Goal: Task Accomplishment & Management: Complete application form

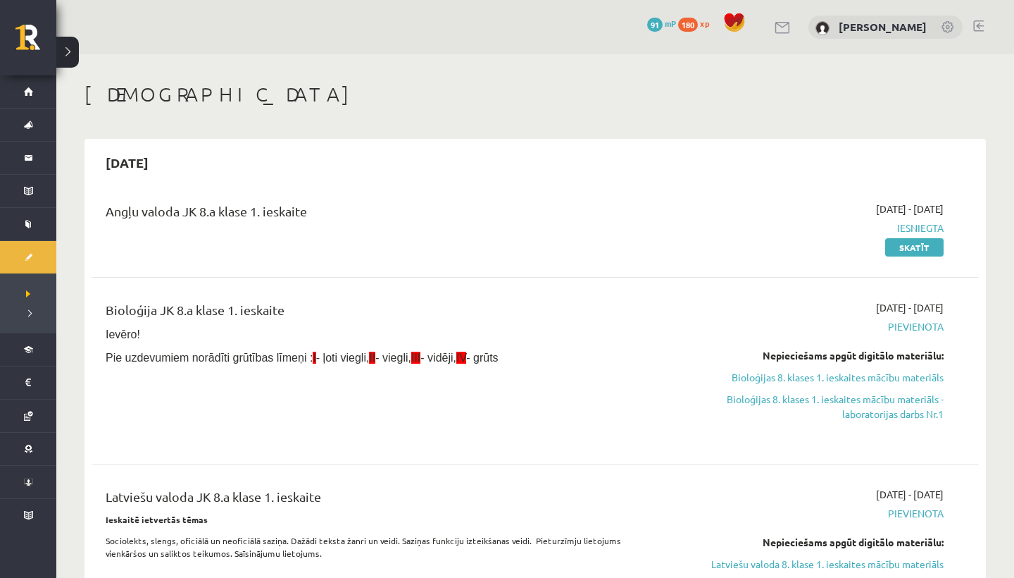
scroll to position [231, 0]
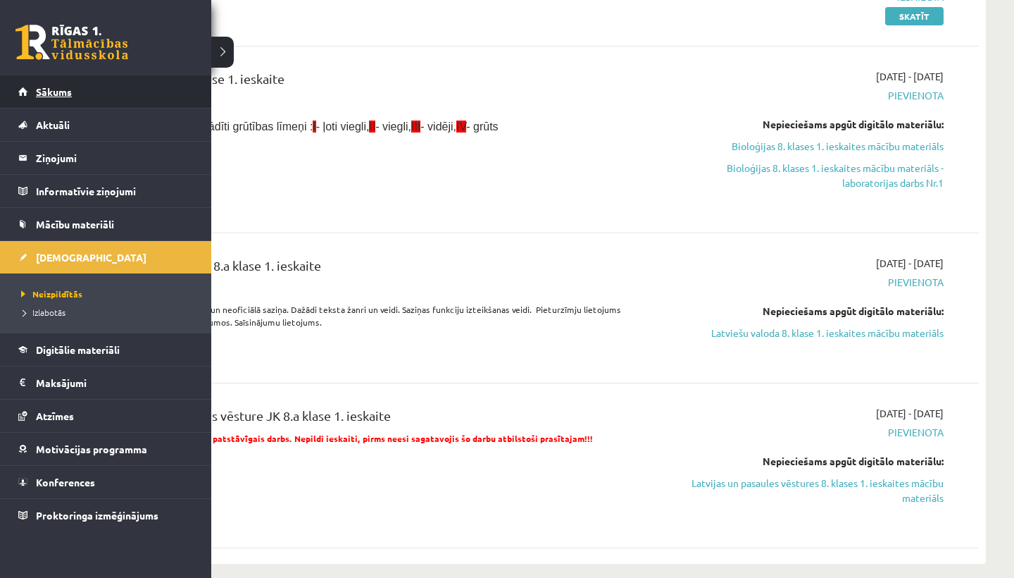
click at [75, 87] on link "Sākums" at bounding box center [105, 91] width 175 height 32
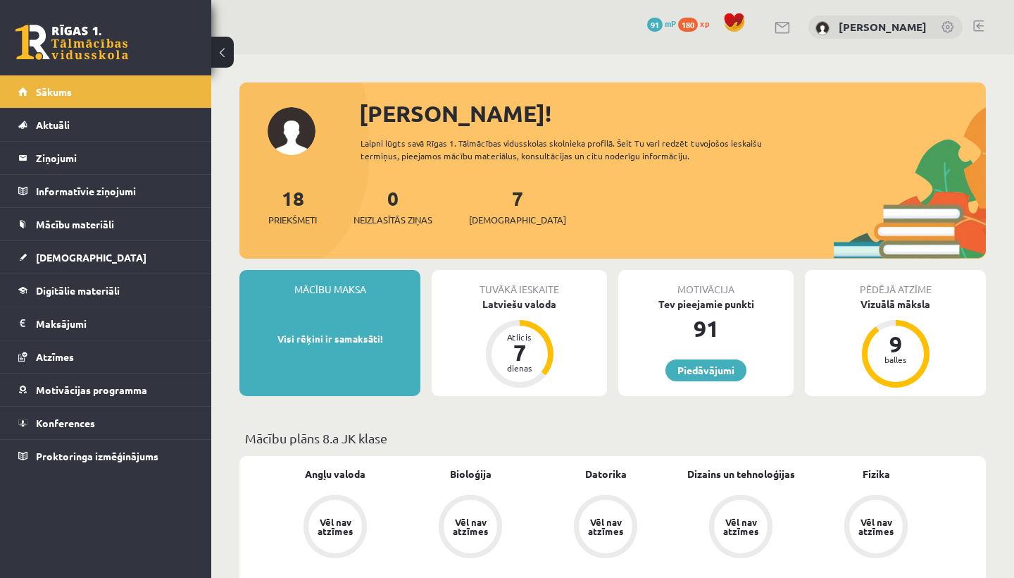
click at [975, 23] on link at bounding box center [978, 25] width 11 height 11
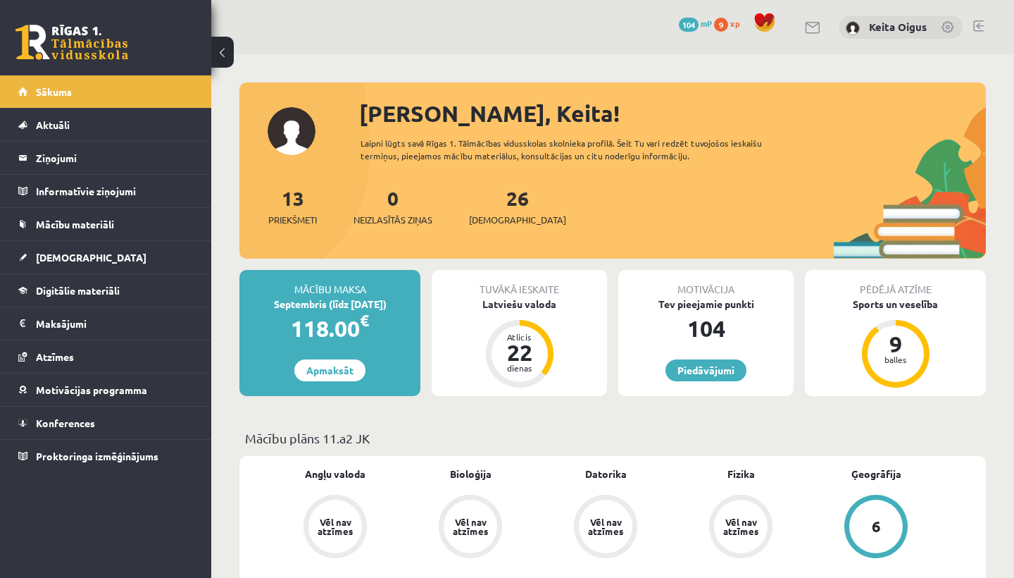
click at [716, 306] on div "Tev pieejamie punkti" at bounding box center [705, 304] width 175 height 15
click at [89, 221] on span "Mācību materiāli" at bounding box center [75, 224] width 78 height 13
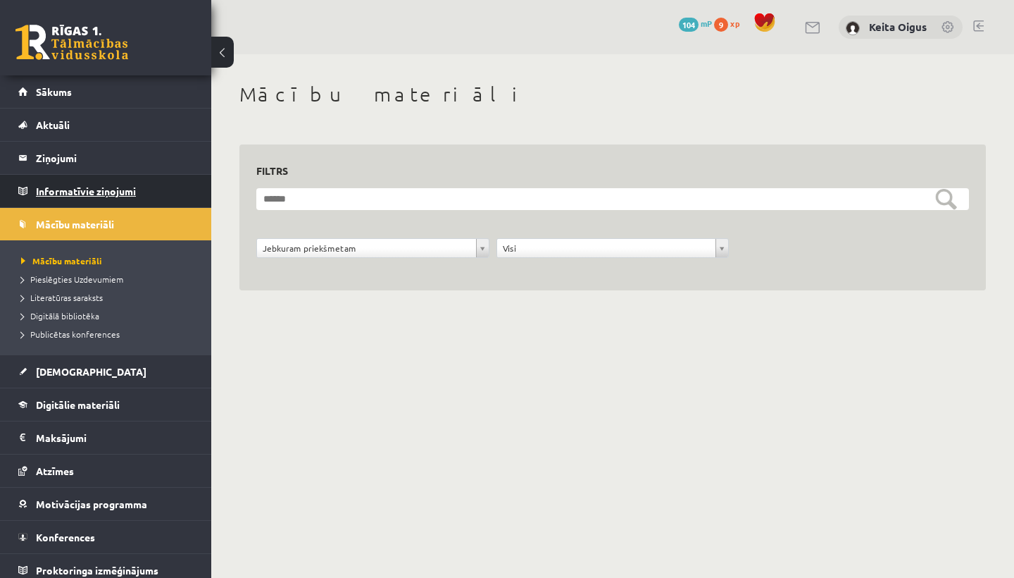
click at [78, 185] on legend "Informatīvie ziņojumi 0" at bounding box center [115, 191] width 158 height 32
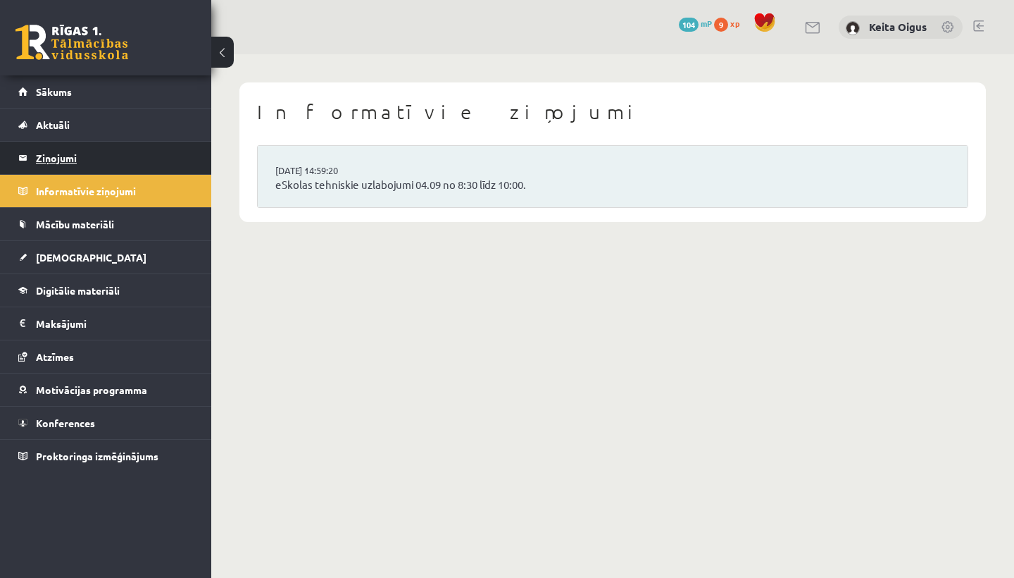
click at [61, 158] on legend "Ziņojumi 0" at bounding box center [115, 158] width 158 height 32
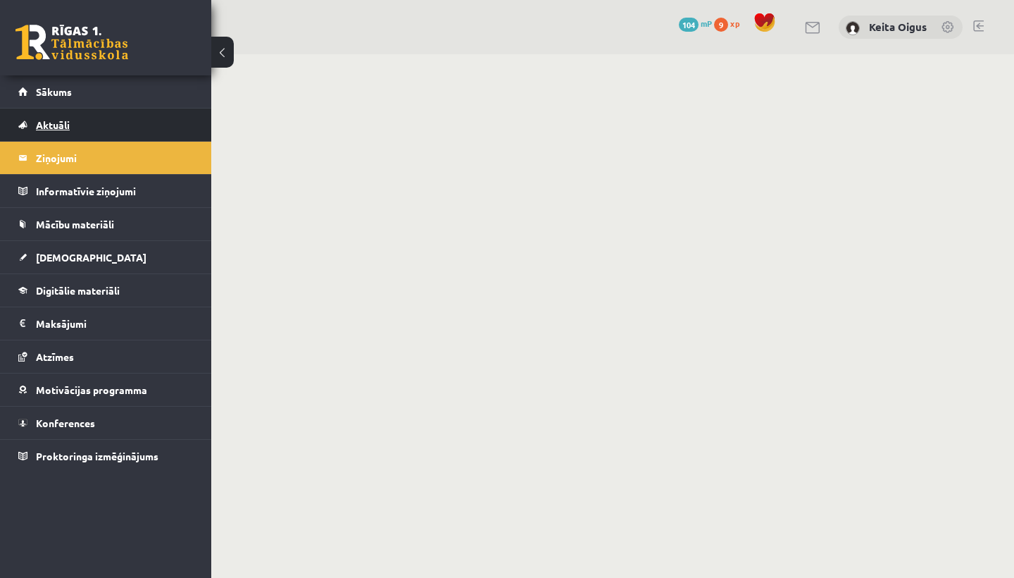
click at [54, 125] on span "Aktuāli" at bounding box center [53, 124] width 34 height 13
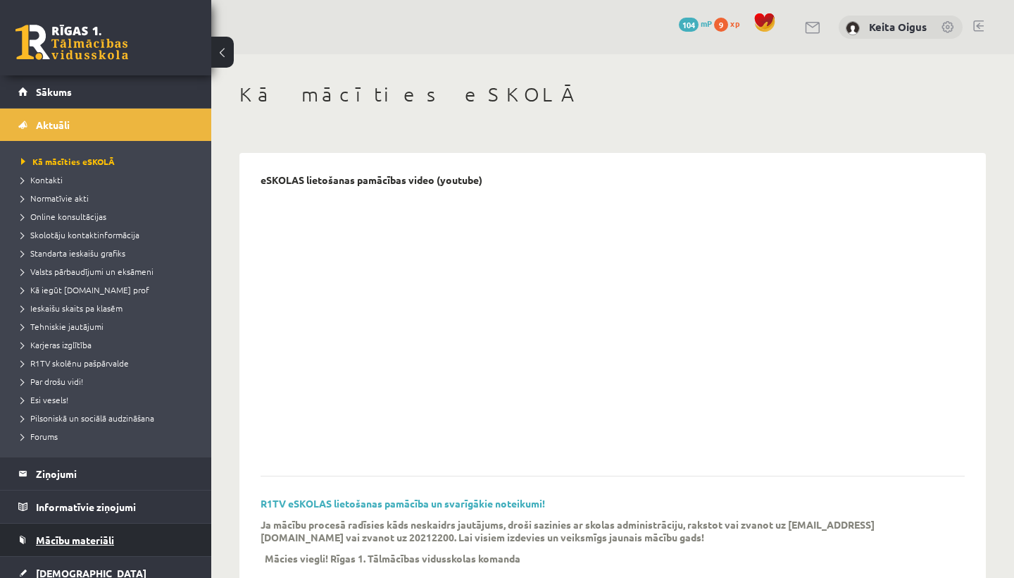
click at [61, 544] on span "Mācību materiāli" at bounding box center [75, 539] width 78 height 13
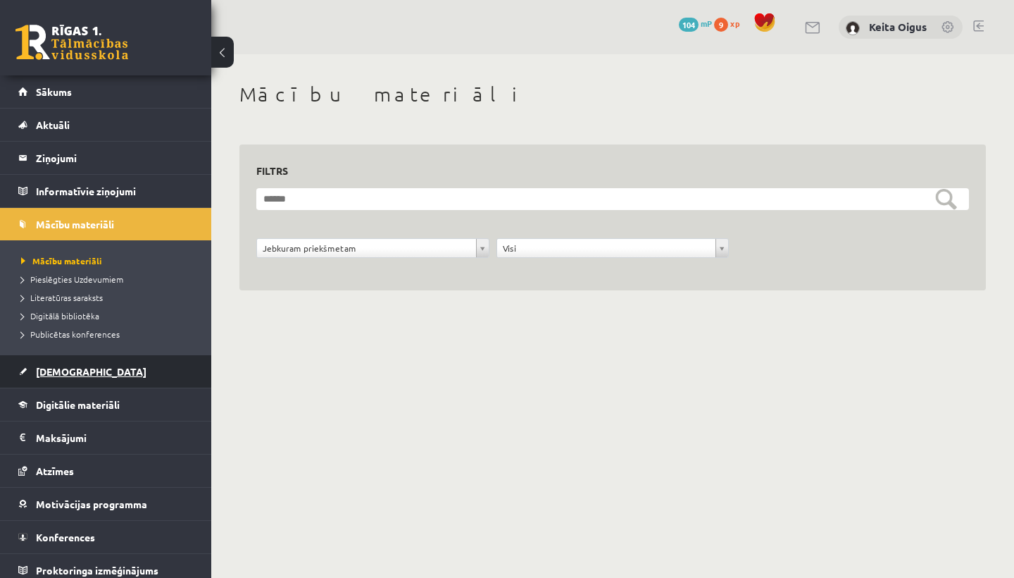
click at [63, 373] on span "[DEMOGRAPHIC_DATA]" at bounding box center [91, 371] width 111 height 13
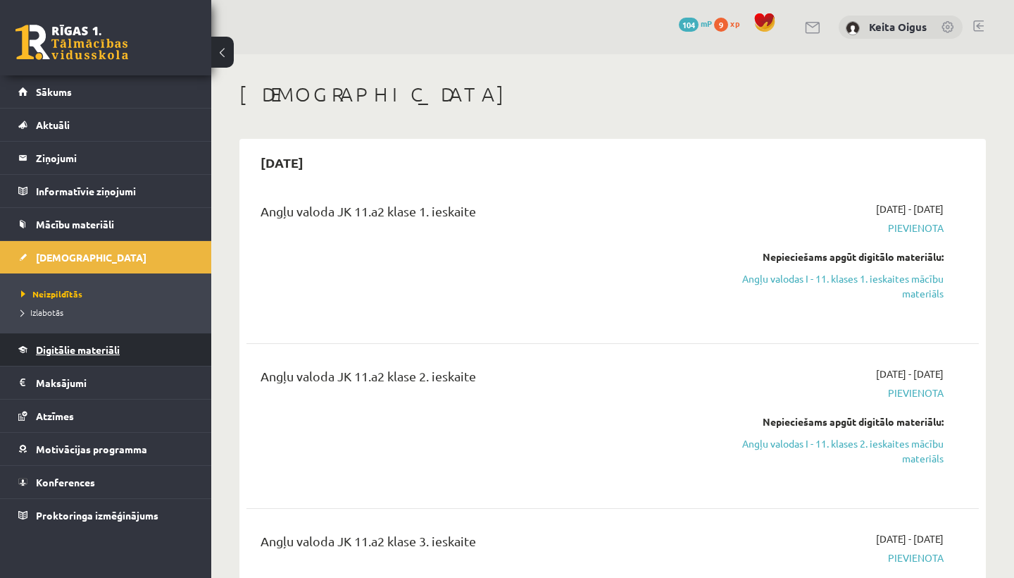
click at [70, 349] on span "Digitālie materiāli" at bounding box center [78, 349] width 84 height 13
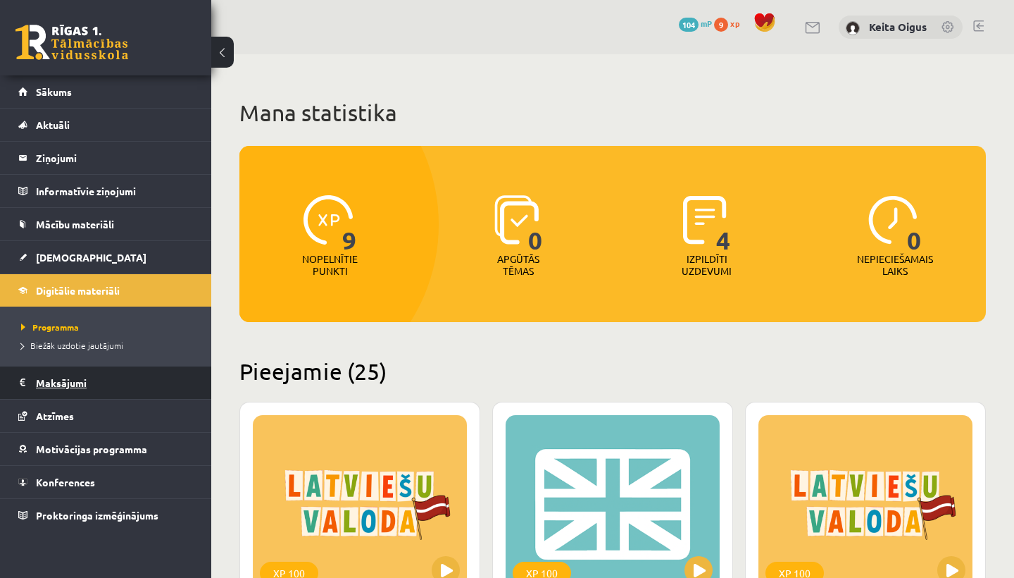
click at [77, 380] on legend "Maksājumi 0" at bounding box center [115, 382] width 158 height 32
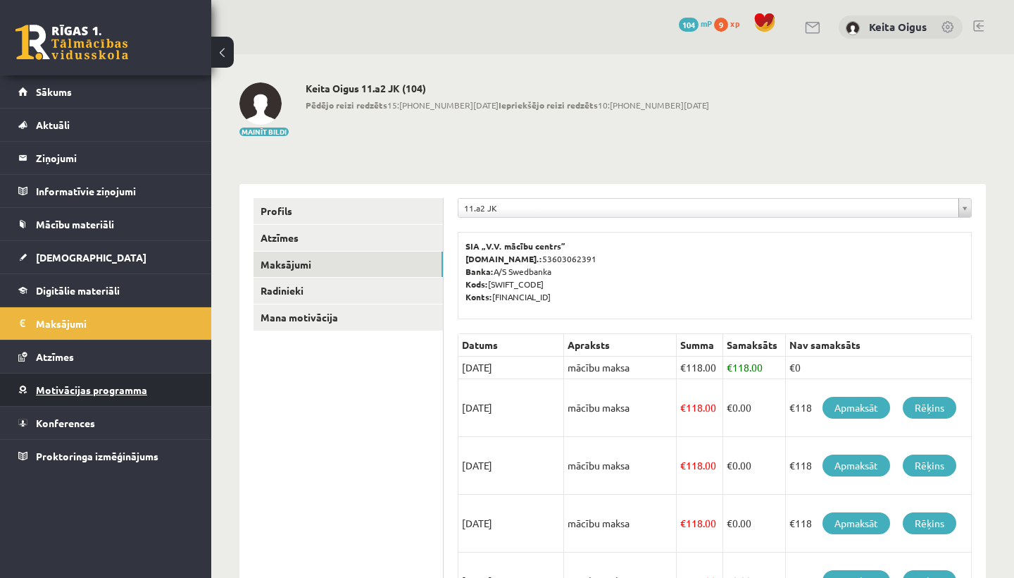
click at [68, 382] on link "Motivācijas programma" at bounding box center [105, 389] width 175 height 32
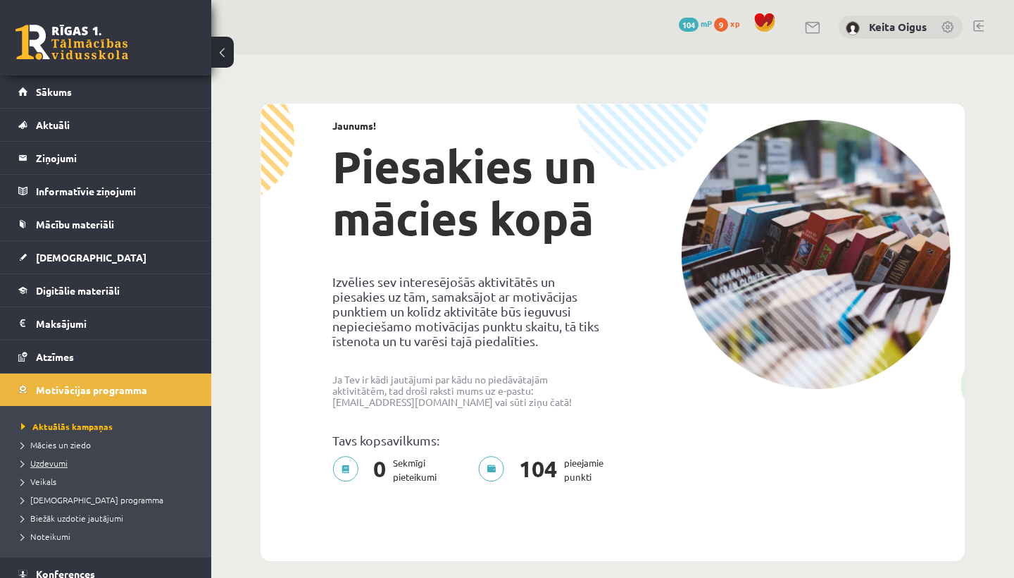
click at [61, 458] on span "Uzdevumi" at bounding box center [44, 462] width 46 height 11
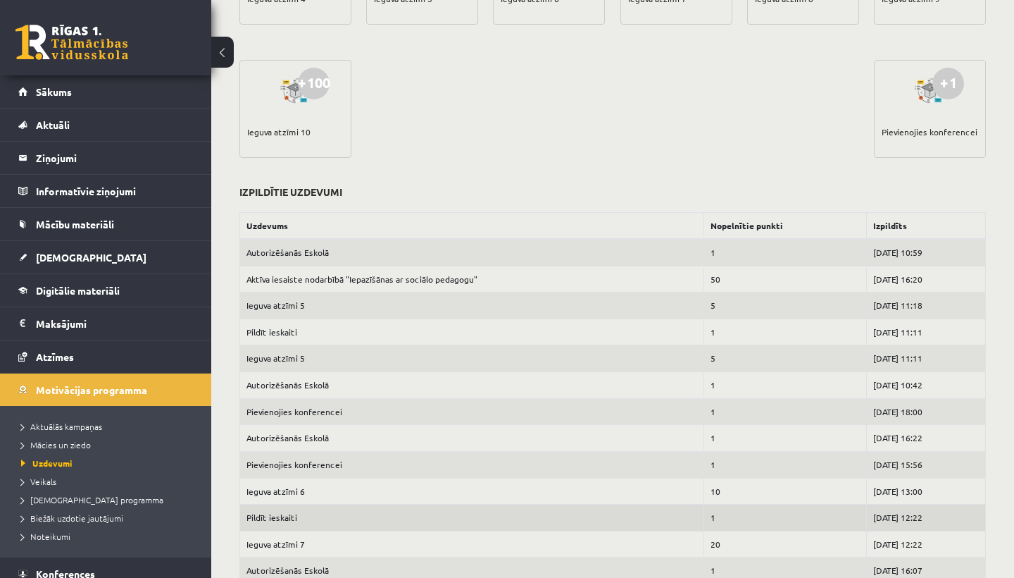
drag, startPoint x: 997, startPoint y: 132, endPoint x: 912, endPoint y: 571, distance: 446.9
click at [912, 571] on div "Motivācijas programma Tavs punktu skaits 104 Atlikušie uzdevumi +1 Lasīt e-Grām…" at bounding box center [612, 141] width 803 height 1261
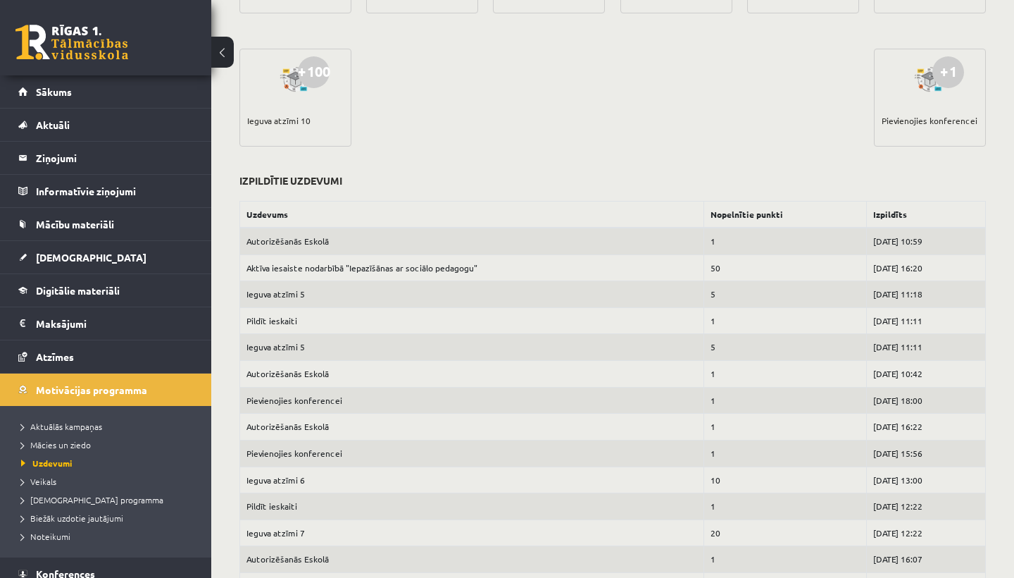
click at [142, 105] on link "Sākums" at bounding box center [105, 91] width 175 height 32
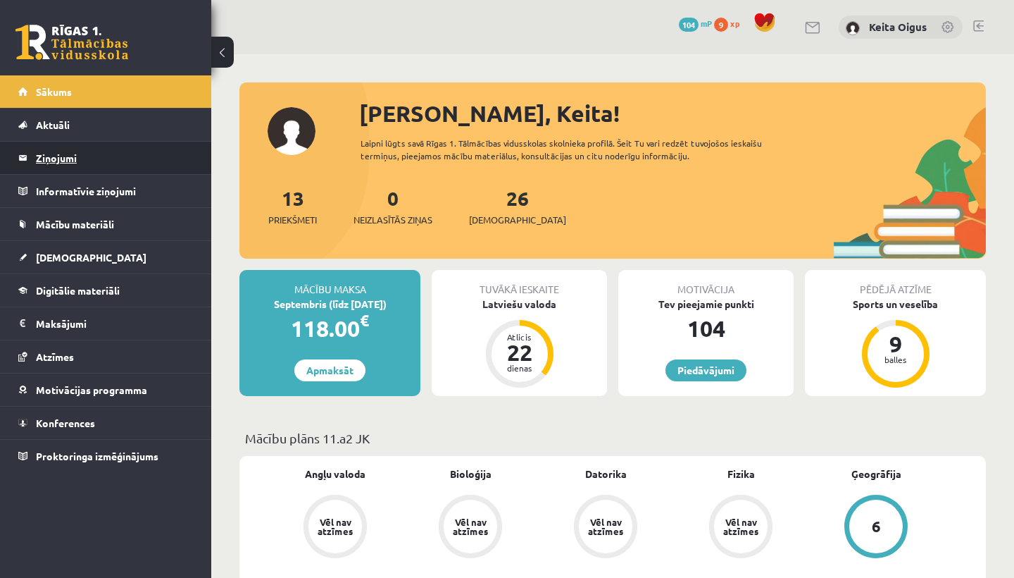
click at [109, 148] on legend "Ziņojumi 0" at bounding box center [115, 158] width 158 height 32
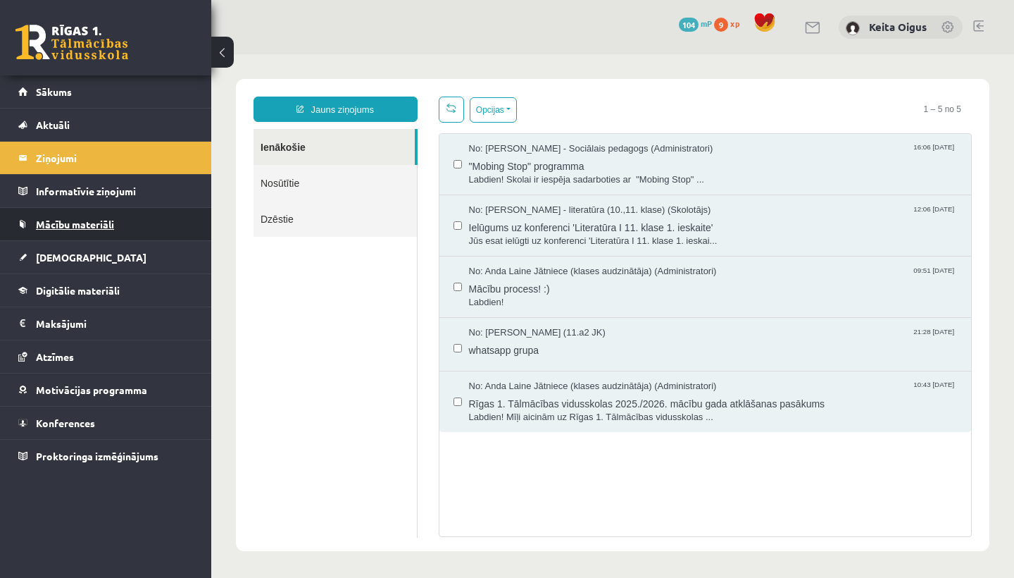
click at [82, 220] on span "Mācību materiāli" at bounding box center [75, 224] width 78 height 13
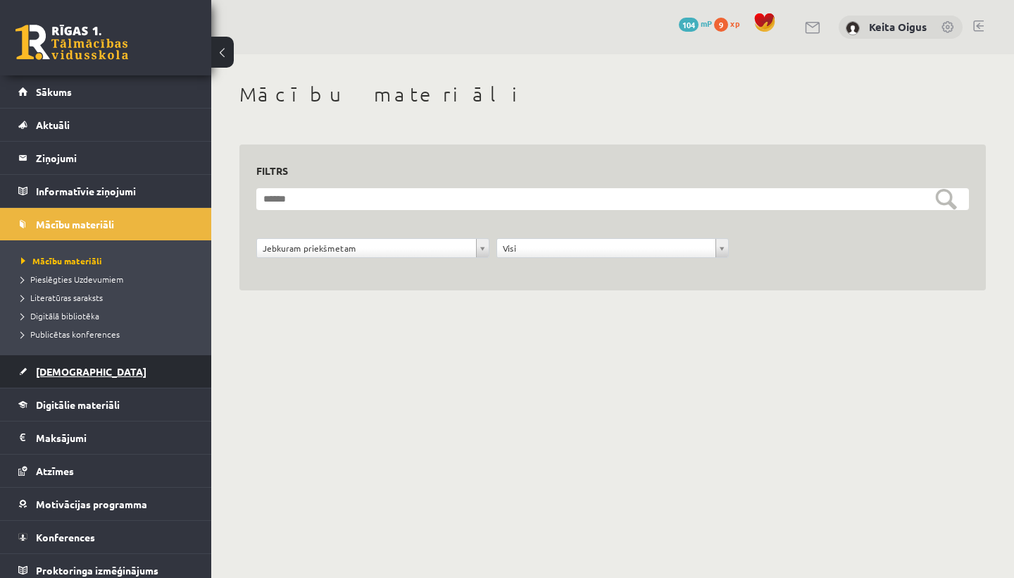
click at [49, 375] on span "[DEMOGRAPHIC_DATA]" at bounding box center [91, 371] width 111 height 13
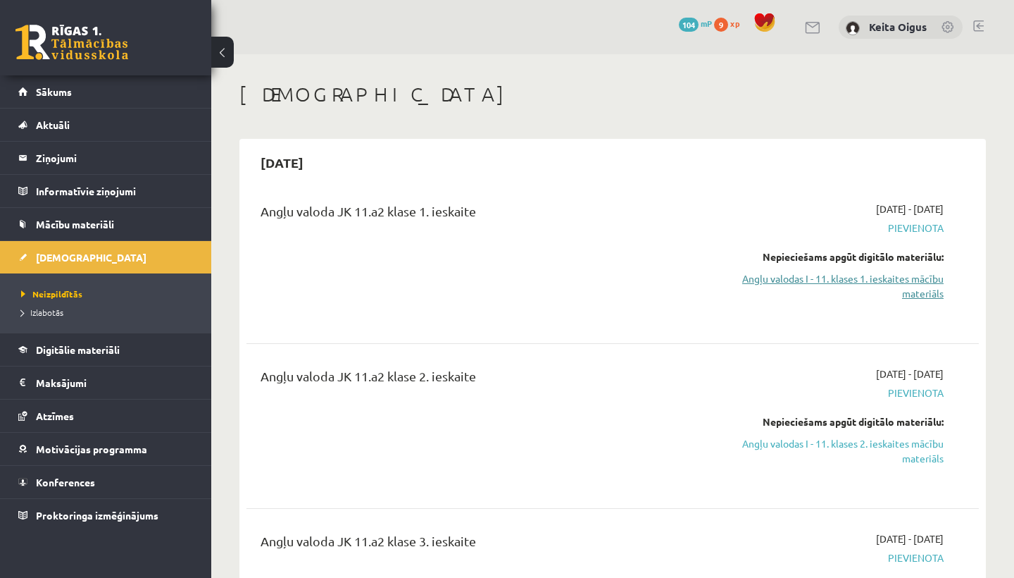
click at [829, 282] on link "Angļu valodas I - 11. klases 1. ieskaites mācību materiāls" at bounding box center [836, 286] width 213 height 30
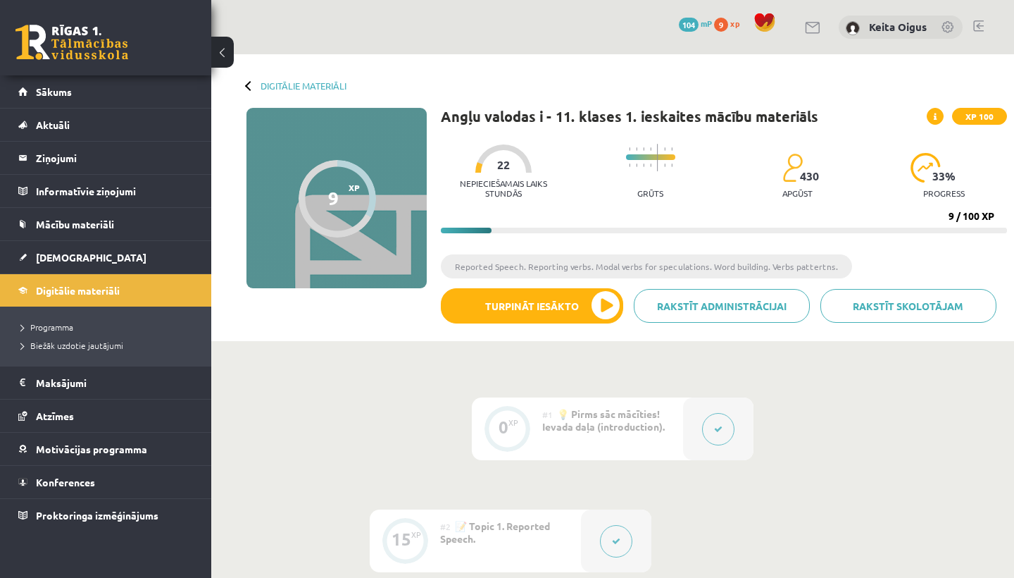
drag, startPoint x: 864, startPoint y: 230, endPoint x: 822, endPoint y: 478, distance: 251.5
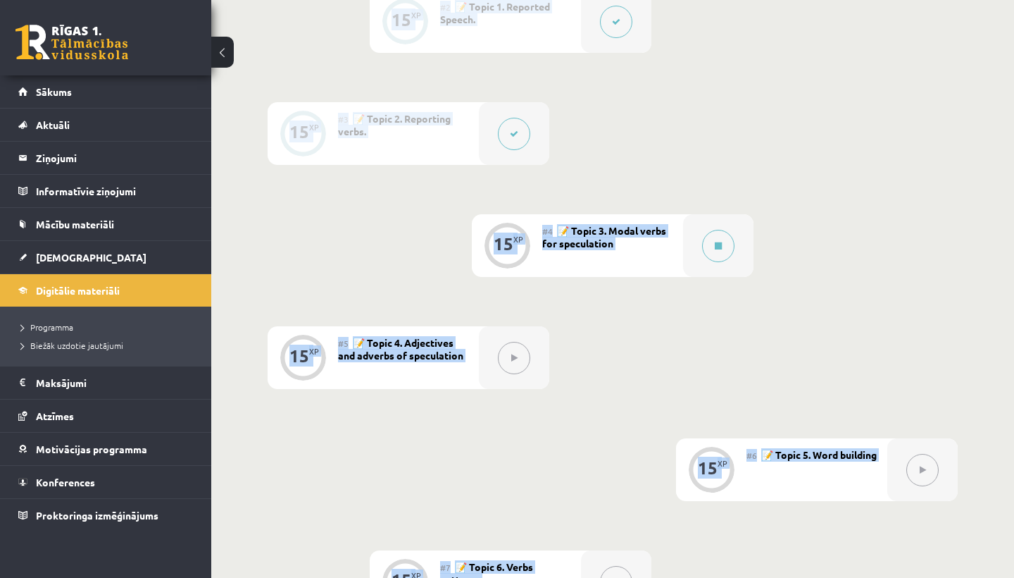
scroll to position [546, 0]
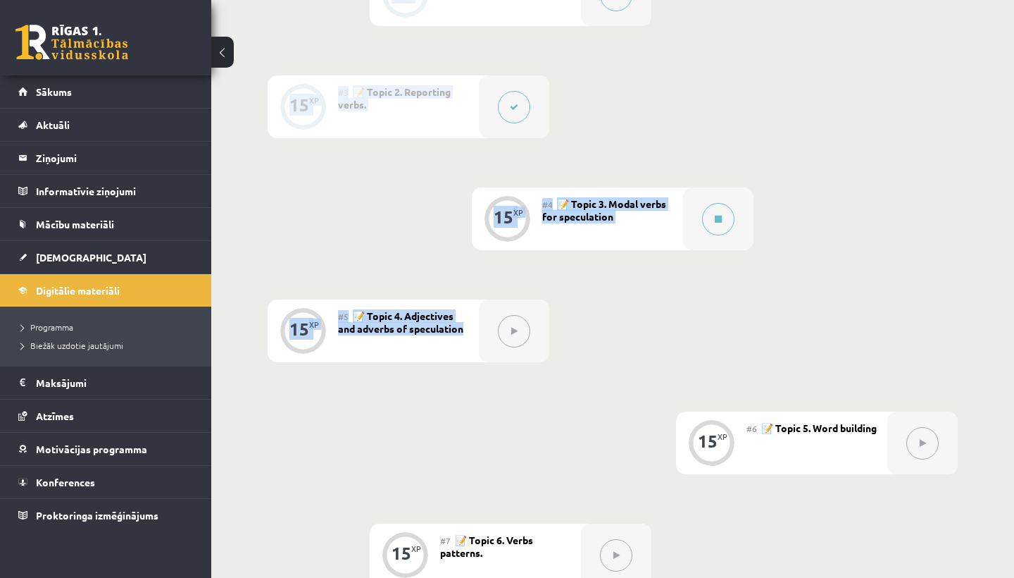
drag, startPoint x: 603, startPoint y: 433, endPoint x: 546, endPoint y: 361, distance: 91.7
click at [546, 361] on div "0 XP #1 💡 Pirms sāc mācīties! Ievada daļa (introduction). 15 XP #2 📝 Topic 1. R…" at bounding box center [613, 330] width 690 height 959
click at [544, 361] on div at bounding box center [514, 330] width 70 height 63
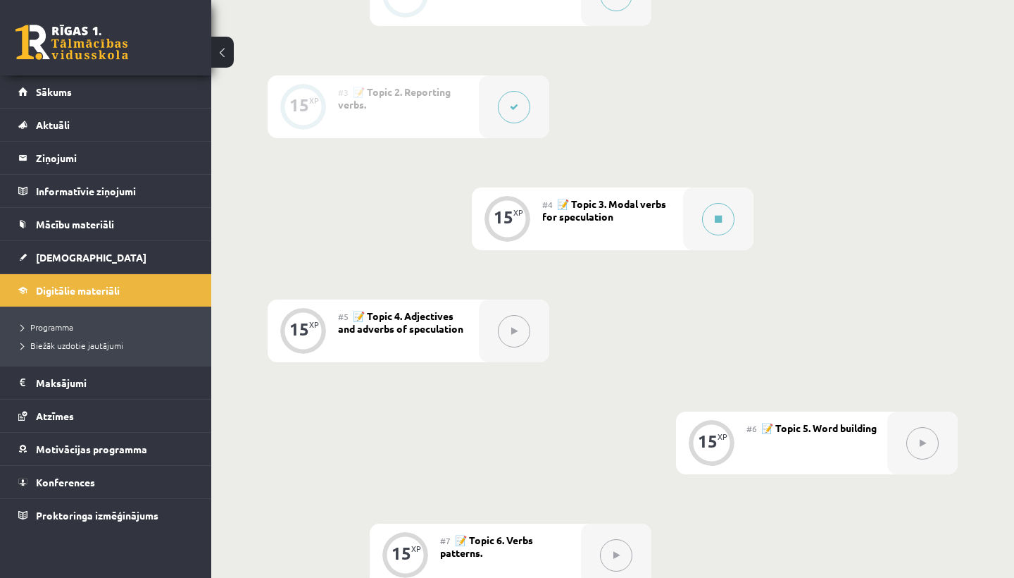
click at [654, 280] on div "0 XP #1 💡 Pirms sāc mācīties! Ievada daļa (introduction). 15 XP #2 📝 Topic 1. R…" at bounding box center [613, 330] width 690 height 959
drag, startPoint x: 707, startPoint y: 282, endPoint x: 690, endPoint y: 439, distance: 158.0
click at [690, 439] on div "0 XP #1 💡 Pirms sāc mācīties! Ievada daļa (introduction). 15 XP #2 📝 Topic 1. R…" at bounding box center [613, 330] width 690 height 959
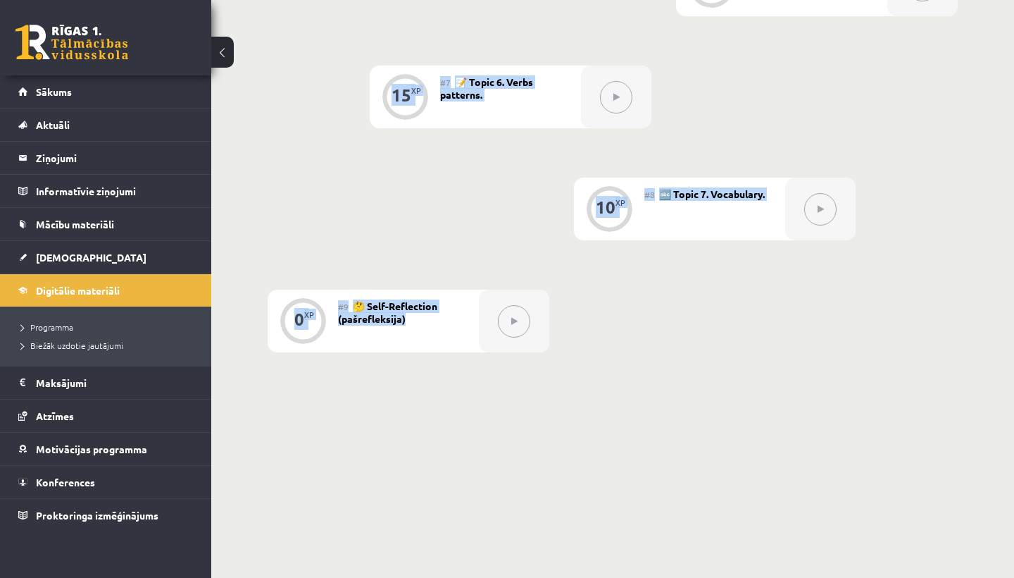
scroll to position [1027, 0]
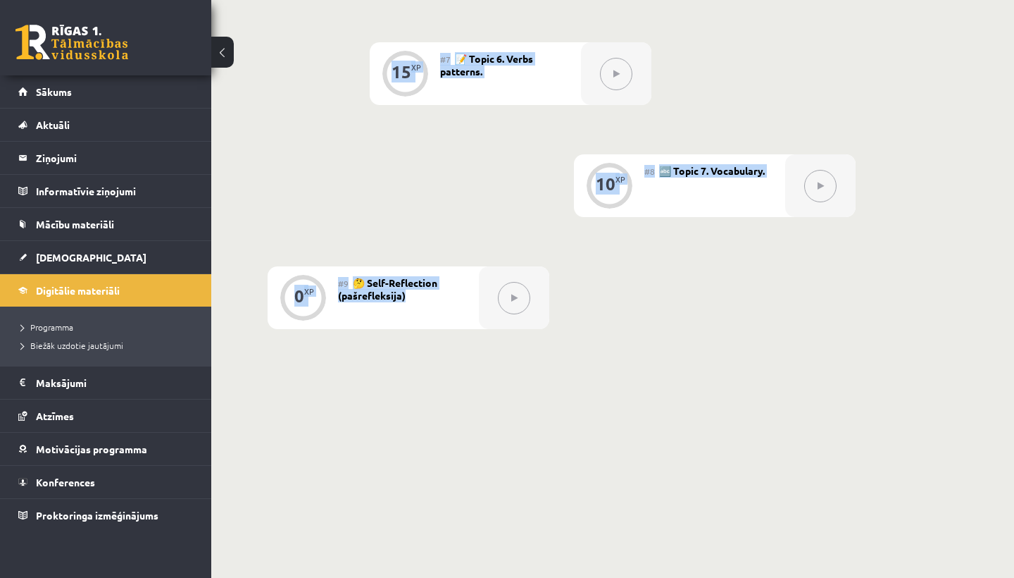
drag, startPoint x: 690, startPoint y: 439, endPoint x: 725, endPoint y: 518, distance: 86.4
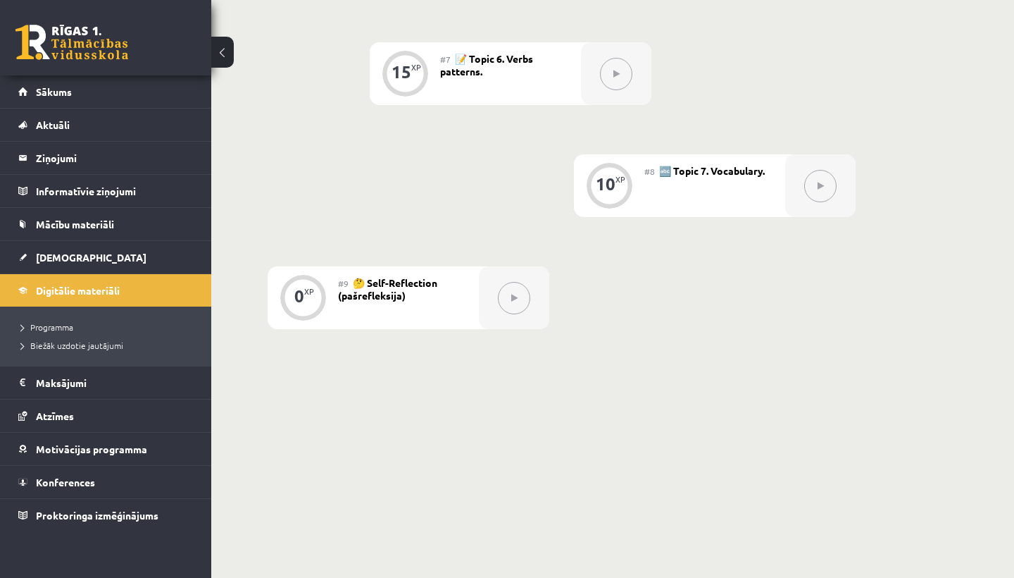
drag, startPoint x: 640, startPoint y: 194, endPoint x: 586, endPoint y: 100, distance: 107.9
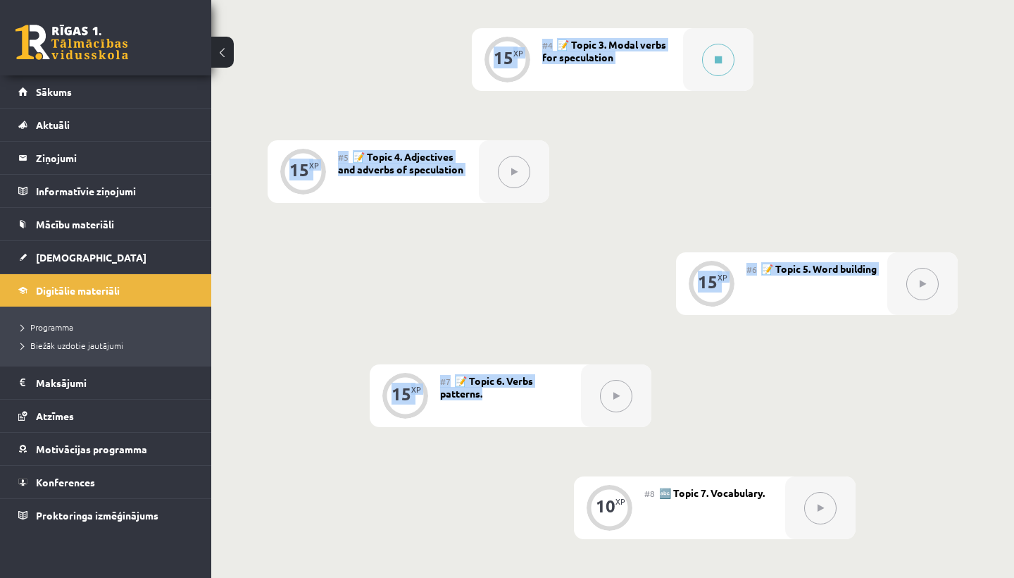
scroll to position [690, 0]
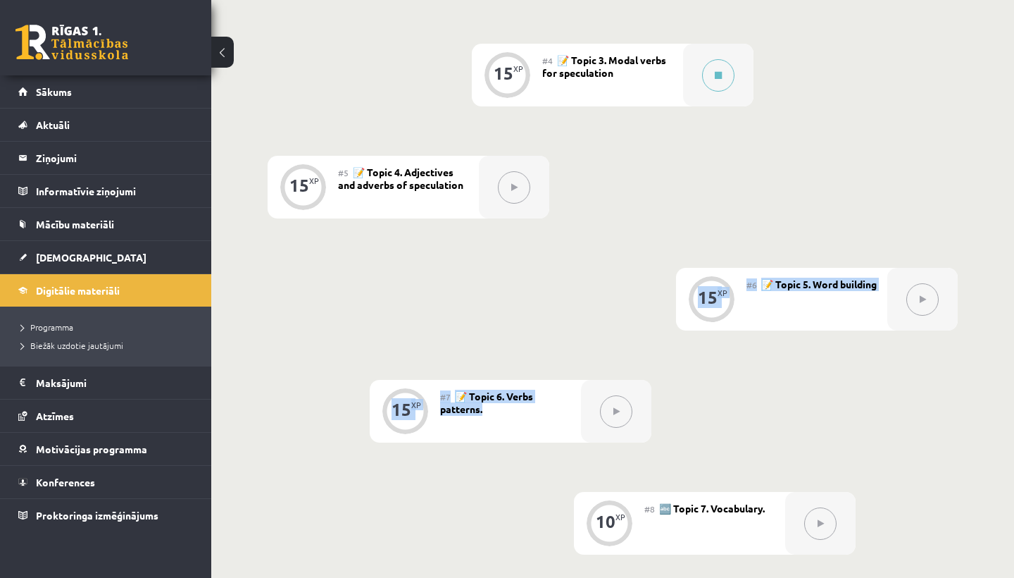
drag, startPoint x: 521, startPoint y: 78, endPoint x: 572, endPoint y: 175, distance: 109.0
click at [572, 175] on div "0 XP #1 💡 Pirms sāc mācīties! Ievada daļa (introduction). 15 XP #2 📝 Topic 1. R…" at bounding box center [613, 187] width 690 height 959
click at [572, 173] on div "0 XP #1 💡 Pirms sāc mācīties! Ievada daļa (introduction). 15 XP #2 📝 Topic 1. R…" at bounding box center [613, 187] width 690 height 959
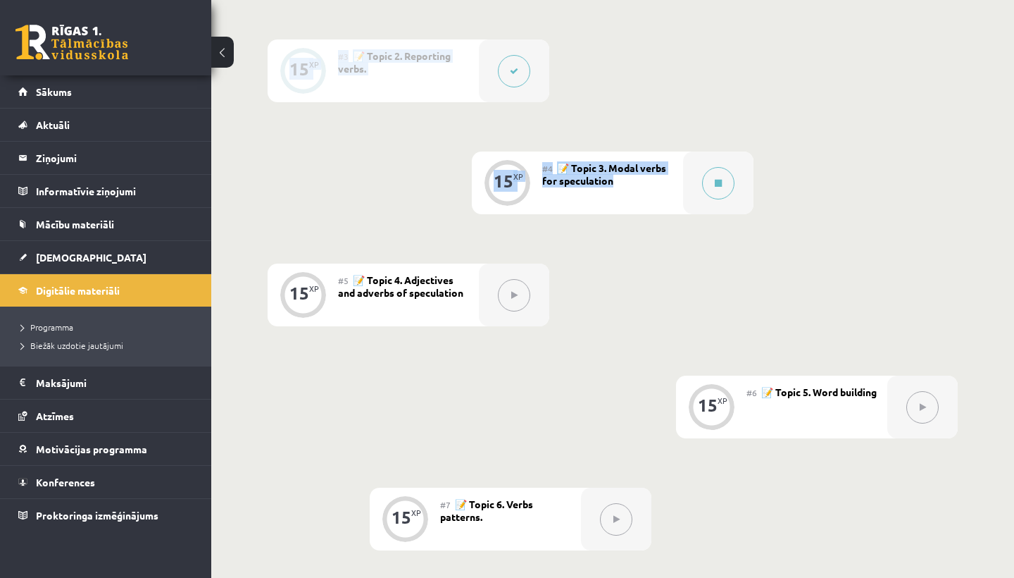
scroll to position [497, 0]
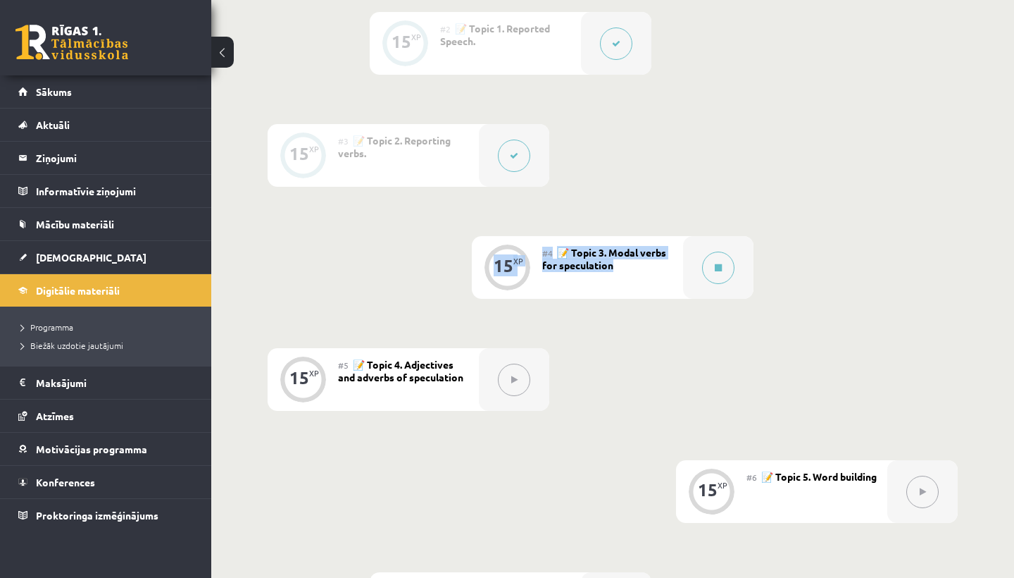
drag, startPoint x: 616, startPoint y: 77, endPoint x: 568, endPoint y: 102, distance: 53.2
click at [568, 102] on div "0 XP #1 💡 Pirms sāc mācīties! Ievada daļa (introduction). 15 XP #2 📝 Topic 1. R…" at bounding box center [613, 379] width 690 height 959
click at [622, 258] on span "📝 Topic 3. Modal verbs for speculation" at bounding box center [604, 258] width 124 height 25
click at [711, 276] on button at bounding box center [718, 267] width 32 height 32
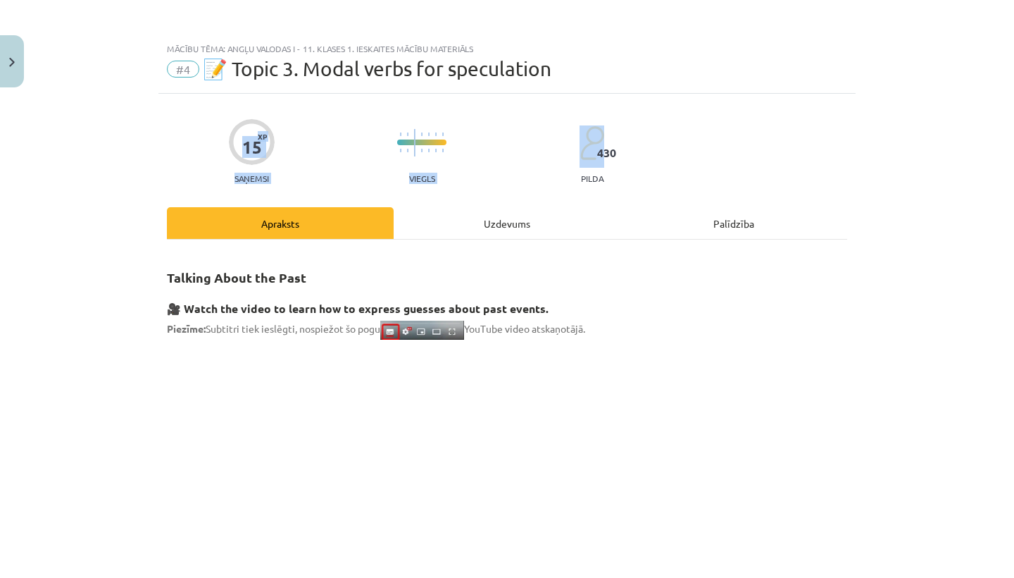
drag, startPoint x: 1006, startPoint y: 92, endPoint x: 1003, endPoint y: 120, distance: 27.6
click at [1003, 122] on div "Mācību tēma: Angļu valodas i - 11. klases 1. ieskaites mācību materiāls #4 📝 To…" at bounding box center [507, 289] width 1014 height 578
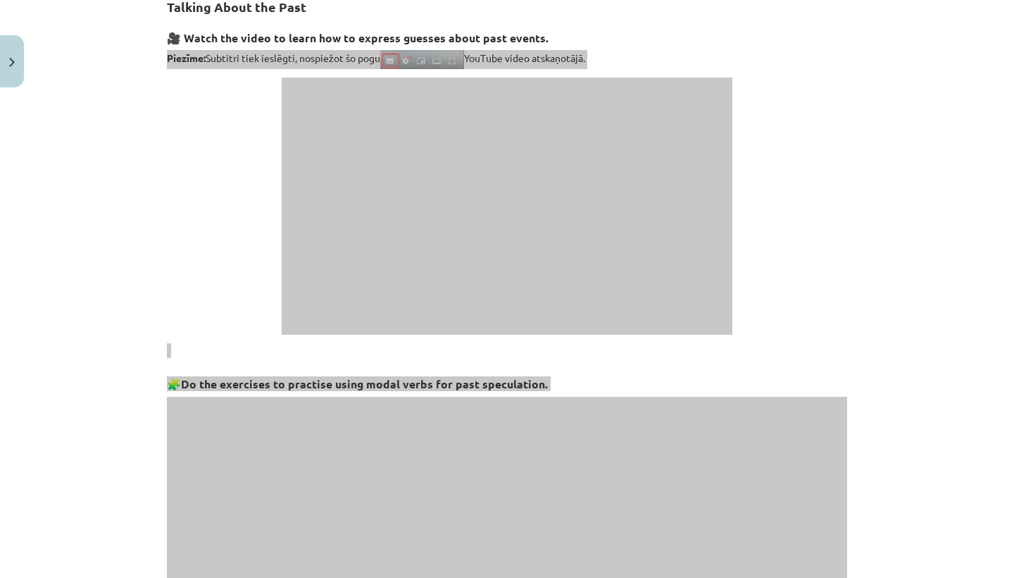
scroll to position [297, 0]
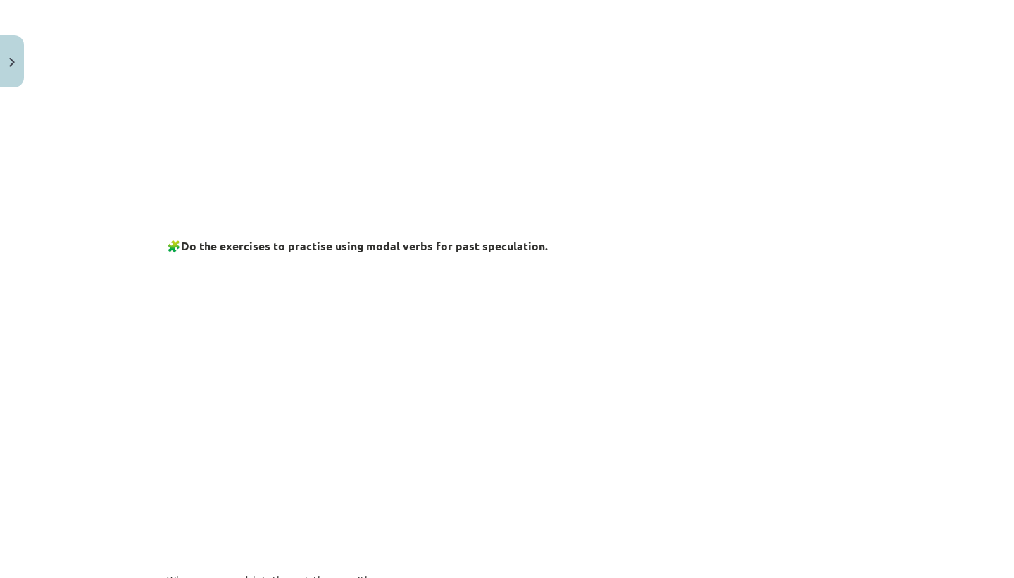
scroll to position [448, 0]
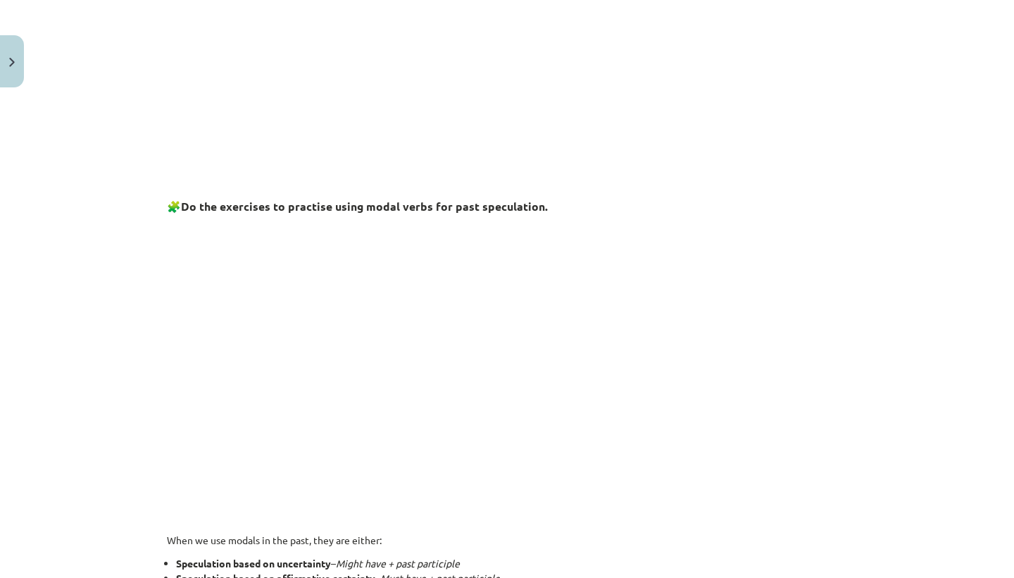
click at [497, 498] on p at bounding box center [507, 360] width 680 height 282
click at [480, 575] on em "Must have + past participle" at bounding box center [440, 579] width 120 height 13
drag, startPoint x: 493, startPoint y: 577, endPoint x: 169, endPoint y: 547, distance: 325.3
click at [169, 547] on div "Talking About the Past 🎥 Watch the video to learn how to express guesses about …" at bounding box center [507, 514] width 680 height 1421
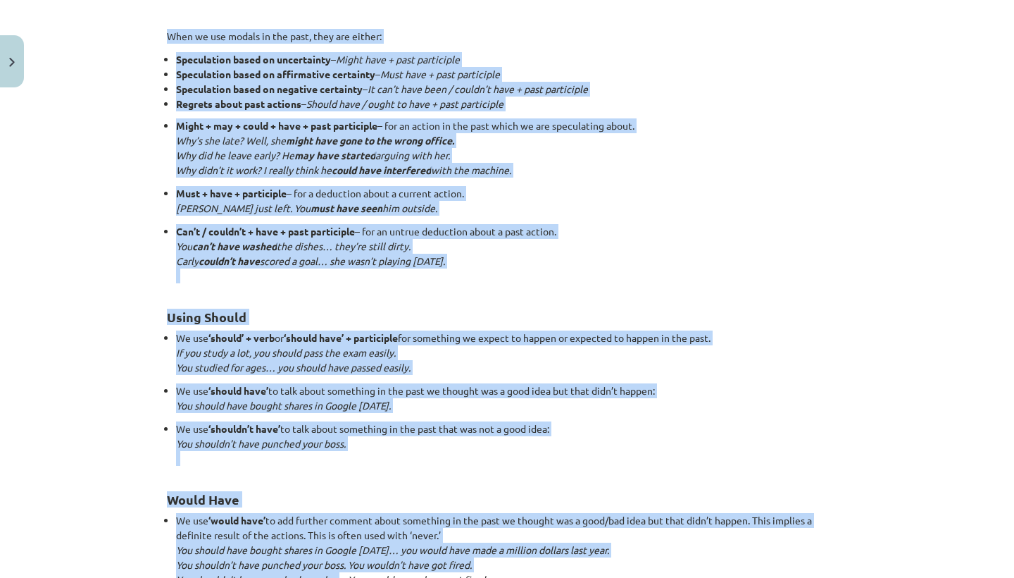
drag, startPoint x: 166, startPoint y: 529, endPoint x: 344, endPoint y: 572, distance: 182.6
click at [344, 572] on div "15 XP Saņemsi Viegls 430 pilda Apraksts Uzdevums Palīdzība Talking About the Pa…" at bounding box center [506, 24] width 697 height 1766
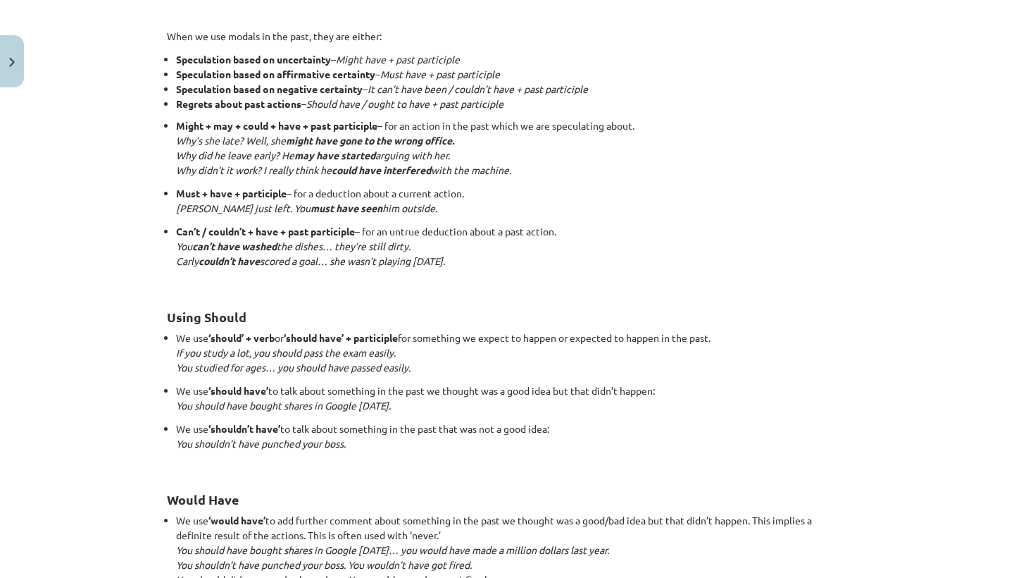
click at [344, 577] on em "You shouldn’t have punched your boss. You would never have got fired." at bounding box center [331, 579] width 311 height 13
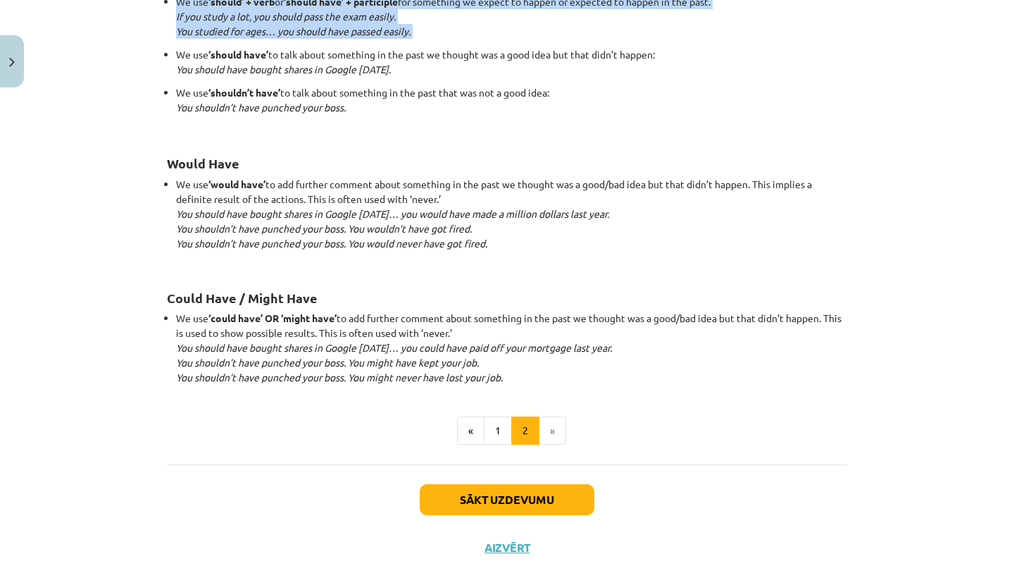
scroll to position [523, 0]
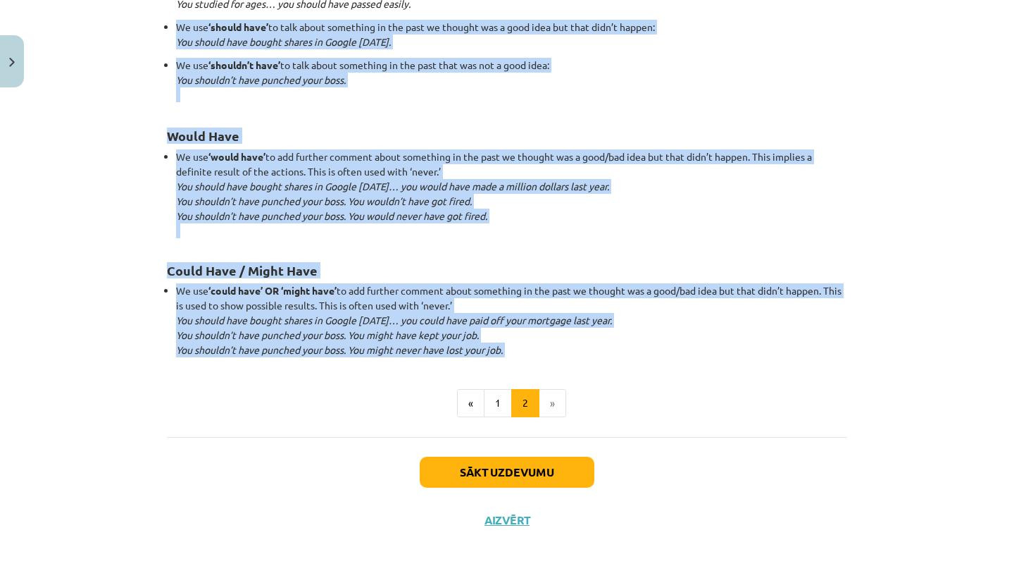
drag, startPoint x: 163, startPoint y: 382, endPoint x: 387, endPoint y: 378, distance: 224.7
click at [506, 461] on button "Sākt uzdevumu" at bounding box center [507, 471] width 175 height 31
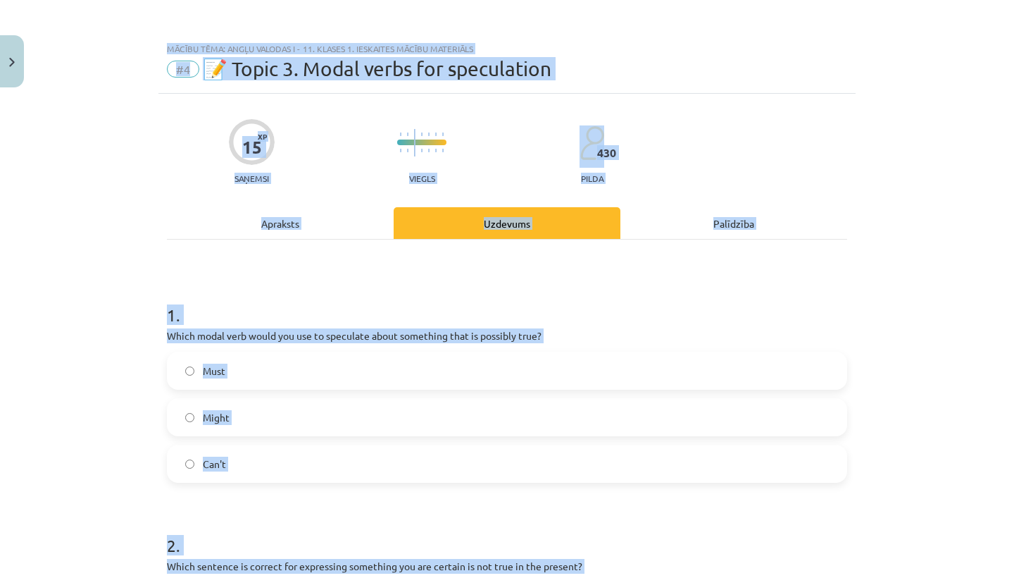
scroll to position [275, 0]
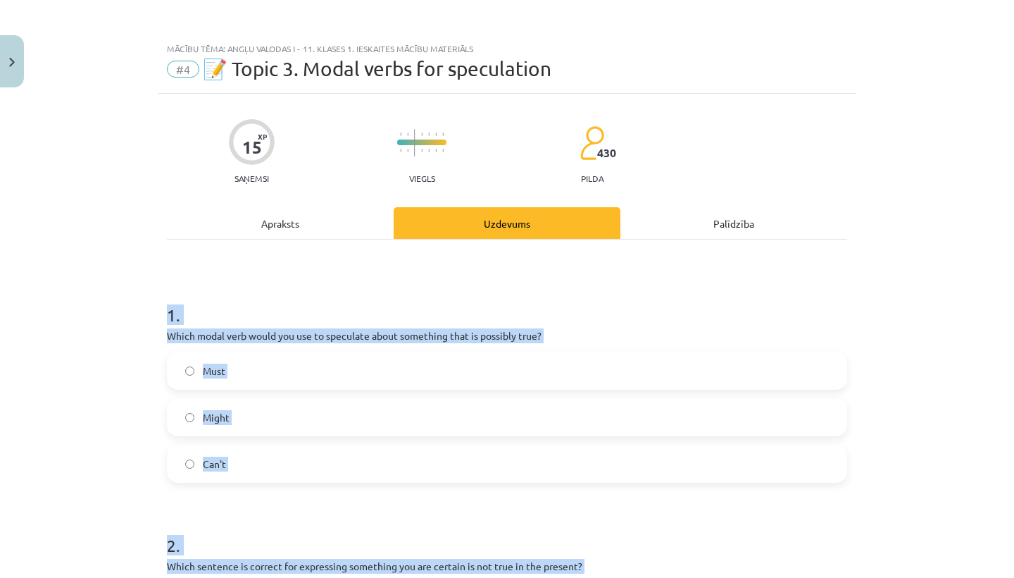
drag, startPoint x: 497, startPoint y: 258, endPoint x: 335, endPoint y: 267, distance: 162.2
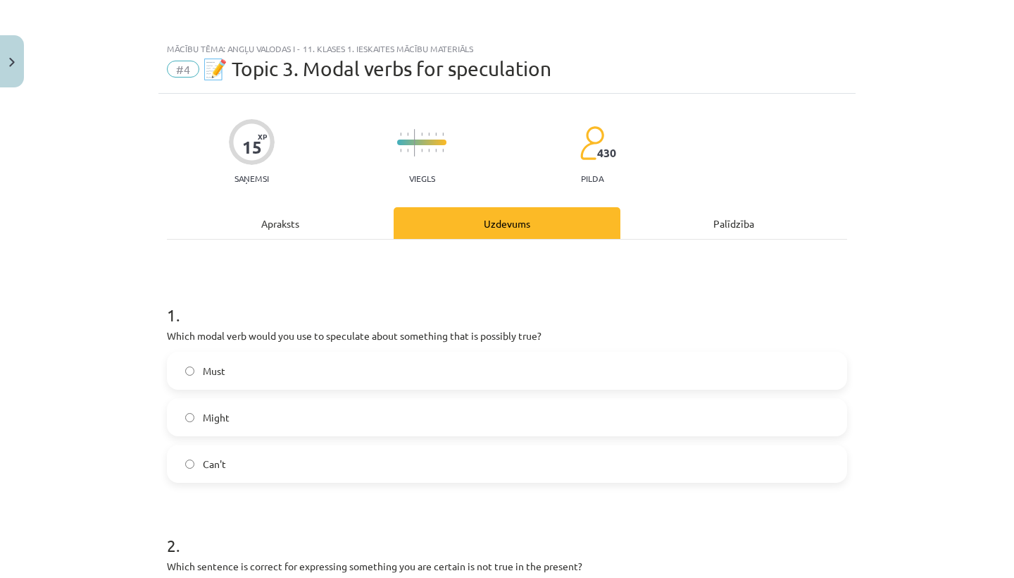
click at [242, 399] on label "Might" at bounding box center [507, 416] width 678 height 35
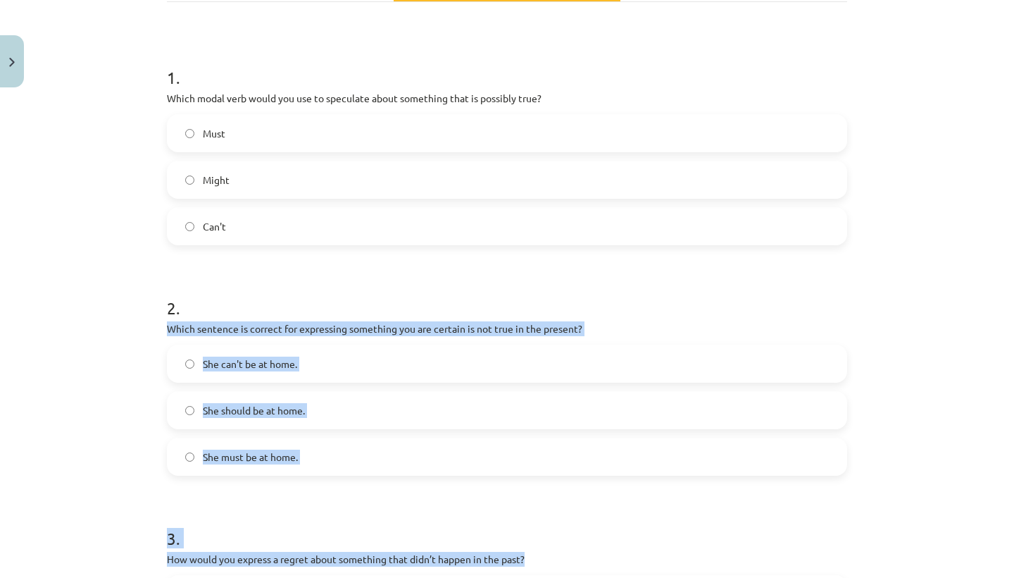
drag, startPoint x: 201, startPoint y: 538, endPoint x: 366, endPoint y: 575, distance: 168.8
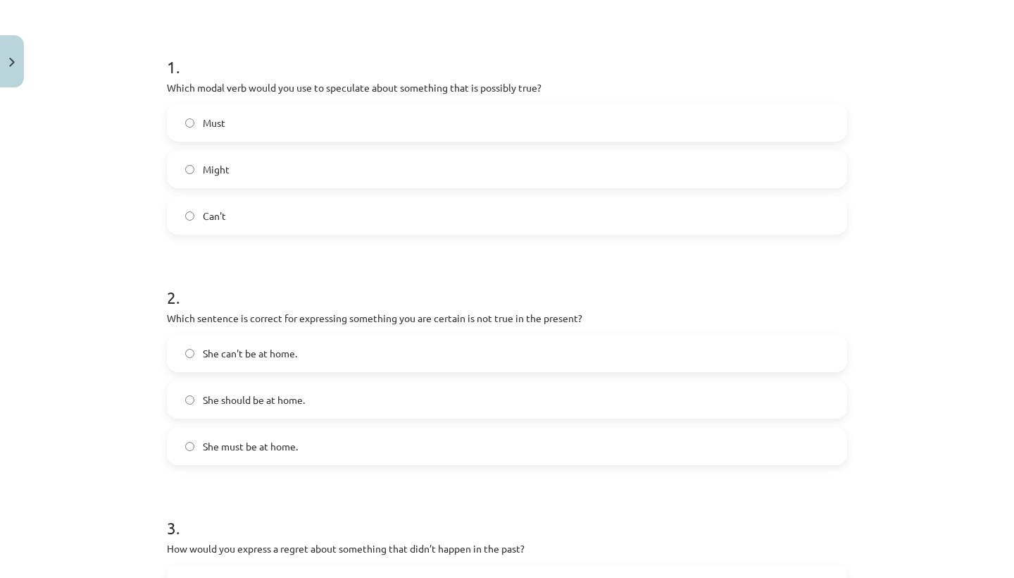
click at [381, 515] on h1 "3 ." at bounding box center [507, 515] width 680 height 44
click at [304, 359] on label "She can't be at home." at bounding box center [507, 352] width 678 height 35
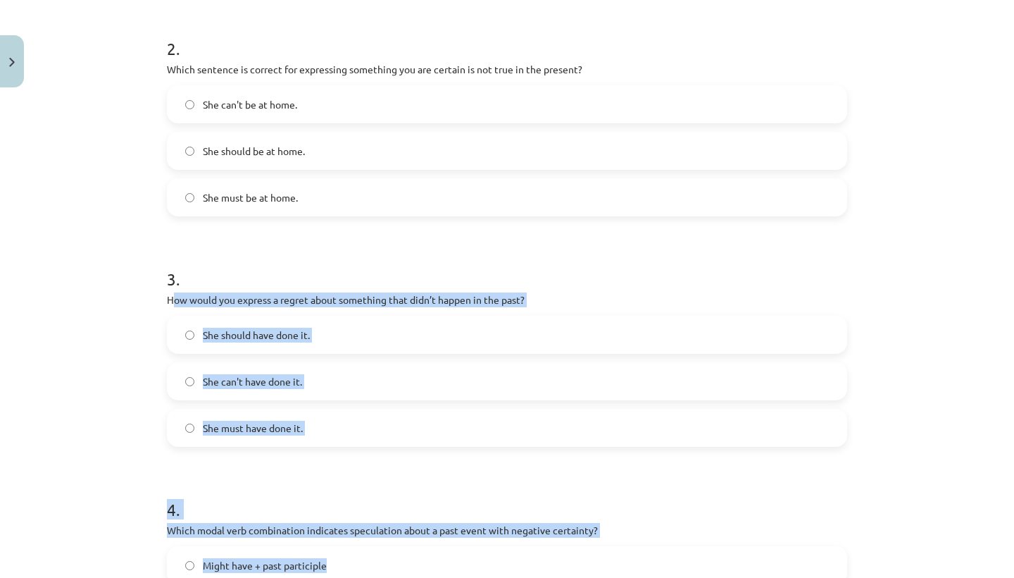
drag, startPoint x: 173, startPoint y: 544, endPoint x: 418, endPoint y: 575, distance: 247.1
click at [418, 575] on form "1 . Which modal verb would you use to speculate about something that is possibl…" at bounding box center [507, 345] width 680 height 1123
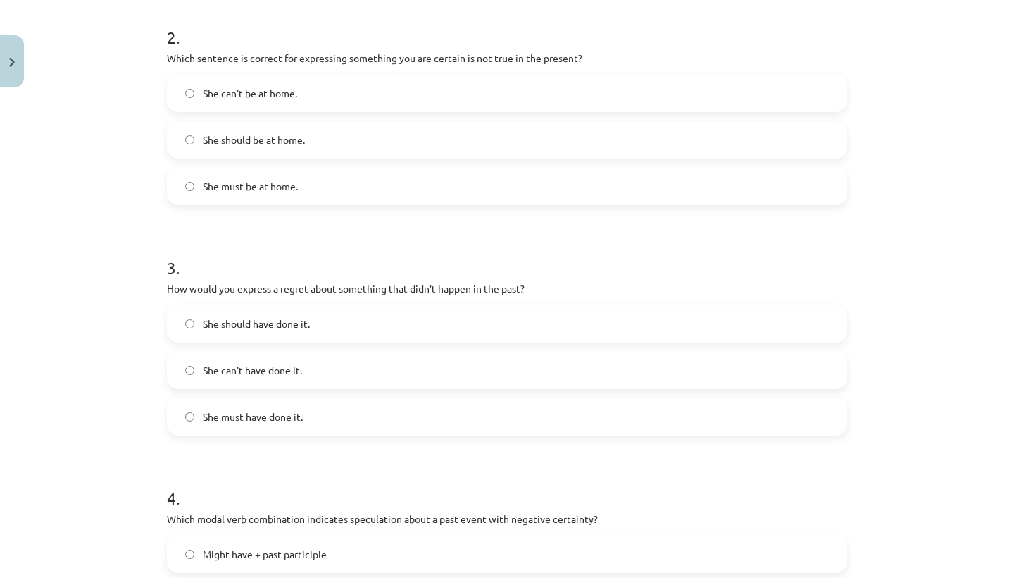
click at [118, 458] on div "Mācību tēma: Angļu valodas i - 11. klases 1. ieskaites mācību materiāls #4 📝 To…" at bounding box center [507, 289] width 1014 height 578
click at [375, 321] on label "She should have done it." at bounding box center [507, 323] width 678 height 35
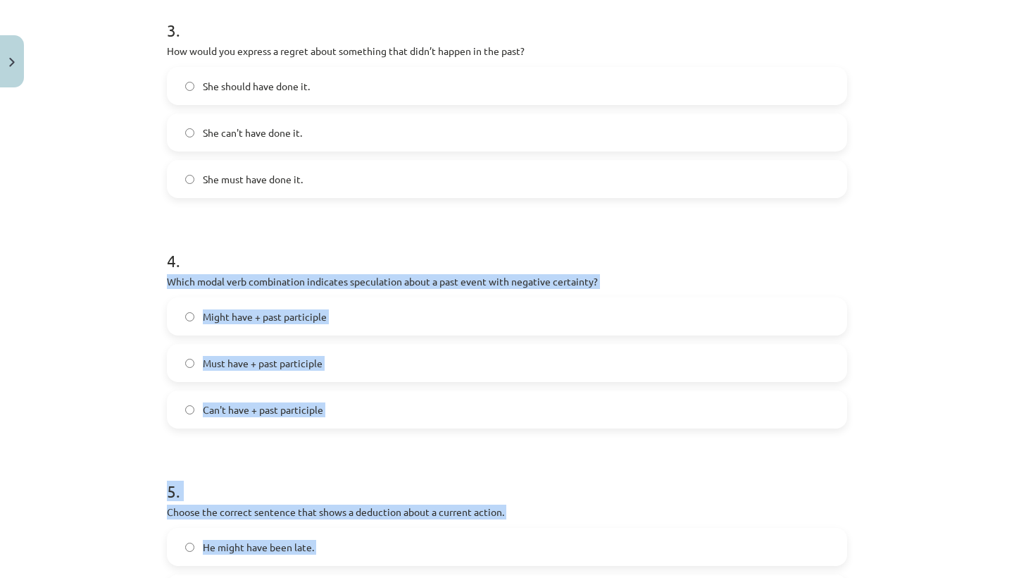
drag, startPoint x: 197, startPoint y: 494, endPoint x: 277, endPoint y: 575, distance: 113.5
click at [277, 575] on form "1 . Which modal verb would you use to speculate about something that is possibl…" at bounding box center [507, 96] width 680 height 1123
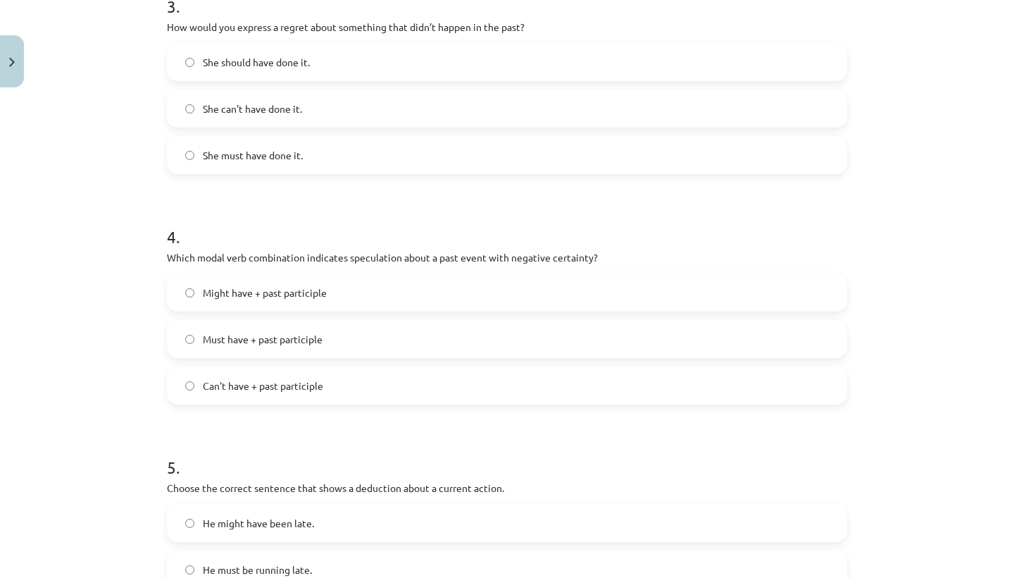
click at [63, 442] on div "Mācību tēma: Angļu valodas i - 11. klases 1. ieskaites mācību materiāls #4 📝 To…" at bounding box center [507, 289] width 1014 height 578
click at [187, 376] on label "Can't have + past participle" at bounding box center [507, 385] width 678 height 35
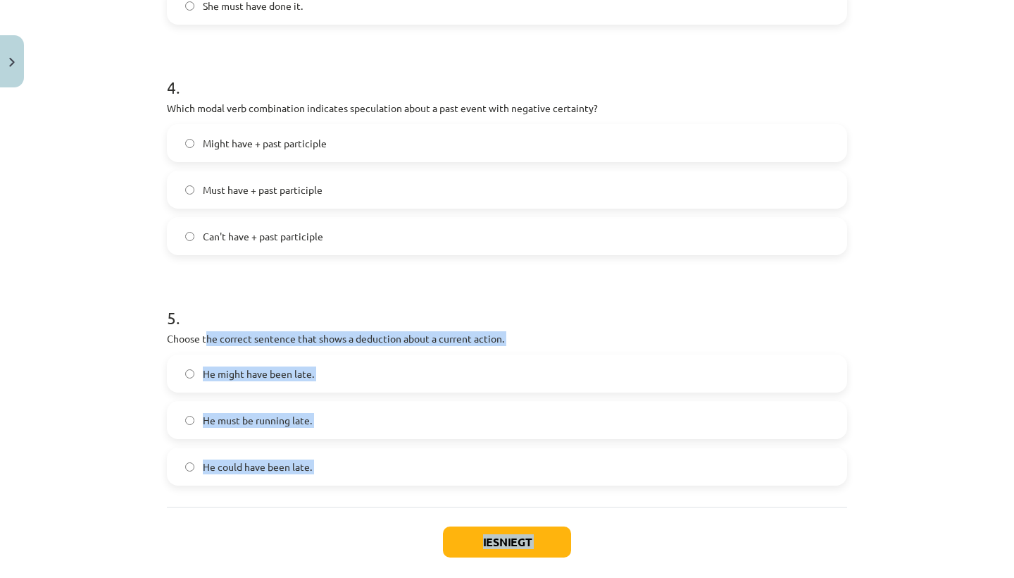
scroll to position [933, 0]
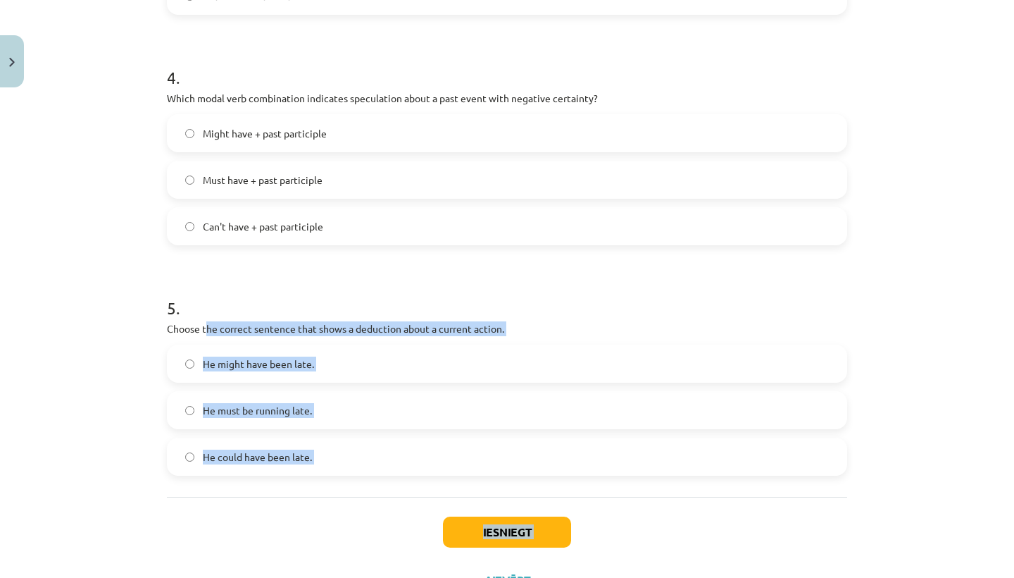
drag, startPoint x: 208, startPoint y: 481, endPoint x: 294, endPoint y: 570, distance: 124.0
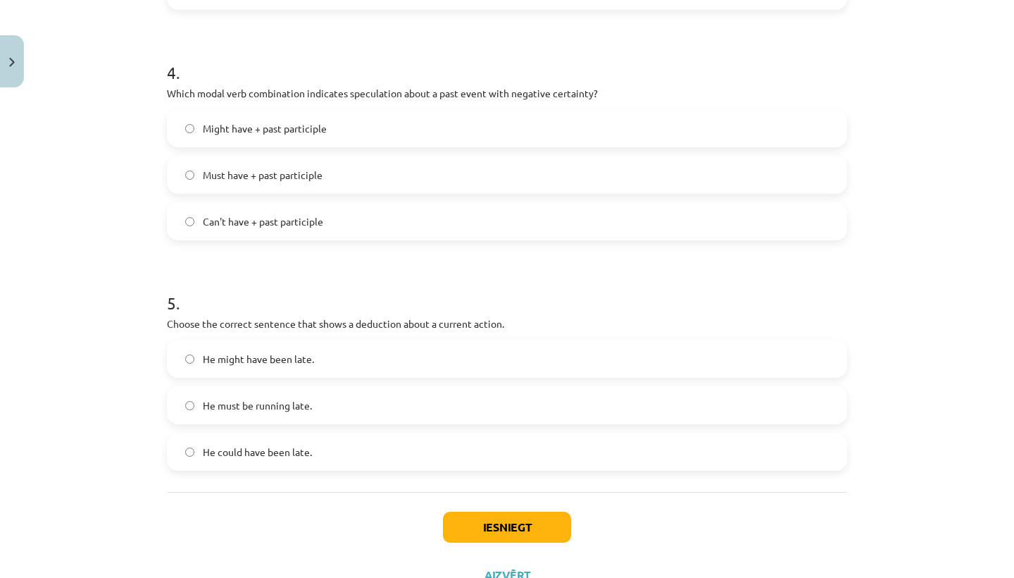
click at [70, 452] on div "Mācību tēma: Angļu valodas i - 11. klases 1. ieskaites mācību materiāls #4 📝 To…" at bounding box center [507, 289] width 1014 height 578
click at [177, 399] on label "He must be running late." at bounding box center [507, 404] width 678 height 35
click at [465, 523] on button "Iesniegt" at bounding box center [507, 526] width 128 height 31
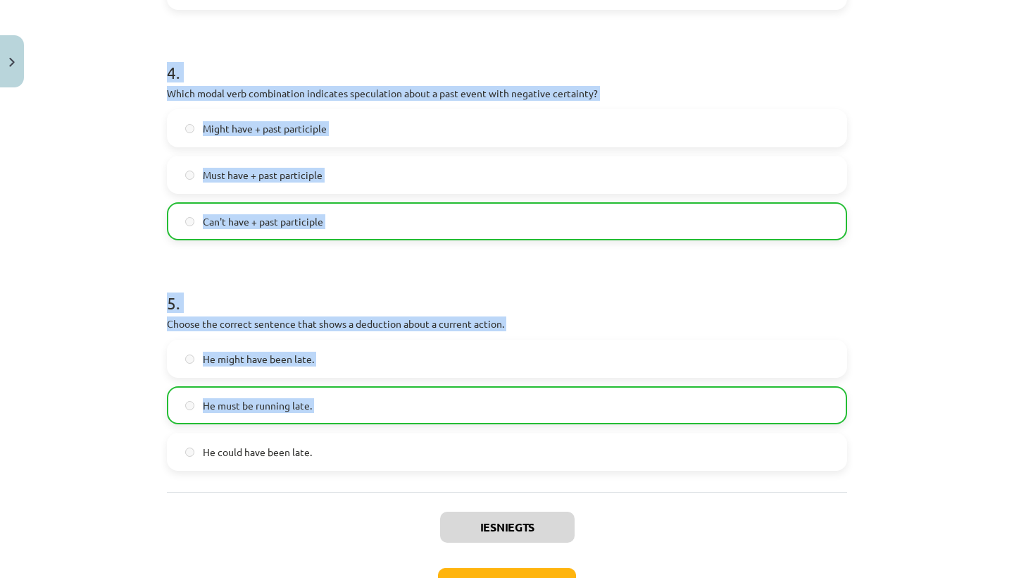
drag, startPoint x: 440, startPoint y: 425, endPoint x: 624, endPoint y: 35, distance: 430.7
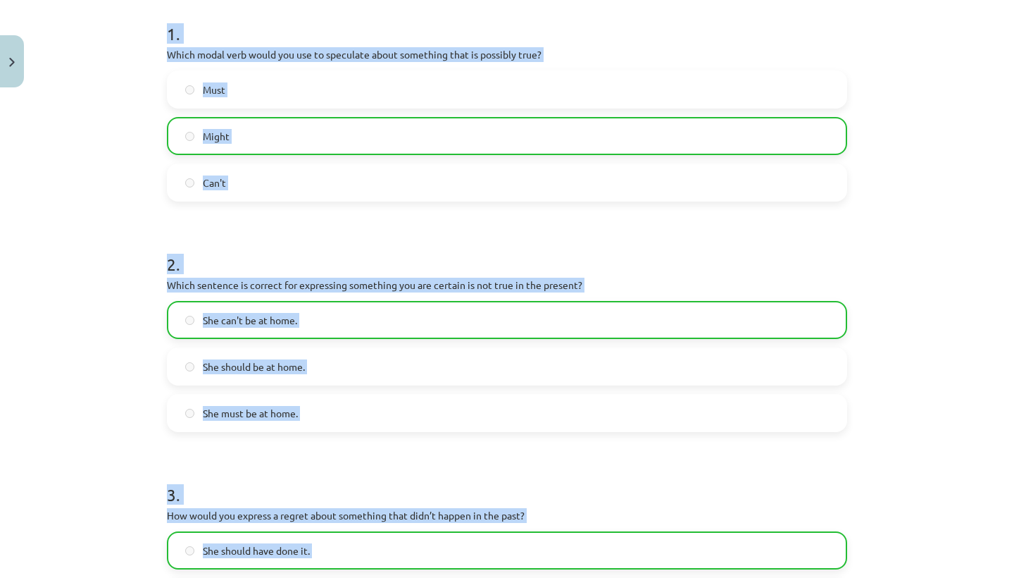
drag, startPoint x: 624, startPoint y: 35, endPoint x: 607, endPoint y: -23, distance: 60.9
click at [607, 0] on html "0 Dāvanas 104 mP 9 xp Keita Oigus Sākums Aktuāli Kā mācīties eSKOLĀ Kontakti No…" at bounding box center [507, 14] width 1014 height 578
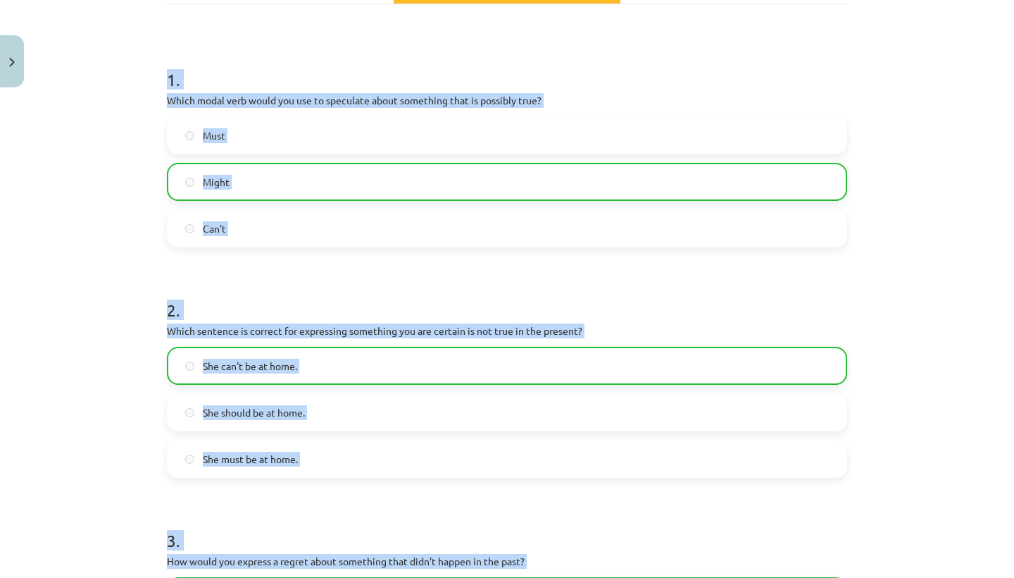
click at [726, 184] on label "Might" at bounding box center [507, 181] width 678 height 35
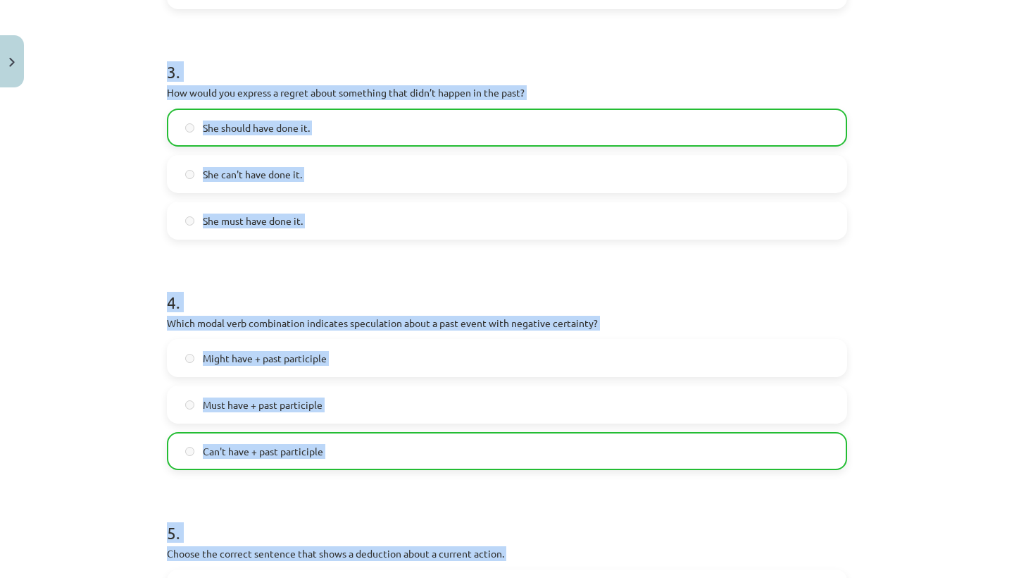
drag, startPoint x: 726, startPoint y: 180, endPoint x: 570, endPoint y: 577, distance: 426.9
click at [570, 577] on form "1 . Which modal verb would you use to speculate about something that is possibl…" at bounding box center [507, 138] width 680 height 1123
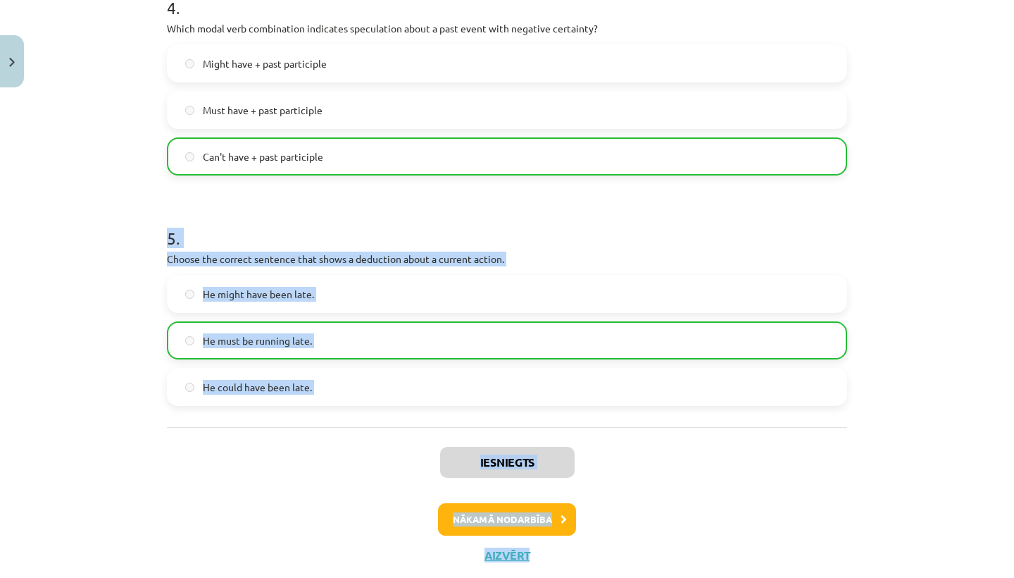
scroll to position [1036, 0]
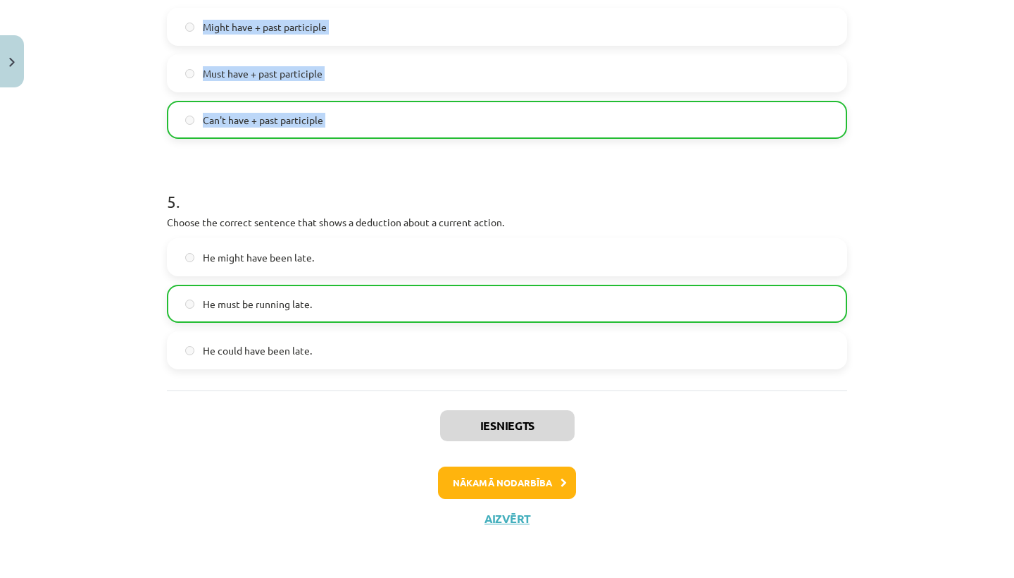
drag, startPoint x: 516, startPoint y: 443, endPoint x: 522, endPoint y: 577, distance: 134.0
click at [522, 577] on div "Mācību tēma: Angļu valodas i - 11. klases 1. ieskaites mācību materiāls #4 📝 To…" at bounding box center [507, 289] width 1014 height 578
click at [537, 470] on button "Nākamā nodarbība" at bounding box center [507, 482] width 138 height 32
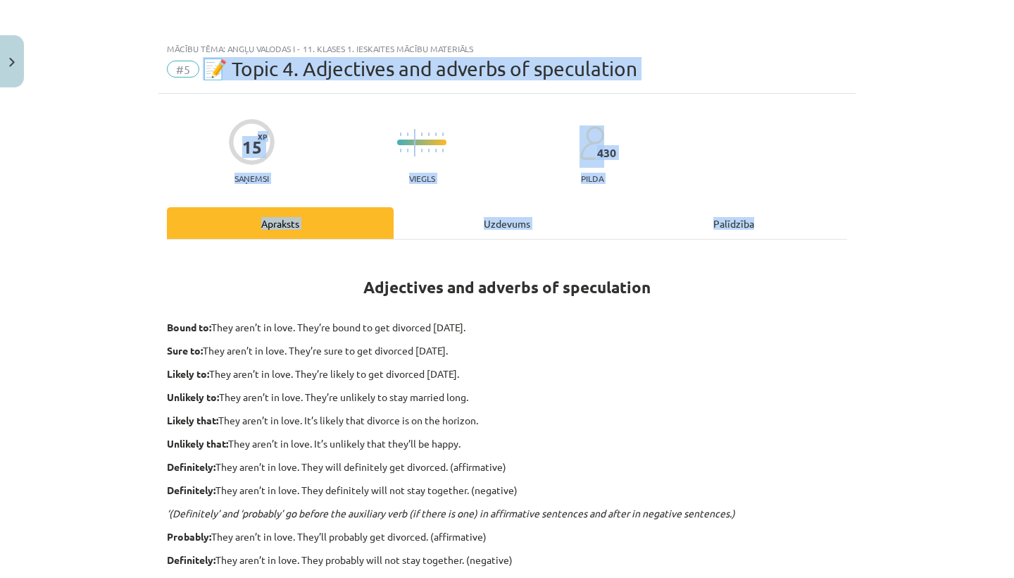
scroll to position [0, 0]
drag, startPoint x: 527, startPoint y: 397, endPoint x: 601, endPoint y: -56, distance: 458.9
click at [601, 0] on html "0 Dāvanas 104 mP 9 xp Keita Oigus Sākums Aktuāli Kā mācīties eSKOLĀ Kontakti No…" at bounding box center [507, 289] width 1014 height 578
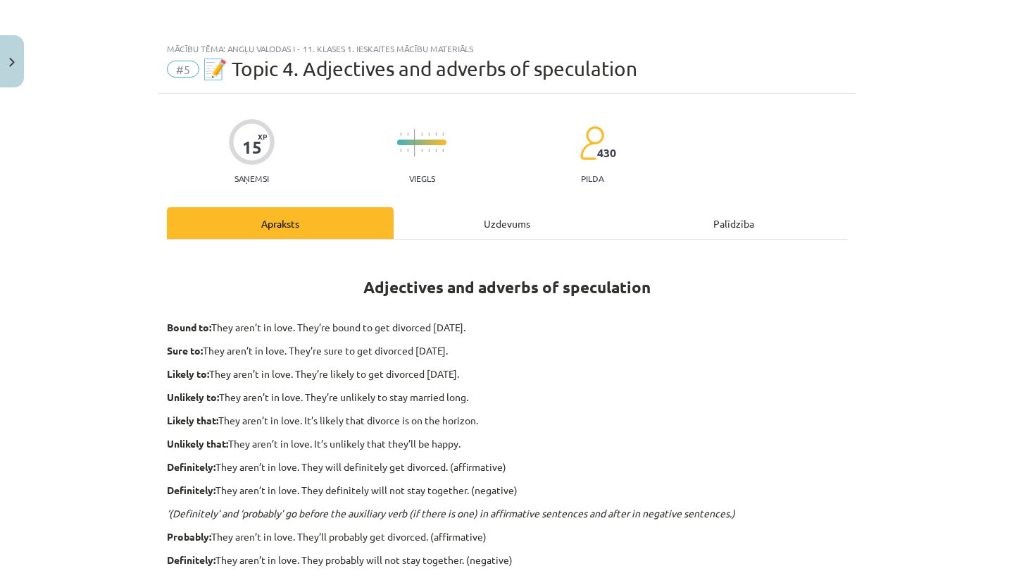
click at [945, 268] on div "Mācību tēma: Angļu valodas i - 11. klases 1. ieskaites mācību materiāls #5 📝 To…" at bounding box center [507, 289] width 1014 height 578
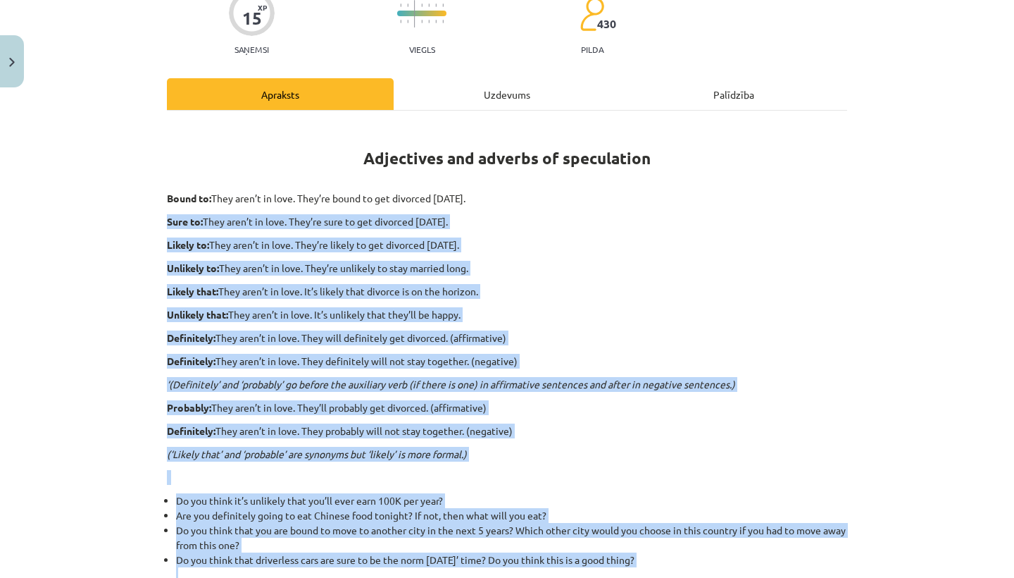
drag, startPoint x: 434, startPoint y: 335, endPoint x: 459, endPoint y: 575, distance: 241.4
click at [459, 575] on div "Adjectives and adverbs of speculation Bound to: They aren’t in love. They’re bo…" at bounding box center [507, 401] width 680 height 557
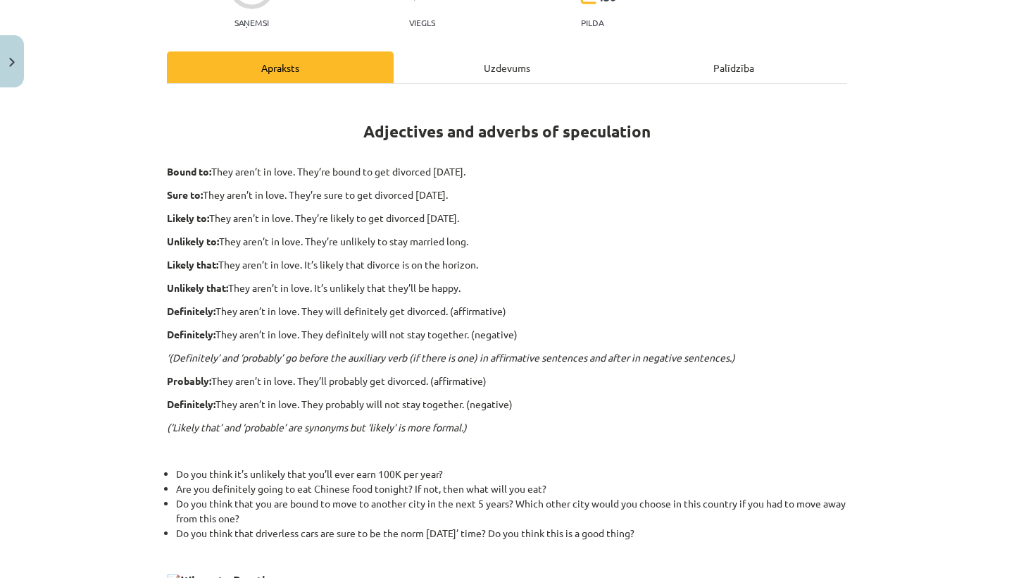
click at [940, 330] on div "Mācību tēma: Angļu valodas i - 11. klases 1. ieskaites mācību materiāls #5 📝 To…" at bounding box center [507, 289] width 1014 height 578
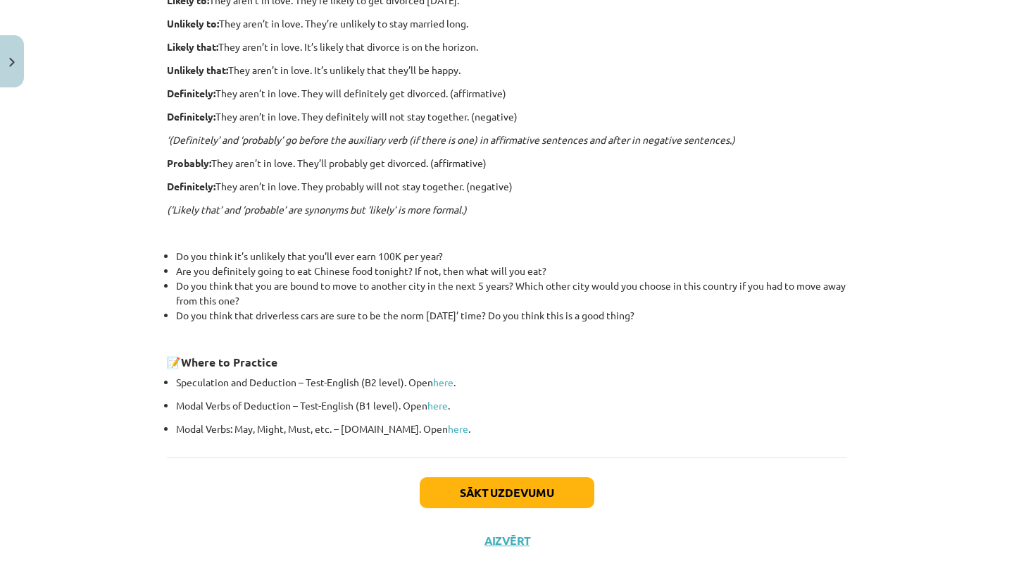
scroll to position [395, 0]
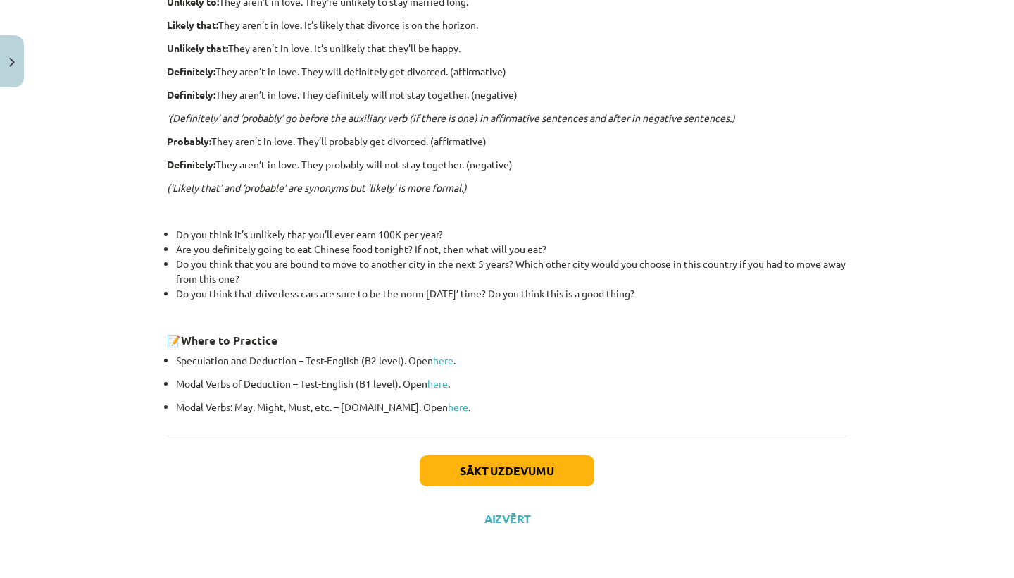
drag, startPoint x: 940, startPoint y: 330, endPoint x: 934, endPoint y: 577, distance: 246.6
click at [934, 577] on div "Mācību tēma: Angļu valodas i - 11. klases 1. ieskaites mācību materiāls #5 📝 To…" at bounding box center [507, 289] width 1014 height 578
click at [551, 455] on button "Sākt uzdevumu" at bounding box center [507, 470] width 175 height 31
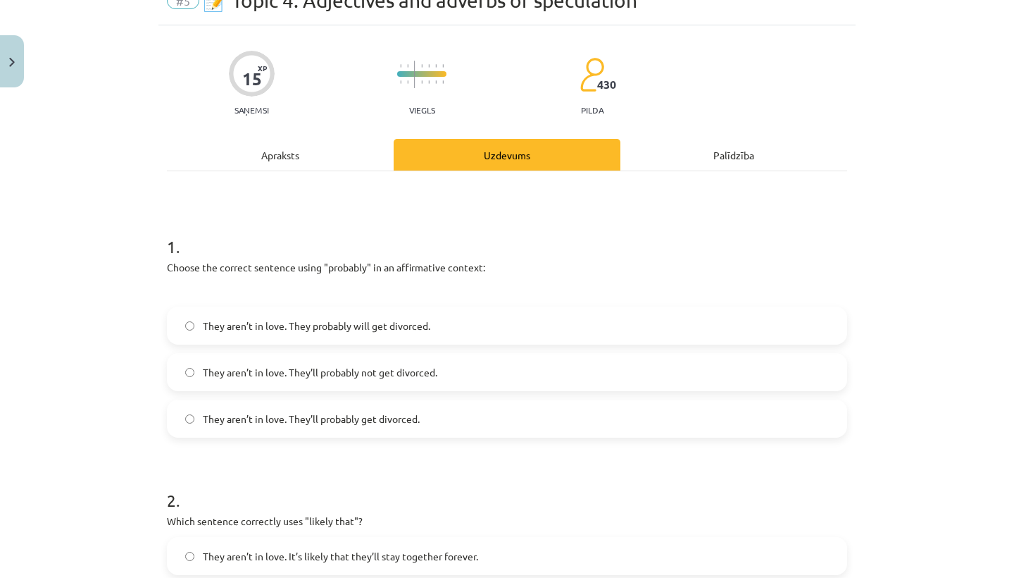
scroll to position [35, 0]
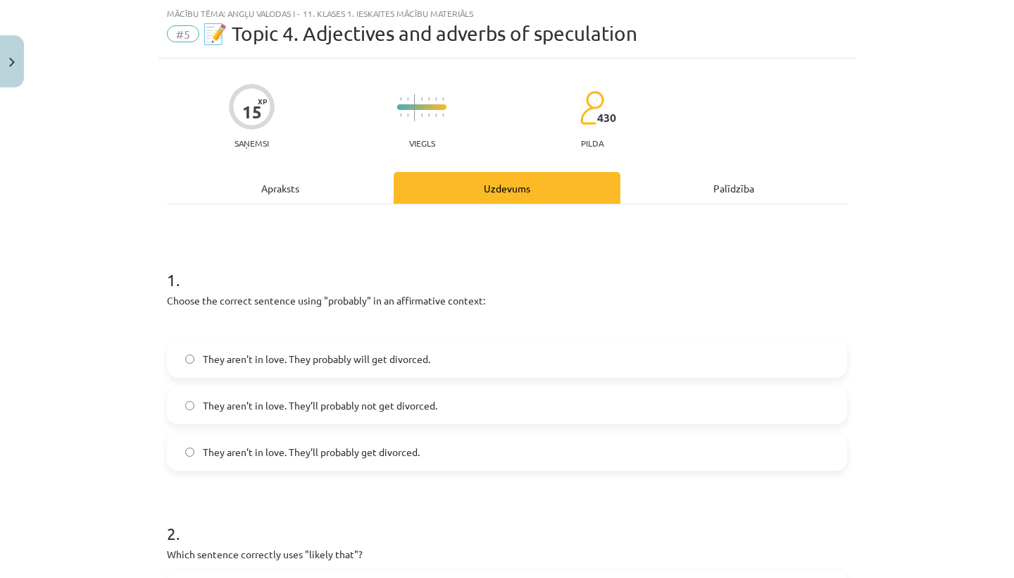
click at [435, 462] on label "They aren’t in love. They’ll probably get divorced." at bounding box center [507, 451] width 678 height 35
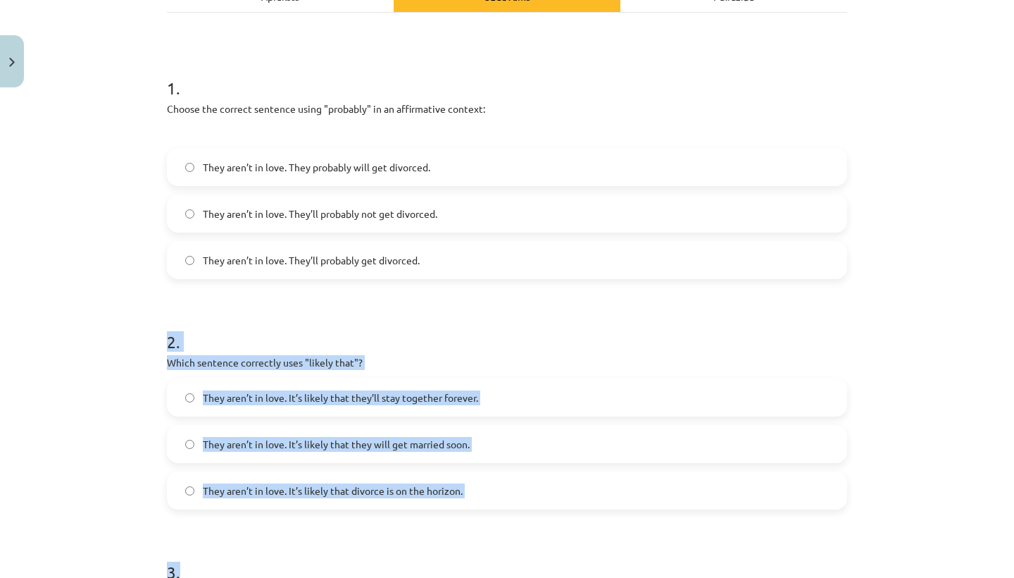
scroll to position [241, 0]
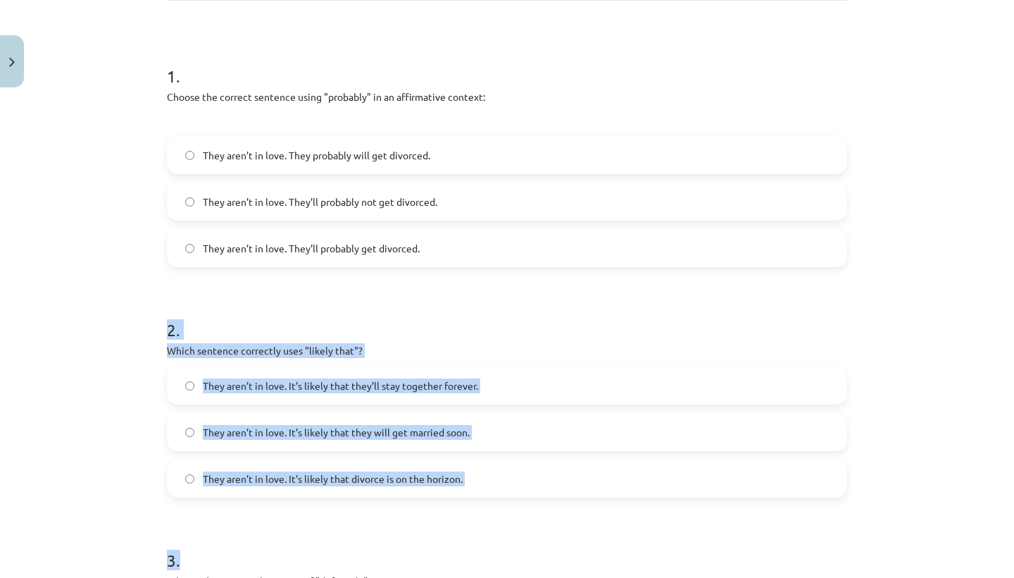
drag, startPoint x: 432, startPoint y: 502, endPoint x: 431, endPoint y: 570, distance: 67.6
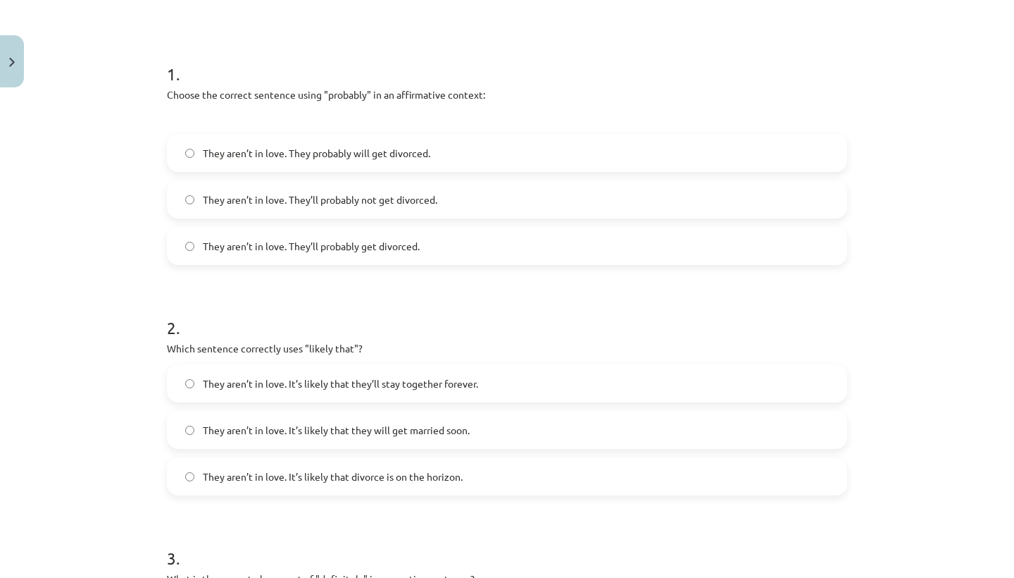
click at [340, 479] on span "They aren’t in love. It’s likely that divorce is on the horizon." at bounding box center [333, 476] width 260 height 15
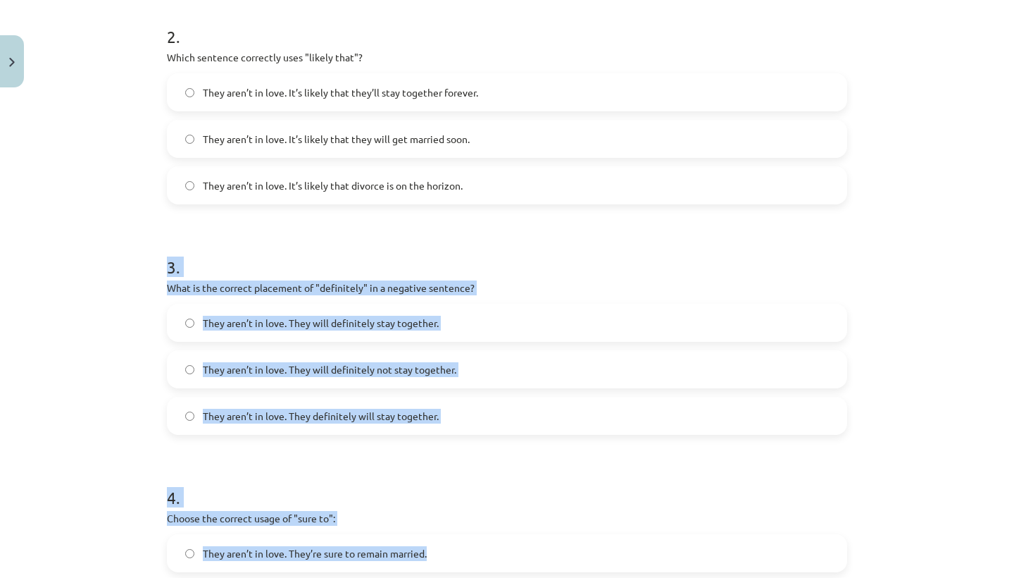
drag, startPoint x: 340, startPoint y: 482, endPoint x: 338, endPoint y: 577, distance: 95.1
click at [338, 577] on form "1 . Choose the correct sentence using "probably" in an affirmative context: The…" at bounding box center [507, 322] width 680 height 1147
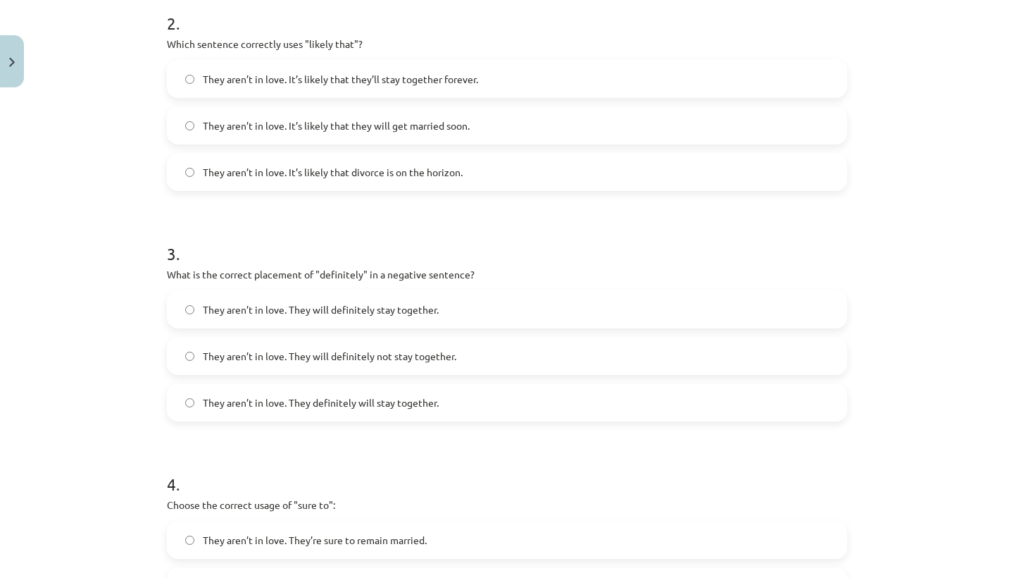
click at [132, 462] on div "Mācību tēma: Angļu valodas i - 11. klases 1. ieskaites mācību materiāls #5 📝 To…" at bounding box center [507, 289] width 1014 height 578
click at [285, 356] on span "They aren’t in love. They will definitely not stay together." at bounding box center [330, 356] width 254 height 15
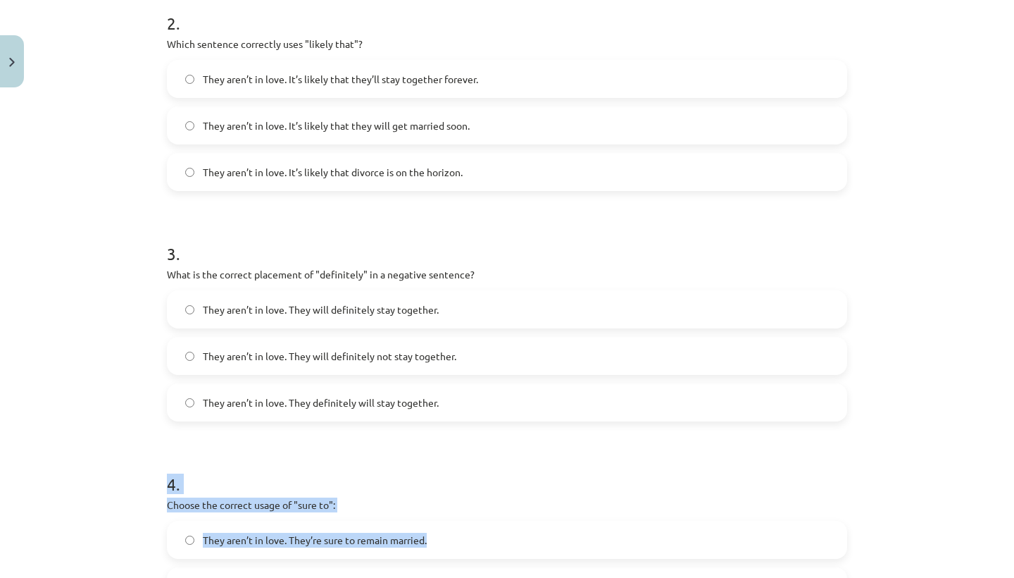
drag, startPoint x: 247, startPoint y: 431, endPoint x: 239, endPoint y: 551, distance: 120.0
click at [239, 550] on form "1 . Choose the correct sentence using "probably" in an affirmative context: The…" at bounding box center [507, 308] width 680 height 1147
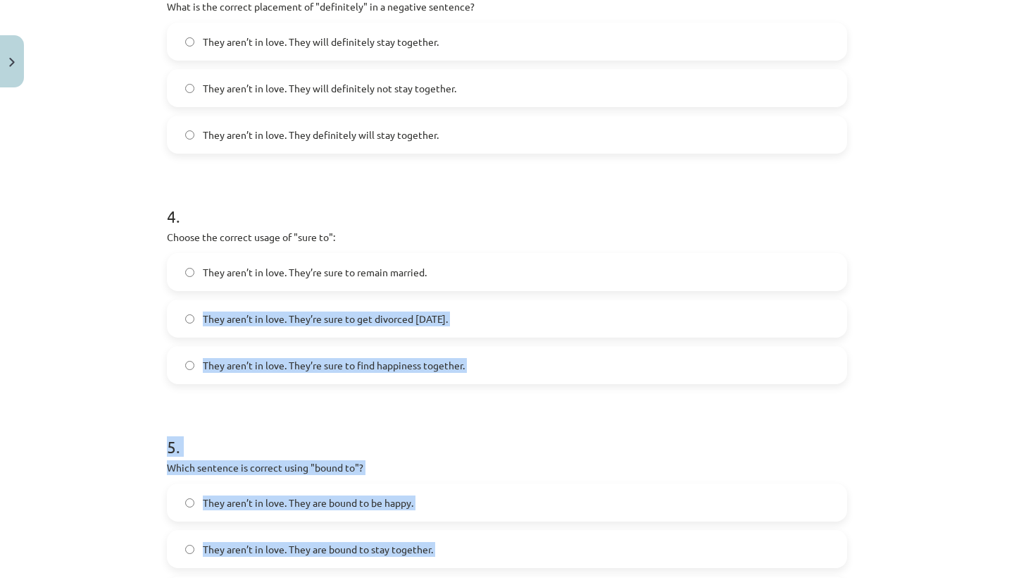
drag, startPoint x: 239, startPoint y: 551, endPoint x: 241, endPoint y: 577, distance: 26.1
click at [241, 577] on form "1 . Choose the correct sentence using "probably" in an affirmative context: The…" at bounding box center [507, 41] width 680 height 1147
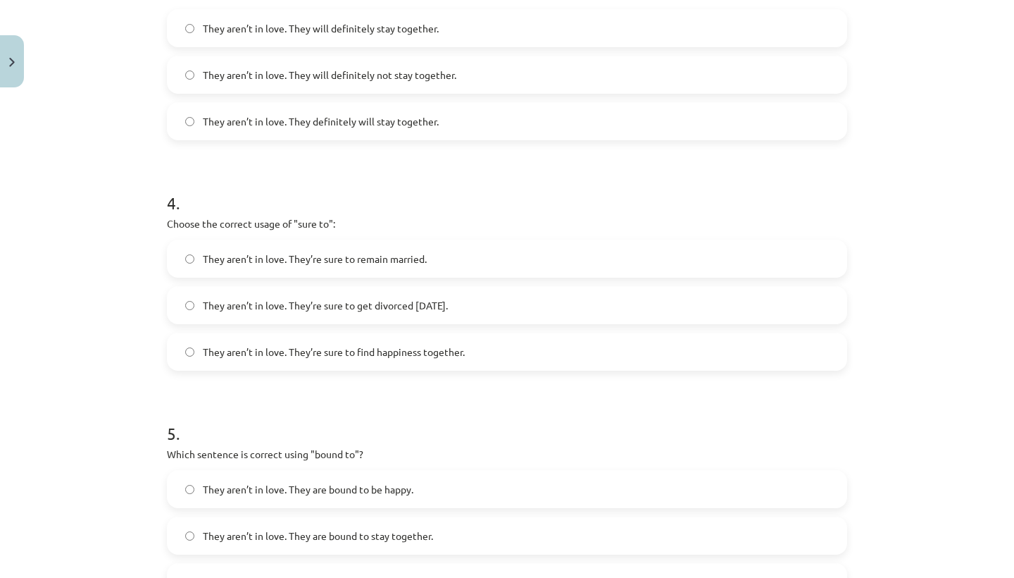
click at [327, 397] on form "1 . Choose the correct sentence using "probably" in an affirmative context: The…" at bounding box center [507, 27] width 680 height 1147
click at [346, 313] on label "They aren’t in love. They’re sure to get divorced within six months." at bounding box center [507, 304] width 678 height 35
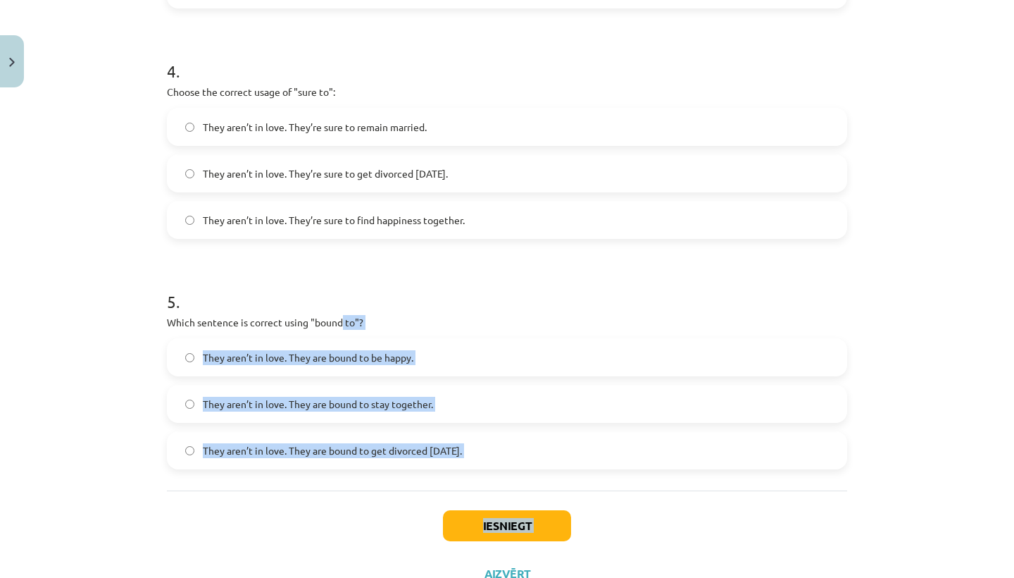
scroll to position [1011, 0]
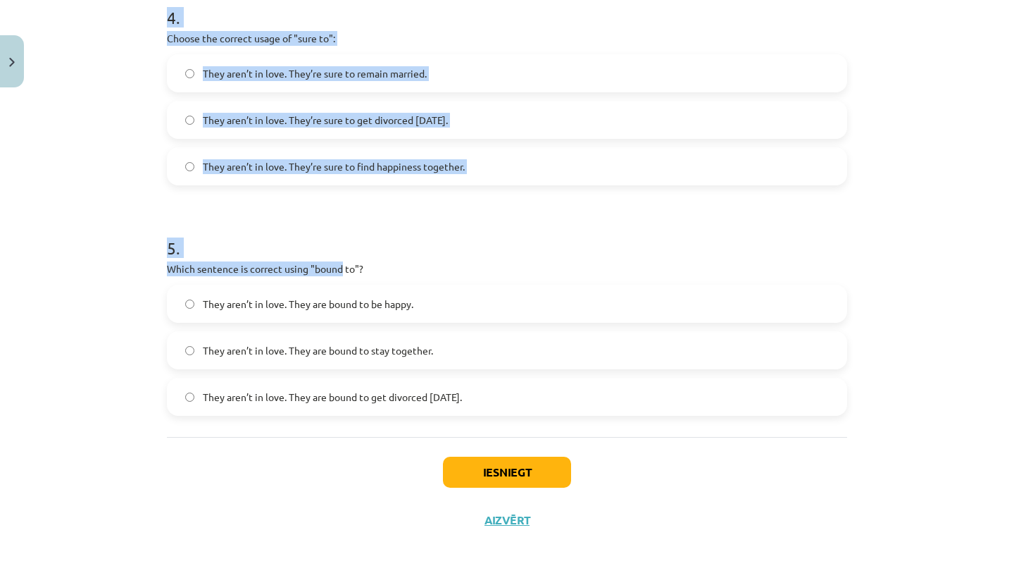
drag, startPoint x: 342, startPoint y: 447, endPoint x: 339, endPoint y: 577, distance: 129.6
click at [339, 577] on div "Mācību tēma: Angļu valodas i - 11. klases 1. ieskaites mācību materiāls #5 📝 To…" at bounding box center [507, 289] width 1014 height 578
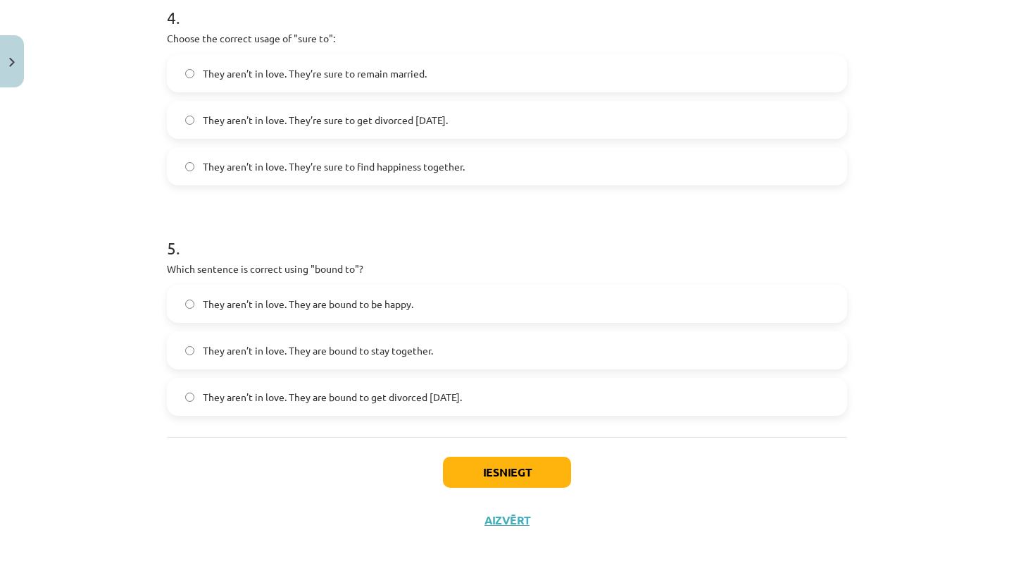
click at [249, 535] on div "Iesniegt Aizvērt" at bounding box center [507, 486] width 680 height 99
click at [296, 400] on span "They aren’t in love. They are bound to get divorced within six months." at bounding box center [332, 396] width 259 height 15
click at [488, 466] on button "Iesniegt" at bounding box center [507, 471] width 128 height 31
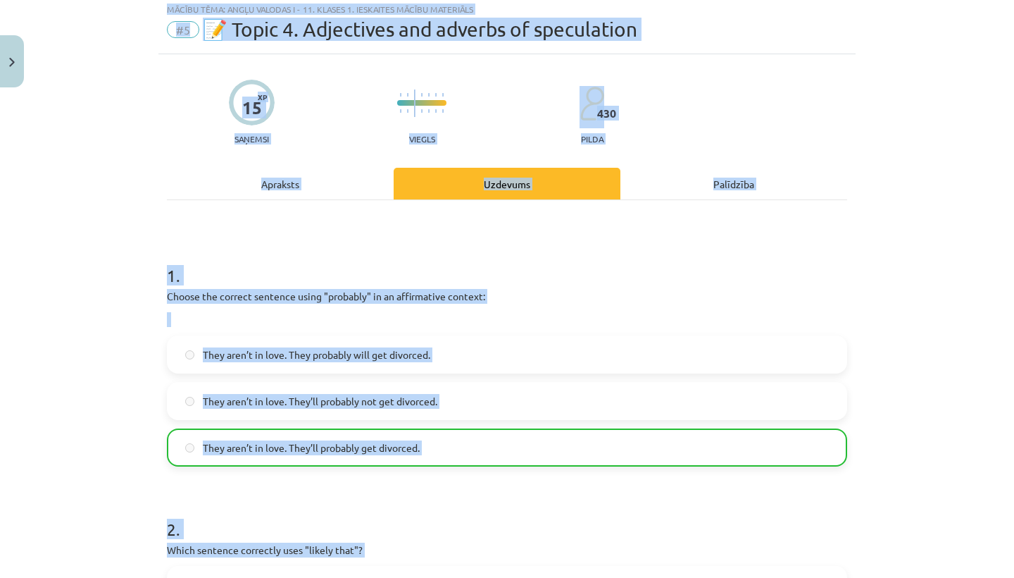
scroll to position [0, 0]
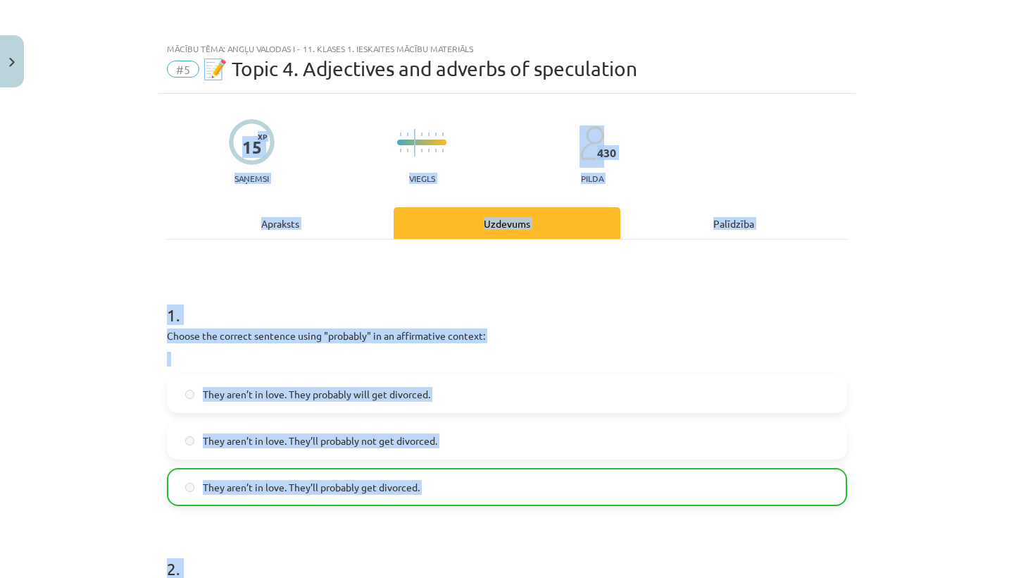
drag, startPoint x: 504, startPoint y: 318, endPoint x: 517, endPoint y: 96, distance: 222.9
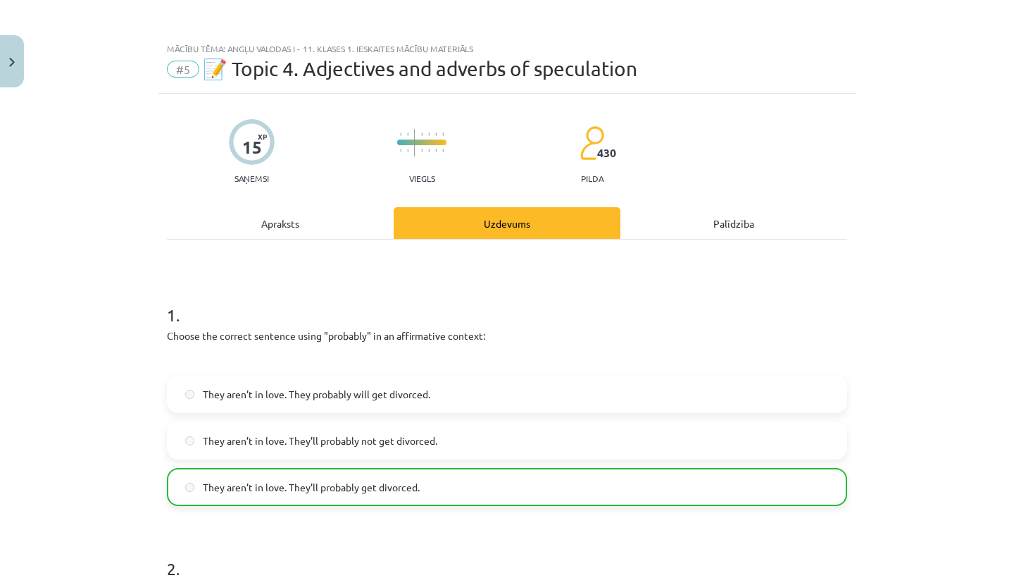
click at [532, 373] on div "1 . Choose the correct sentence using "probably" in an affirmative context: The…" at bounding box center [507, 392] width 680 height 225
drag, startPoint x: 535, startPoint y: 437, endPoint x: 533, endPoint y: 560, distance: 122.6
click at [530, 577] on h1 "2 ." at bounding box center [507, 556] width 680 height 44
drag, startPoint x: 276, startPoint y: 210, endPoint x: 313, endPoint y: 68, distance: 146.2
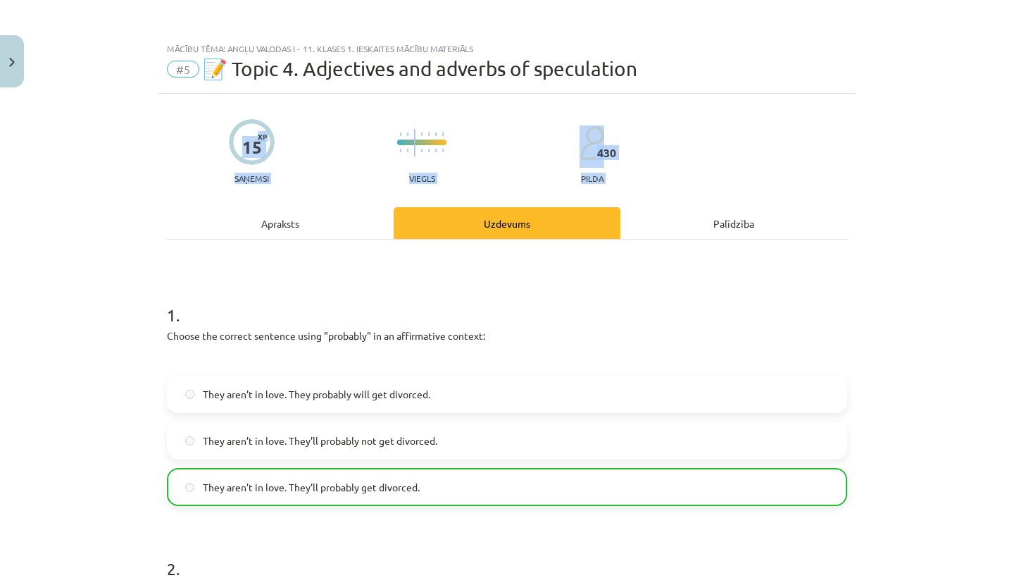
click at [313, 68] on div "Mācību tēma: Angļu valodas i - 11. klases 1. ieskaites mācību materiāls #5 📝 To…" at bounding box center [507, 289] width 1014 height 578
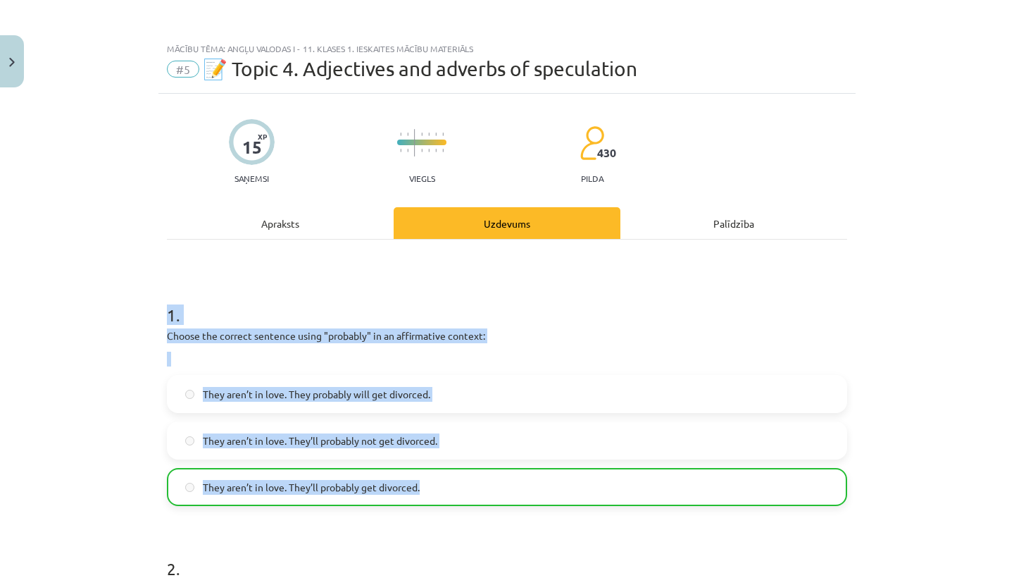
drag, startPoint x: 503, startPoint y: 263, endPoint x: 506, endPoint y: 577, distance: 314.1
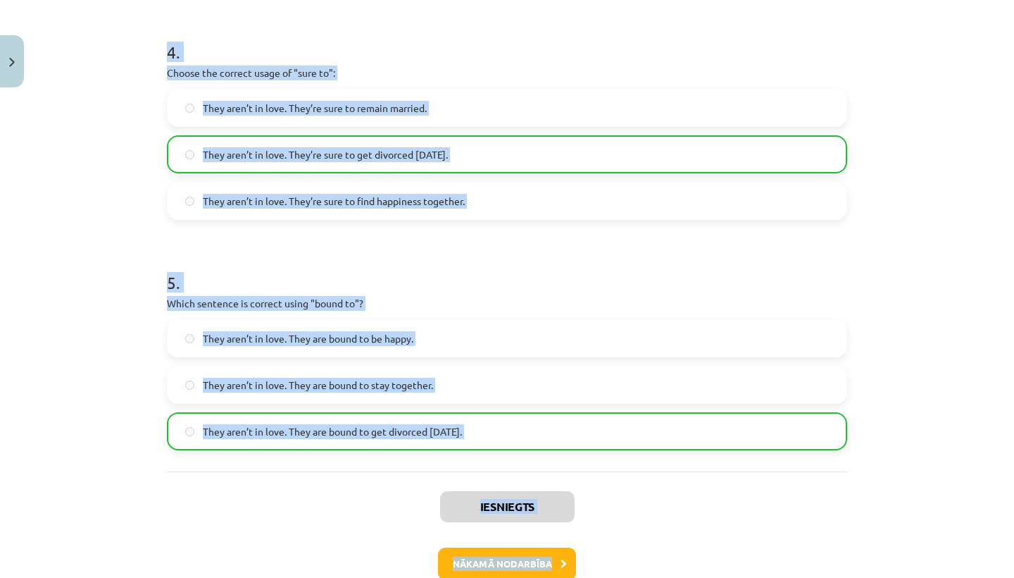
click at [514, 577] on div "Mācību tēma: Angļu valodas i - 11. klases 1. ieskaites mācību materiāls #5 📝 To…" at bounding box center [507, 289] width 1014 height 578
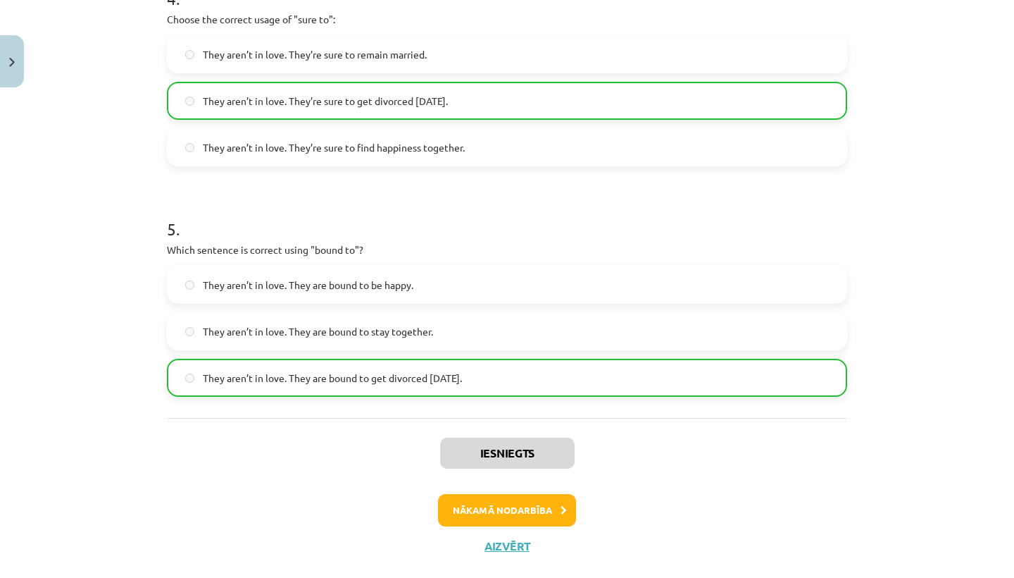
click at [716, 474] on div "Iesniegts Nākamā nodarbība Aizvērt" at bounding box center [507, 490] width 680 height 144
drag, startPoint x: 716, startPoint y: 474, endPoint x: 513, endPoint y: 544, distance: 214.7
click at [513, 544] on div "Iesniegts Nākamā nodarbība Aizvērt" at bounding box center [507, 490] width 680 height 144
click at [513, 544] on button "Aizvērt" at bounding box center [507, 546] width 54 height 14
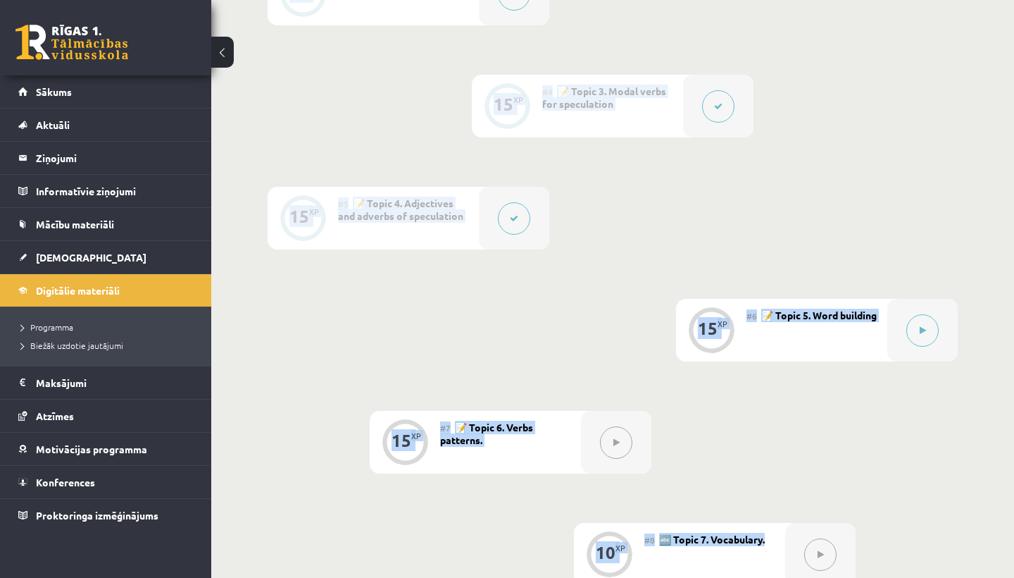
scroll to position [723, 0]
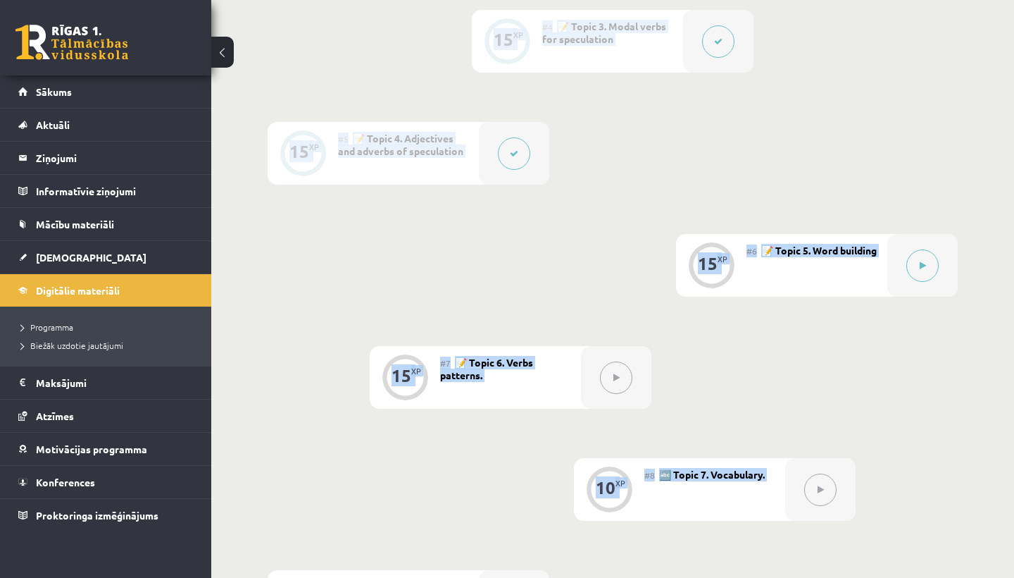
drag, startPoint x: 687, startPoint y: 423, endPoint x: 704, endPoint y: 572, distance: 149.6
click at [704, 572] on div "0 XP #1 💡 Pirms sāc mācīties! Ievada daļa (introduction). 15 XP #2 📝 Topic 1. R…" at bounding box center [613, 153] width 690 height 959
click at [800, 403] on div "0 XP #1 💡 Pirms sāc mācīties! Ievada daļa (introduction). 15 XP #2 📝 Topic 1. R…" at bounding box center [613, 153] width 690 height 959
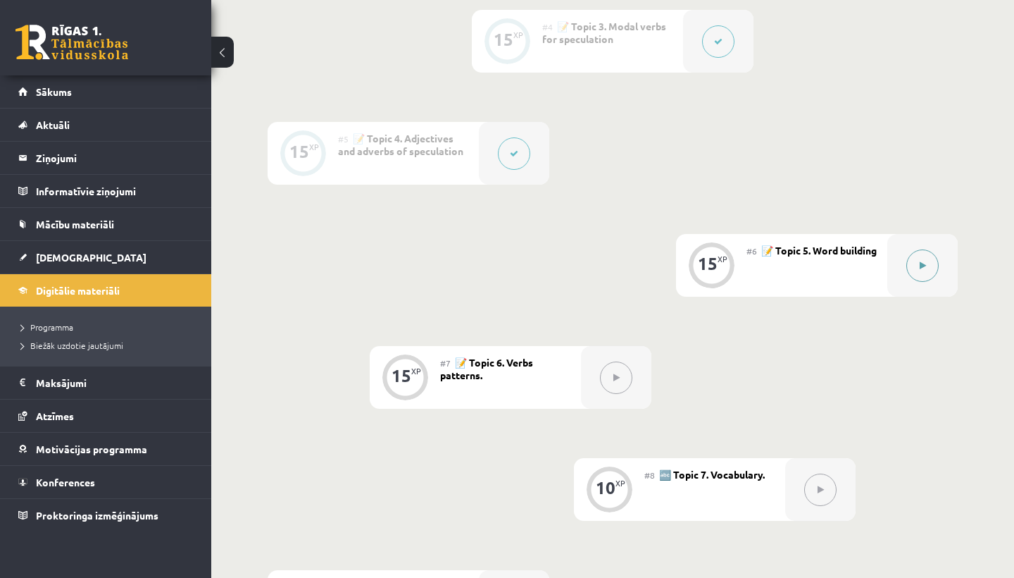
click at [917, 269] on button at bounding box center [922, 265] width 32 height 32
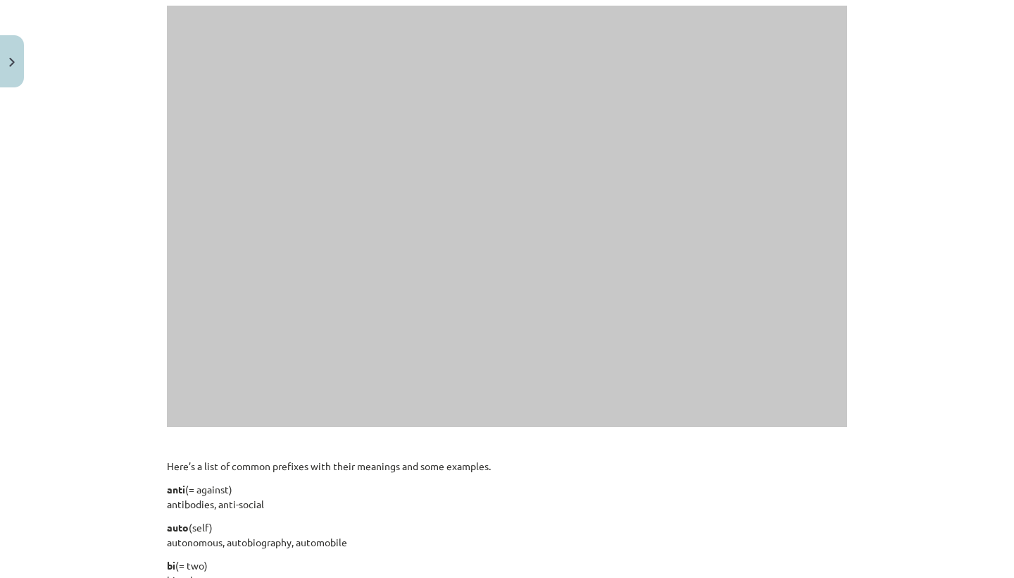
scroll to position [721, 0]
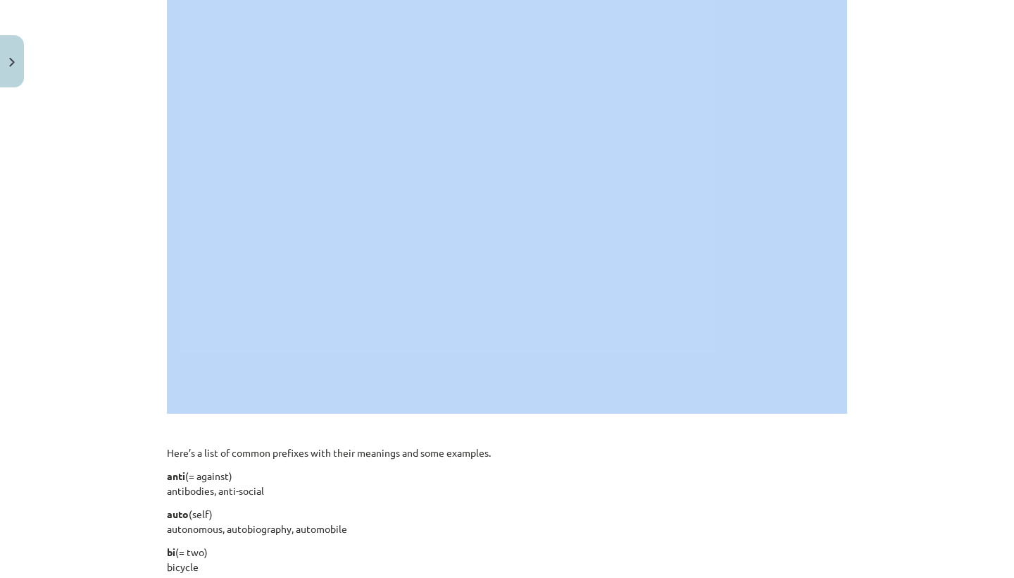
click at [383, 447] on p "Here’s a list of common prefixes with their meanings and some examples." at bounding box center [507, 452] width 680 height 15
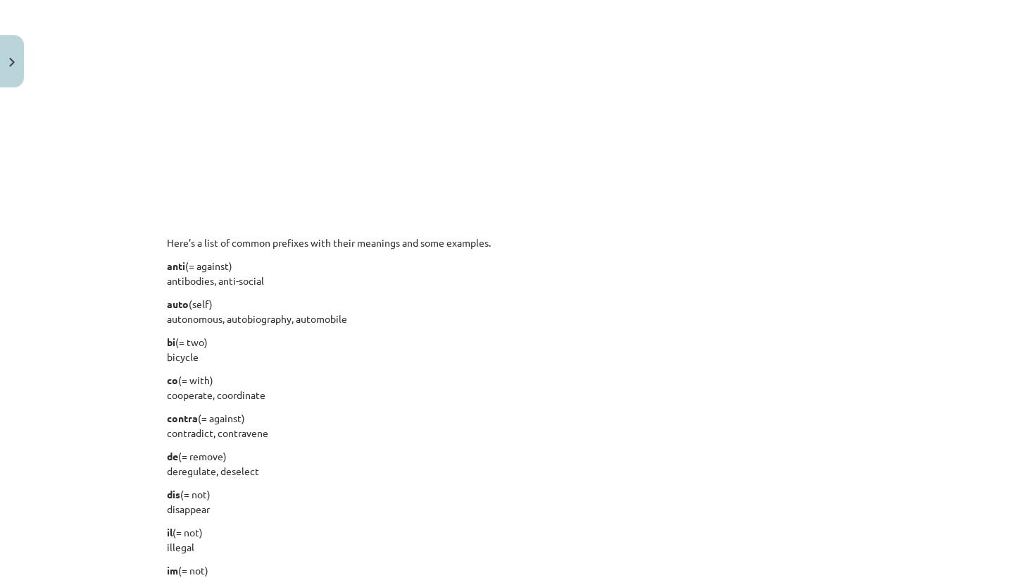
scroll to position [943, 0]
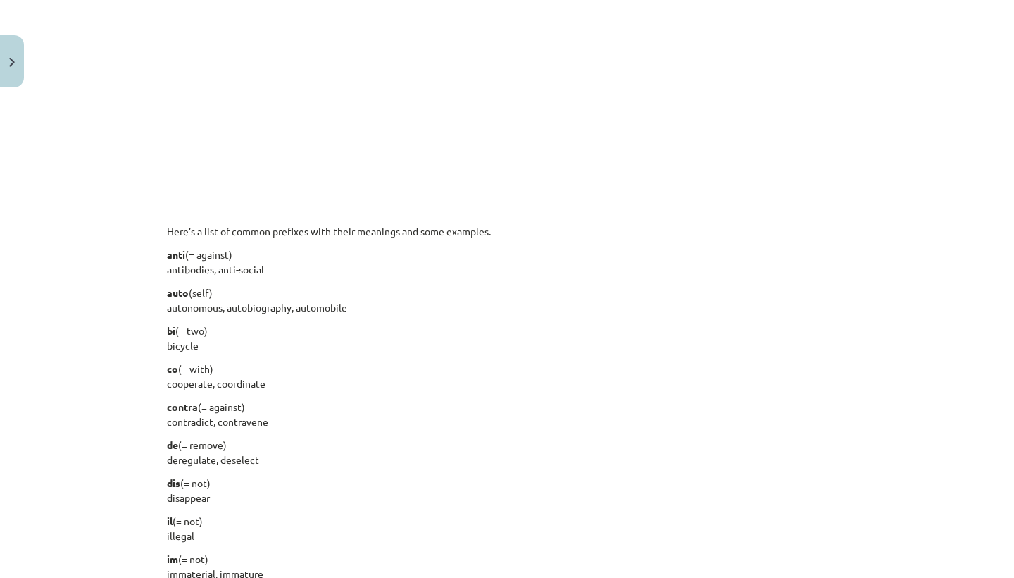
drag, startPoint x: 383, startPoint y: 447, endPoint x: 385, endPoint y: 566, distance: 118.3
click at [385, 566] on div "English is a very flexible language and you can build on your vocabulary and le…" at bounding box center [507, 223] width 680 height 1827
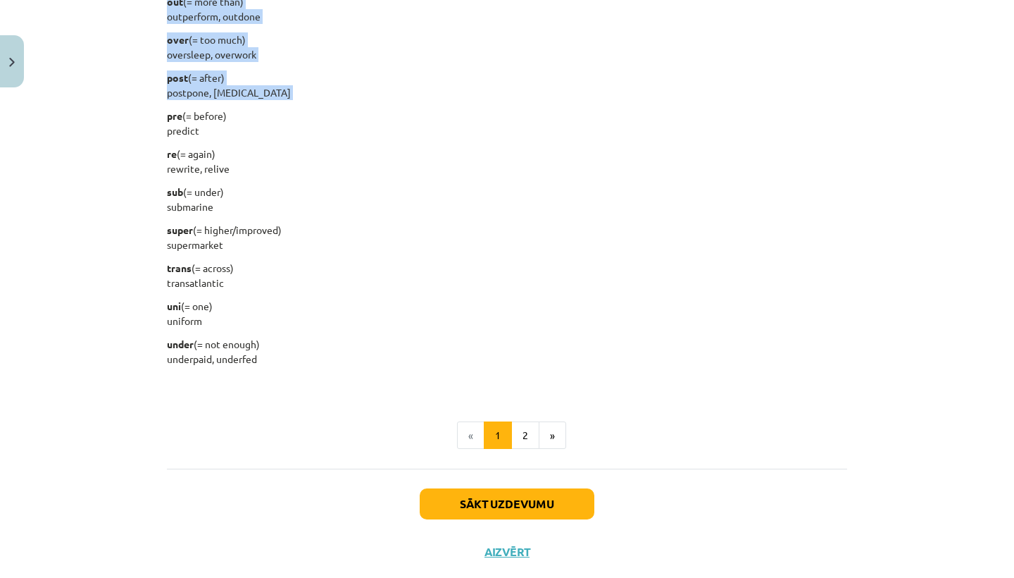
scroll to position [1723, 0]
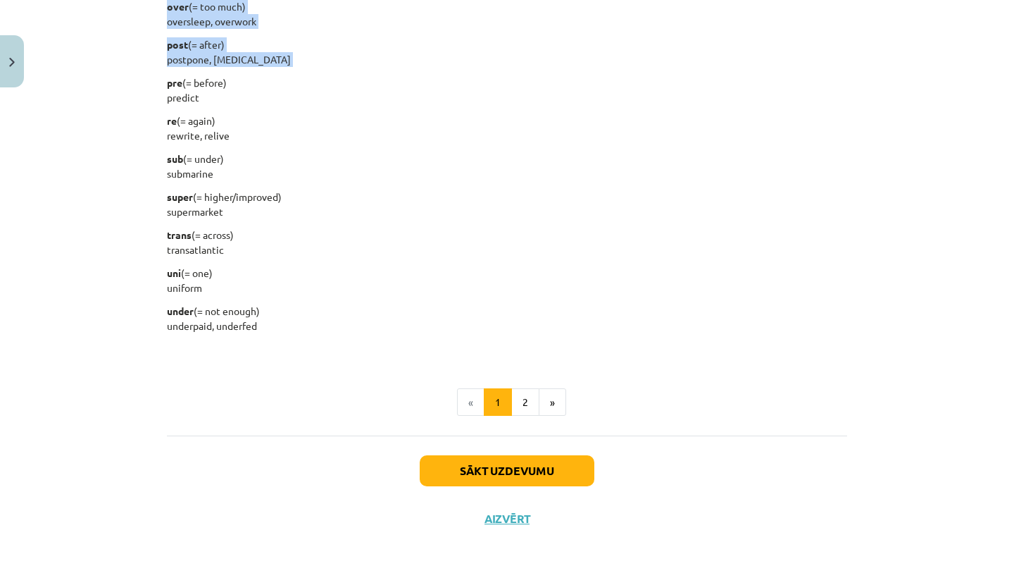
click at [380, 572] on div "Mācību tēma: Angļu valodas i - 11. klases 1. ieskaites mācību materiāls #6 📝 To…" at bounding box center [507, 289] width 1014 height 578
click at [530, 400] on button "2" at bounding box center [525, 402] width 28 height 28
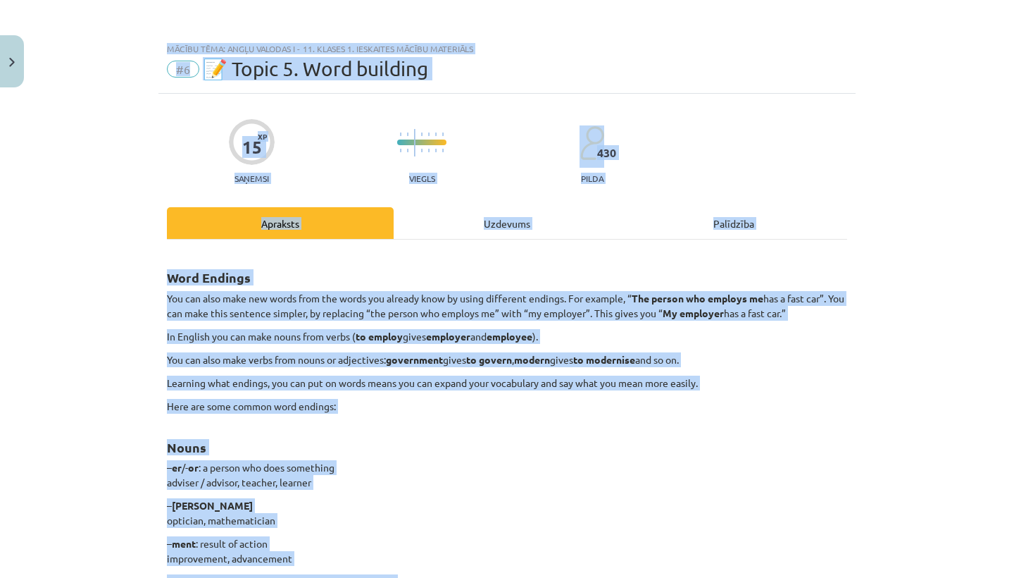
scroll to position [227, 0]
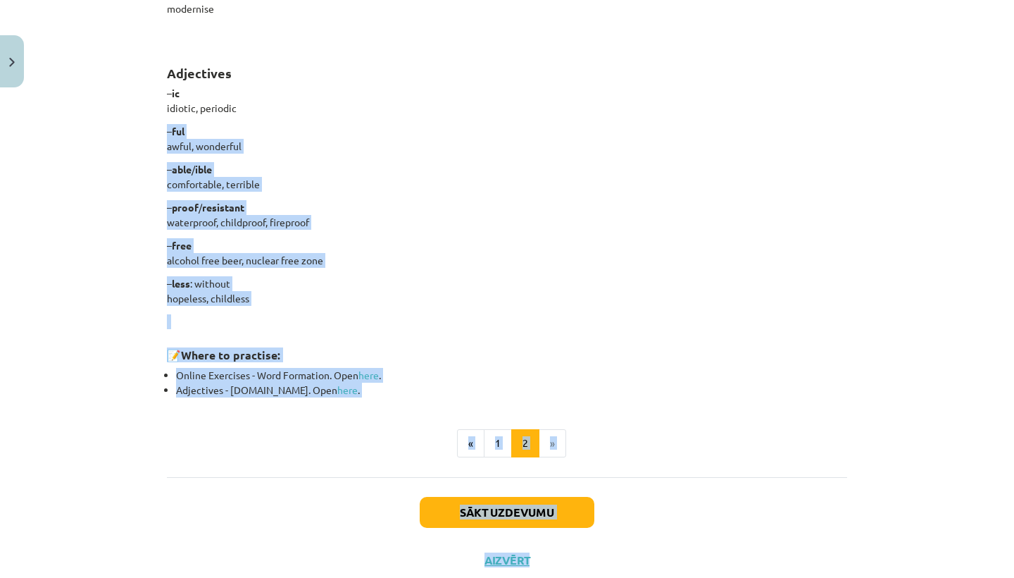
drag, startPoint x: 470, startPoint y: 82, endPoint x: 452, endPoint y: 577, distance: 495.4
click at [452, 577] on div "Mācību tēma: Angļu valodas i - 11. klases 1. ieskaites mācību materiāls #6 📝 To…" at bounding box center [507, 289] width 1014 height 578
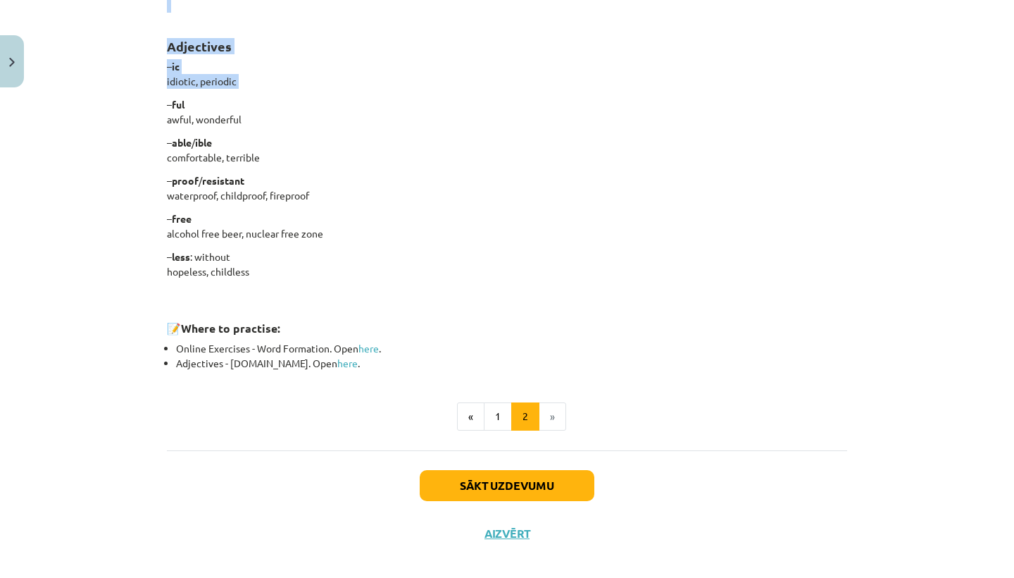
click at [547, 473] on button "Sākt uzdevumu" at bounding box center [507, 485] width 175 height 31
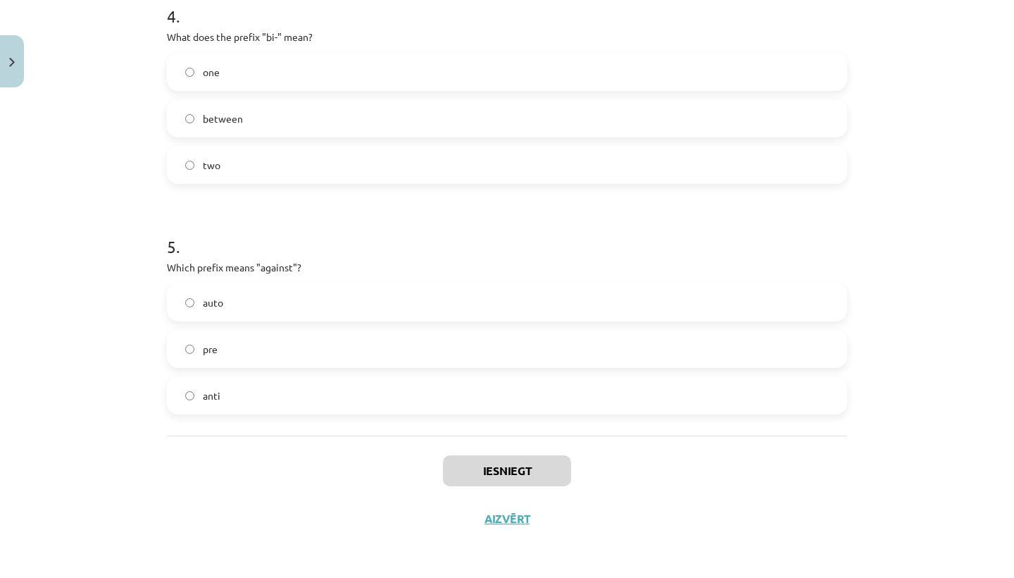
scroll to position [1015, 0]
click at [466, 392] on label "anti" at bounding box center [507, 395] width 678 height 35
drag, startPoint x: 487, startPoint y: 163, endPoint x: 482, endPoint y: 80, distance: 83.2
click at [482, 80] on div "one between two" at bounding box center [507, 118] width 680 height 131
click at [453, 162] on label "two" at bounding box center [507, 164] width 678 height 35
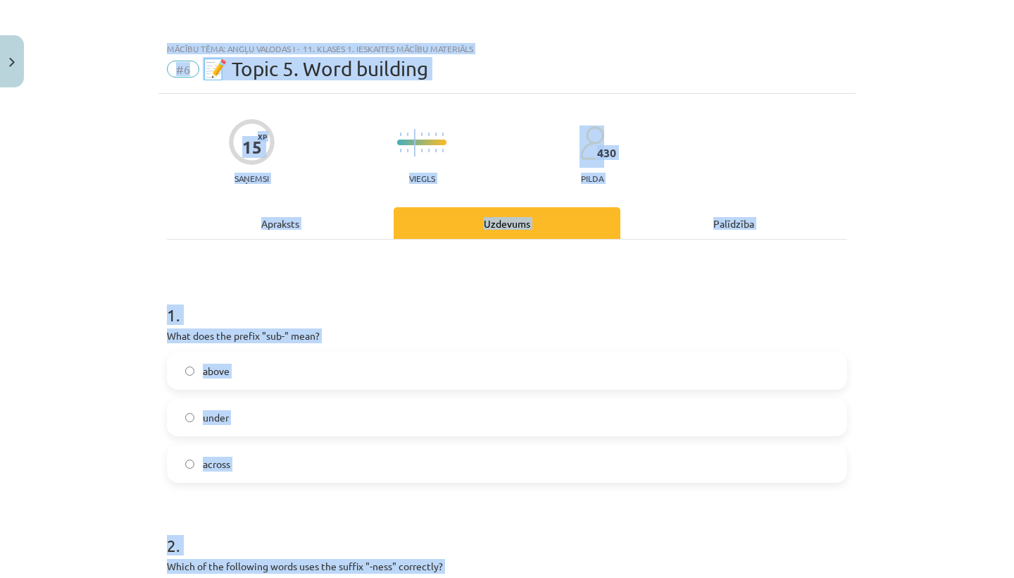
scroll to position [0, 0]
drag, startPoint x: 453, startPoint y: 161, endPoint x: 439, endPoint y: -56, distance: 218.0
click at [439, 0] on html "0 Dāvanas 104 mP 9 xp Keita Oigus Sākums Aktuāli Kā mācīties eSKOLĀ Kontakti No…" at bounding box center [507, 289] width 1014 height 578
click at [392, 282] on h1 "1 ." at bounding box center [507, 302] width 680 height 44
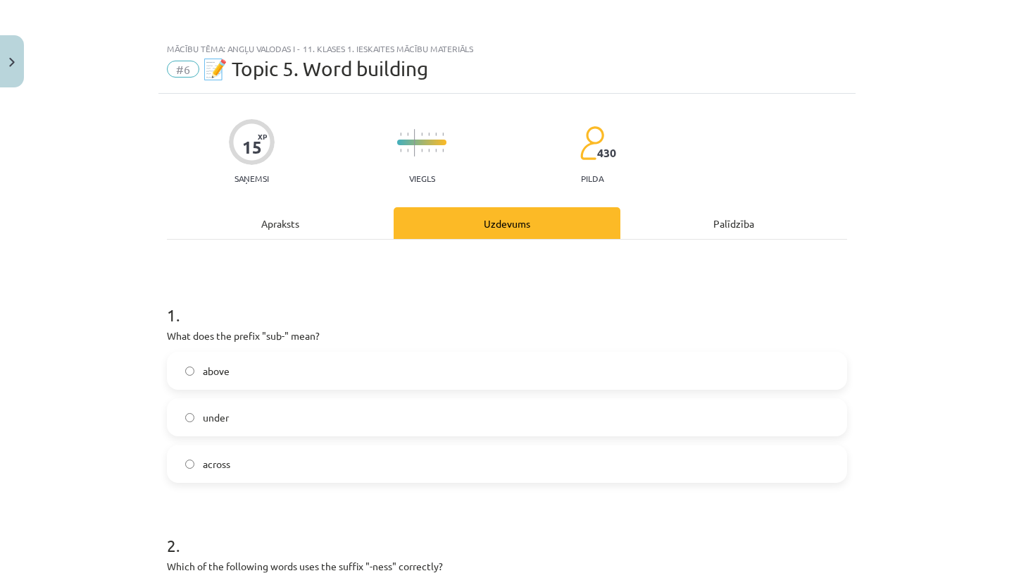
click at [373, 401] on label "under" at bounding box center [507, 416] width 678 height 35
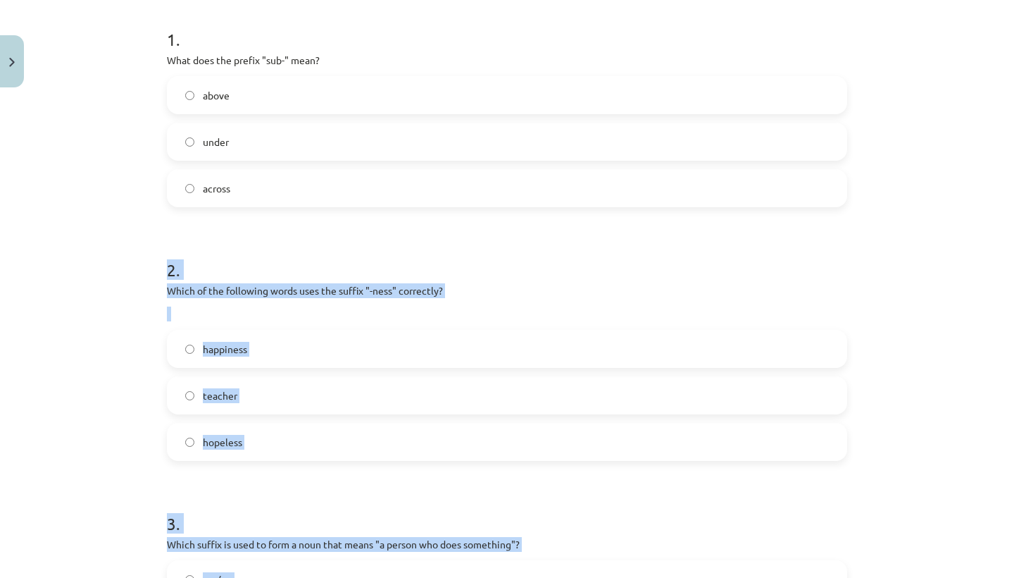
drag, startPoint x: 327, startPoint y: 500, endPoint x: 320, endPoint y: 576, distance: 76.3
click at [320, 576] on form "1 . What does the prefix "sub-" mean? above under across 2 . Which of the follo…" at bounding box center [507, 578] width 680 height 1147
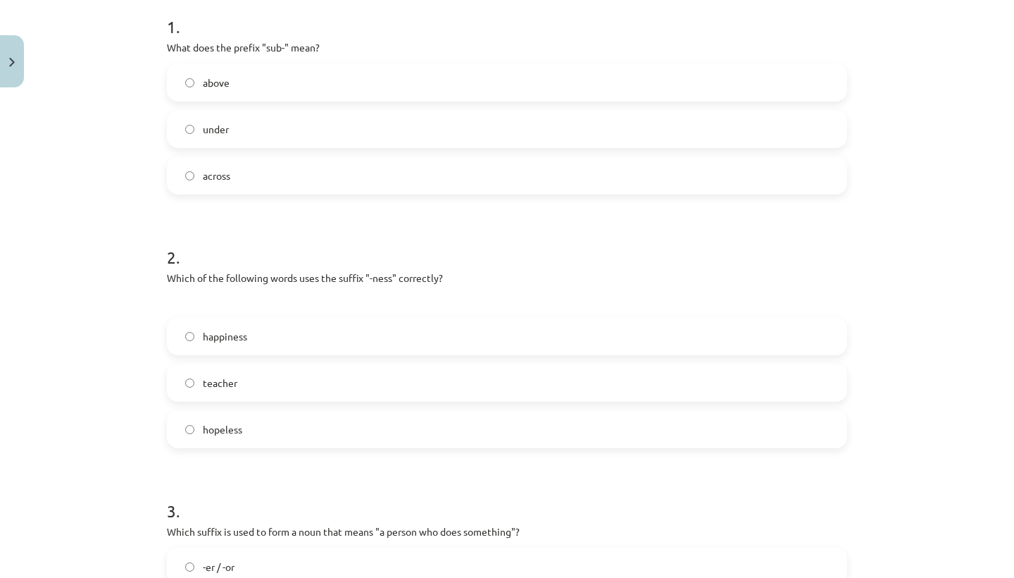
click at [126, 458] on div "Mācību tēma: Angļu valodas i - 11. klases 1. ieskaites mācību materiāls #6 📝 To…" at bounding box center [507, 289] width 1014 height 578
click at [270, 330] on label "happiness" at bounding box center [507, 335] width 678 height 35
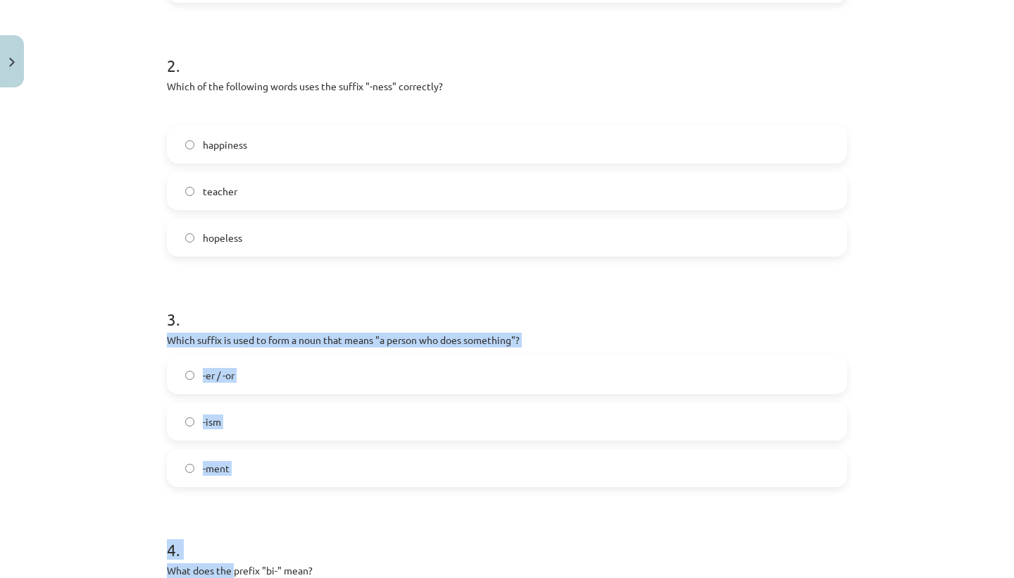
drag, startPoint x: 232, startPoint y: 513, endPoint x: 232, endPoint y: 571, distance: 58.5
click at [232, 571] on form "1 . What does the prefix "sub-" mean? above under across 2 . Which of the follo…" at bounding box center [507, 374] width 680 height 1147
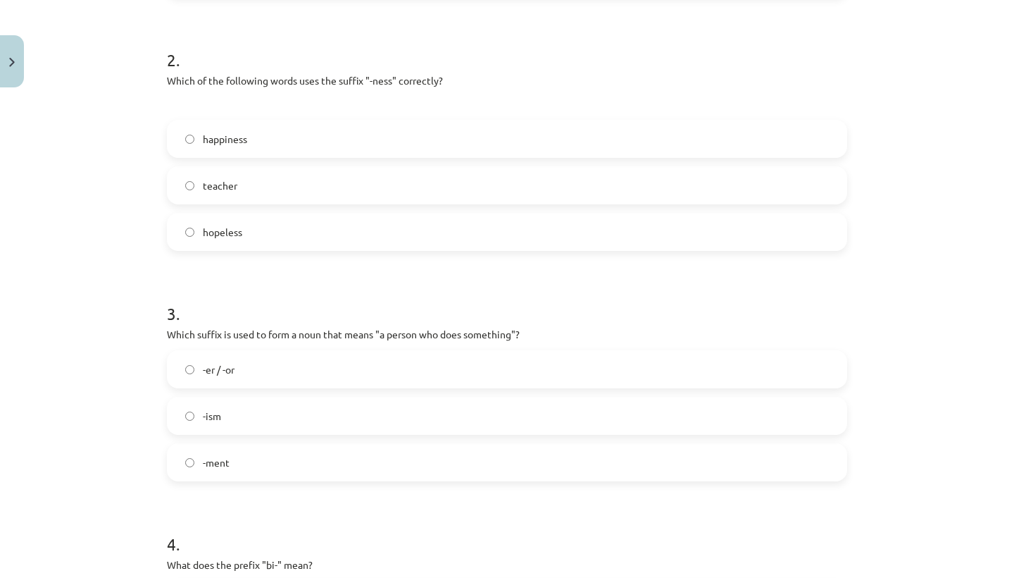
drag, startPoint x: 232, startPoint y: 571, endPoint x: 154, endPoint y: 519, distance: 94.5
click at [218, 561] on p "What does the prefix "bi-" mean?" at bounding box center [507, 564] width 680 height 15
click at [128, 478] on div "Mācību tēma: Angļu valodas i - 11. klases 1. ieskaites mācību materiāls #6 📝 To…" at bounding box center [507, 289] width 1014 height 578
click at [247, 360] on label "-er / -or" at bounding box center [507, 368] width 678 height 35
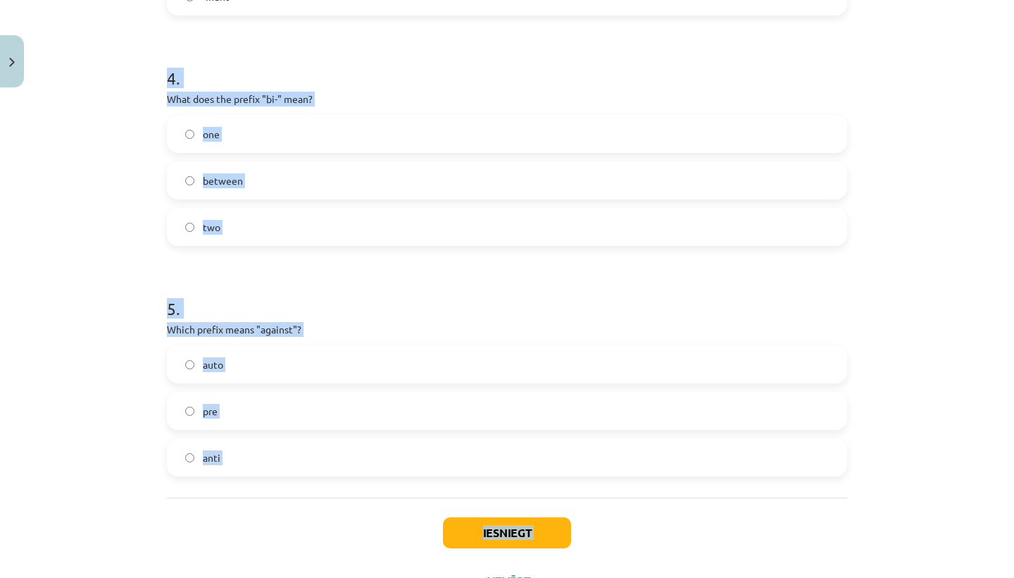
scroll to position [1002, 0]
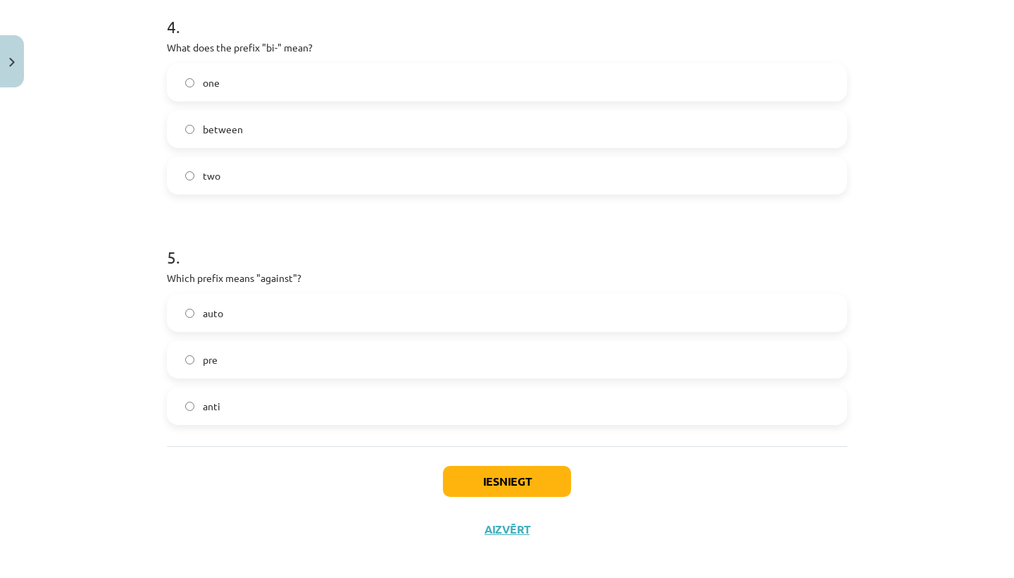
drag, startPoint x: 263, startPoint y: 516, endPoint x: 258, endPoint y: 570, distance: 55.1
click at [258, 570] on div "Mācību tēma: Angļu valodas i - 11. klases 1. ieskaites mācību materiāls #6 📝 To…" at bounding box center [507, 289] width 1014 height 578
click at [498, 470] on button "Iesniegt" at bounding box center [507, 481] width 128 height 31
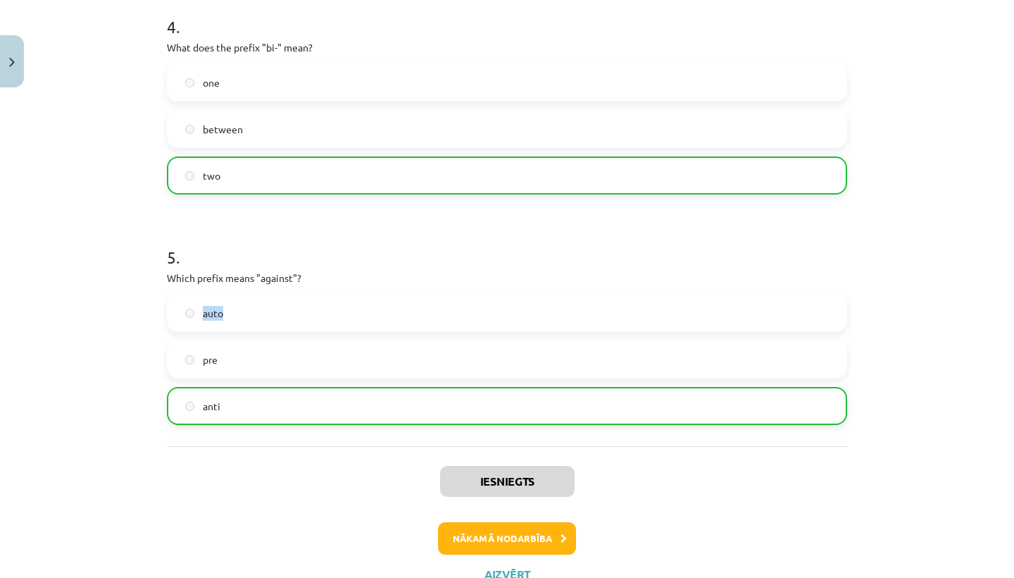
drag, startPoint x: 519, startPoint y: 319, endPoint x: 518, endPoint y: 279, distance: 40.2
click at [518, 279] on div "5 . Which prefix means "against"? auto pre anti" at bounding box center [507, 324] width 680 height 202
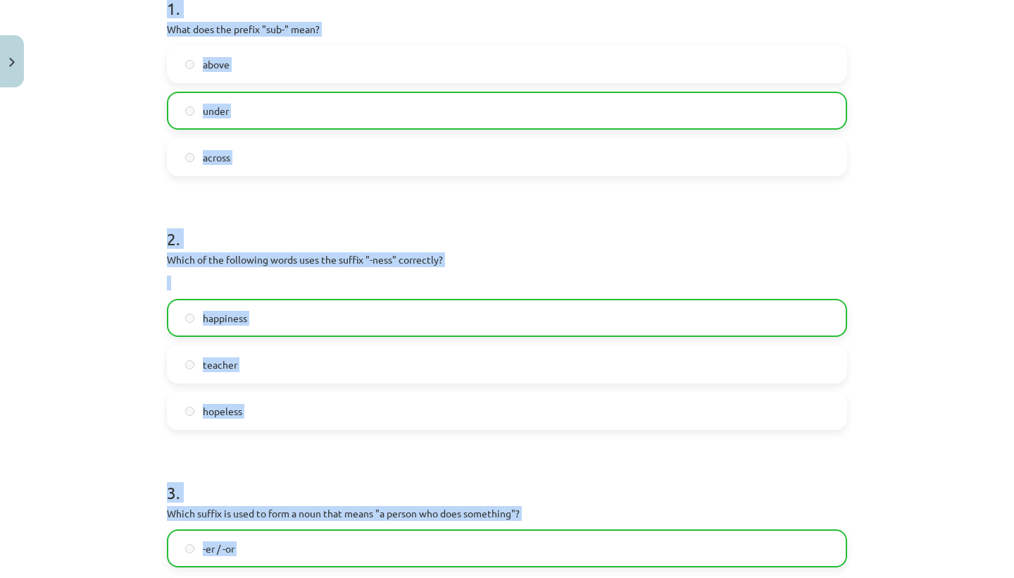
scroll to position [296, 0]
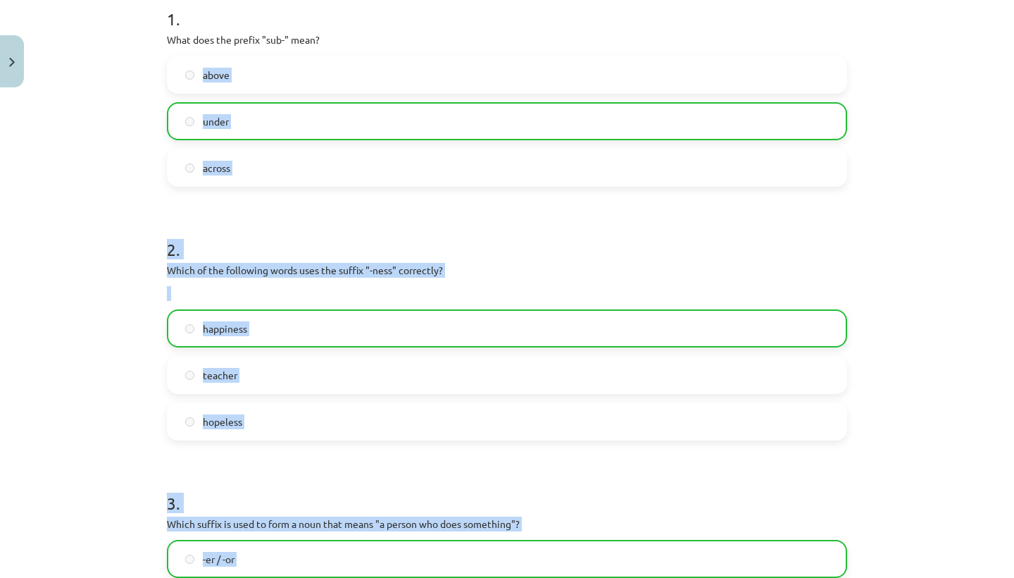
drag, startPoint x: 518, startPoint y: 279, endPoint x: 556, endPoint y: 56, distance: 225.9
click at [556, 56] on form "1 . What does the prefix "sub-" mean? above under across 2 . Which of the follo…" at bounding box center [507, 558] width 680 height 1147
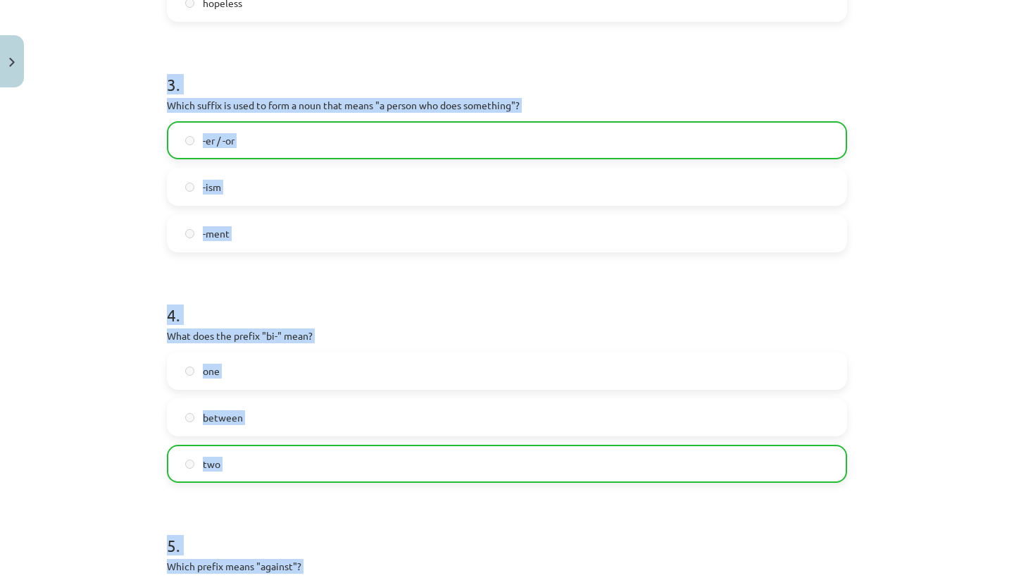
drag, startPoint x: 537, startPoint y: 467, endPoint x: 542, endPoint y: 573, distance: 106.5
click at [542, 574] on form "1 . What does the prefix "sub-" mean? above under across 2 . Which of the follo…" at bounding box center [507, 139] width 680 height 1147
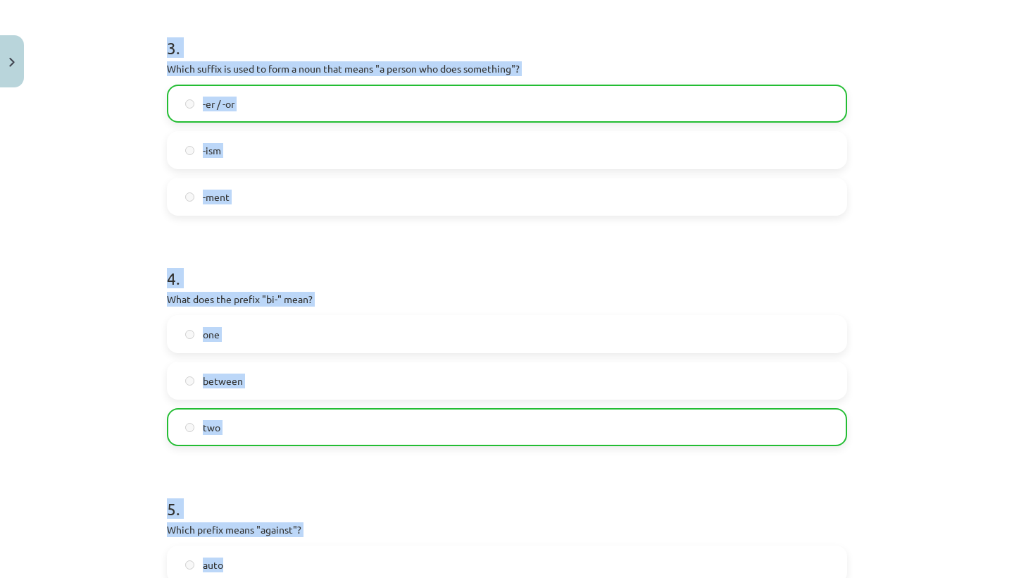
click at [537, 575] on label "auto" at bounding box center [507, 564] width 678 height 35
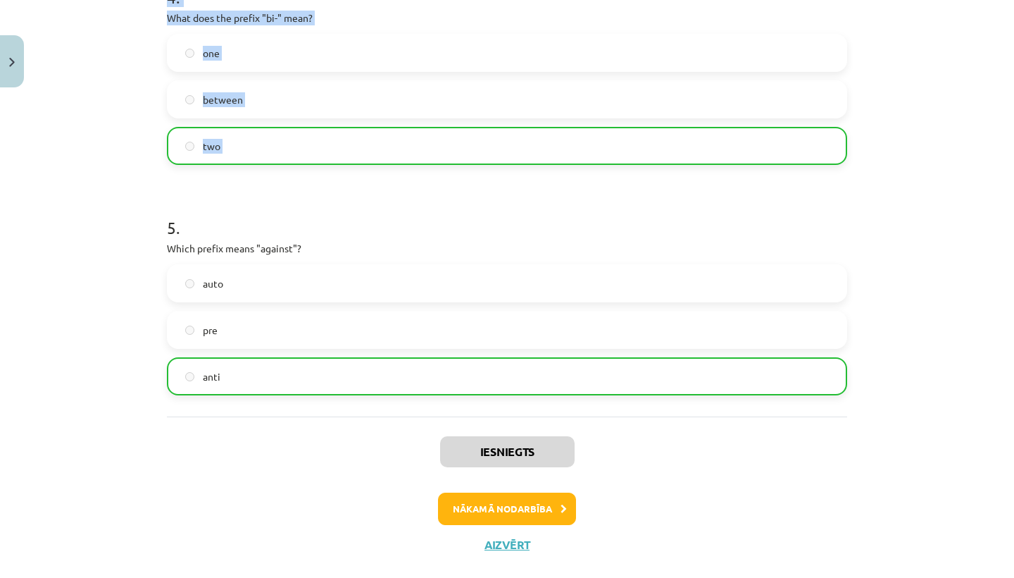
drag, startPoint x: 520, startPoint y: 484, endPoint x: 531, endPoint y: 487, distance: 11.1
click at [531, 577] on div "Mācību tēma: Angļu valodas i - 11. klases 1. ieskaites mācību materiāls #6 📝 To…" at bounding box center [507, 289] width 1014 height 578
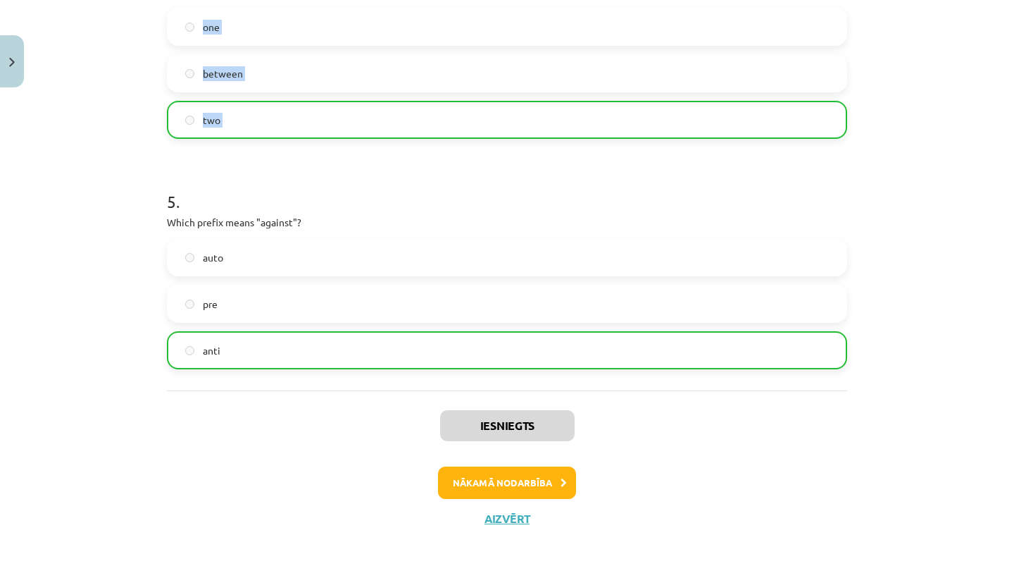
click at [540, 477] on button "Nākamā nodarbība" at bounding box center [507, 482] width 138 height 32
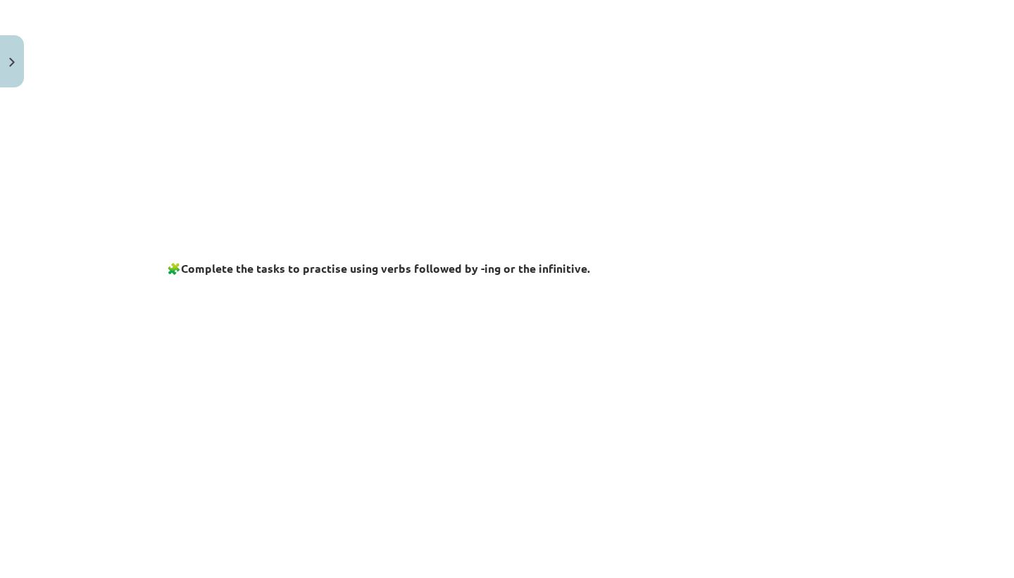
scroll to position [35, 0]
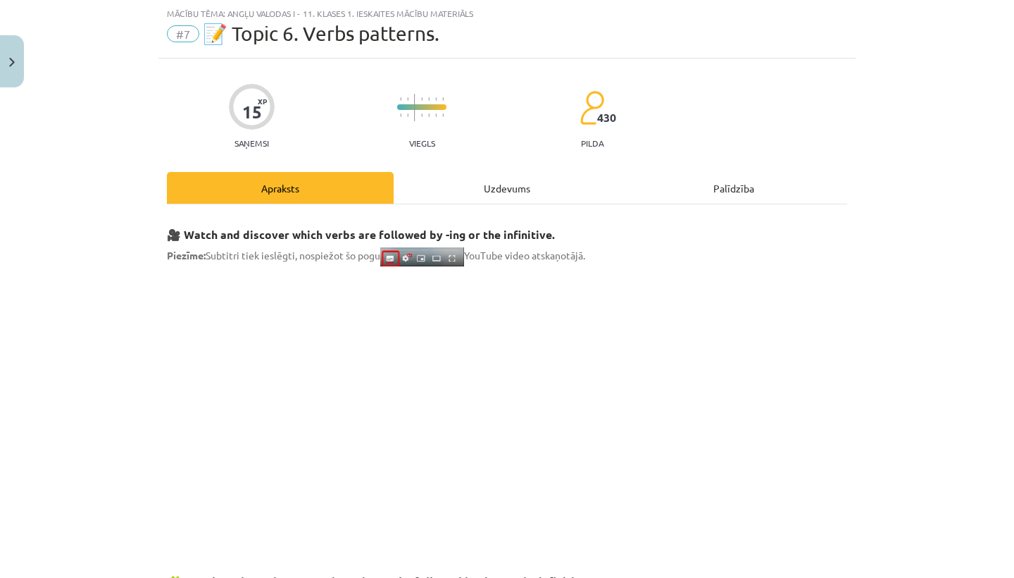
click at [786, 404] on p at bounding box center [507, 403] width 680 height 257
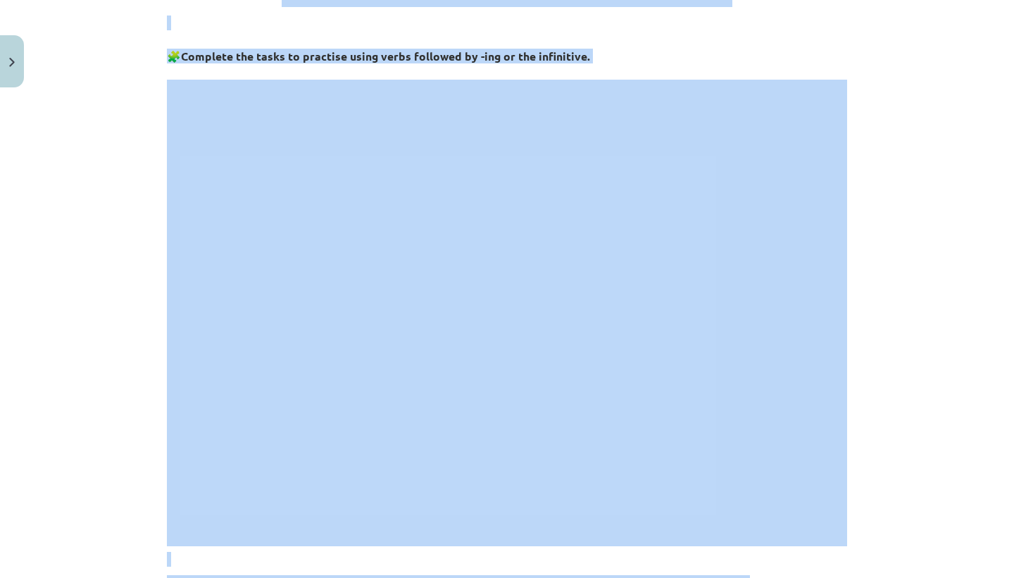
drag, startPoint x: 791, startPoint y: 411, endPoint x: 806, endPoint y: 577, distance: 166.2
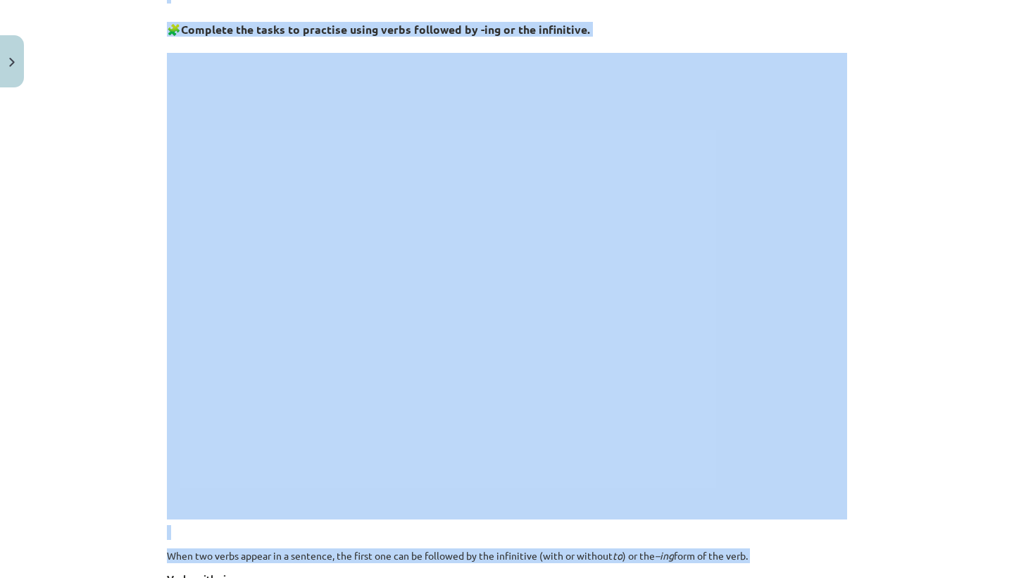
click at [619, 0] on html "0 Dāvanas 104 mP 9 xp Keita Oigus Sākums Aktuāli Kā mācīties eSKOLĀ Kontakti No…" at bounding box center [507, 289] width 1014 height 578
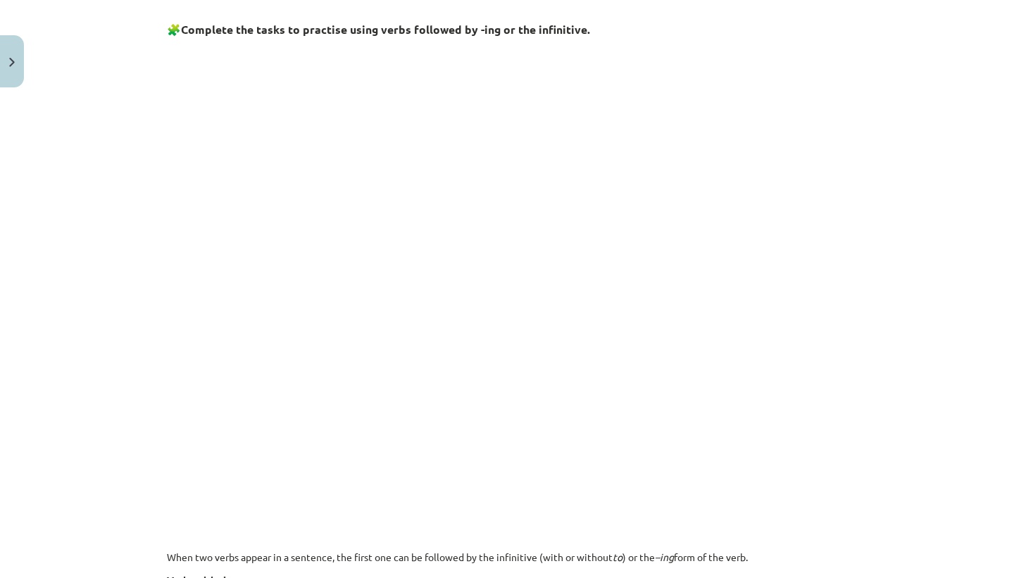
click at [535, 577] on p "Verbs with –ing (after the verbs – avoid, consider, discuss, enjoy, finish, ima…" at bounding box center [507, 588] width 680 height 30
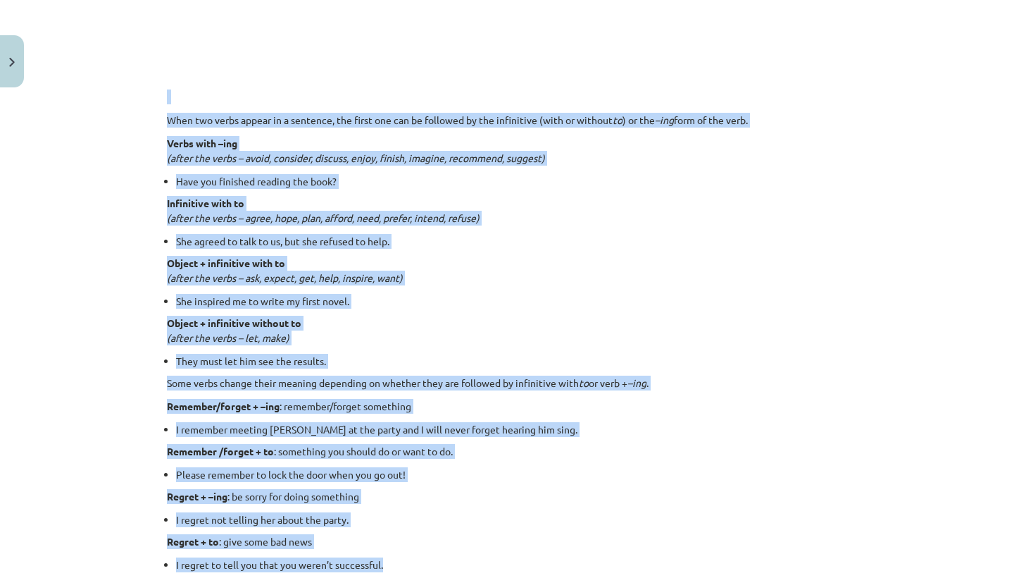
drag, startPoint x: 496, startPoint y: 521, endPoint x: 504, endPoint y: 577, distance: 56.2
click at [504, 577] on div "🎥 Watch and discover which verbs are followed by -ing or the infinitive. Piezīm…" at bounding box center [507, 223] width 680 height 1989
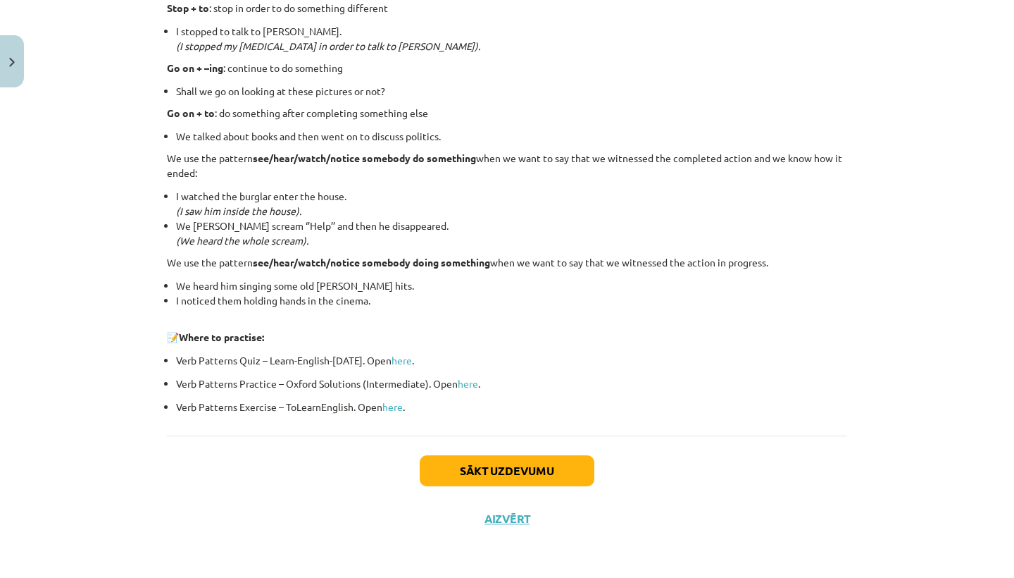
scroll to position [1827, 0]
drag, startPoint x: 634, startPoint y: 475, endPoint x: 637, endPoint y: 577, distance: 101.5
click at [637, 577] on div "Mācību tēma: Angļu valodas i - 11. klases 1. ieskaites mācību materiāls #7 📝 To…" at bounding box center [507, 289] width 1014 height 578
click at [635, 576] on div "Mācību tēma: Angļu valodas i - 11. klases 1. ieskaites mācību materiāls #7 📝 To…" at bounding box center [507, 289] width 1014 height 578
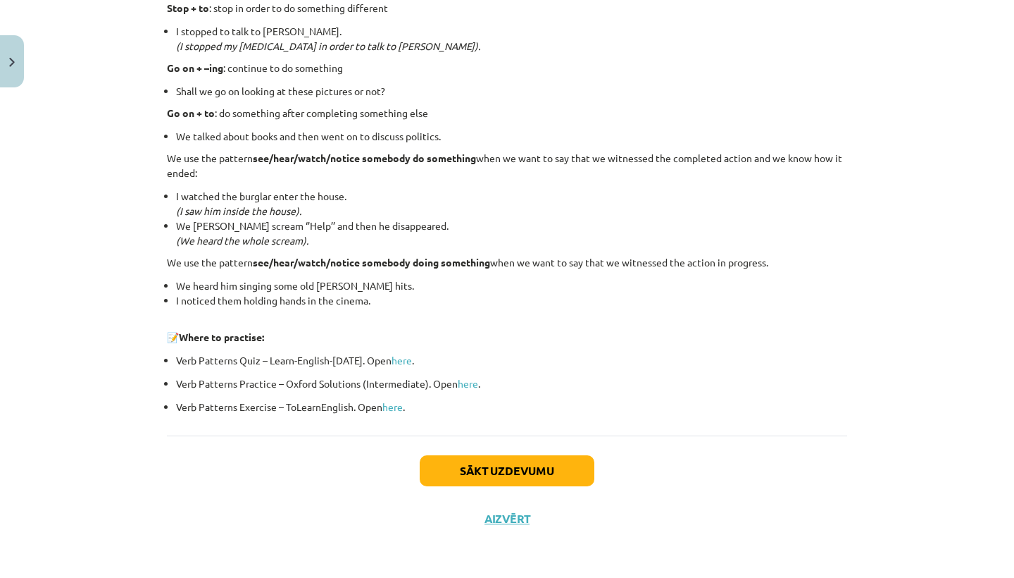
click at [507, 469] on button "Sākt uzdevumu" at bounding box center [507, 470] width 175 height 31
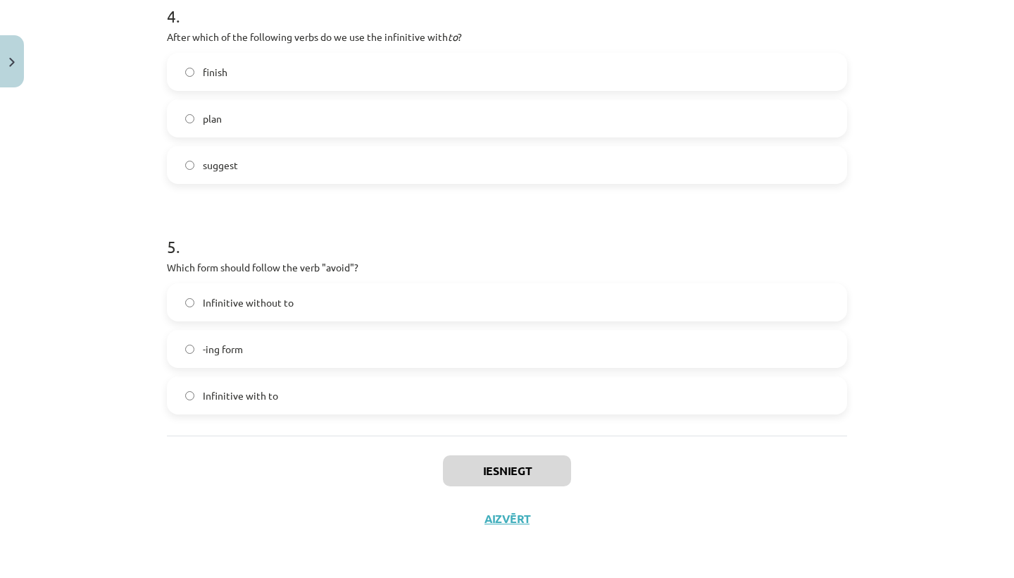
scroll to position [992, 0]
click at [413, 354] on label "-ing form" at bounding box center [507, 348] width 678 height 35
drag, startPoint x: 368, startPoint y: 171, endPoint x: 357, endPoint y: 78, distance: 93.6
click at [357, 78] on div "finish plan suggest" at bounding box center [507, 118] width 680 height 131
click at [359, 216] on h1 "5 ." at bounding box center [507, 234] width 680 height 44
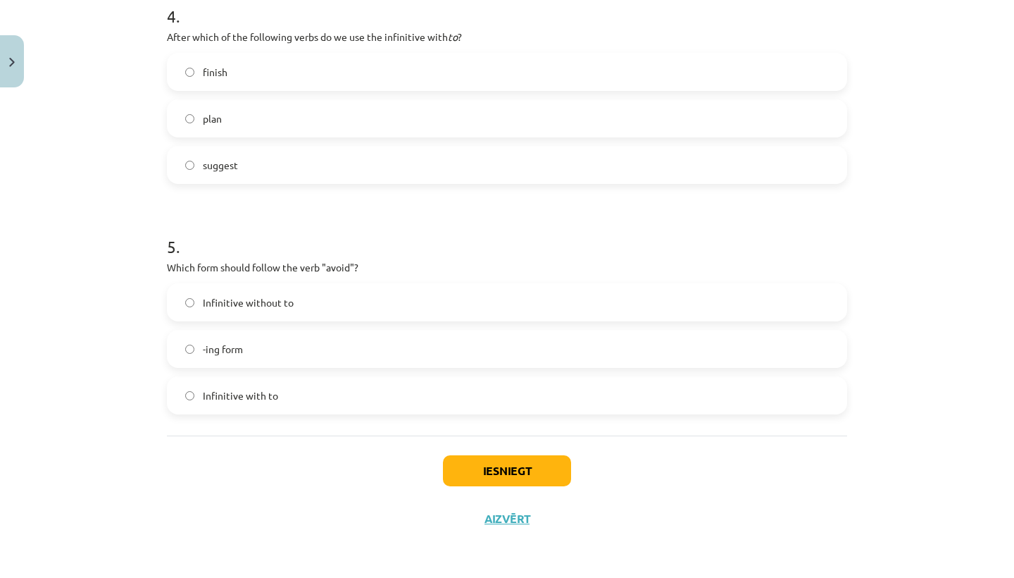
click at [316, 115] on label "plan" at bounding box center [507, 118] width 678 height 35
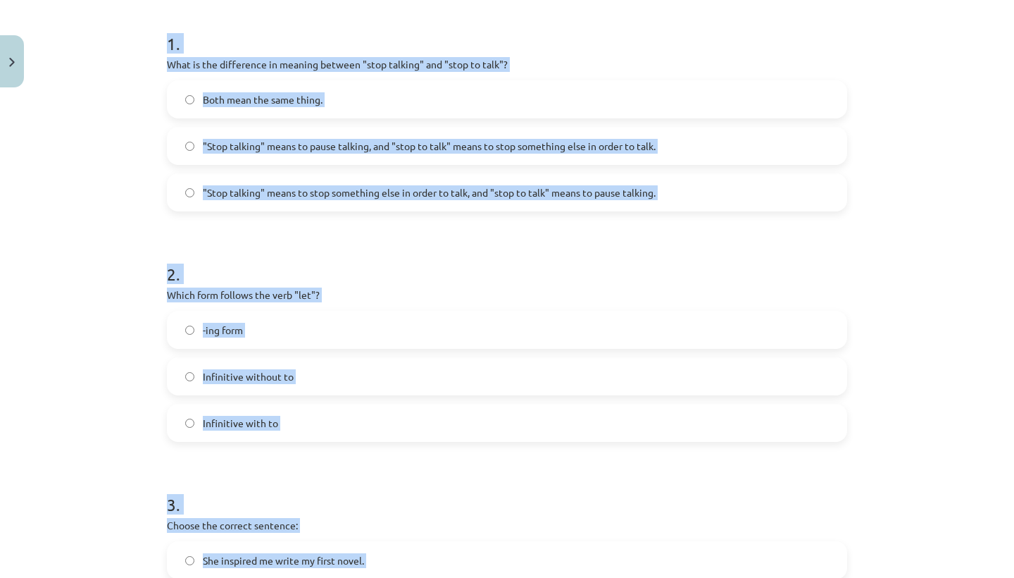
scroll to position [247, 0]
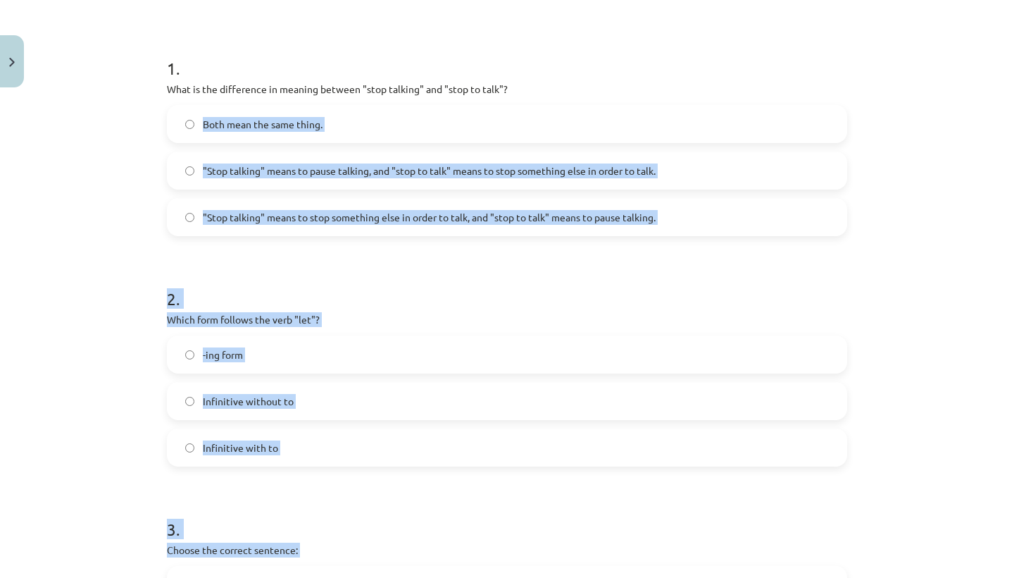
drag, startPoint x: 366, startPoint y: 12, endPoint x: 400, endPoint y: 101, distance: 95.9
click at [466, 104] on div "1 . What is the difference in meaning between "stop talking" and "stop to talk"…" at bounding box center [507, 135] width 680 height 202
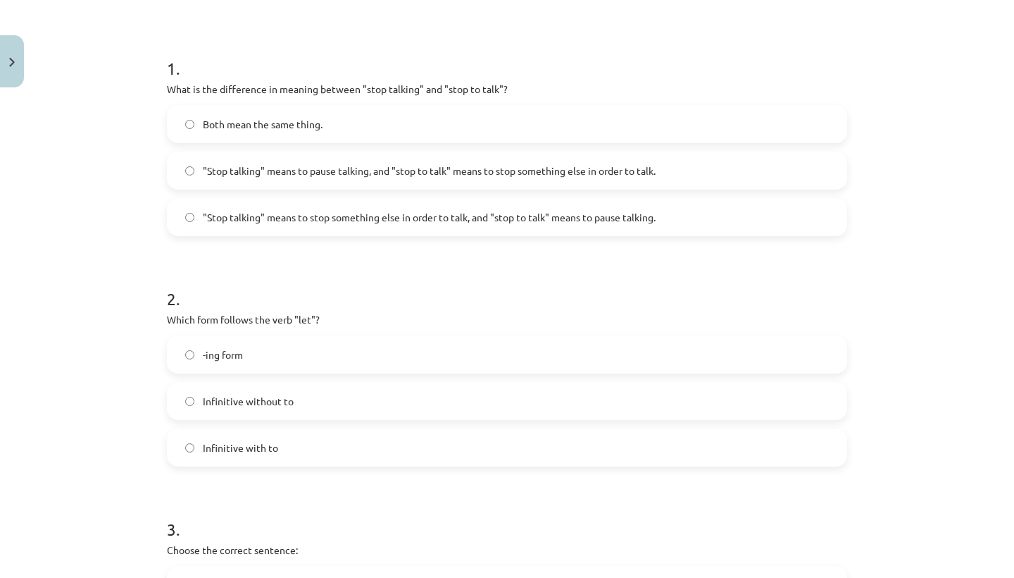
click at [446, 169] on span ""Stop talking" means to pause talking, and "stop to talk" means to stop somethi…" at bounding box center [429, 170] width 453 height 15
click at [329, 393] on label "Infinitive without to" at bounding box center [507, 400] width 678 height 35
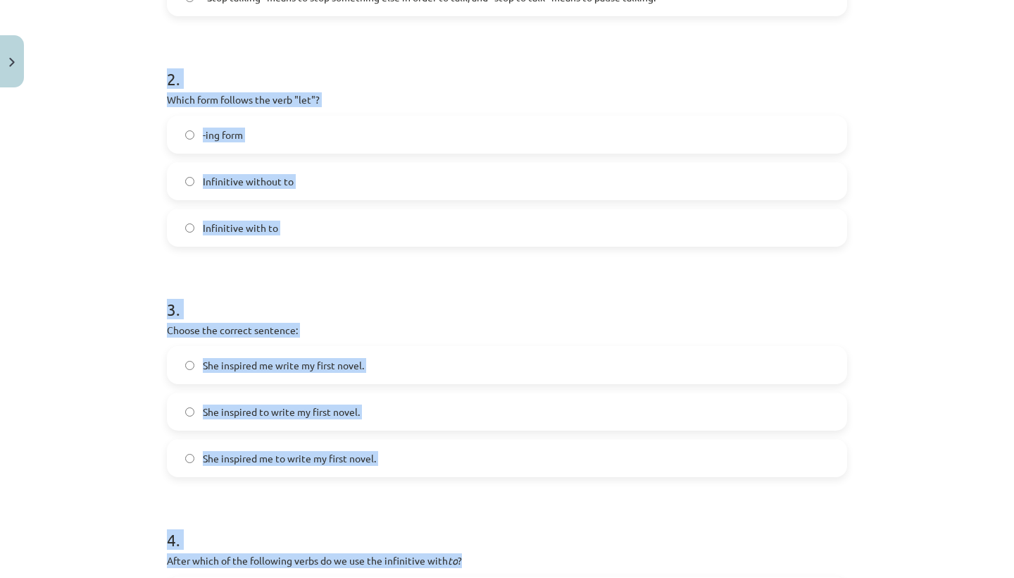
scroll to position [492, 0]
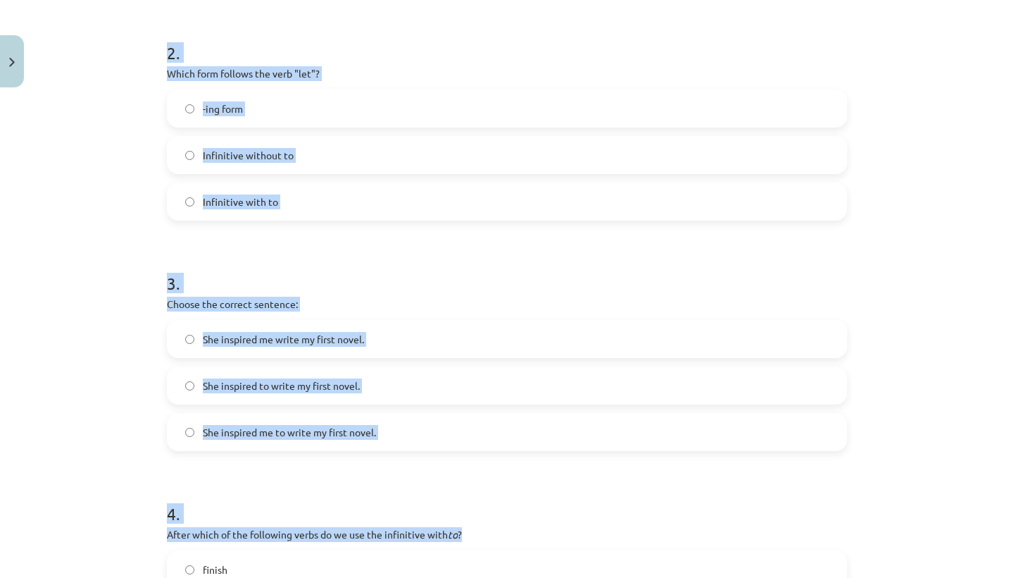
drag, startPoint x: 502, startPoint y: 277, endPoint x: 494, endPoint y: 576, distance: 299.5
click at [494, 576] on form "1 . What is the difference in meaning between "stop talking" and "stop to talk"…" at bounding box center [507, 349] width 680 height 1123
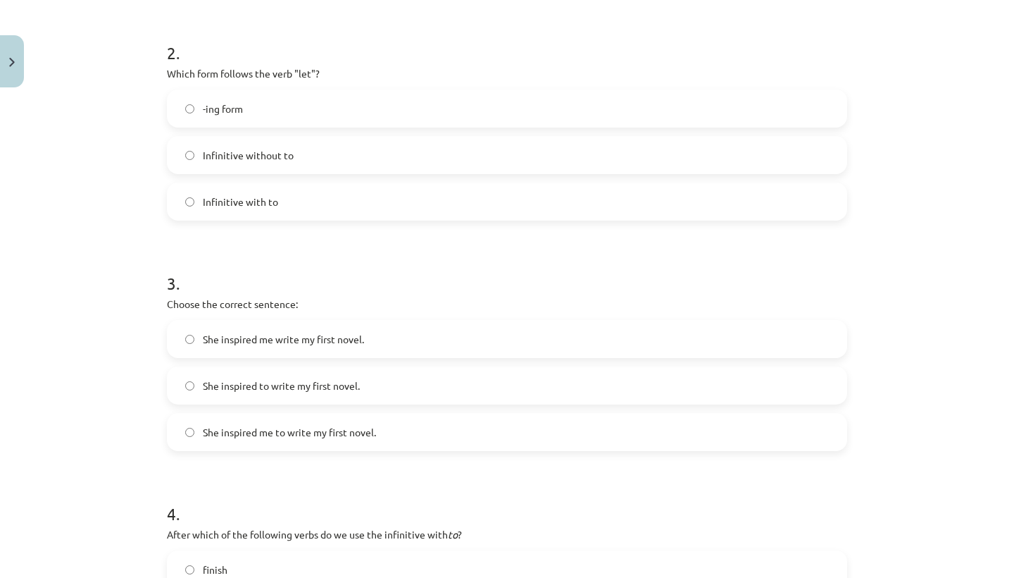
click at [92, 437] on div "Mācību tēma: Angļu valodas i - 11. klases 1. ieskaites mācību materiāls #7 📝 To…" at bounding box center [507, 289] width 1014 height 578
click at [280, 428] on span "She inspired me to write my first novel." at bounding box center [289, 432] width 173 height 15
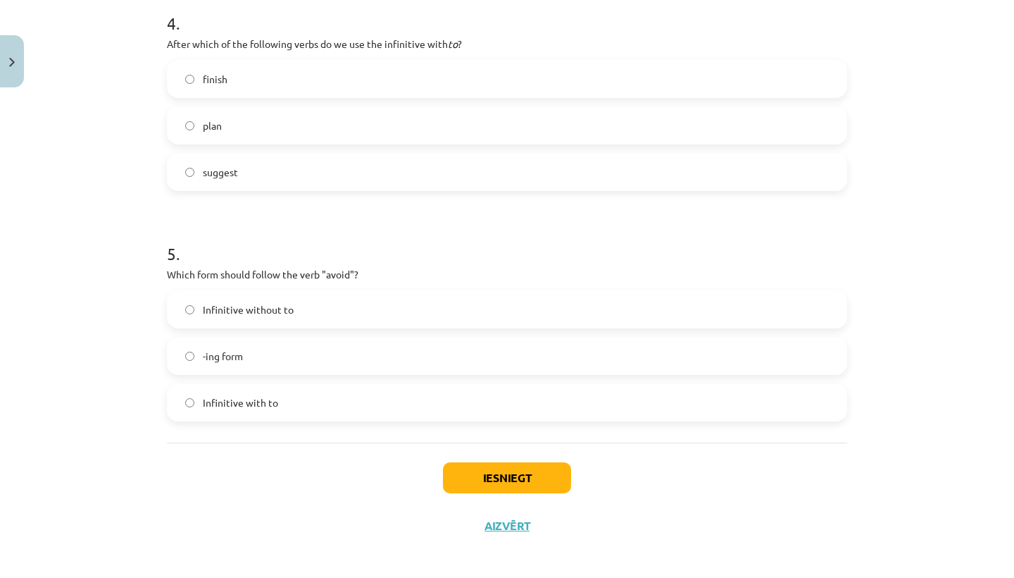
scroll to position [83, 0]
drag, startPoint x: 317, startPoint y: 464, endPoint x: 318, endPoint y: 577, distance: 112.7
click at [318, 577] on div "Mācību tēma: Angļu valodas i - 11. klases 1. ieskaites mācību materiāls #7 📝 To…" at bounding box center [507, 289] width 1014 height 578
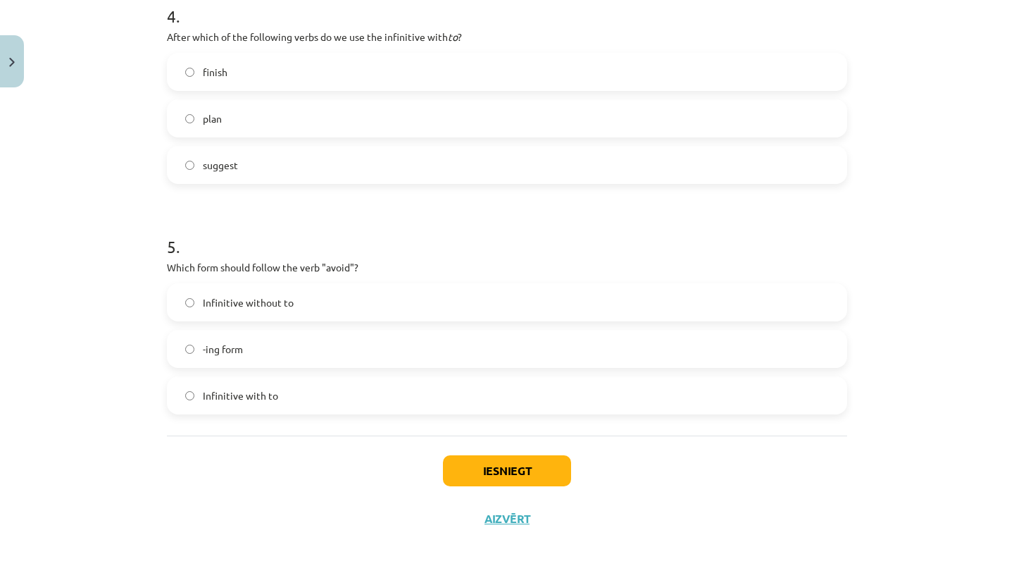
click at [505, 457] on button "Iesniegt" at bounding box center [507, 470] width 128 height 31
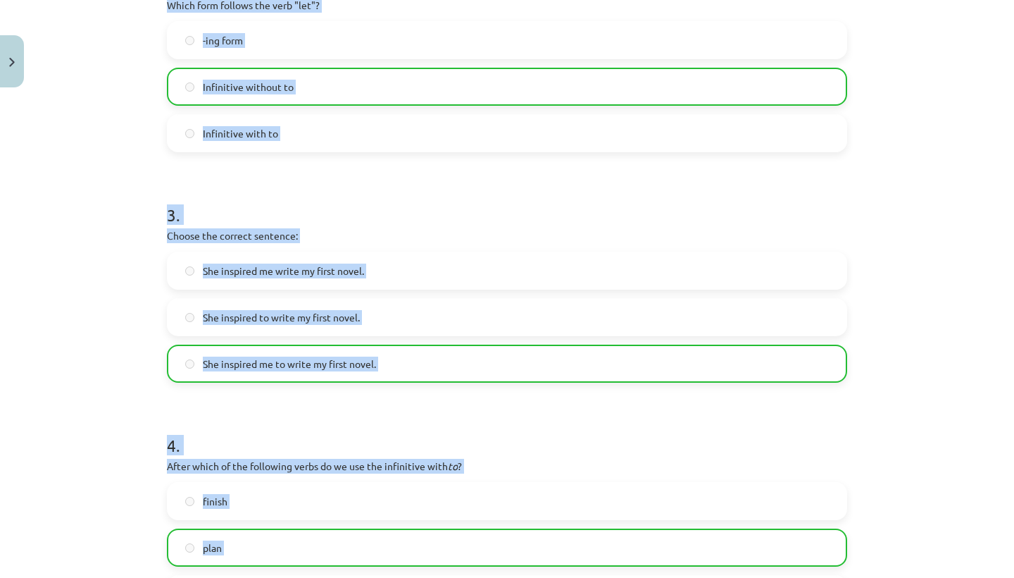
scroll to position [537, 0]
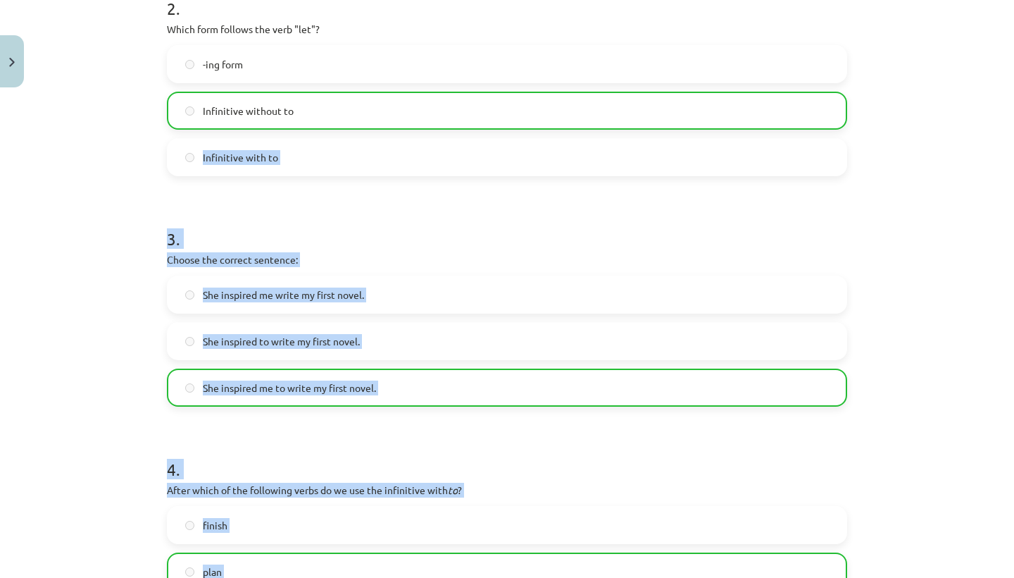
drag, startPoint x: 508, startPoint y: 242, endPoint x: 557, endPoint y: 137, distance: 115.9
click at [557, 137] on form "1 . What is the difference in meaning between "stop talking" and "stop to talk"…" at bounding box center [507, 305] width 680 height 1123
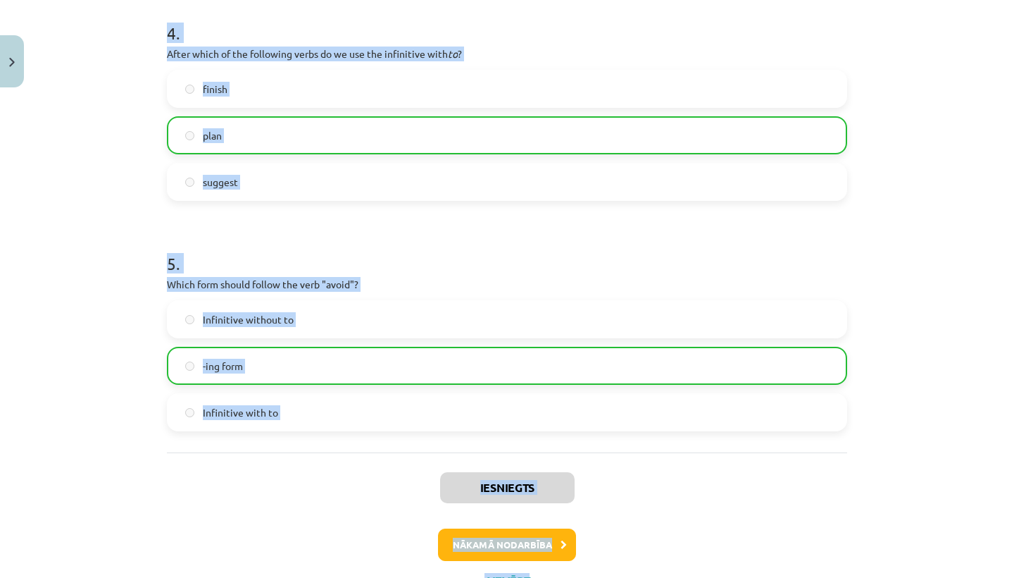
scroll to position [1013, 0]
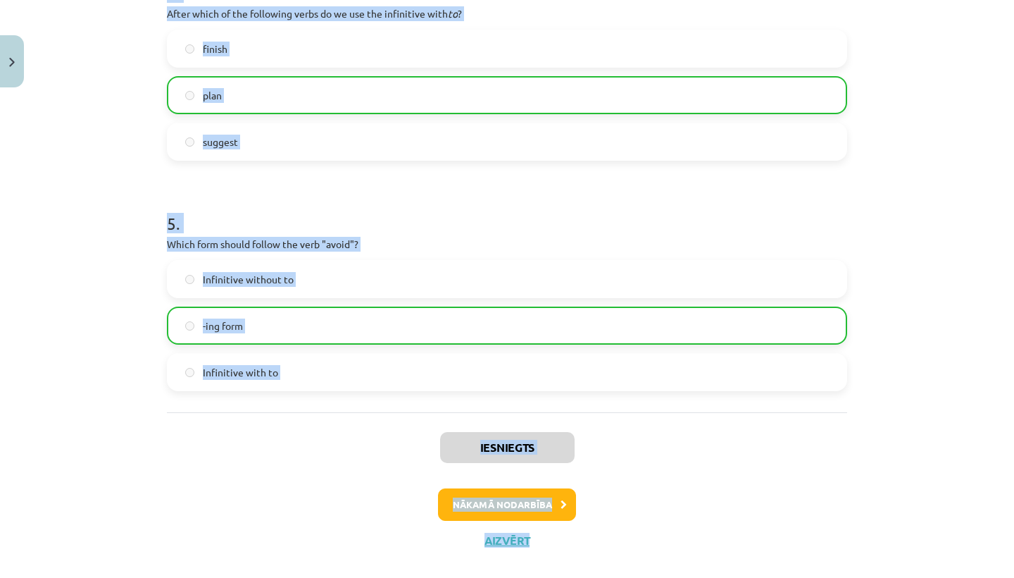
drag, startPoint x: 557, startPoint y: 137, endPoint x: 642, endPoint y: 577, distance: 447.7
click at [642, 577] on div "Mācību tēma: Angļu valodas i - 11. klases 1. ieskaites mācību materiāls #7 📝 To…" at bounding box center [507, 289] width 1014 height 578
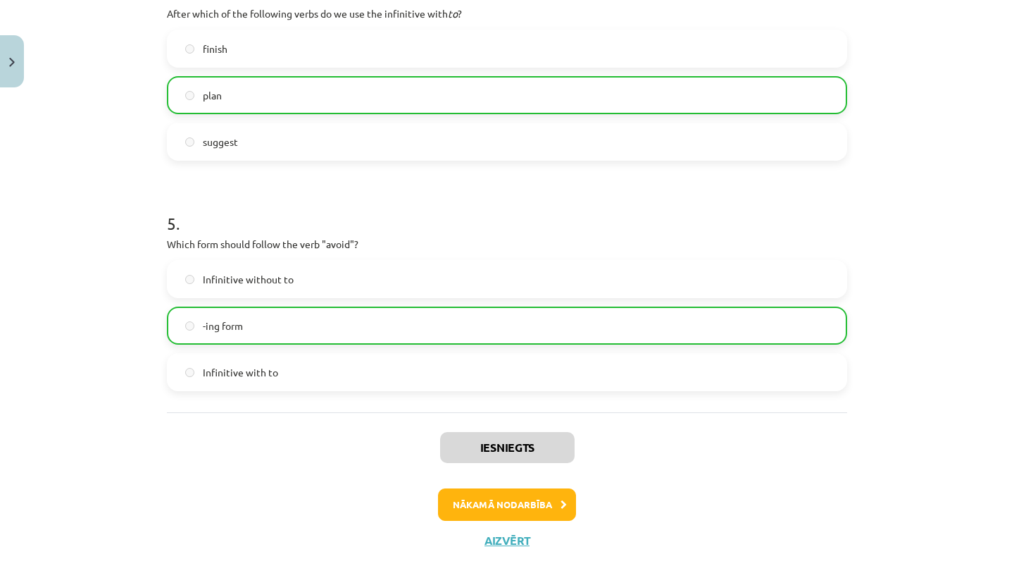
click at [909, 434] on div "Mācību tēma: Angļu valodas i - 11. klases 1. ieskaites mācību materiāls #7 📝 To…" at bounding box center [507, 289] width 1014 height 578
click at [554, 491] on button "Nākamā nodarbība" at bounding box center [507, 504] width 138 height 32
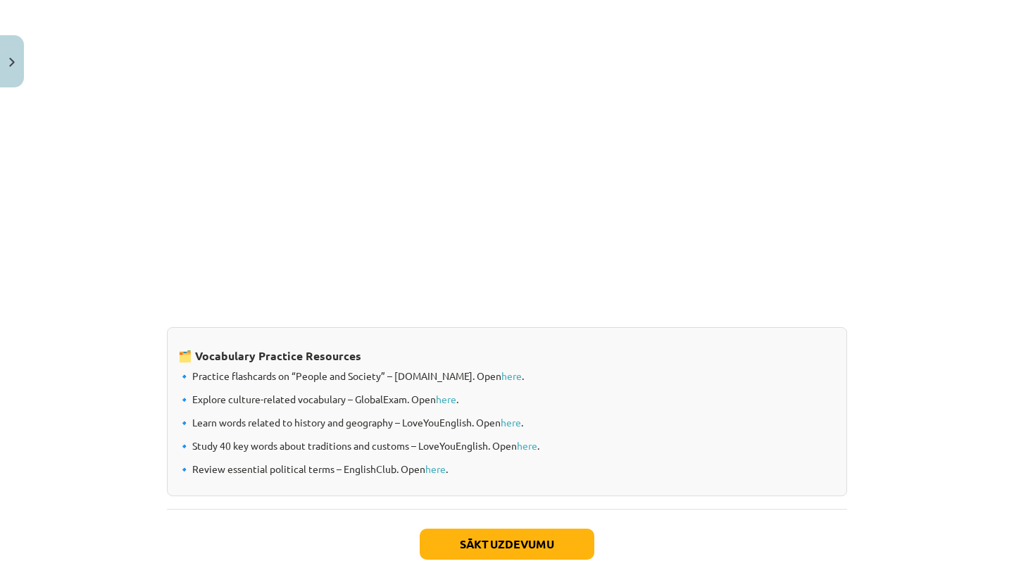
scroll to position [35, 0]
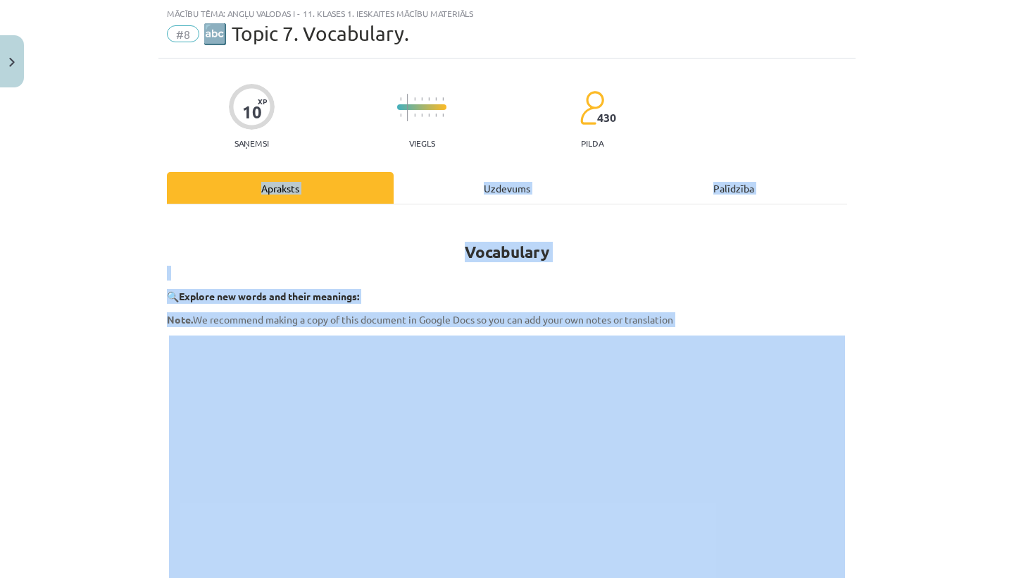
drag, startPoint x: 1007, startPoint y: 177, endPoint x: 1009, endPoint y: 421, distance: 243.7
click at [1009, 421] on div "Mācību tēma: Angļu valodas i - 11. klases 1. ieskaites mācību materiāls #8 🔤 To…" at bounding box center [507, 289] width 1014 height 578
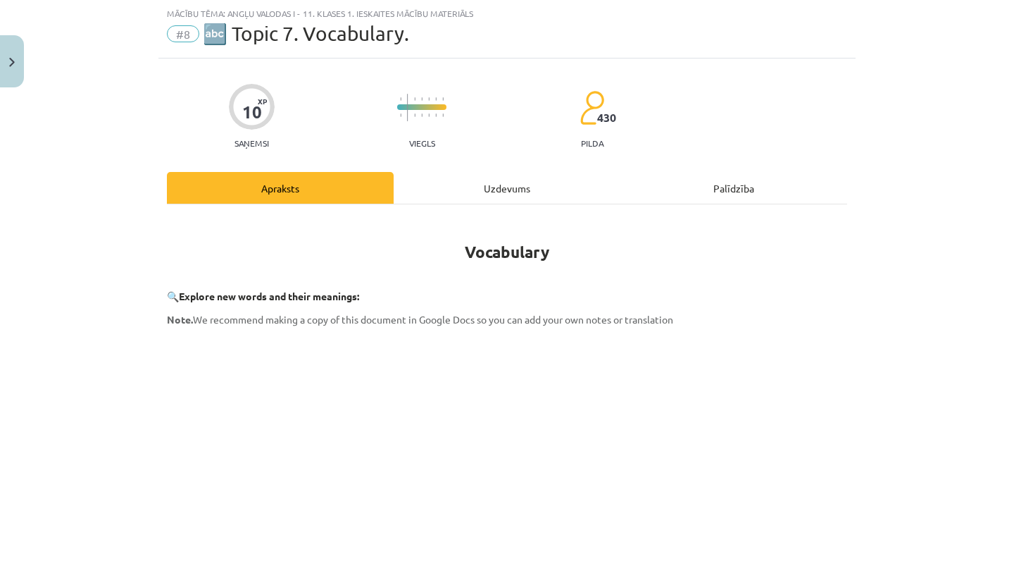
drag, startPoint x: 1009, startPoint y: 424, endPoint x: 1004, endPoint y: 518, distance: 93.8
click at [1006, 518] on div "Mācību tēma: Angļu valodas i - 11. klases 1. ieskaites mācību materiāls #8 🔤 To…" at bounding box center [507, 289] width 1014 height 578
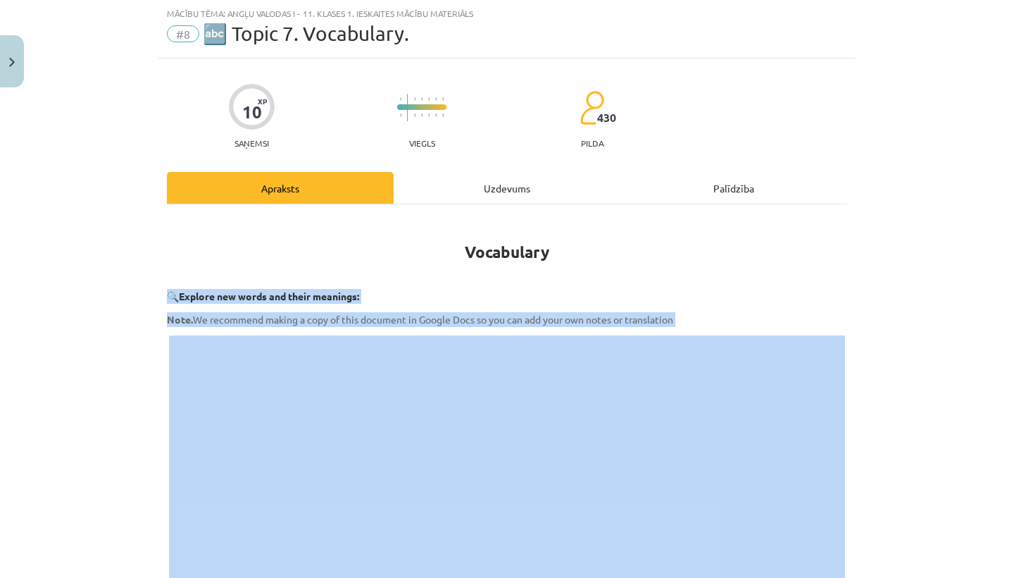
drag, startPoint x: 151, startPoint y: 401, endPoint x: 146, endPoint y: 326, distance: 74.8
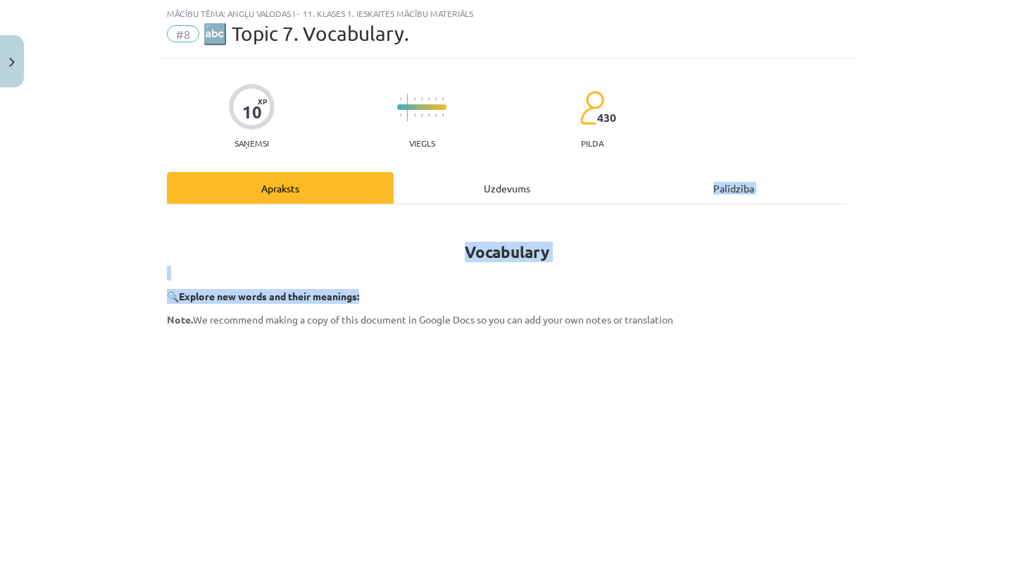
drag, startPoint x: 938, startPoint y: 334, endPoint x: 925, endPoint y: 200, distance: 134.4
click at [925, 200] on div "Mācību tēma: Angļu valodas i - 11. klases 1. ieskaites mācību materiāls #8 🔤 To…" at bounding box center [507, 289] width 1014 height 578
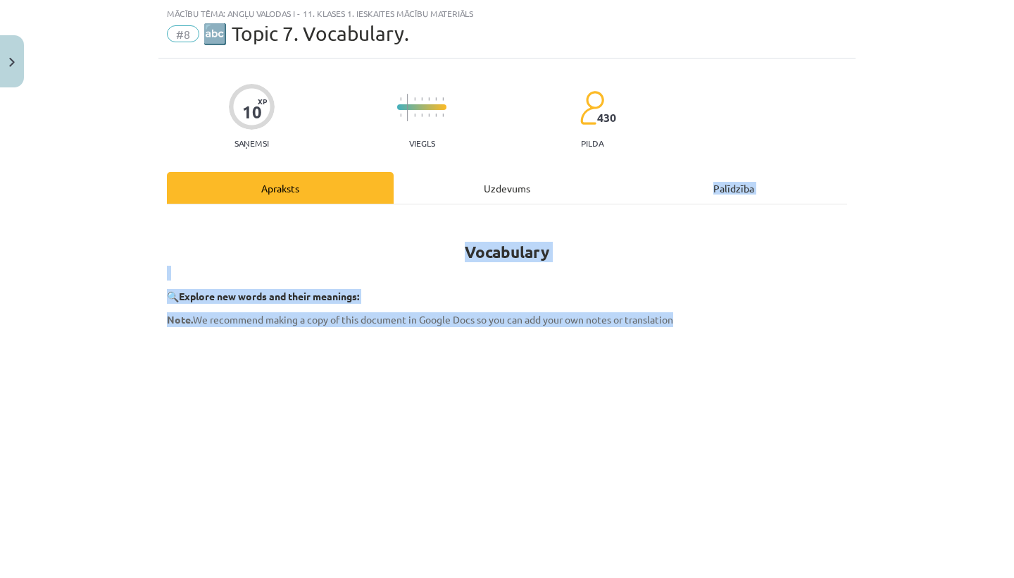
drag, startPoint x: 925, startPoint y: 200, endPoint x: 907, endPoint y: 361, distance: 161.6
click at [907, 361] on div "Mācību tēma: Angļu valodas i - 11. klases 1. ieskaites mācību materiāls #8 🔤 To…" at bounding box center [507, 289] width 1014 height 578
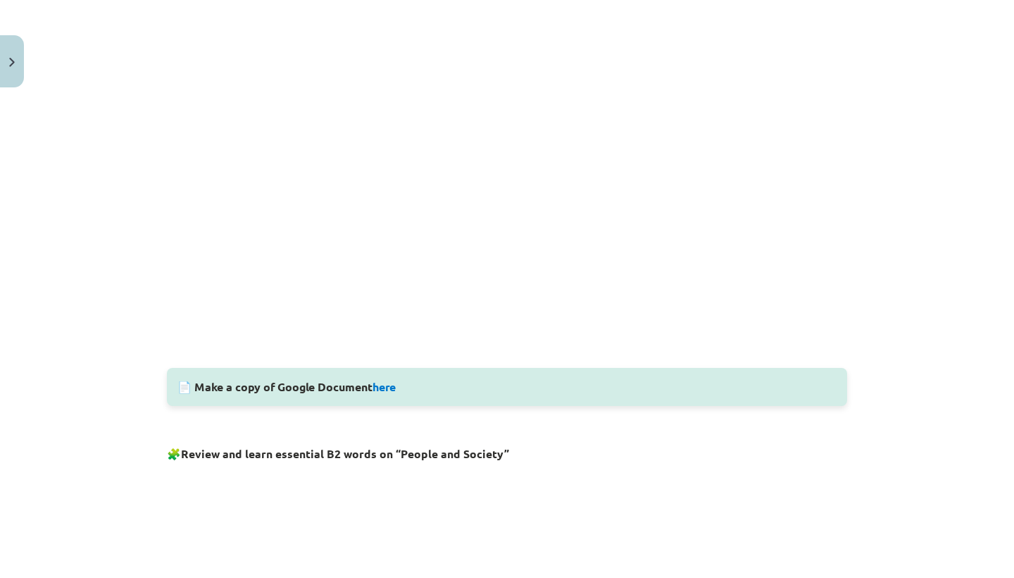
scroll to position [442, 0]
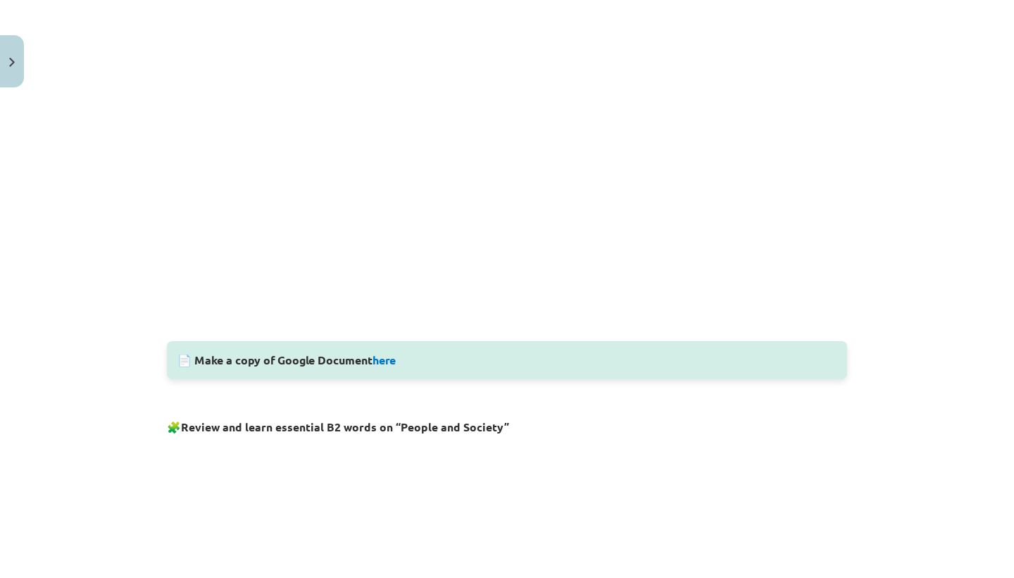
drag, startPoint x: 910, startPoint y: 517, endPoint x: 906, endPoint y: 577, distance: 60.0
click at [906, 577] on div "Mācību tēma: Angļu valodas i - 11. klases 1. ieskaites mācību materiāls #8 🔤 To…" at bounding box center [507, 289] width 1014 height 578
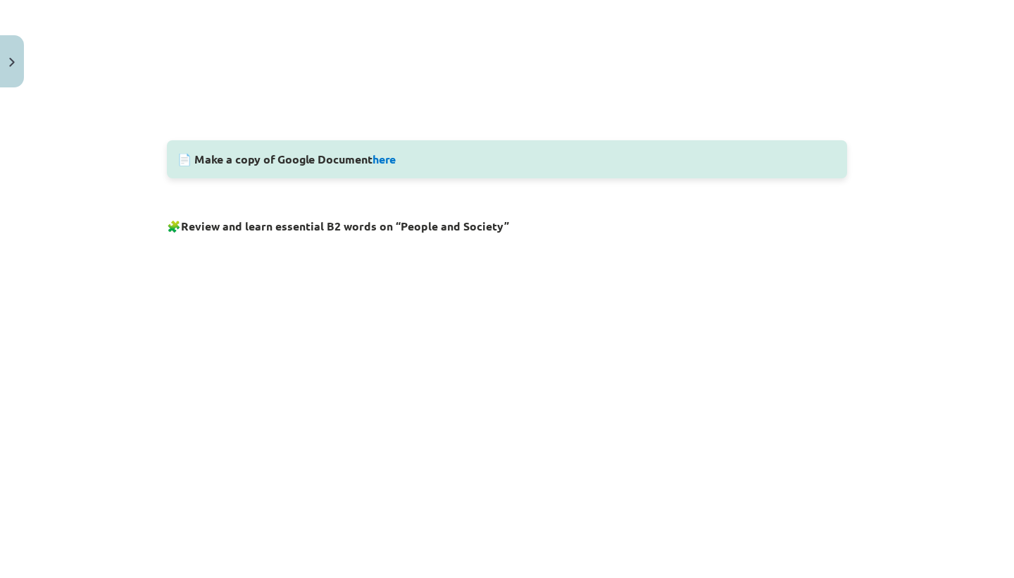
click at [913, 577] on div "Mācību tēma: Angļu valodas i - 11. klases 1. ieskaites mācību materiāls #8 🔤 To…" at bounding box center [507, 289] width 1014 height 578
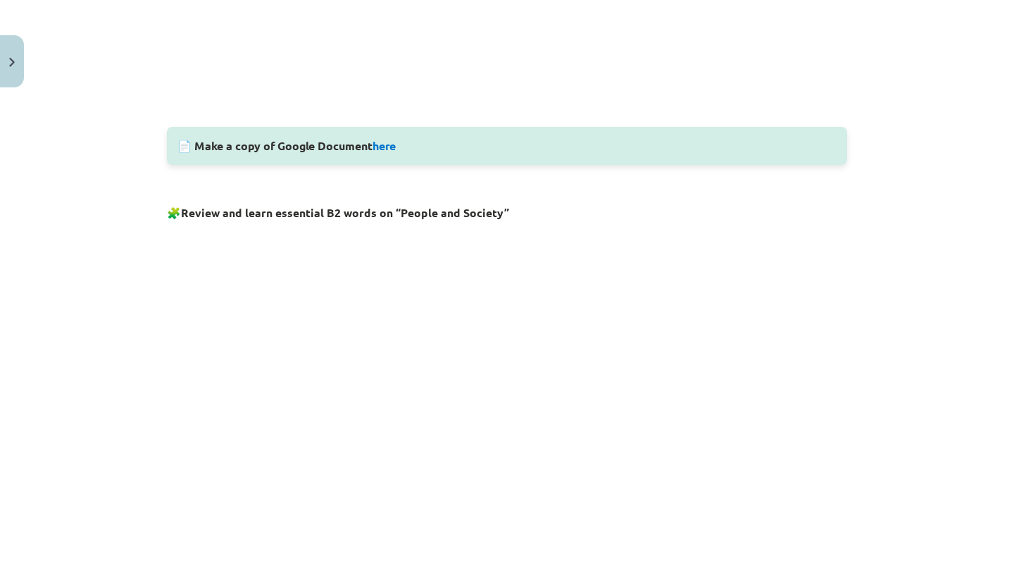
click at [945, 227] on div "Mācību tēma: Angļu valodas i - 11. klases 1. ieskaites mācību materiāls #8 🔤 To…" at bounding box center [507, 289] width 1014 height 578
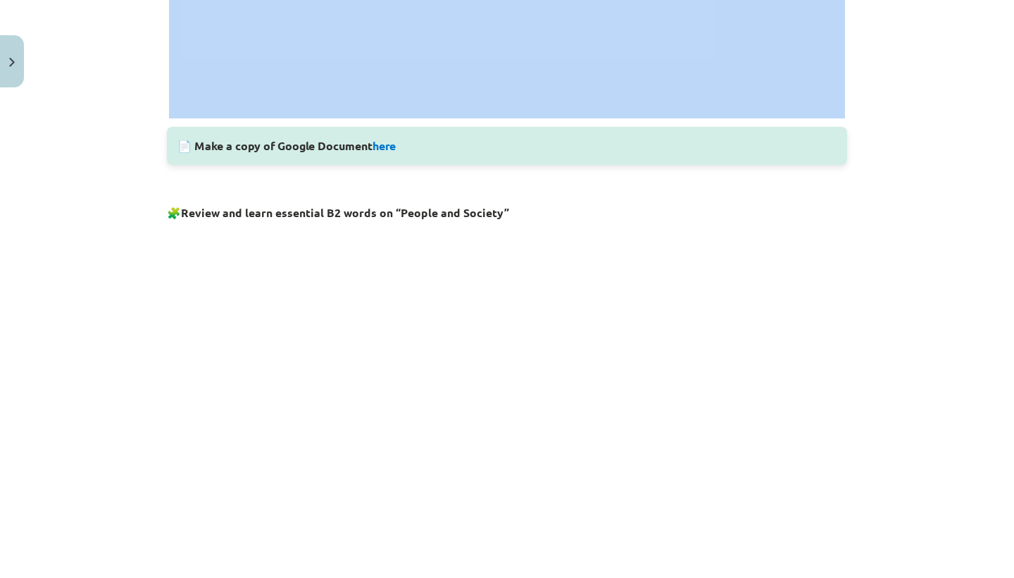
drag, startPoint x: 945, startPoint y: 227, endPoint x: 939, endPoint y: 399, distance: 172.0
click at [939, 399] on div "Mācību tēma: Angļu valodas i - 11. klases 1. ieskaites mācību materiāls #8 🔤 To…" at bounding box center [507, 289] width 1014 height 578
drag, startPoint x: 943, startPoint y: 210, endPoint x: 911, endPoint y: 430, distance: 222.8
click at [911, 430] on div "Mācību tēma: Angļu valodas i - 11. klases 1. ieskaites mācību materiāls #8 🔤 To…" at bounding box center [507, 289] width 1014 height 578
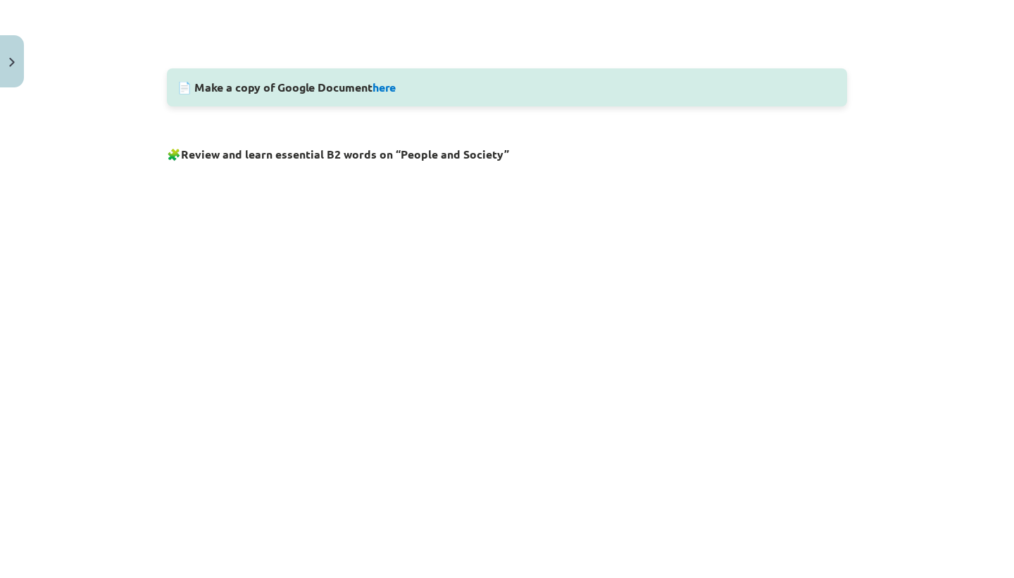
scroll to position [725, 0]
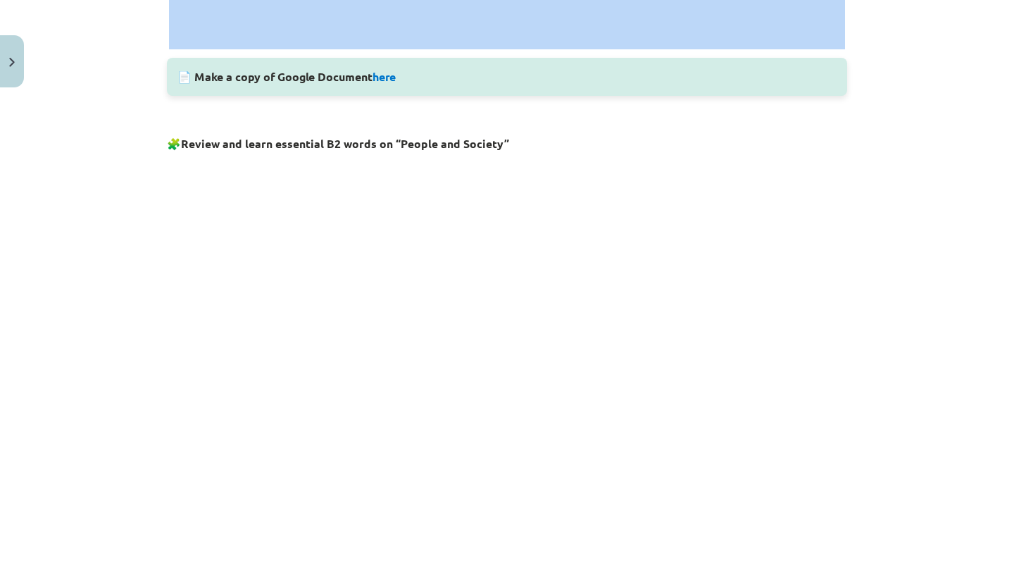
drag, startPoint x: 925, startPoint y: 360, endPoint x: 915, endPoint y: 517, distance: 157.4
click at [915, 517] on div "Mācību tēma: Angļu valodas i - 11. klases 1. ieskaites mācību materiāls #8 🔤 To…" at bounding box center [507, 289] width 1014 height 578
click at [81, 236] on div "Mācību tēma: Angļu valodas i - 11. klases 1. ieskaites mācību materiāls #8 🔤 To…" at bounding box center [507, 289] width 1014 height 578
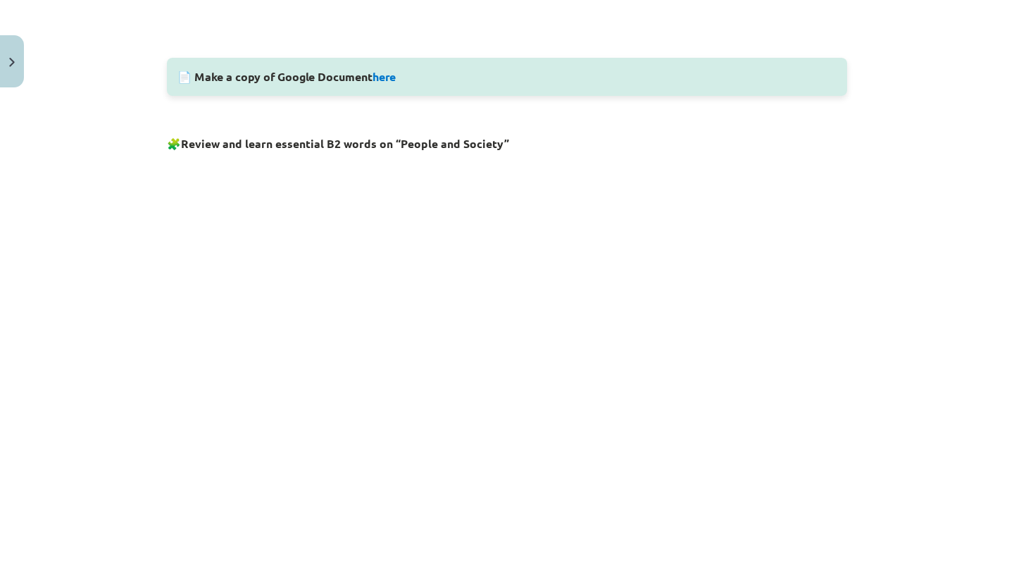
click at [81, 236] on div "Mācību tēma: Angļu valodas i - 11. klases 1. ieskaites mācību materiāls #8 🔤 To…" at bounding box center [507, 289] width 1014 height 578
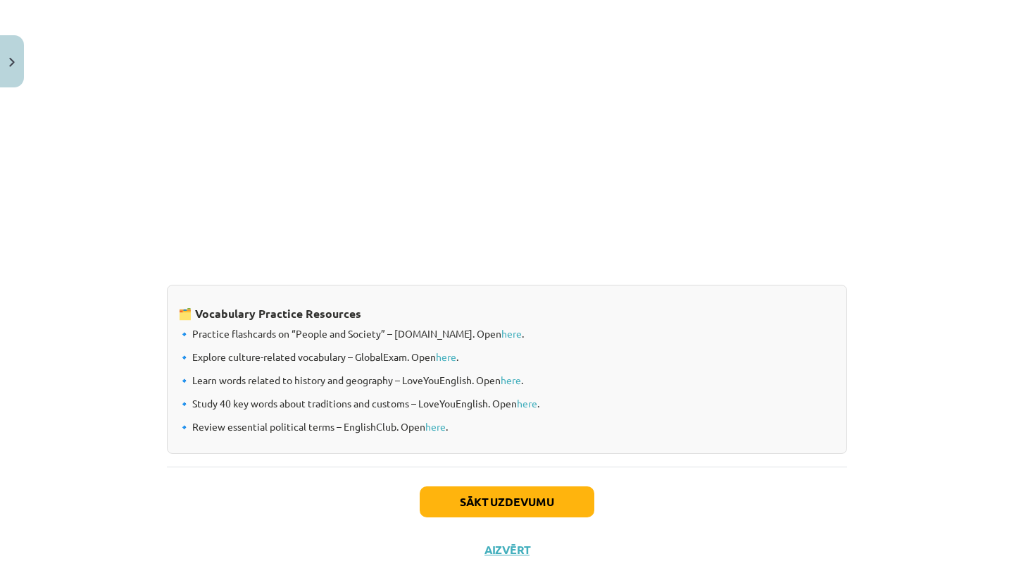
scroll to position [1086, 0]
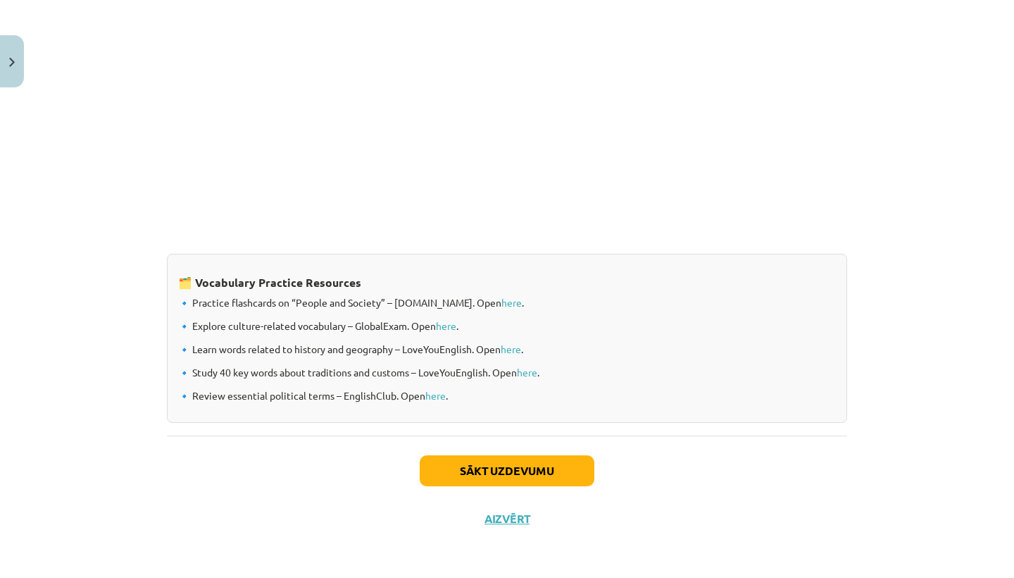
drag, startPoint x: 323, startPoint y: 118, endPoint x: 431, endPoint y: 577, distance: 471.8
click at [431, 577] on div "Mācību tēma: Angļu valodas i - 11. klases 1. ieskaites mācību materiāls #8 🔤 To…" at bounding box center [507, 289] width 1014 height 578
click at [504, 468] on button "Sākt uzdevumu" at bounding box center [507, 470] width 175 height 31
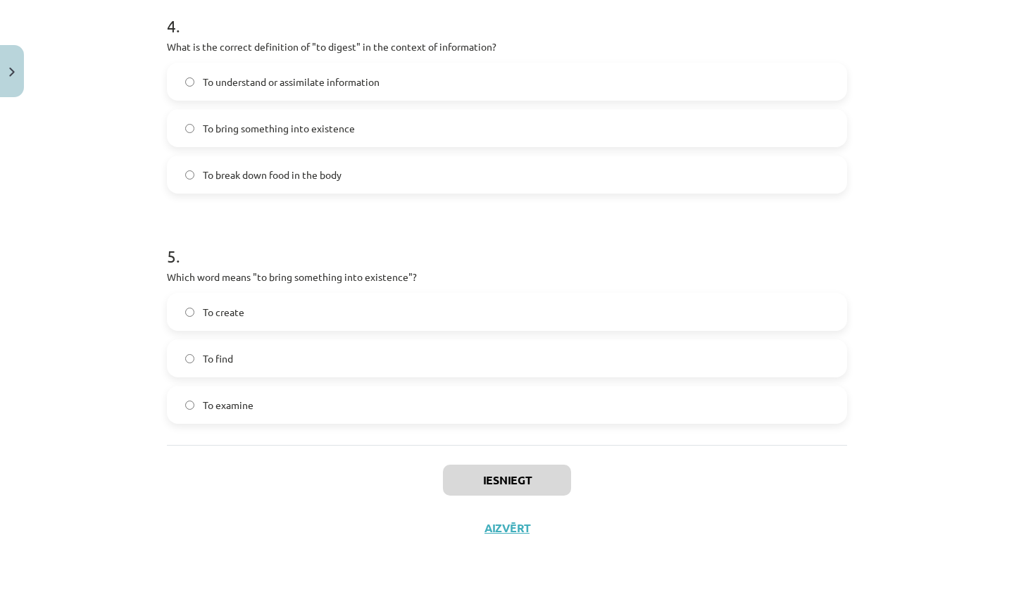
scroll to position [1038, 0]
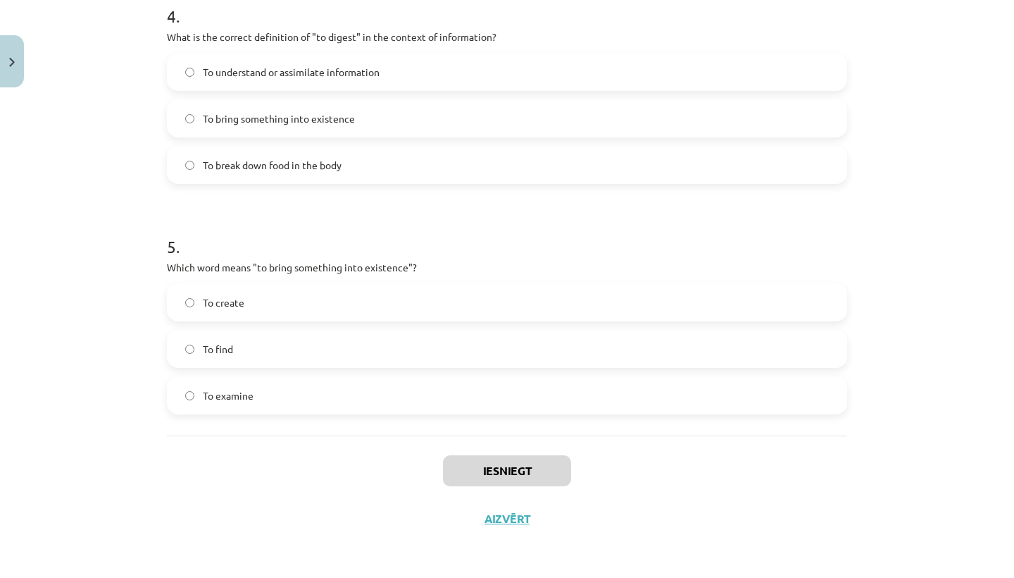
click at [520, 290] on label "To create" at bounding box center [507, 302] width 678 height 35
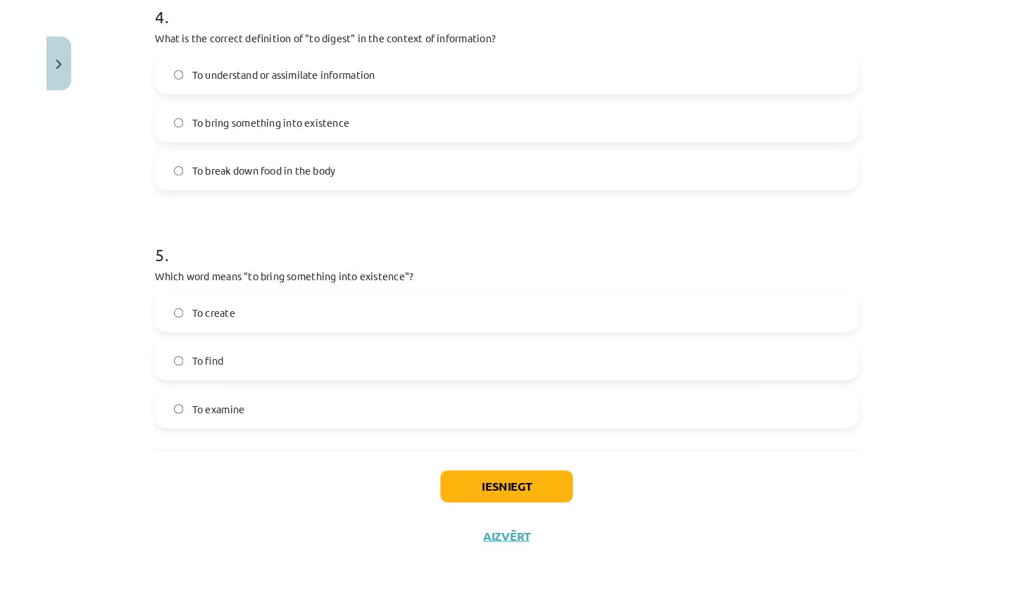
scroll to position [1018, 0]
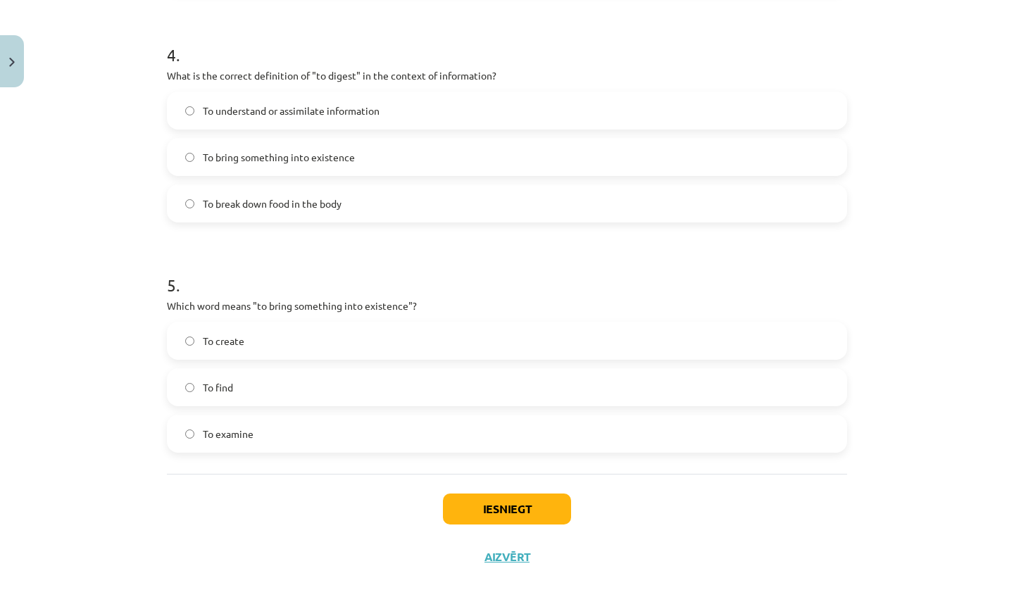
click at [625, 0] on html "0 Dāvanas 104 mP 9 xp Keita Oigus Sākums Aktuāli Kā mācīties eSKOLĀ Kontakti No…" at bounding box center [507, 139] width 1014 height 597
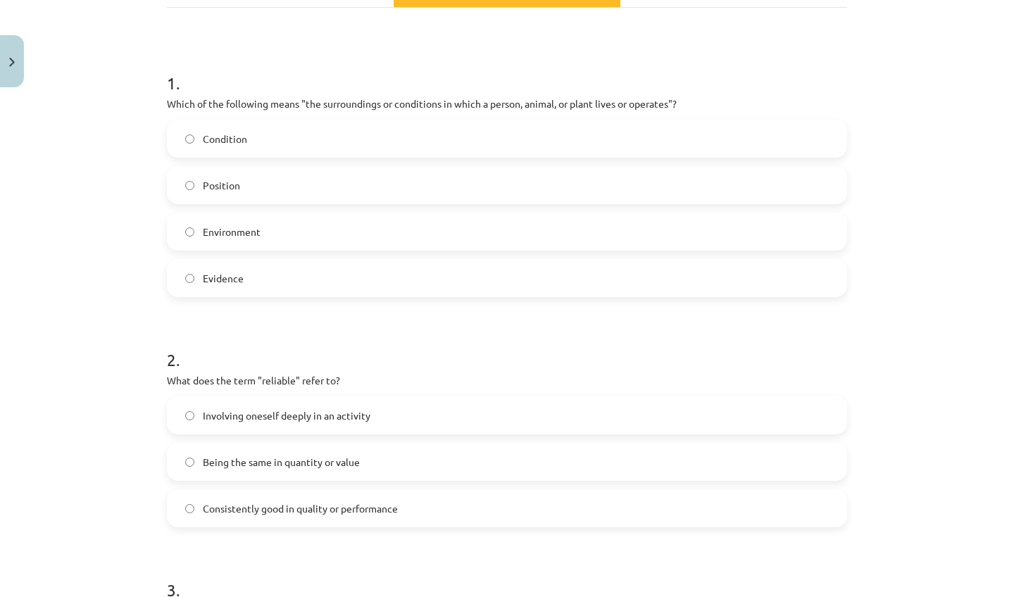
drag, startPoint x: 613, startPoint y: 13, endPoint x: 613, endPoint y: -11, distance: 24.7
click at [613, 0] on html "0 Dāvanas 104 mP 9 xp Keita Oigus Sākums Aktuāli Kā mācīties eSKOLĀ Kontakti No…" at bounding box center [507, 139] width 1014 height 597
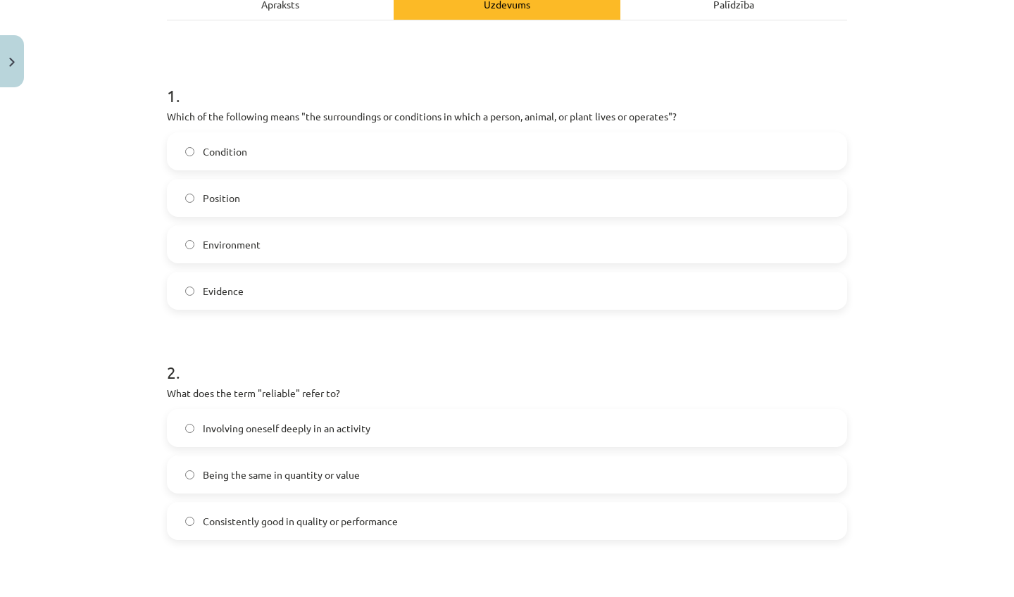
click at [104, 179] on div "Mācību tēma: Angļu valodas i - 11. klases 1. ieskaites mācību materiāls #8 🔤 To…" at bounding box center [507, 298] width 1014 height 597
click at [299, 149] on label "Condition" at bounding box center [507, 151] width 678 height 35
click at [294, 235] on label "Environment" at bounding box center [507, 244] width 678 height 35
click at [313, 518] on span "Consistently good in quality or performance" at bounding box center [300, 521] width 195 height 15
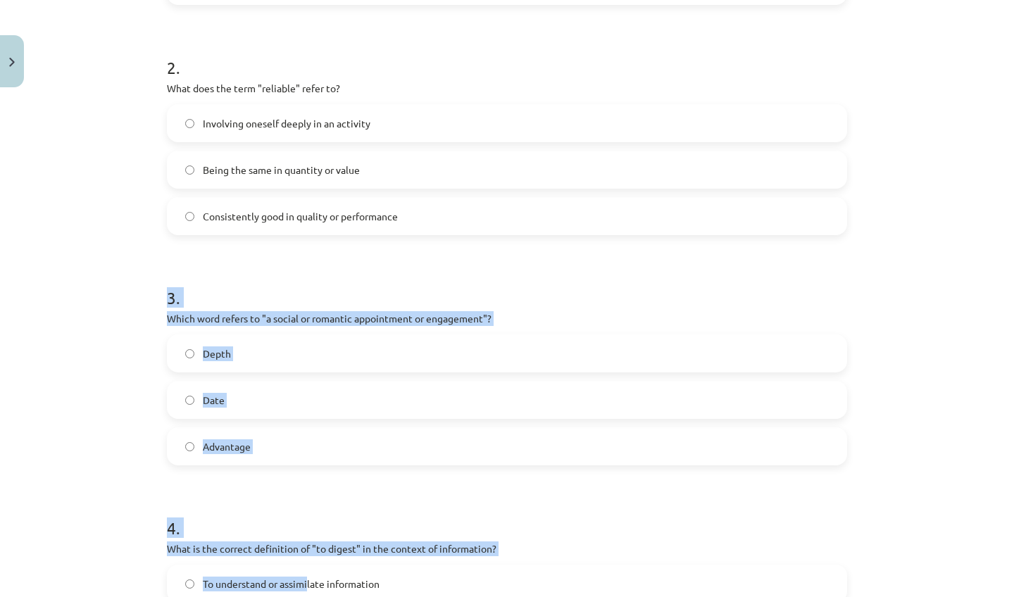
scroll to position [551, 0]
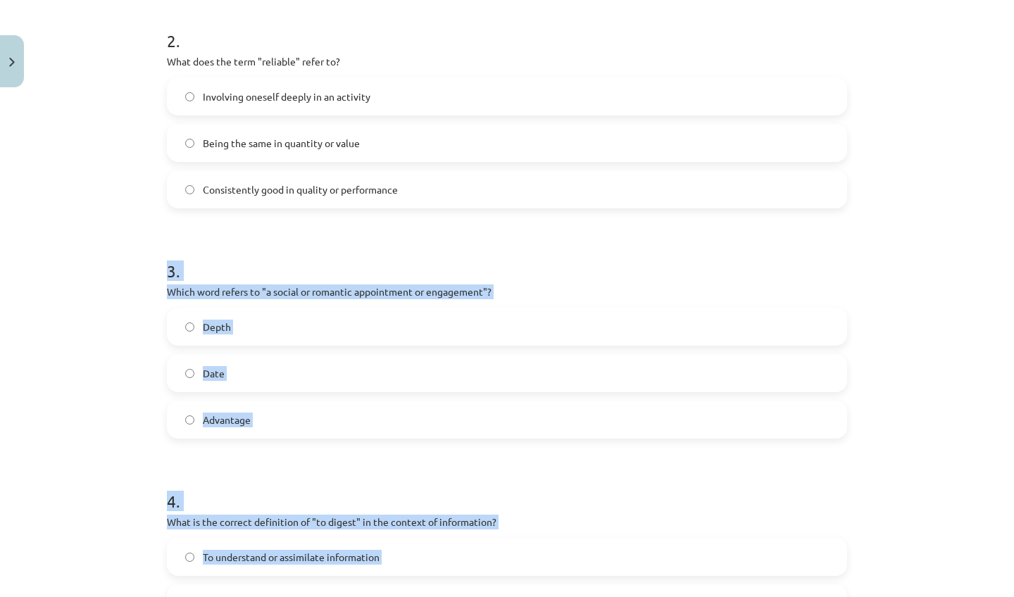
drag, startPoint x: 309, startPoint y: 574, endPoint x: 308, endPoint y: 597, distance: 22.5
click at [308, 577] on form "1 . Which of the following means "the surroundings or conditions in which a per…" at bounding box center [507, 315] width 680 height 1170
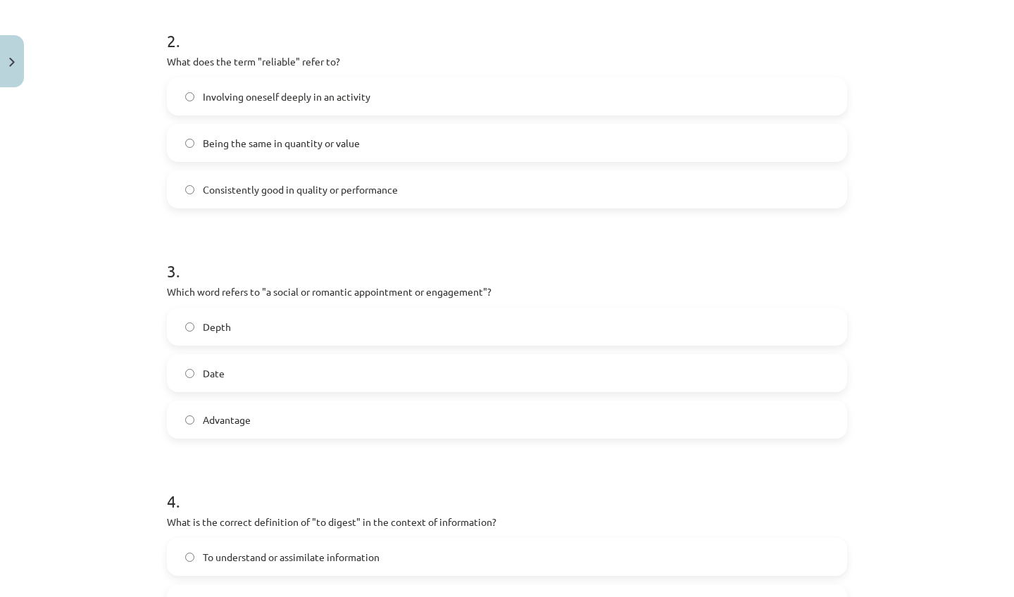
click at [110, 435] on div "Mācību tēma: Angļu valodas i - 11. klases 1. ieskaites mācību materiāls #8 🔤 To…" at bounding box center [507, 298] width 1014 height 597
click at [308, 375] on label "Date" at bounding box center [507, 373] width 678 height 35
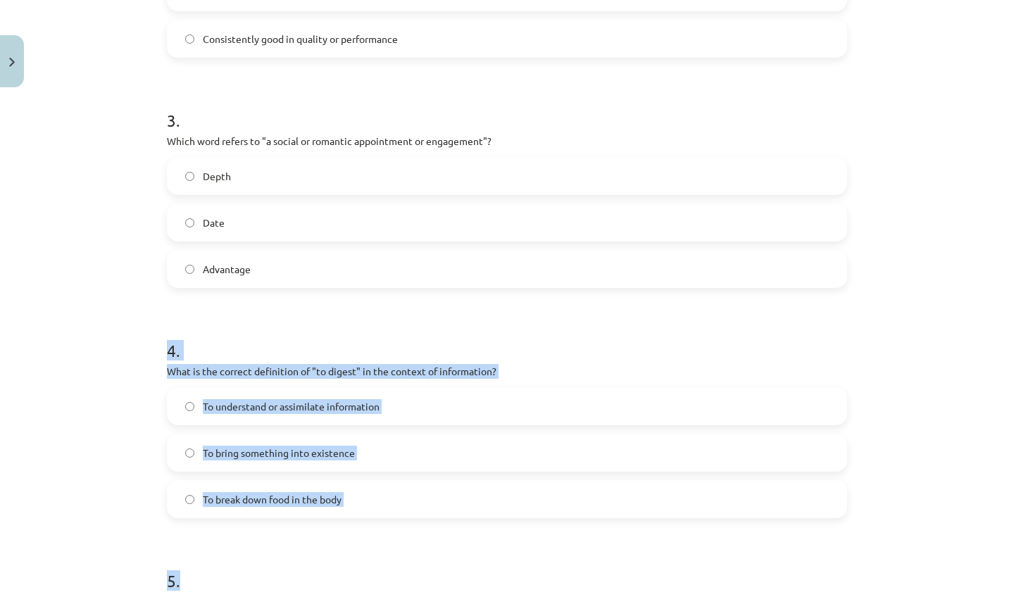
scroll to position [731, 0]
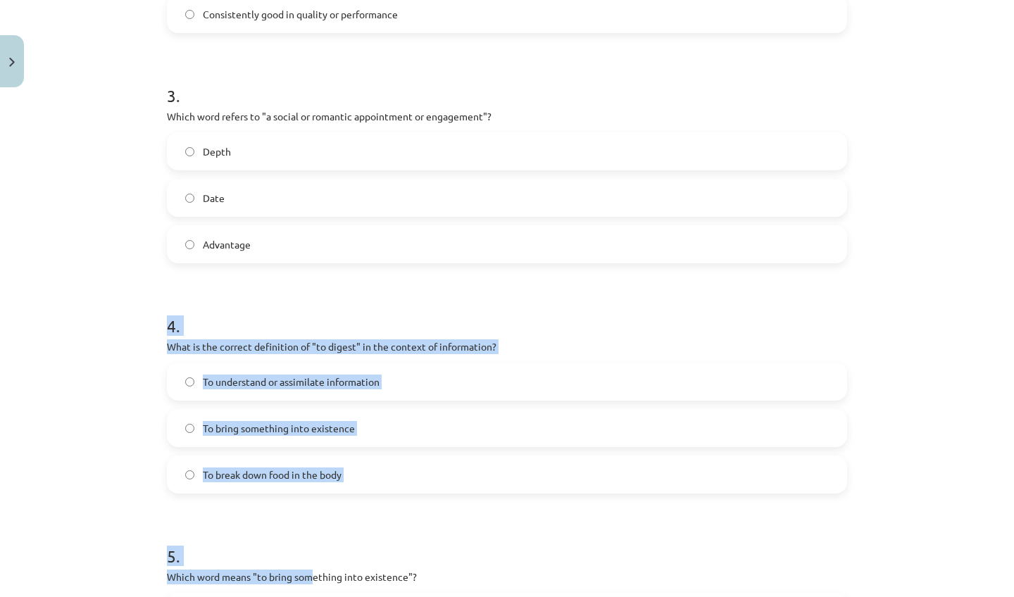
drag, startPoint x: 313, startPoint y: 464, endPoint x: 316, endPoint y: 594, distance: 129.6
click at [316, 577] on form "1 . Which of the following means "the surroundings or conditions in which a per…" at bounding box center [507, 139] width 680 height 1170
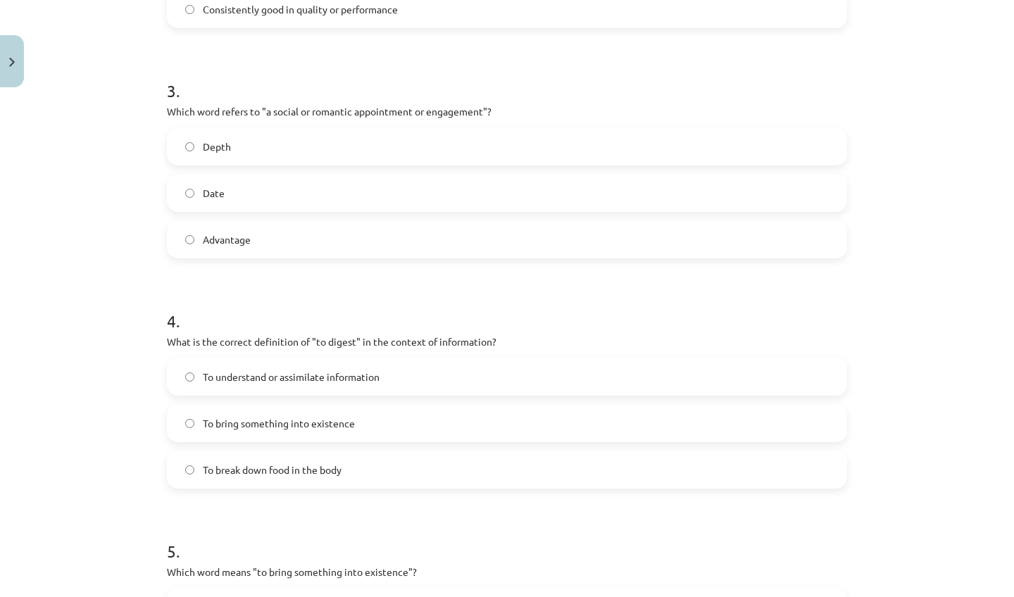
click at [101, 449] on div "Mācību tēma: Angļu valodas i - 11. klases 1. ieskaites mācību materiāls #8 🔤 To…" at bounding box center [507, 298] width 1014 height 597
click at [243, 358] on div "To understand or assimilate information" at bounding box center [507, 377] width 680 height 38
click at [243, 370] on span "To understand or assimilate information" at bounding box center [291, 377] width 177 height 15
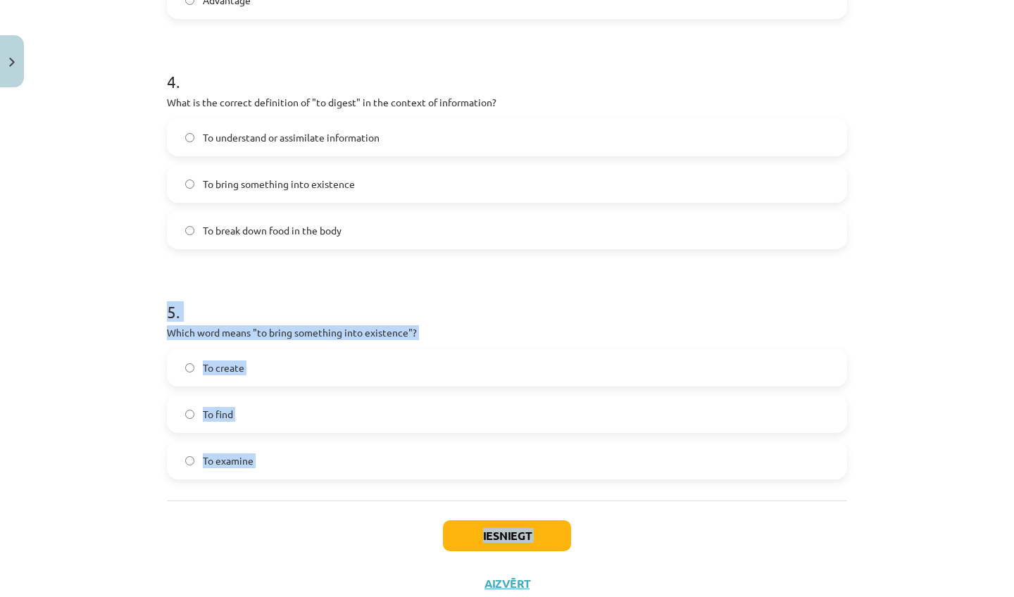
drag, startPoint x: 203, startPoint y: 512, endPoint x: 242, endPoint y: 597, distance: 93.0
click at [242, 577] on div "Mācību tēma: Angļu valodas i - 11. klases 1. ieskaites mācību materiāls #8 🔤 To…" at bounding box center [507, 298] width 1014 height 597
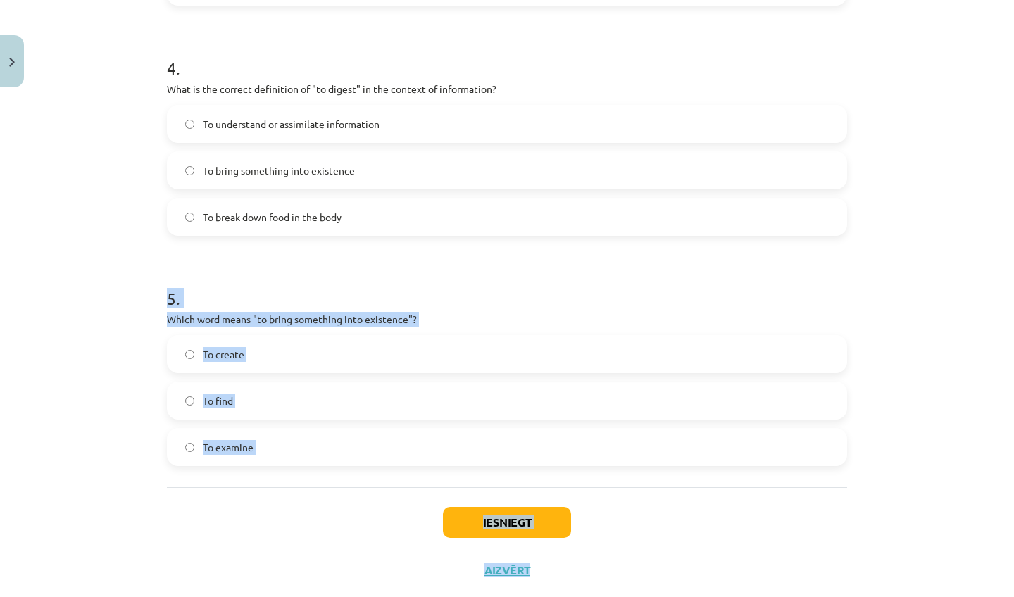
click at [496, 521] on button "Iesniegt" at bounding box center [507, 522] width 128 height 31
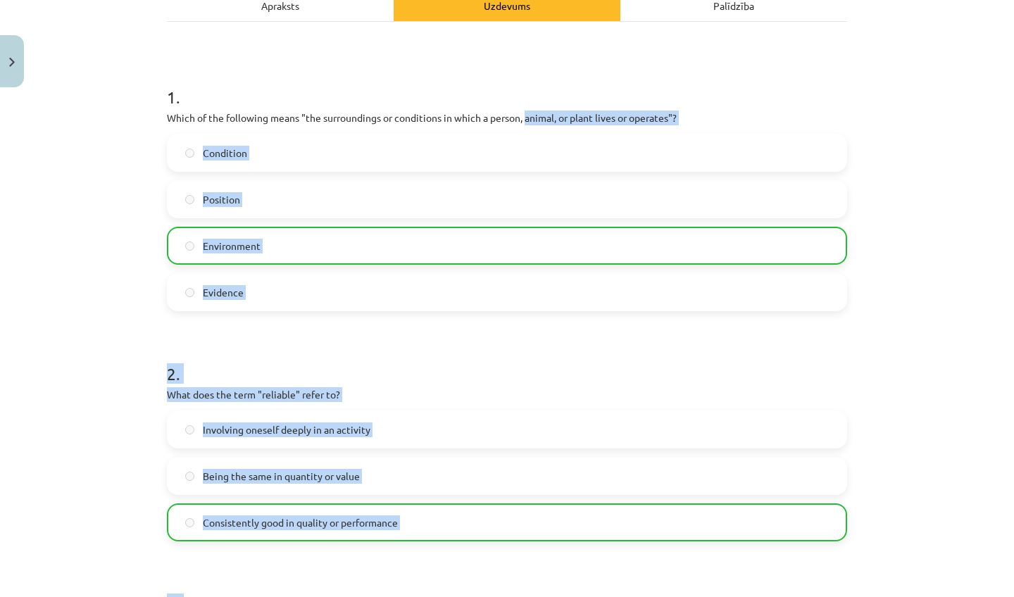
scroll to position [201, 0]
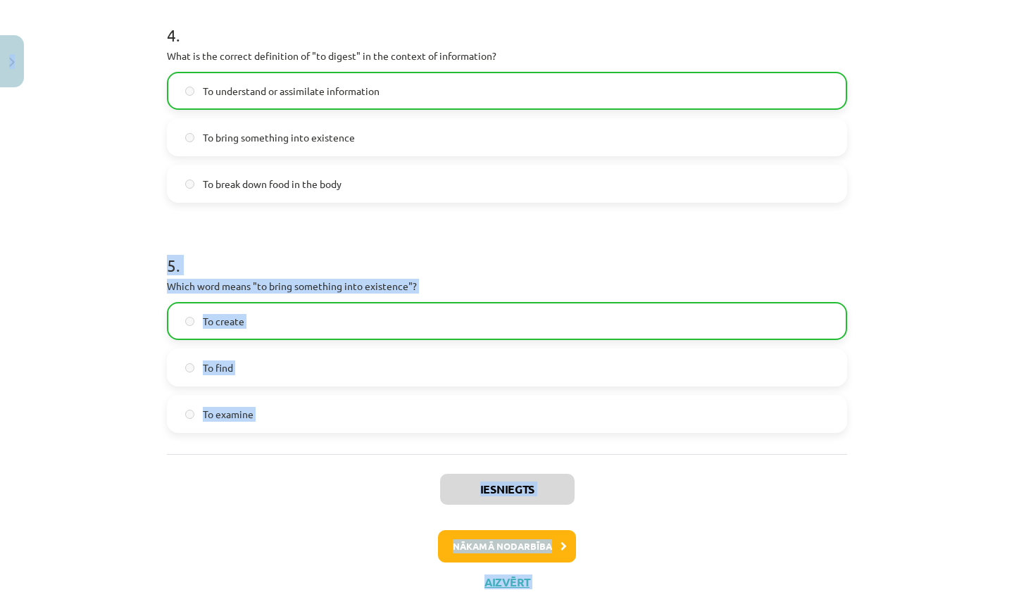
drag, startPoint x: 519, startPoint y: 250, endPoint x: 528, endPoint y: 597, distance: 346.6
click at [528, 577] on div "Mācību tēma: Angļu valodas i - 11. klases 1. ieskaites mācību materiāls #8 🔤 To…" at bounding box center [507, 298] width 1014 height 597
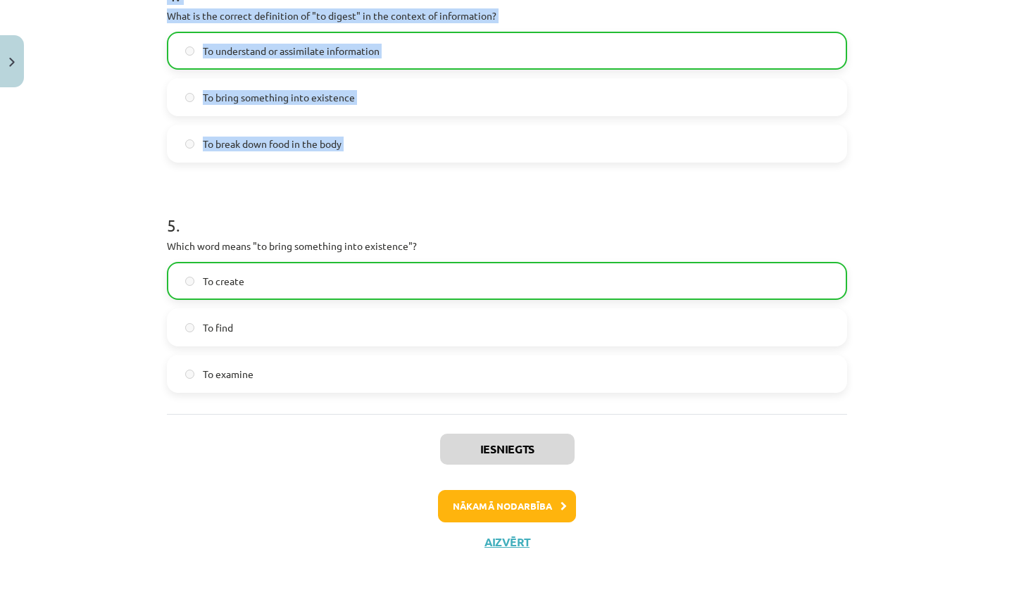
click at [528, 577] on div "Mācību tēma: Angļu valodas i - 11. klases 1. ieskaites mācību materiāls #8 🔤 To…" at bounding box center [507, 298] width 1014 height 597
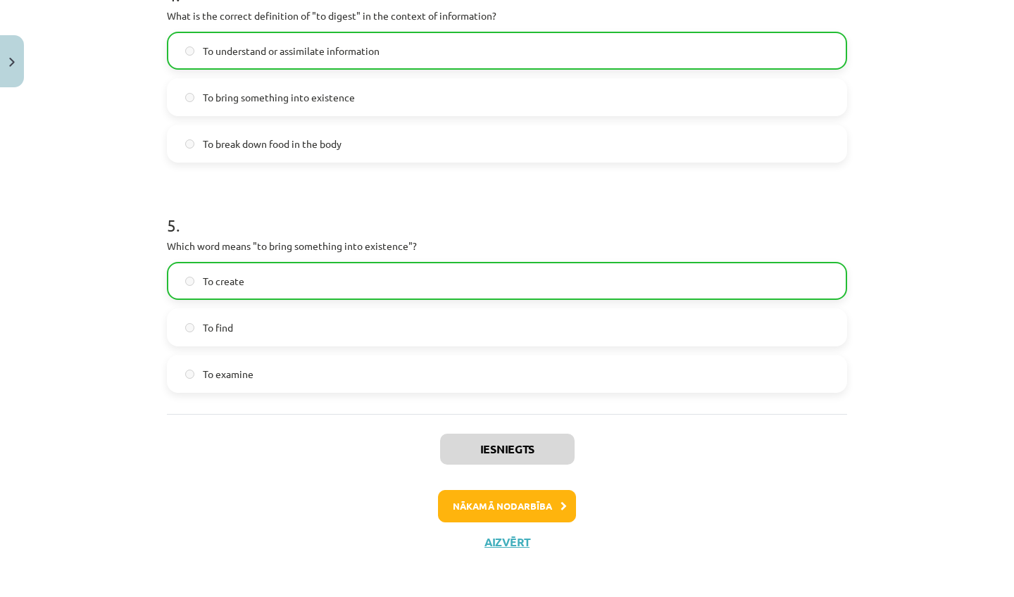
click at [535, 507] on button "Nākamā nodarbība" at bounding box center [507, 506] width 138 height 32
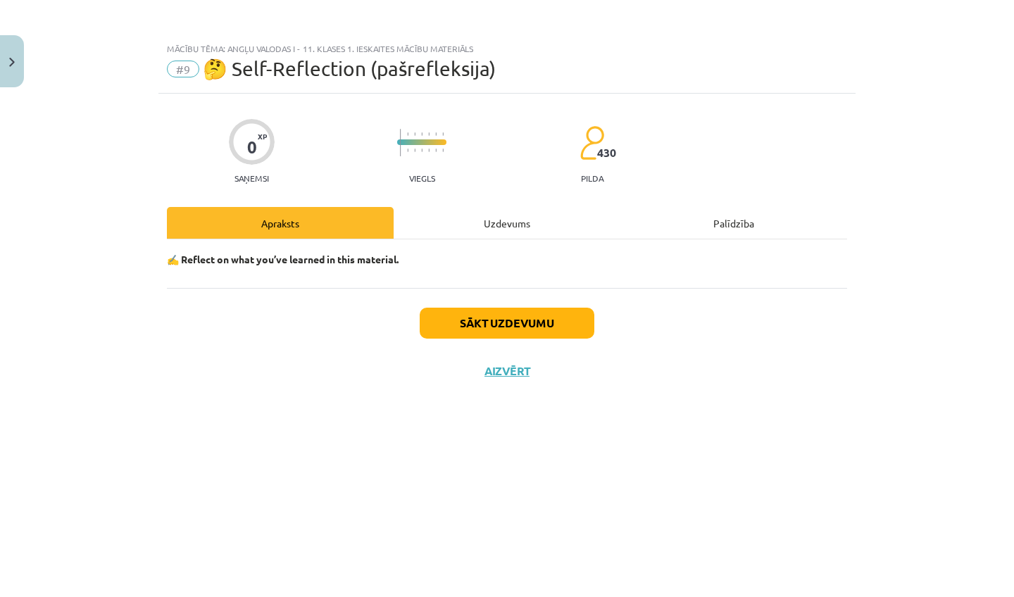
scroll to position [0, 0]
click at [497, 324] on button "Sākt uzdevumu" at bounding box center [507, 323] width 175 height 31
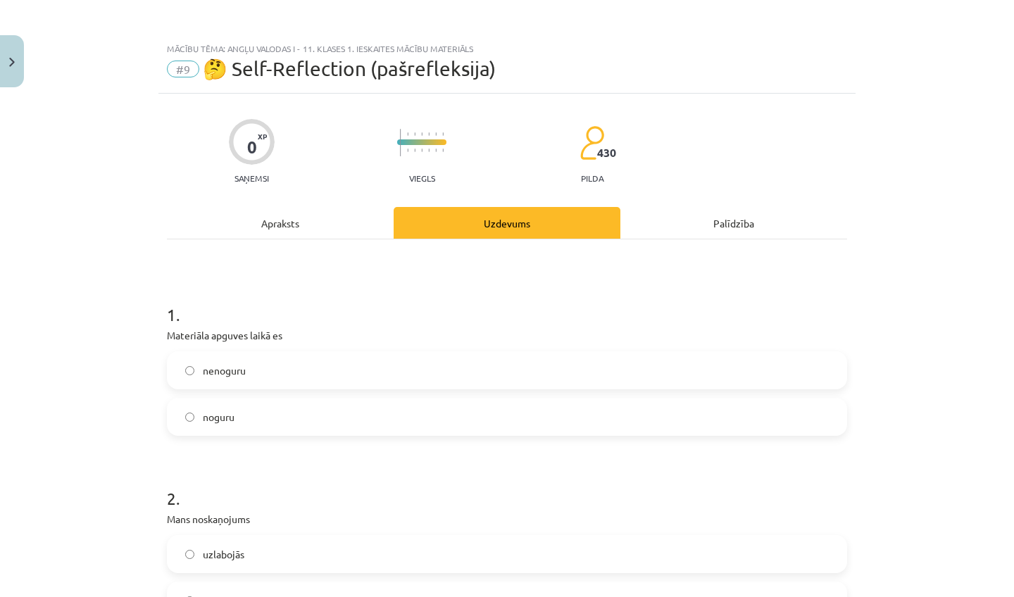
click at [426, 409] on label "noguru" at bounding box center [507, 416] width 678 height 35
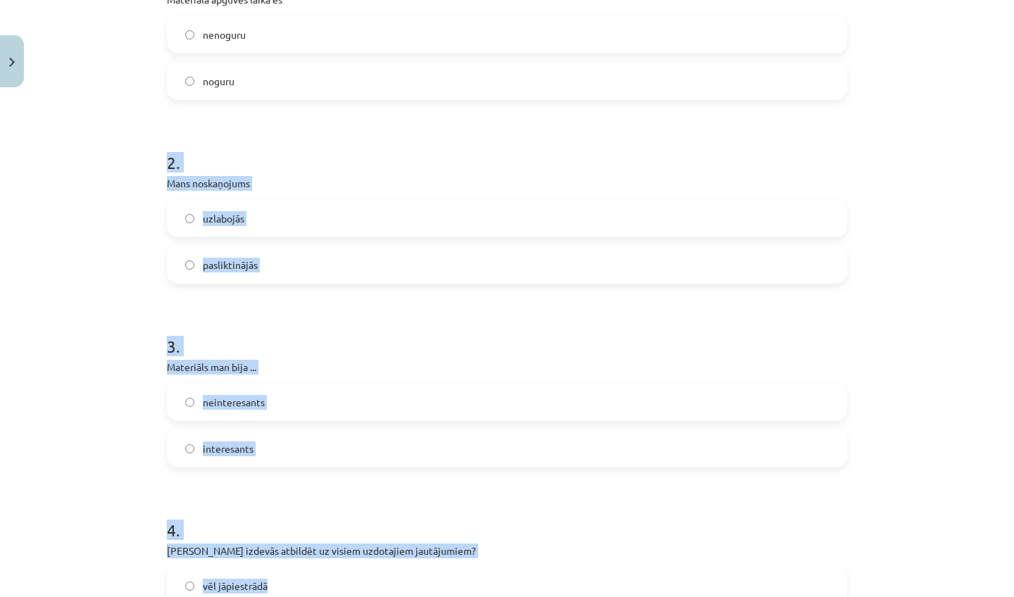
drag, startPoint x: 403, startPoint y: 477, endPoint x: 399, endPoint y: 594, distance: 117.0
click at [399, 577] on form "1 . Materiāla apguves laikā es nenoguru noguru 2 . Mans noskaņojums uzlabojās p…" at bounding box center [507, 412] width 680 height 937
drag, startPoint x: 399, startPoint y: 594, endPoint x: 402, endPoint y: 242, distance: 351.5
click at [399, 249] on form "1 . Materiāla apguves laikā es nenoguru noguru 2 . Mans noskaņojums uzlabojās p…" at bounding box center [507, 412] width 680 height 937
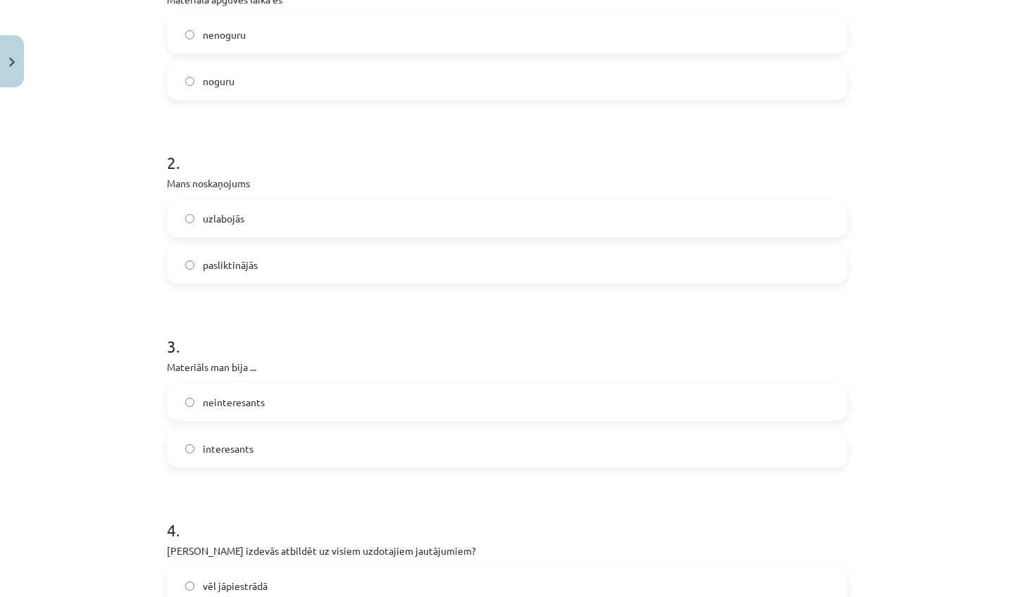
click at [404, 187] on p "Mans noskaņojums" at bounding box center [507, 183] width 680 height 15
click at [404, 201] on div "uzlabojās" at bounding box center [507, 218] width 680 height 38
click at [397, 219] on label "uzlabojās" at bounding box center [507, 218] width 678 height 35
click at [335, 449] on label "interesants" at bounding box center [507, 448] width 678 height 35
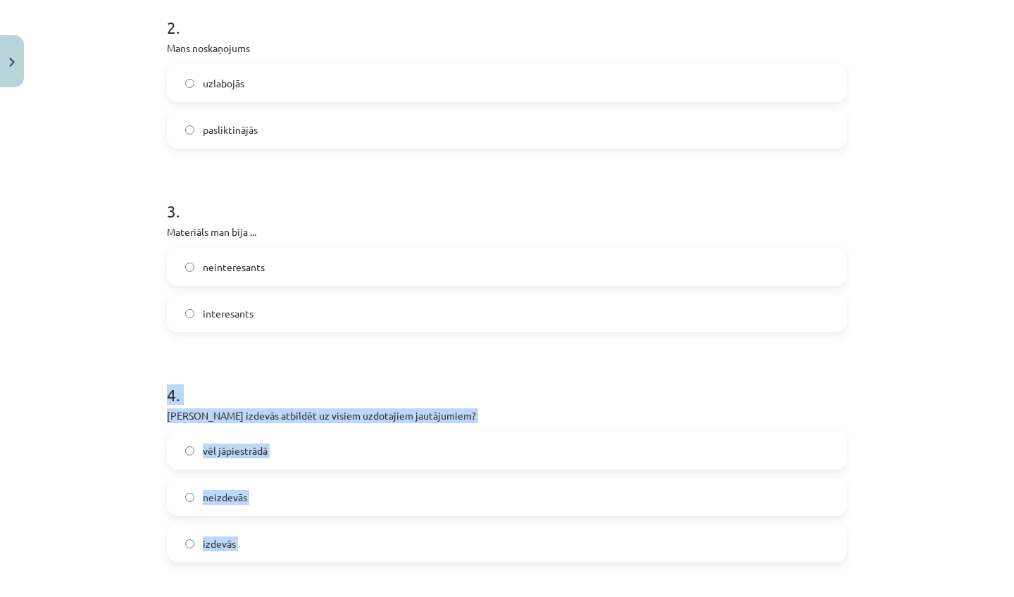
drag, startPoint x: 340, startPoint y: 494, endPoint x: 335, endPoint y: 595, distance: 100.8
click at [335, 577] on form "1 . Materiāla apguves laikā es nenoguru noguru 2 . Mans noskaņojums uzlabojās p…" at bounding box center [507, 277] width 680 height 937
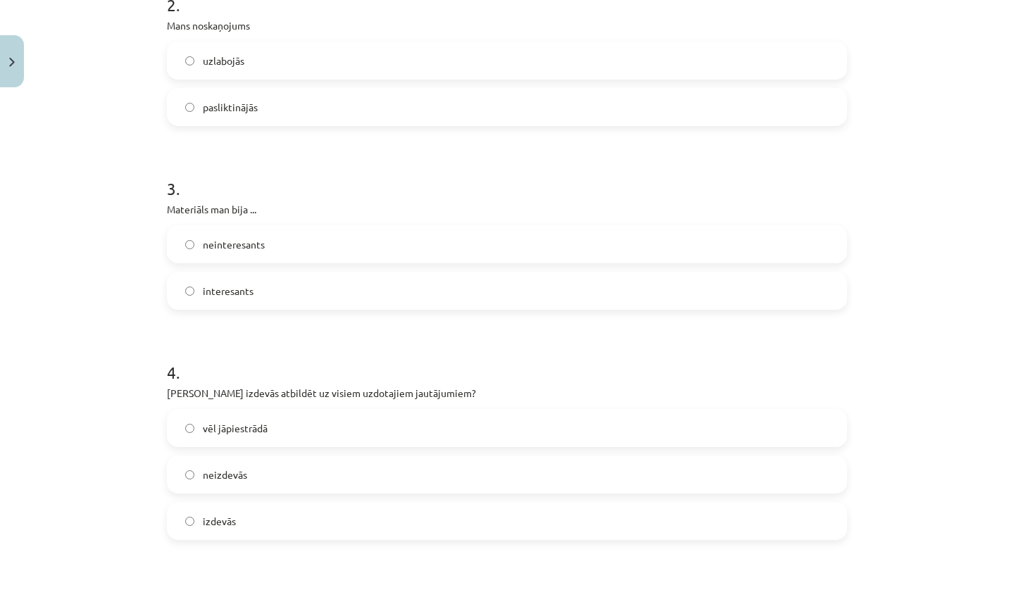
click at [300, 423] on label "vēl jāpiestrādā" at bounding box center [507, 428] width 678 height 35
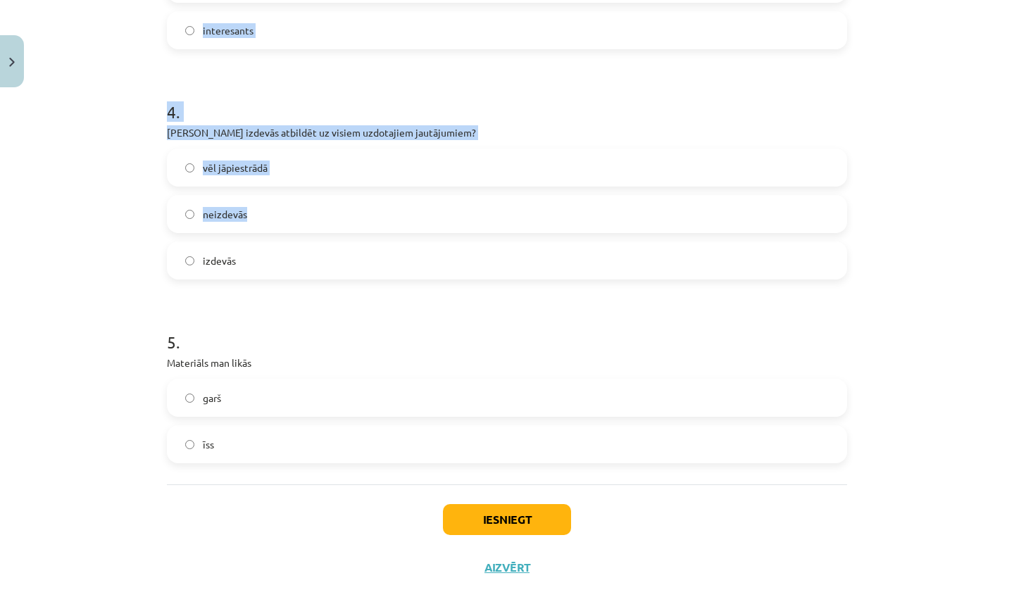
drag, startPoint x: 319, startPoint y: 479, endPoint x: 321, endPoint y: 593, distance: 114.1
click at [321, 577] on div "Mācību tēma: Angļu valodas i - 11. klases 1. ieskaites mācību materiāls #9 🤔 Se…" at bounding box center [507, 298] width 1014 height 597
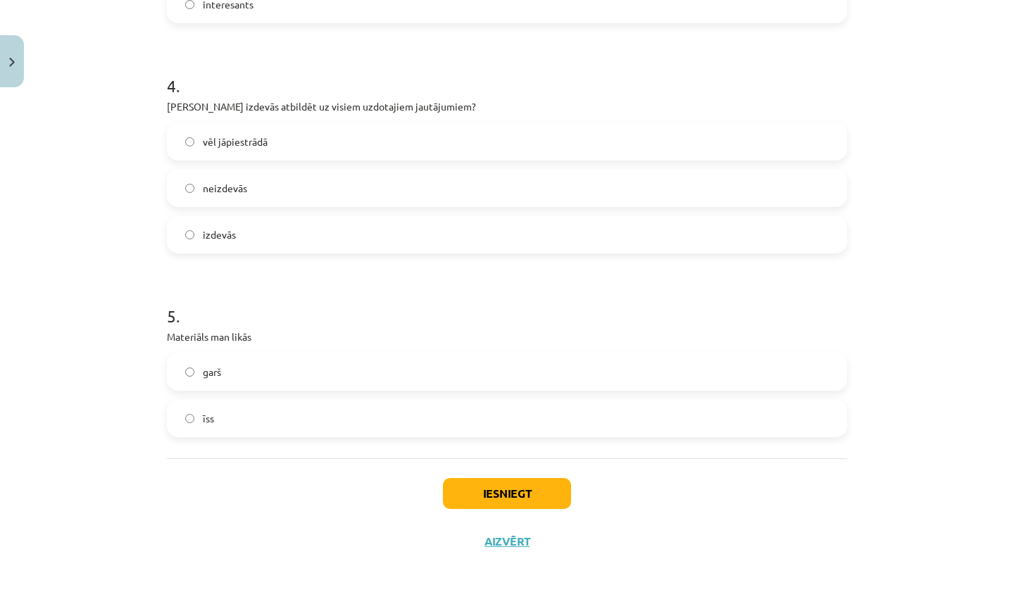
click at [268, 436] on div "īss" at bounding box center [507, 418] width 680 height 38
click at [270, 427] on label "īss" at bounding box center [507, 418] width 678 height 35
click at [466, 485] on button "Iesniegt" at bounding box center [507, 493] width 128 height 31
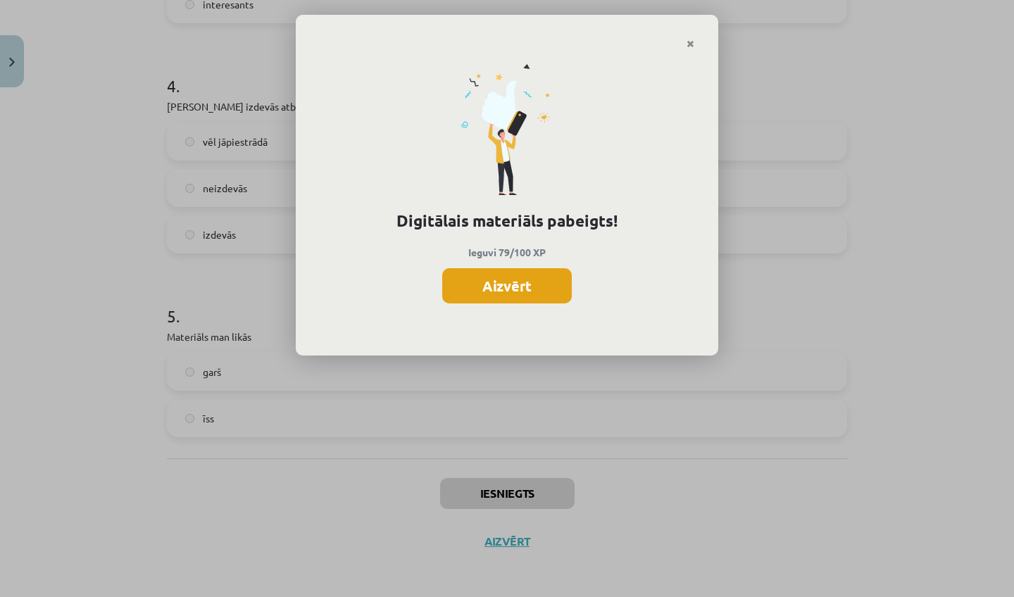
click at [525, 290] on button "Aizvērt" at bounding box center [507, 285] width 130 height 35
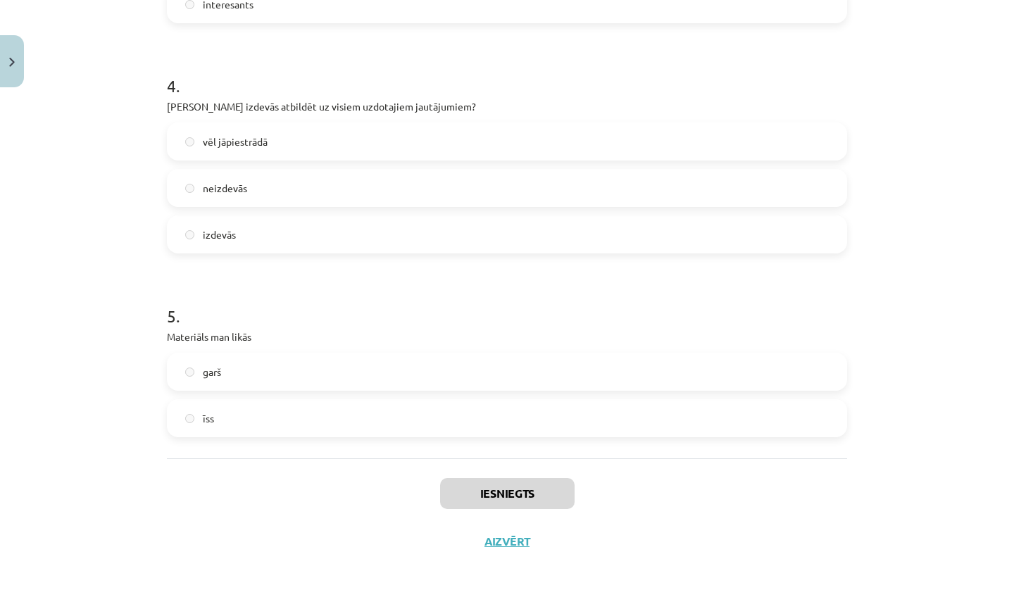
click at [504, 543] on button "Aizvērt" at bounding box center [507, 542] width 54 height 14
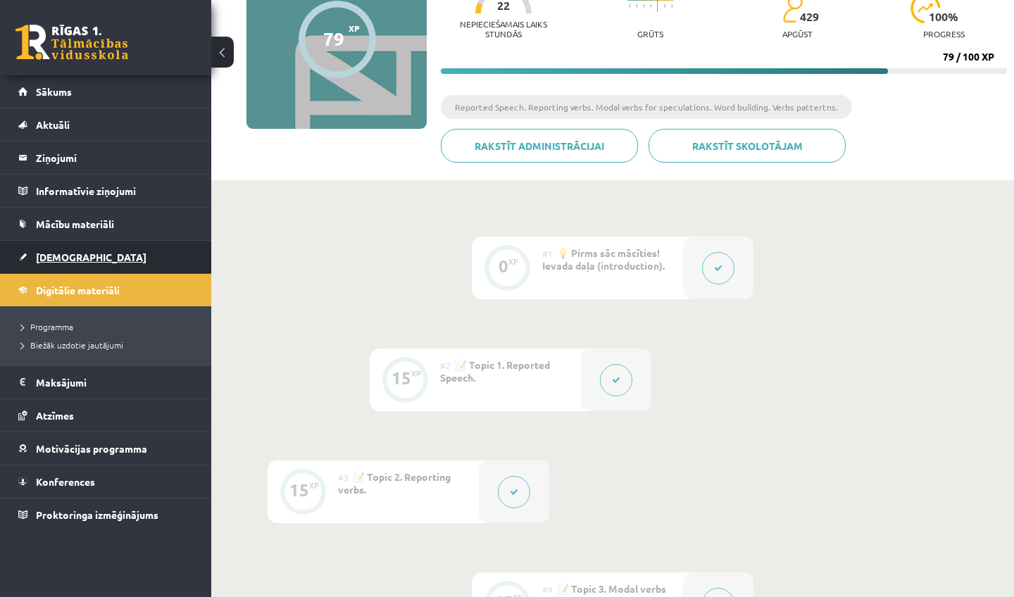
click at [82, 262] on link "[DEMOGRAPHIC_DATA]" at bounding box center [105, 257] width 175 height 32
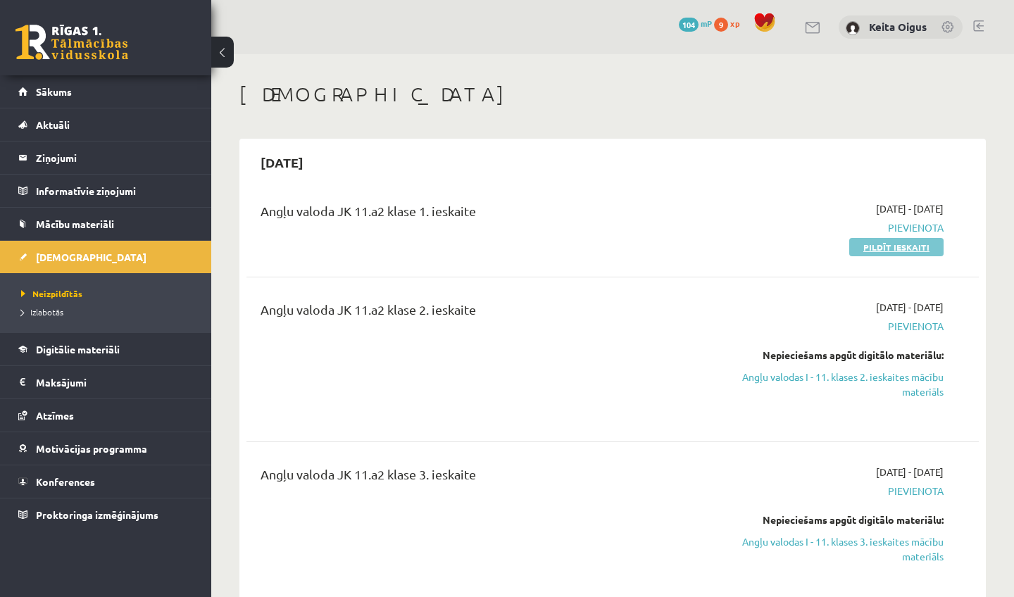
click at [873, 249] on link "Pildīt ieskaiti" at bounding box center [896, 247] width 94 height 18
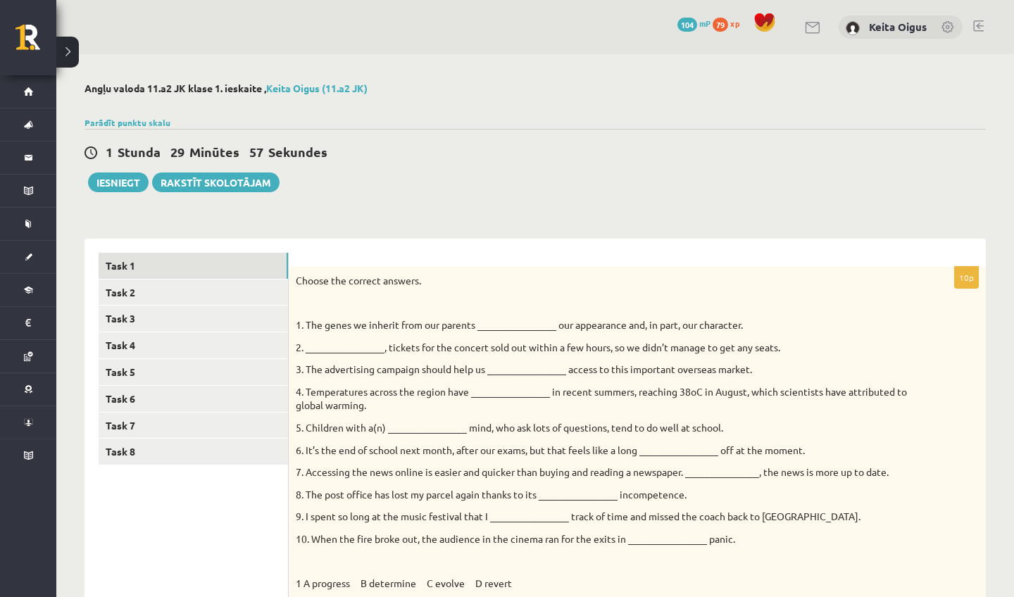
click at [510, 318] on p "1. The genes we inherit from our parents ________________ our appearance and, i…" at bounding box center [602, 325] width 613 height 14
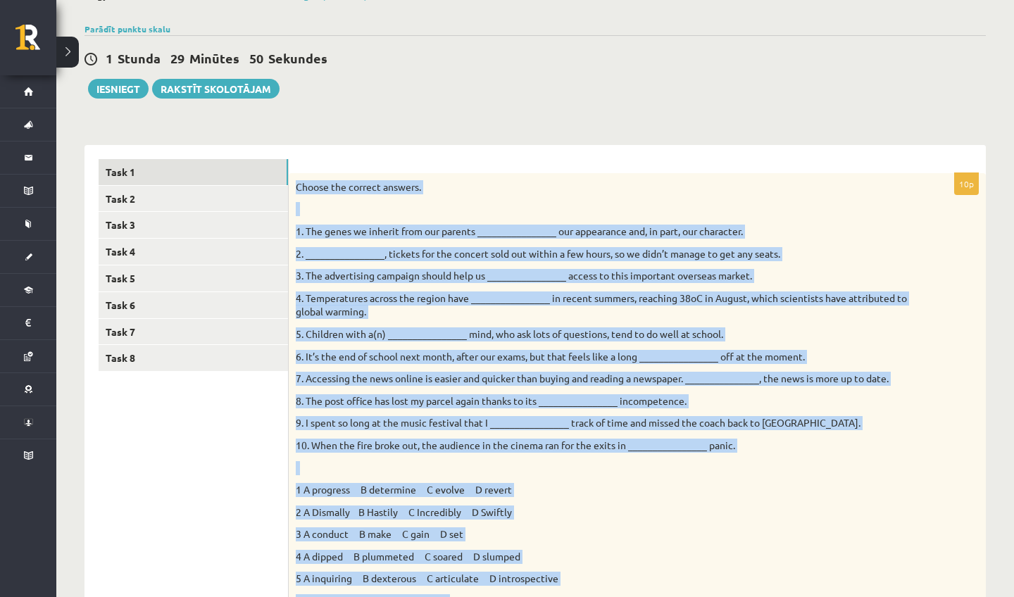
scroll to position [117, 0]
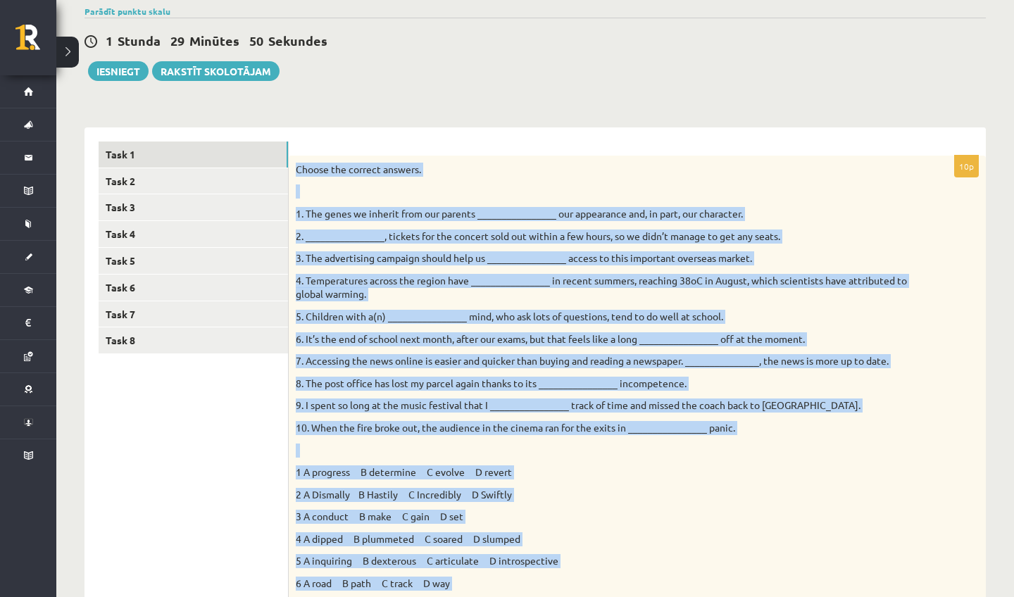
drag, startPoint x: 980, startPoint y: 216, endPoint x: 1006, endPoint y: 592, distance: 377.8
click at [1006, 592] on div "Angļu valoda 11.a2 JK klase 1. ieskaite , Keita Oigus (11.a2 JK) Parādīt punktu…" at bounding box center [535, 540] width 958 height 1195
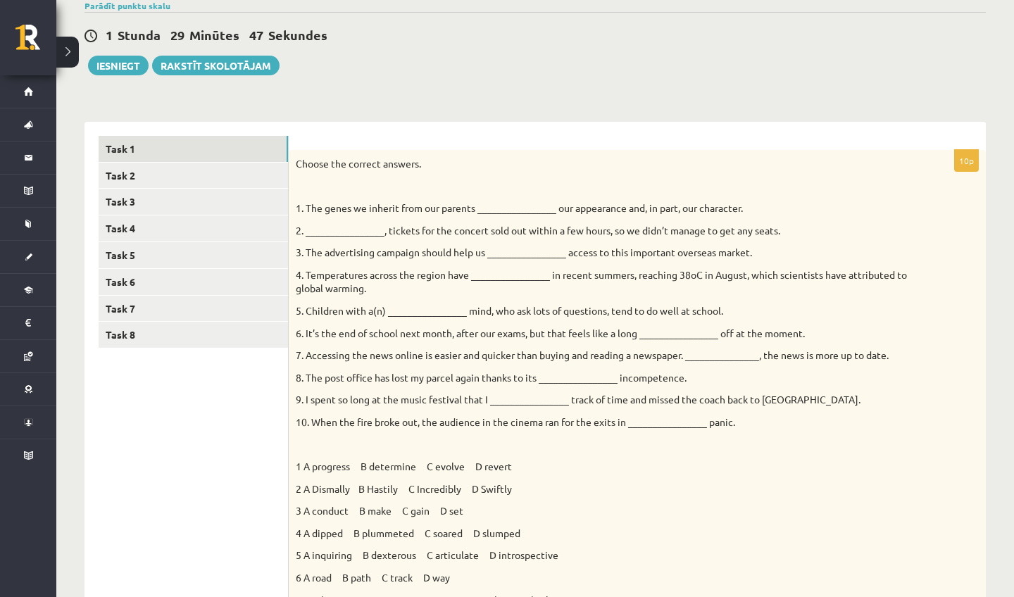
click at [680, 49] on div "1 Stunda 29 Minūtes 47 Sekundes Iesniegt Rakstīt skolotājam" at bounding box center [536, 43] width 902 height 63
click at [408, 464] on p "1 A progress B determine C evolve D revert" at bounding box center [602, 467] width 613 height 14
drag, startPoint x: 417, startPoint y: 463, endPoint x: 373, endPoint y: 463, distance: 44.4
click at [373, 463] on p "1 A progress B determine C evolve D revert" at bounding box center [602, 467] width 613 height 14
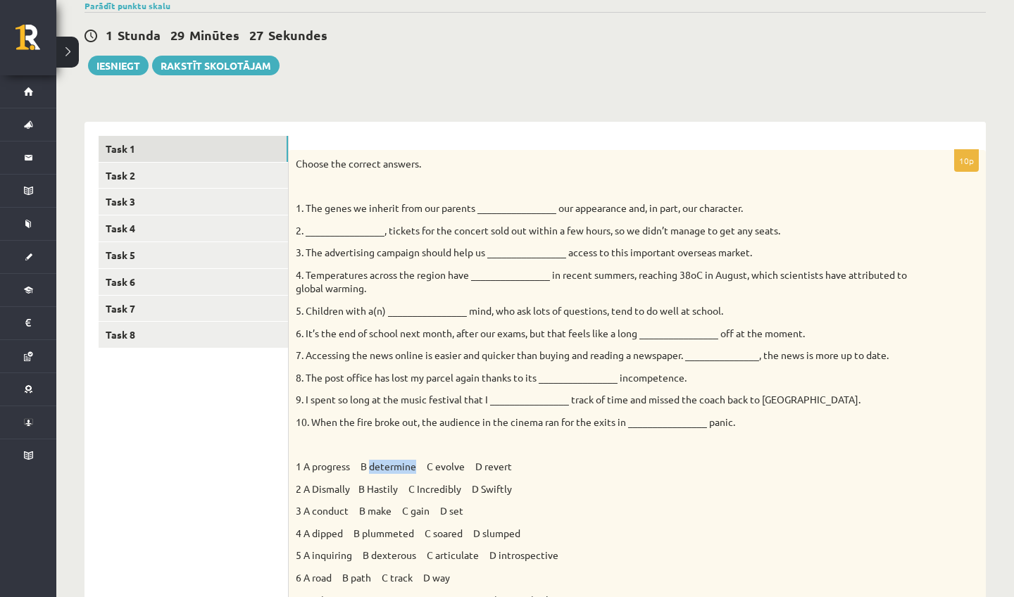
drag, startPoint x: 373, startPoint y: 463, endPoint x: 414, endPoint y: 461, distance: 41.6
click at [415, 461] on p "1 A progress B determine C evolve D revert" at bounding box center [602, 467] width 613 height 14
click at [414, 461] on p "1 A progress B determine C evolve D revert" at bounding box center [602, 467] width 613 height 14
click at [495, 199] on div "Choose the correct answers. 1. The genes we inherit from our parents __________…" at bounding box center [637, 420] width 697 height 540
click at [503, 208] on p "1. The genes we inherit from our parents ________________ our appearance and, i…" at bounding box center [602, 208] width 613 height 14
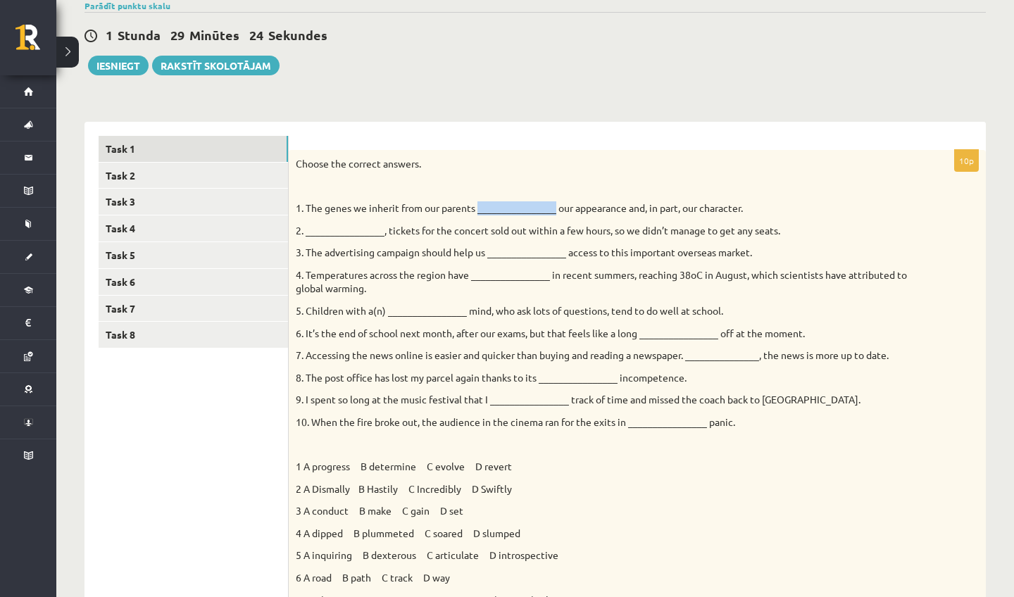
click at [503, 208] on p "1. The genes we inherit from our parents ________________ our appearance and, i…" at bounding box center [602, 208] width 613 height 14
click at [506, 213] on p "1. The genes we inherit from our parents ________________ our appearance and, i…" at bounding box center [602, 208] width 613 height 14
click at [509, 215] on div "Choose the correct answers. 1. The genes we inherit from our parents __________…" at bounding box center [637, 420] width 697 height 540
click at [508, 209] on p "1. The genes we inherit from our parents ________________ our appearance and, i…" at bounding box center [602, 208] width 613 height 14
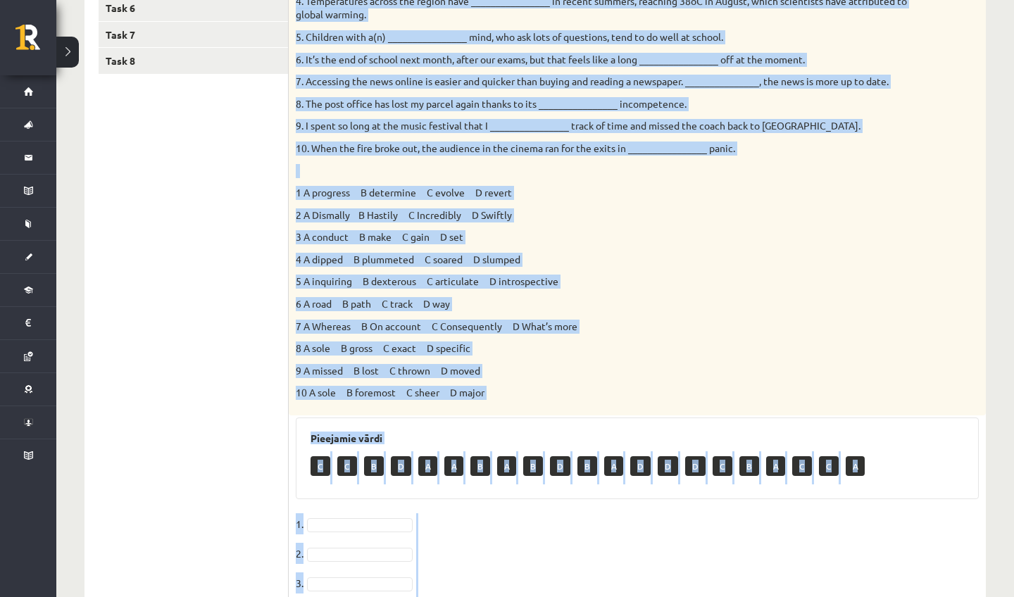
scroll to position [413, 0]
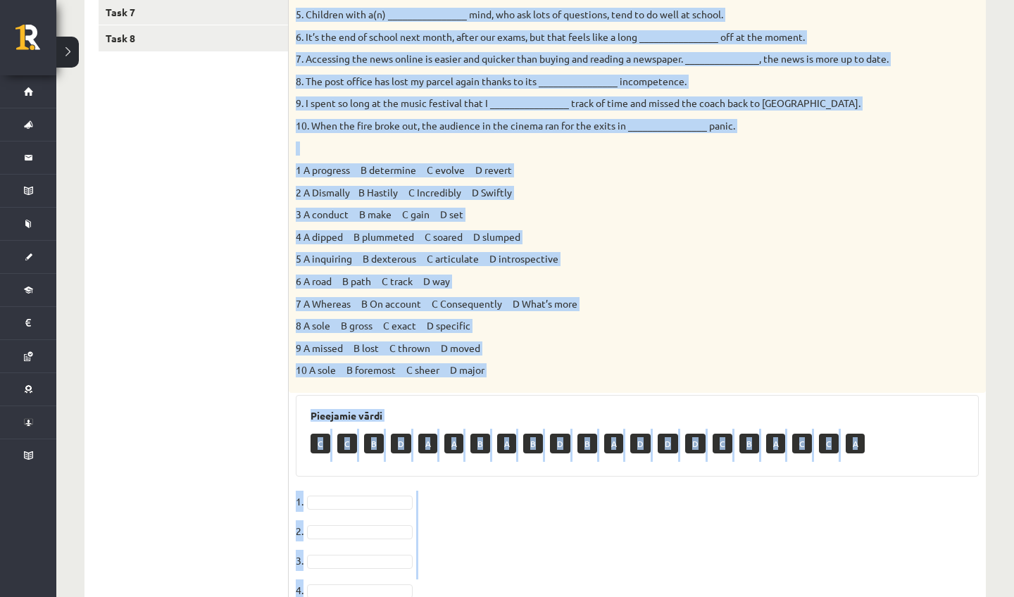
drag, startPoint x: 931, startPoint y: 141, endPoint x: 923, endPoint y: 585, distance: 443.8
click at [923, 585] on form "10p Choose the correct answers. 1. The genes we inherit from our parents ______…" at bounding box center [637, 316] width 669 height 954
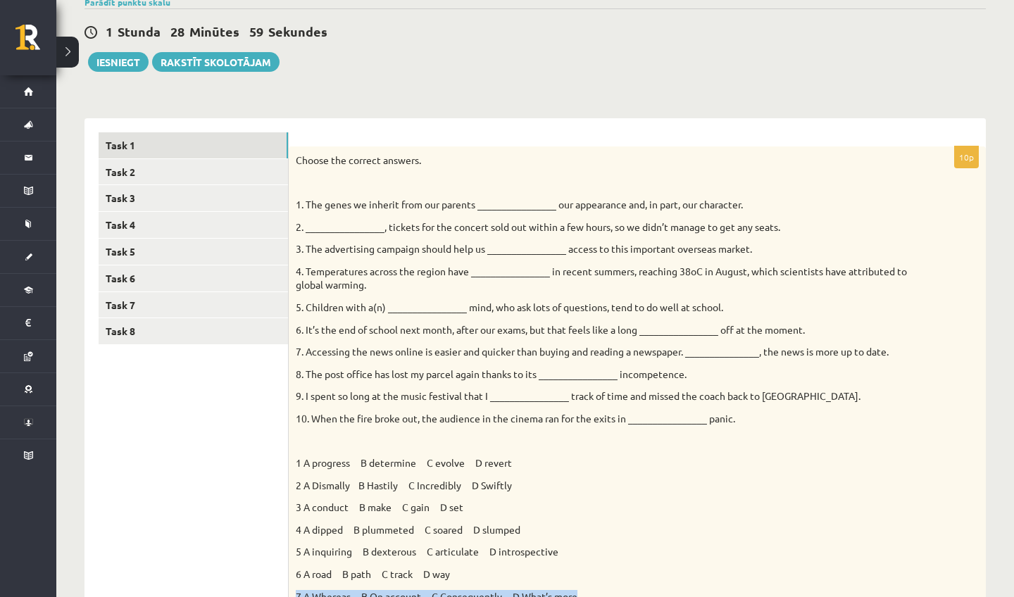
scroll to position [131, 0]
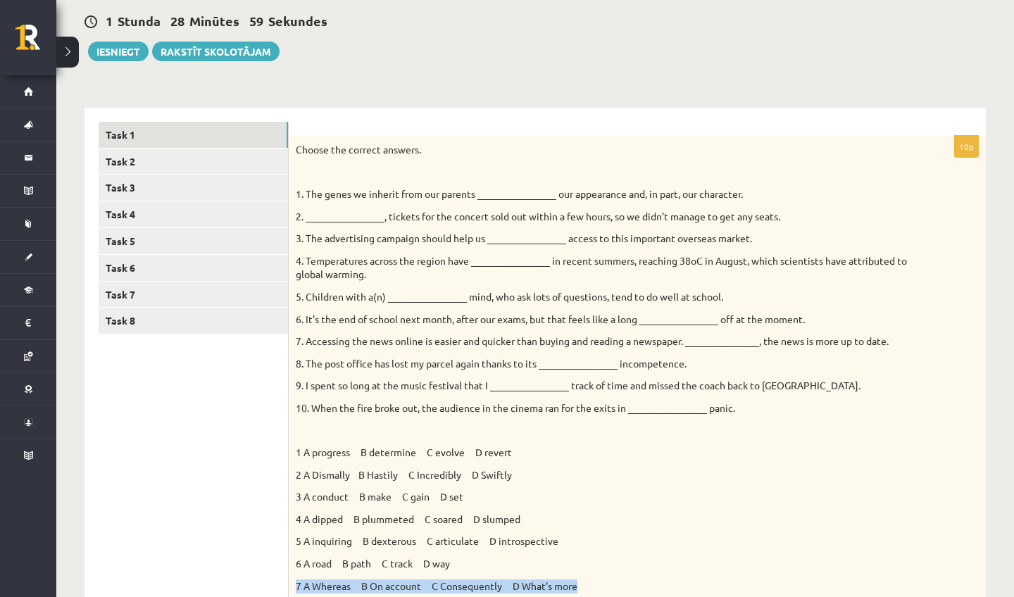
drag, startPoint x: 706, startPoint y: 277, endPoint x: 803, endPoint y: 568, distance: 305.8
click at [803, 568] on div "Choose the correct answers. 1. The genes we inherit from our parents __________…" at bounding box center [637, 406] width 697 height 540
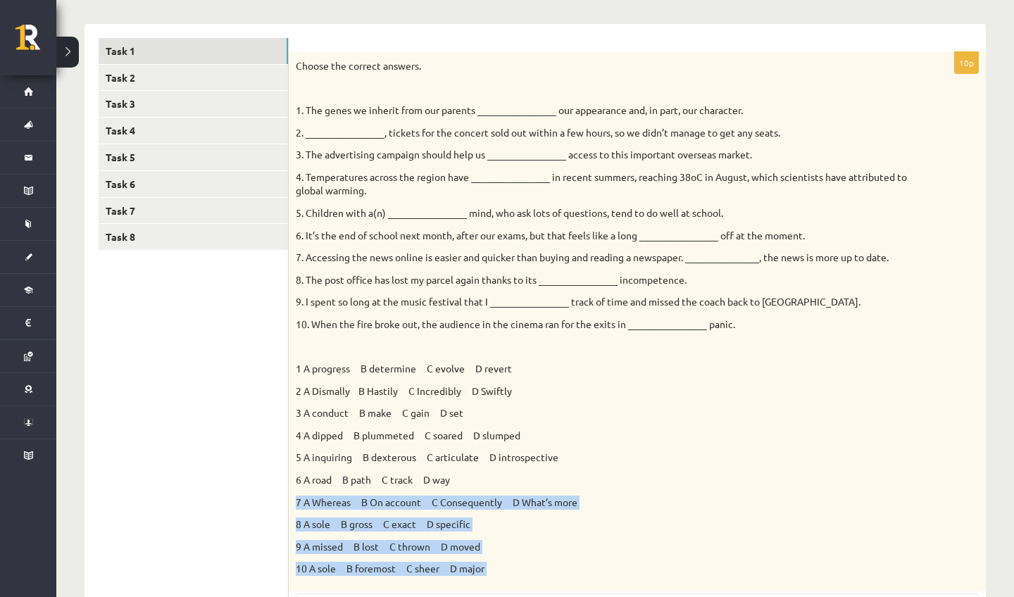
drag, startPoint x: 803, startPoint y: 568, endPoint x: 799, endPoint y: 592, distance: 24.2
click at [799, 592] on div "10p Choose the correct answers. 1. The genes we inherit from our parents ______…" at bounding box center [637, 522] width 697 height 940
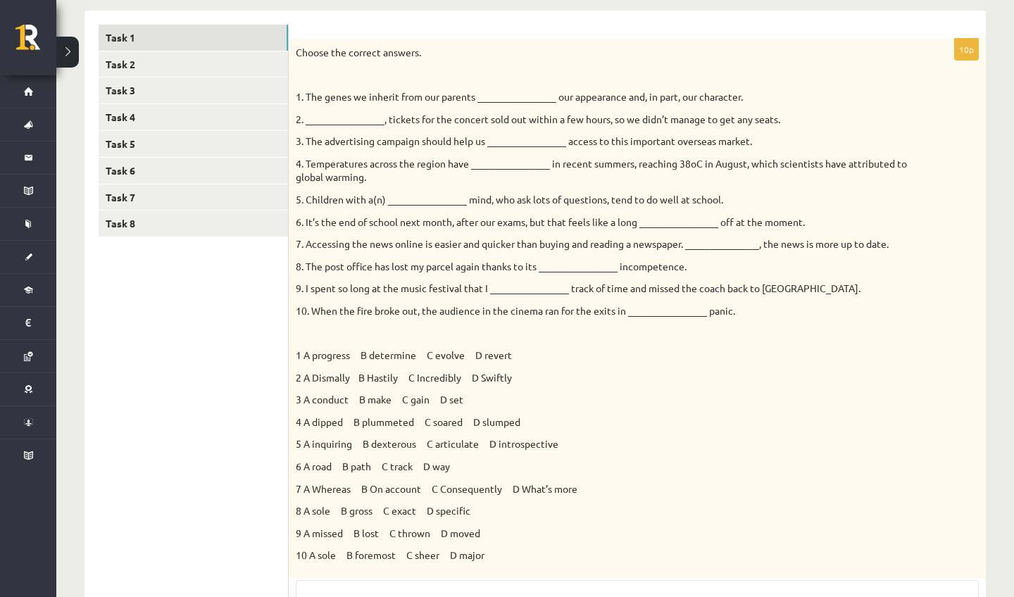
click at [812, 430] on div "Choose the correct answers. 1. The genes we inherit from our parents __________…" at bounding box center [637, 309] width 697 height 540
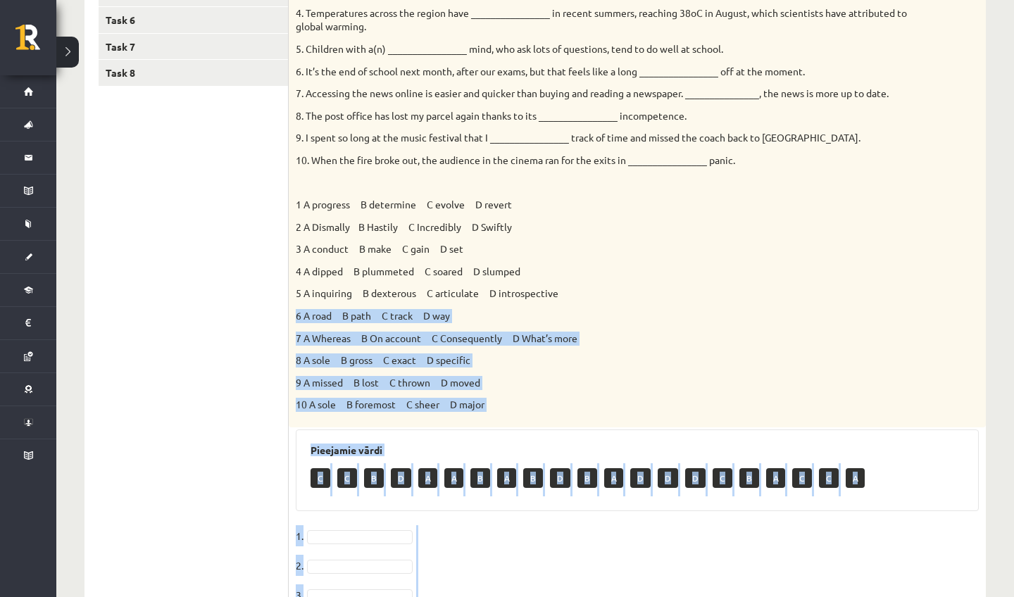
scroll to position [398, 0]
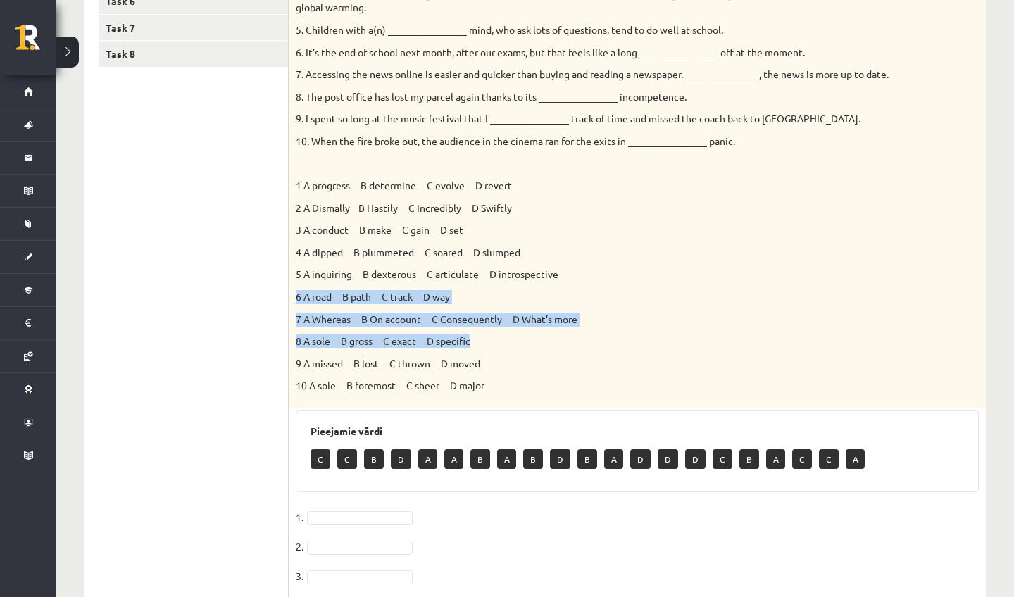
drag, startPoint x: 820, startPoint y: 439, endPoint x: 825, endPoint y: 320, distance: 118.5
click at [825, 320] on div "Choose the correct answers. 1. The genes we inherit from our parents __________…" at bounding box center [637, 139] width 697 height 540
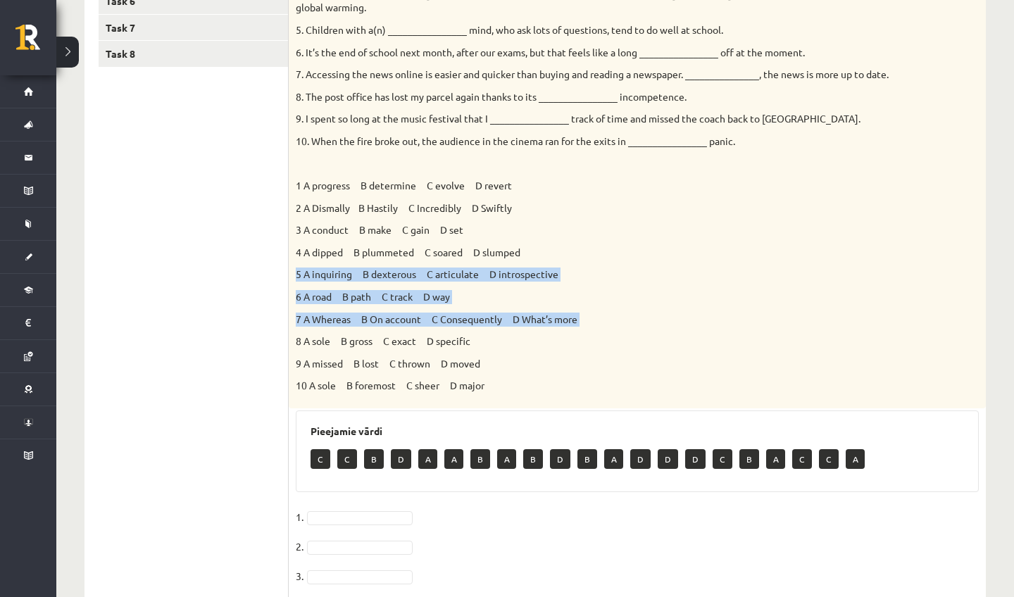
drag, startPoint x: 825, startPoint y: 320, endPoint x: 827, endPoint y: 258, distance: 62.0
click at [827, 258] on div "Choose the correct answers. 1. The genes we inherit from our parents __________…" at bounding box center [637, 139] width 697 height 540
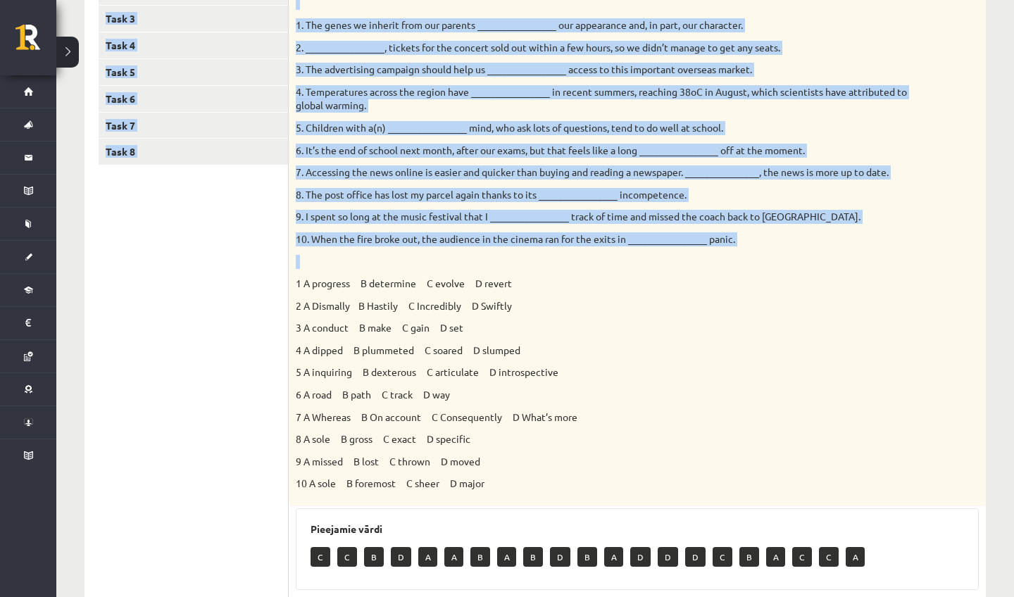
drag, startPoint x: 827, startPoint y: 166, endPoint x: 811, endPoint y: -5, distance: 171.8
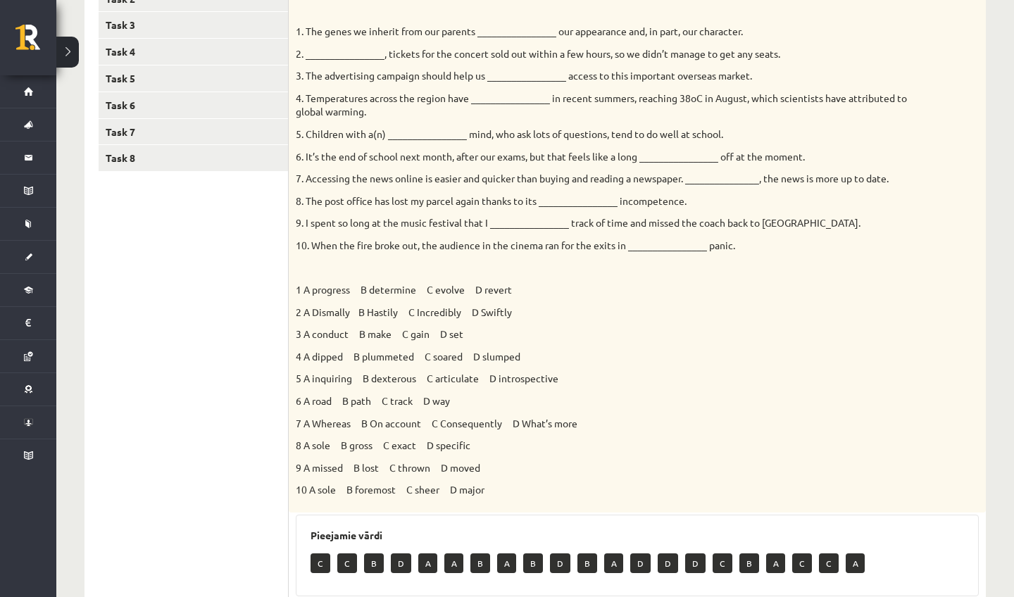
click at [872, 401] on div "Choose the correct answers. 1. The genes we inherit from our parents __________…" at bounding box center [637, 243] width 697 height 540
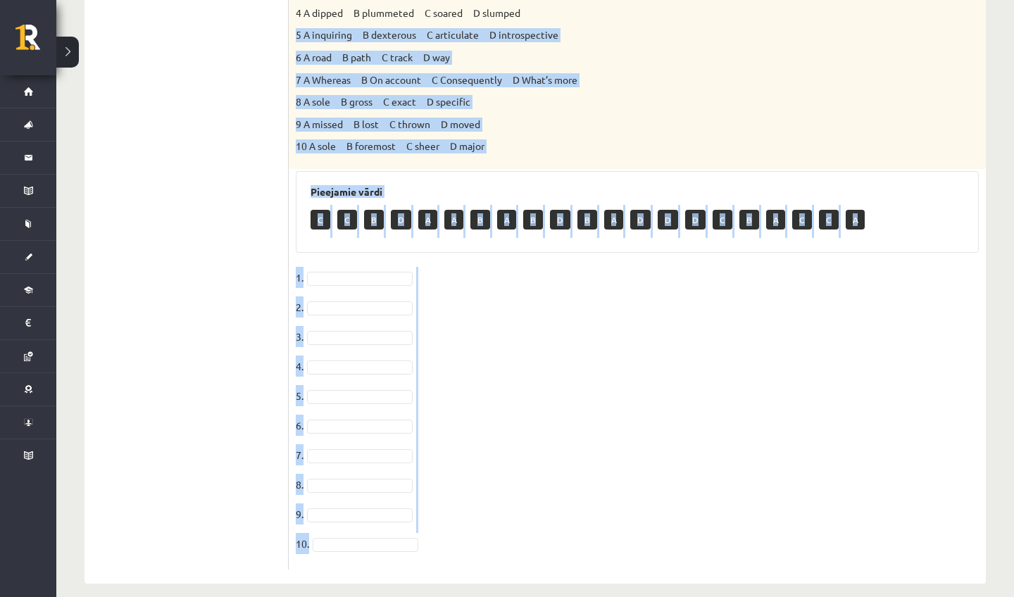
scroll to position [642, 0]
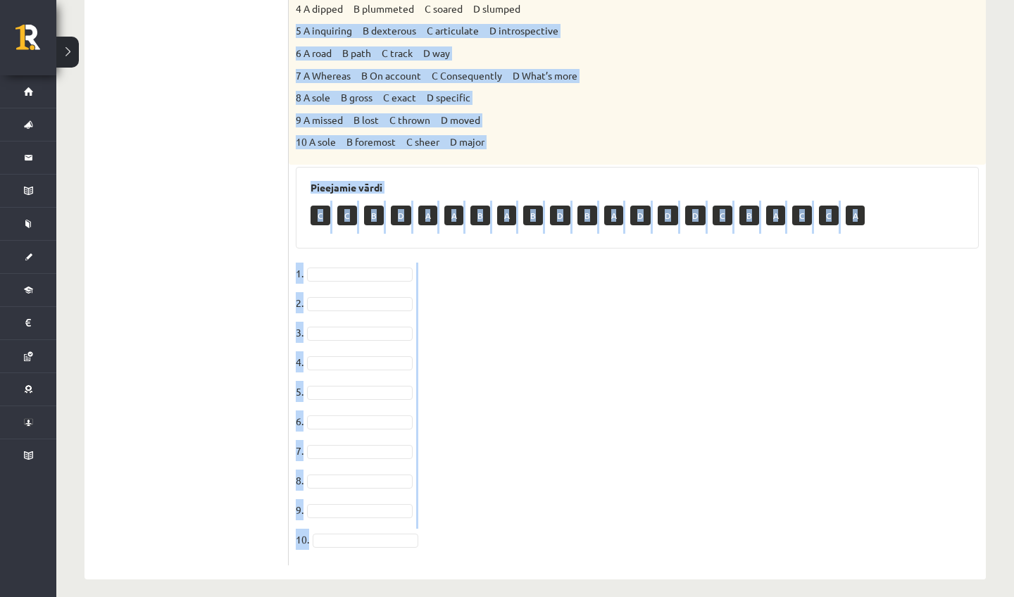
drag, startPoint x: 795, startPoint y: 347, endPoint x: 832, endPoint y: 597, distance: 252.1
click at [832, 597] on div "Angļu valoda 11.a2 JK klase 1. ieskaite , Keita Oigus (11.a2 JK) Parādīt punktu…" at bounding box center [535, 10] width 958 height 1195
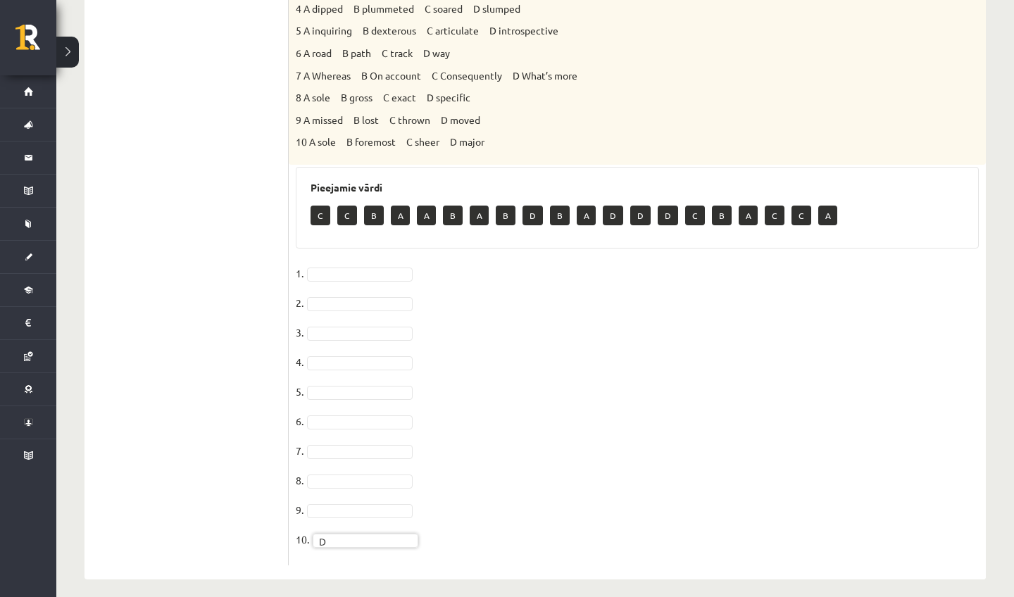
scroll to position [489, 0]
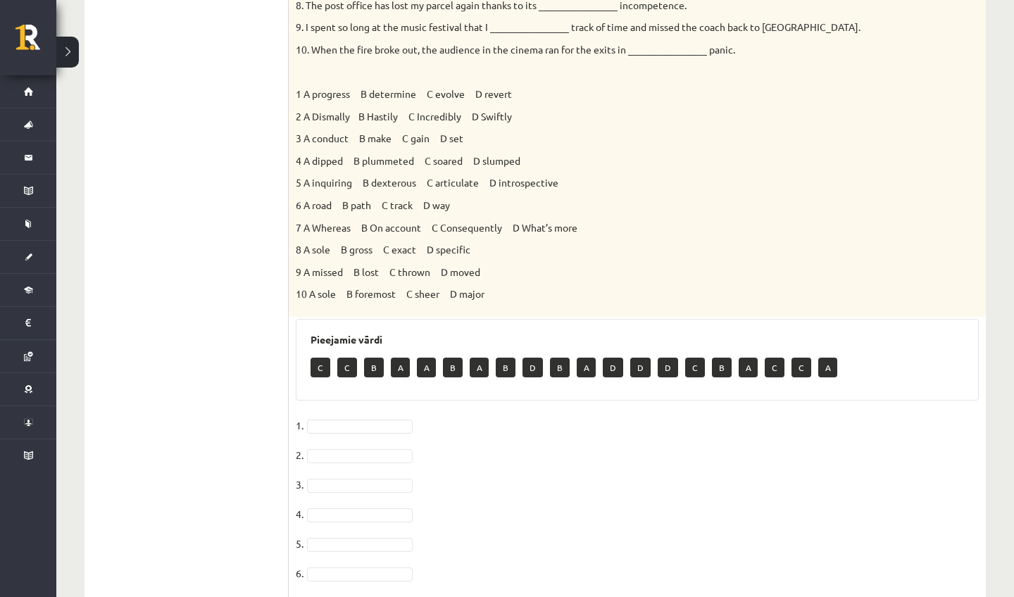
drag, startPoint x: 656, startPoint y: 2, endPoint x: 771, endPoint y: -37, distance: 120.5
drag, startPoint x: 771, startPoint y: -37, endPoint x: 771, endPoint y: 549, distance: 586.0
drag, startPoint x: 771, startPoint y: 549, endPoint x: 783, endPoint y: -33, distance: 582.6
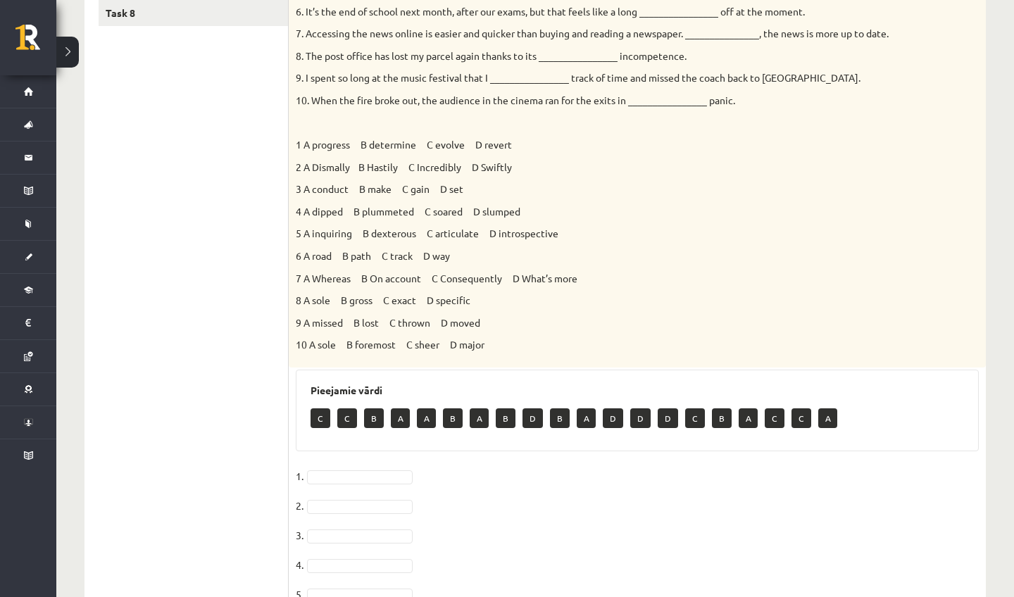
drag, startPoint x: 754, startPoint y: 139, endPoint x: 746, endPoint y: 120, distance: 20.5
click at [746, 120] on div "Choose the correct answers. 1. The genes we inherit from our parents __________…" at bounding box center [637, 98] width 697 height 540
click at [580, 182] on p "3 A conduct B make C gain D set" at bounding box center [602, 189] width 613 height 14
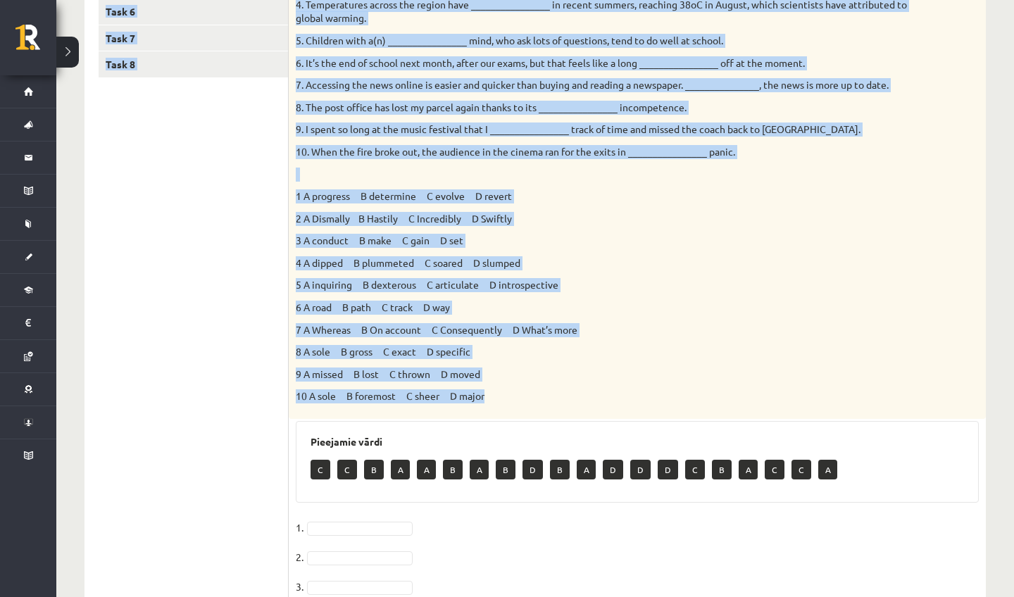
scroll to position [354, 0]
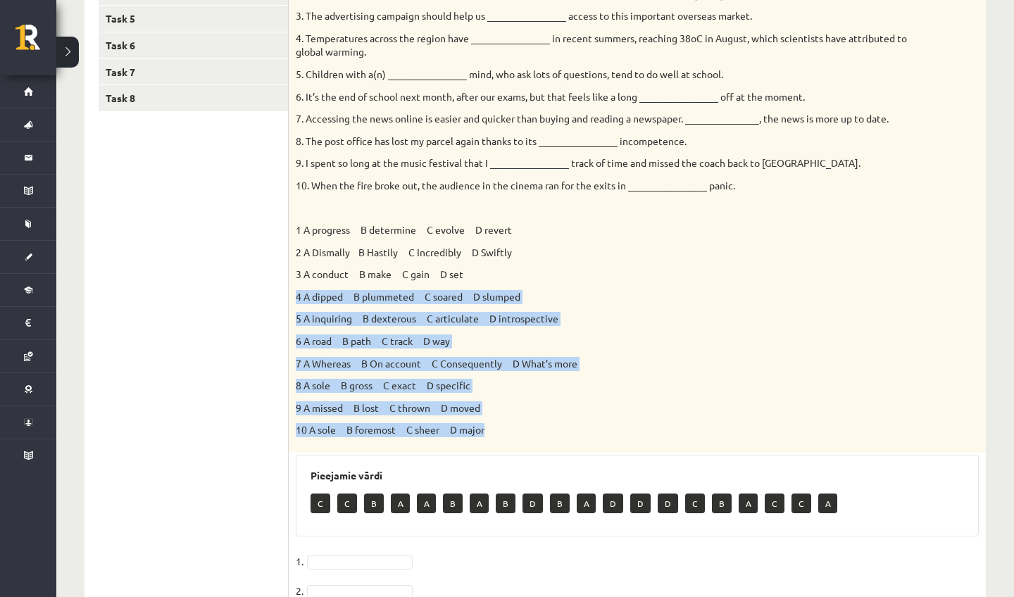
drag, startPoint x: 496, startPoint y: 335, endPoint x: 534, endPoint y: 294, distance: 55.3
click at [534, 294] on div "Choose the correct answers. 1. The genes we inherit from our parents __________…" at bounding box center [637, 183] width 697 height 540
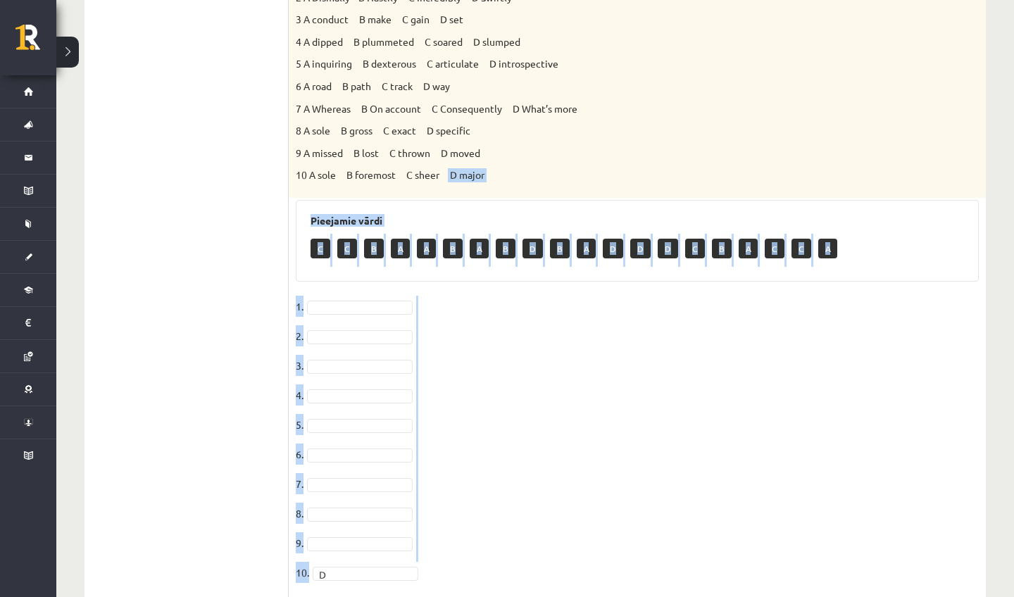
scroll to position [642, 0]
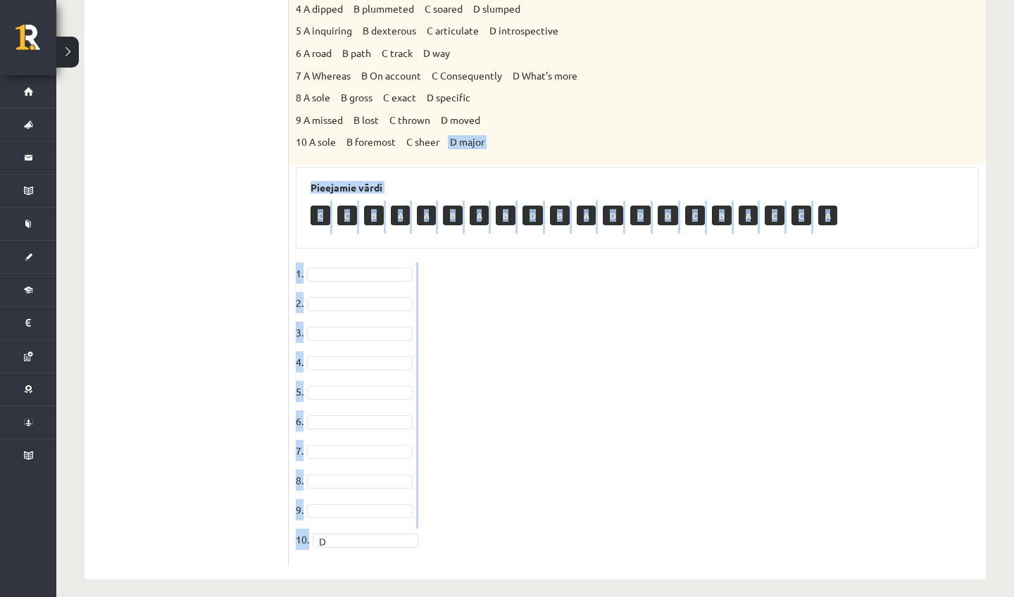
drag, startPoint x: 451, startPoint y: 421, endPoint x: 475, endPoint y: 591, distance: 171.3
click at [476, 592] on div "Angļu valoda 11.a2 JK klase 1. ieskaite , Keita Oigus (11.a2 JK) Parādīt punktu…" at bounding box center [535, 10] width 958 height 1195
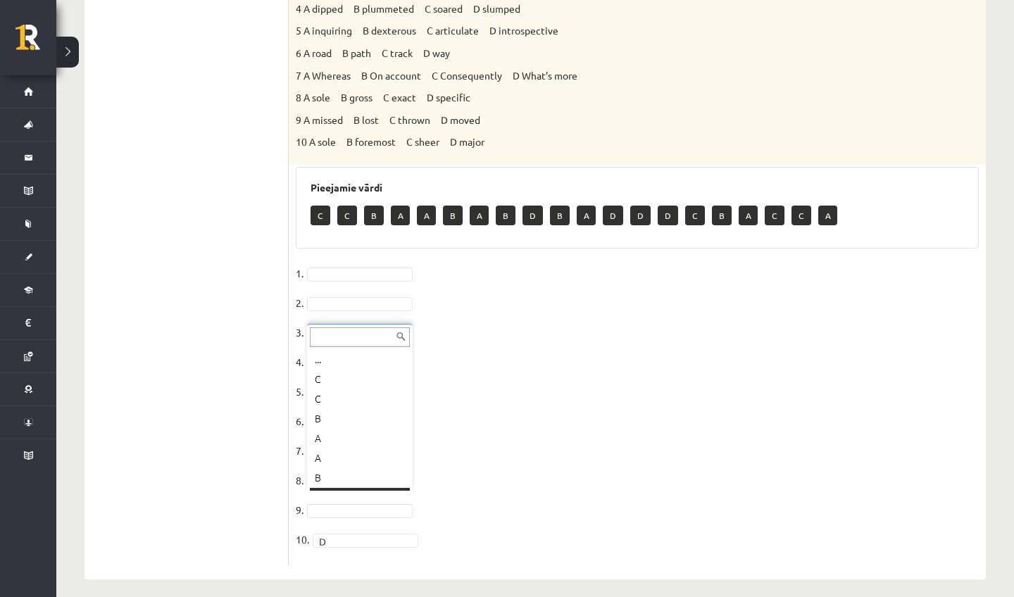
scroll to position [17, 0]
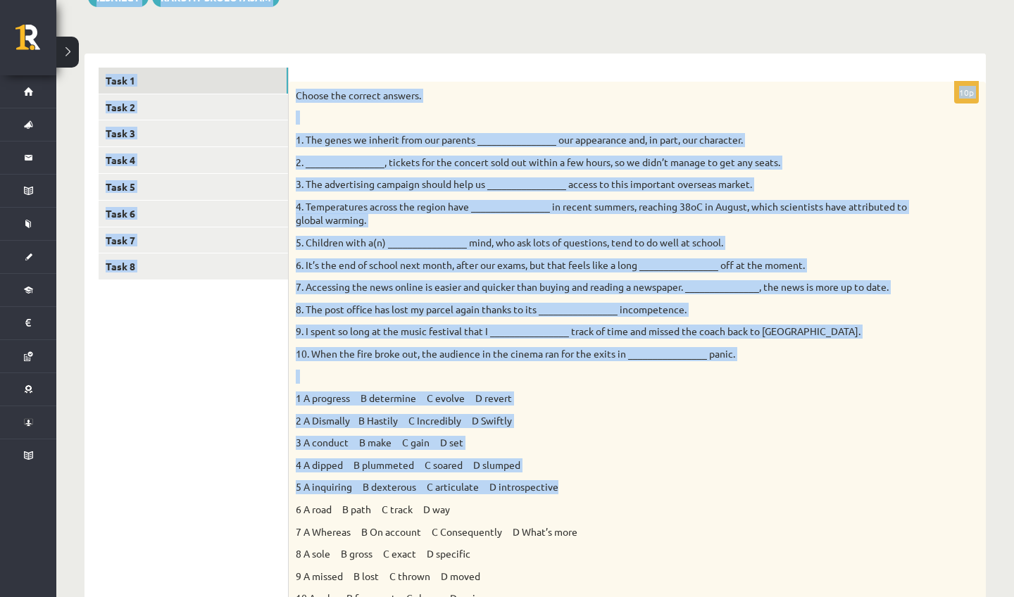
drag, startPoint x: 756, startPoint y: 24, endPoint x: 769, endPoint y: -37, distance: 62.0
click at [769, 0] on html "0 Dāvanas 104 mP 79 xp Keita Oigus Sākums Aktuāli Kā mācīties eSKOLĀ Kontakti N…" at bounding box center [507, 113] width 1014 height 597
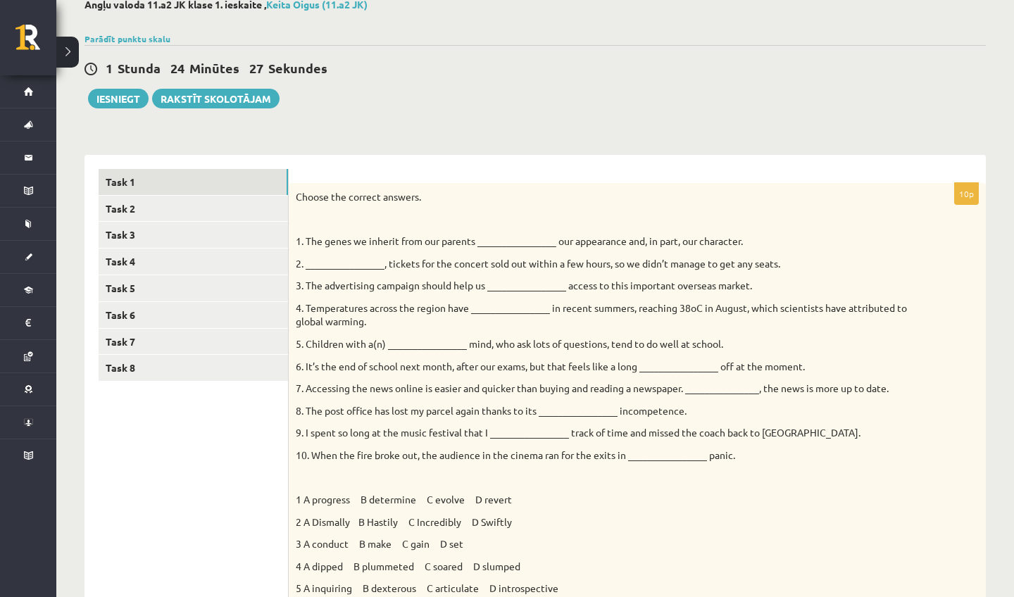
click at [906, 394] on div "Choose the correct answers. 1. The genes we inherit from our parents __________…" at bounding box center [637, 453] width 697 height 540
drag, startPoint x: 906, startPoint y: 394, endPoint x: 640, endPoint y: 526, distance: 297.0
click at [902, 394] on div "Choose the correct answers. 1. The genes we inherit from our parents __________…" at bounding box center [637, 453] width 697 height 540
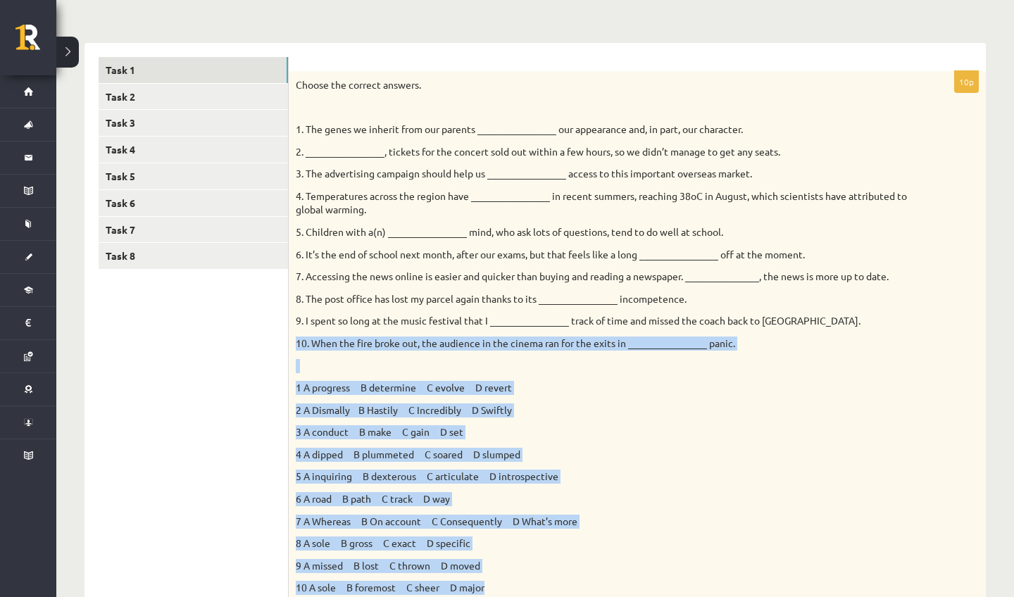
drag, startPoint x: 501, startPoint y: 442, endPoint x: 498, endPoint y: 582, distance: 140.2
click at [498, 583] on div "Choose the correct answers. 1. The genes we inherit from our parents __________…" at bounding box center [637, 341] width 697 height 540
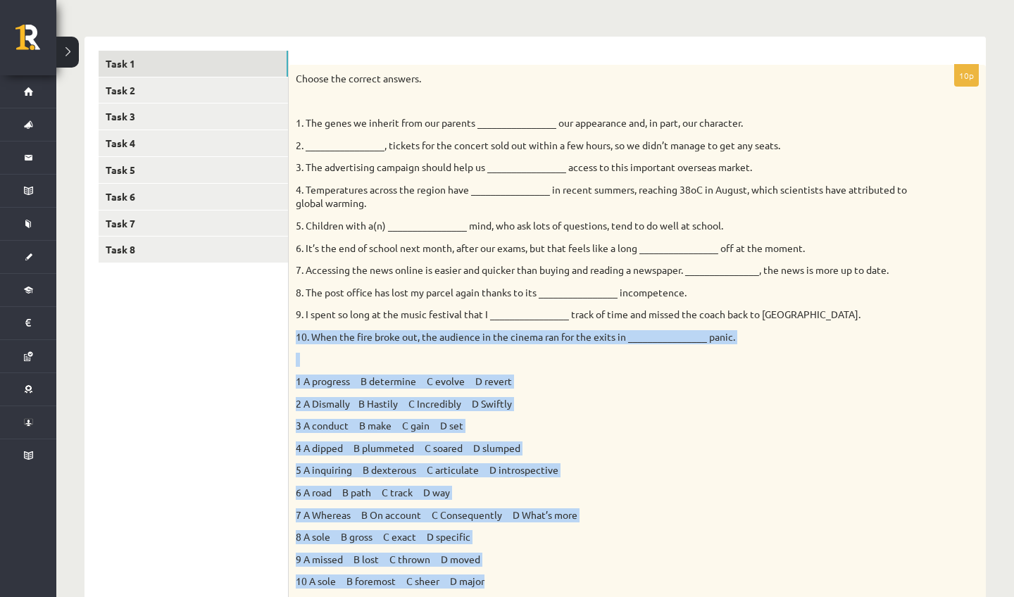
click at [635, 557] on div "Choose the correct answers. 1. The genes we inherit from our parents __________…" at bounding box center [637, 335] width 697 height 540
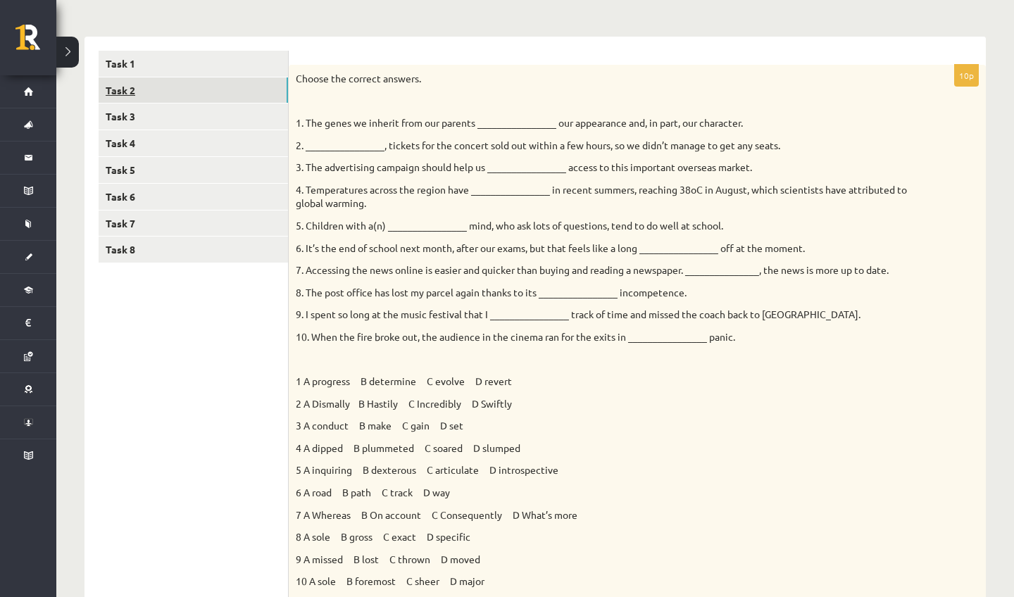
click at [182, 96] on link "Task 2" at bounding box center [193, 90] width 189 height 26
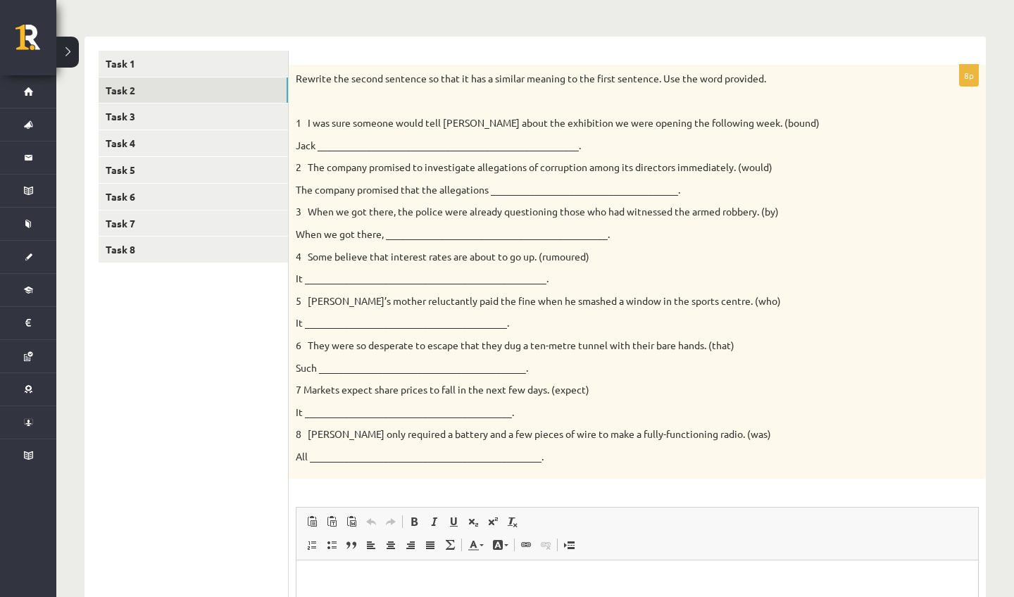
scroll to position [0, 0]
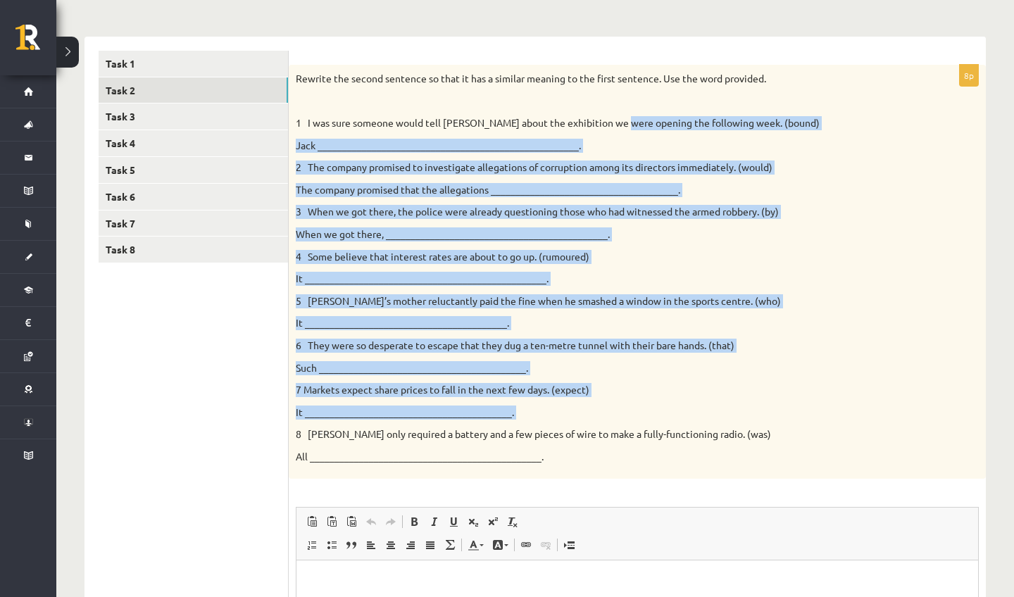
drag, startPoint x: 624, startPoint y: 116, endPoint x: 635, endPoint y: 420, distance: 305.2
click at [635, 420] on div "Rewrite the second sentence so that it has a similar meaning to the first sente…" at bounding box center [637, 272] width 697 height 415
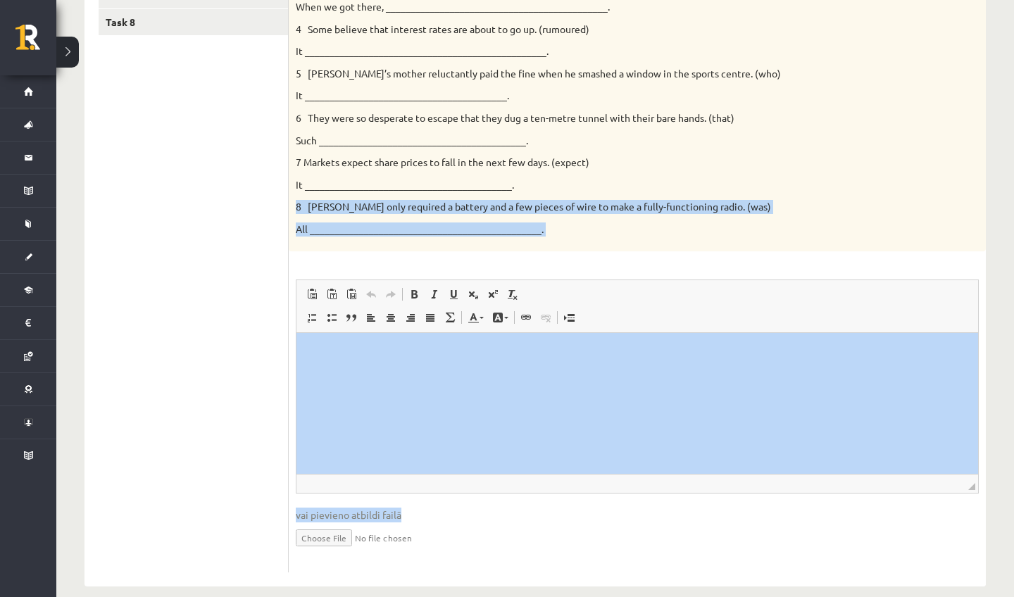
scroll to position [440, 0]
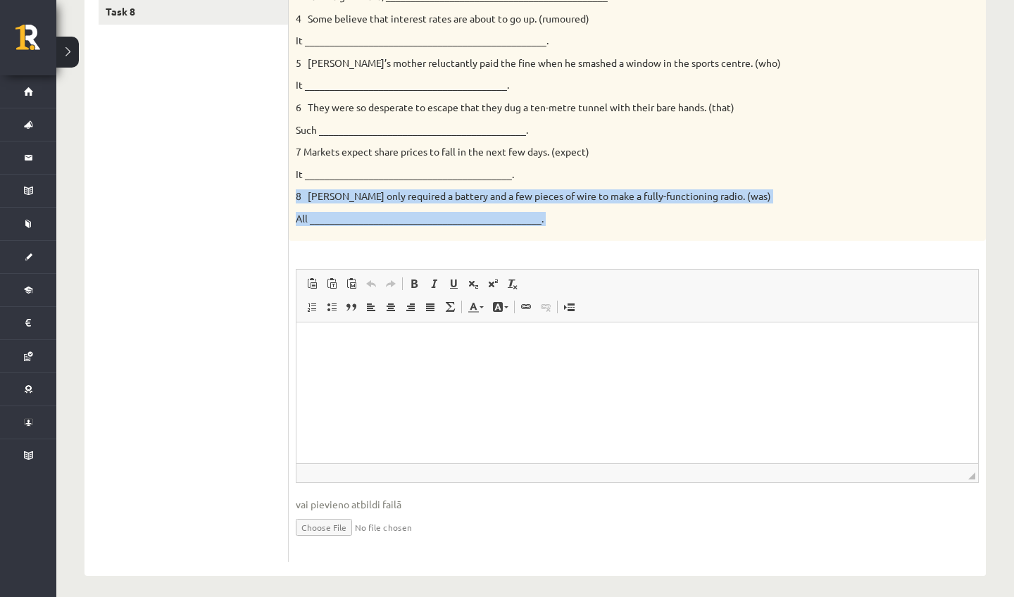
drag, startPoint x: 635, startPoint y: 420, endPoint x: 674, endPoint y: 244, distance: 180.4
click at [674, 244] on div "8p Rewrite the second sentence so that it has a similar meaning to the first se…" at bounding box center [637, 195] width 697 height 736
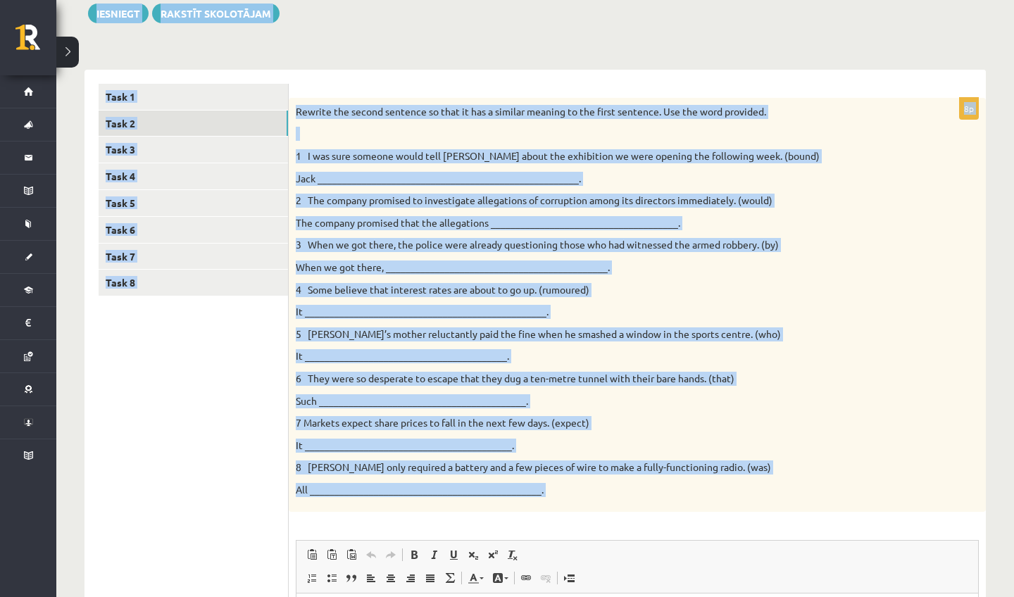
drag, startPoint x: 674, startPoint y: 244, endPoint x: 660, endPoint y: -20, distance: 265.2
click at [660, 0] on html "0 Dāvanas 104 mP 79 xp Keita Oigus Sākums Aktuāli Kā mācīties eSKOLĀ Kontakti N…" at bounding box center [507, 129] width 1014 height 597
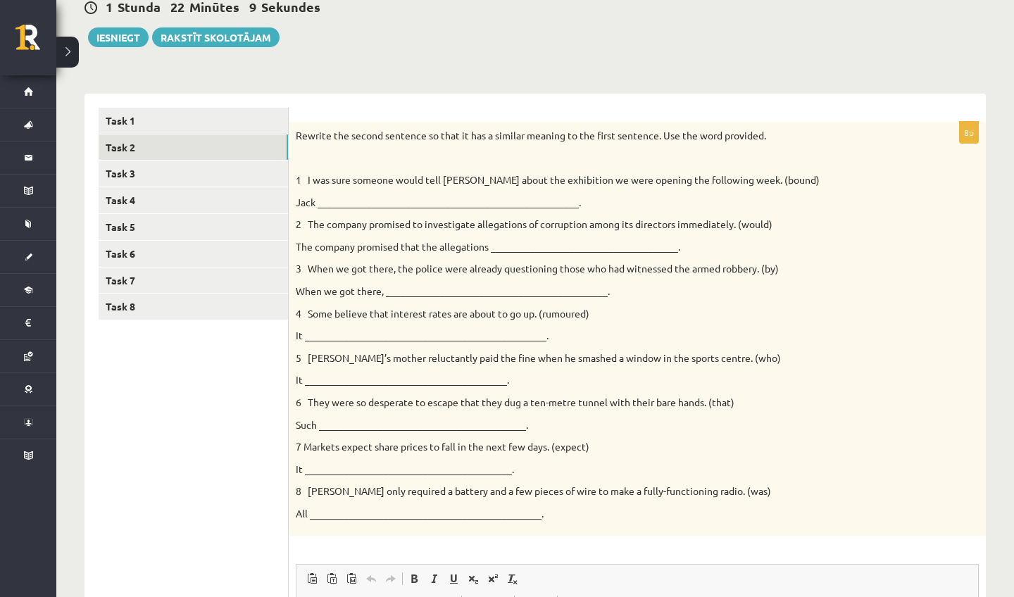
click at [888, 201] on p "Jack _____________________________________________________." at bounding box center [602, 203] width 613 height 14
click at [454, 201] on p "Jack _____________________________________________________." at bounding box center [602, 203] width 613 height 14
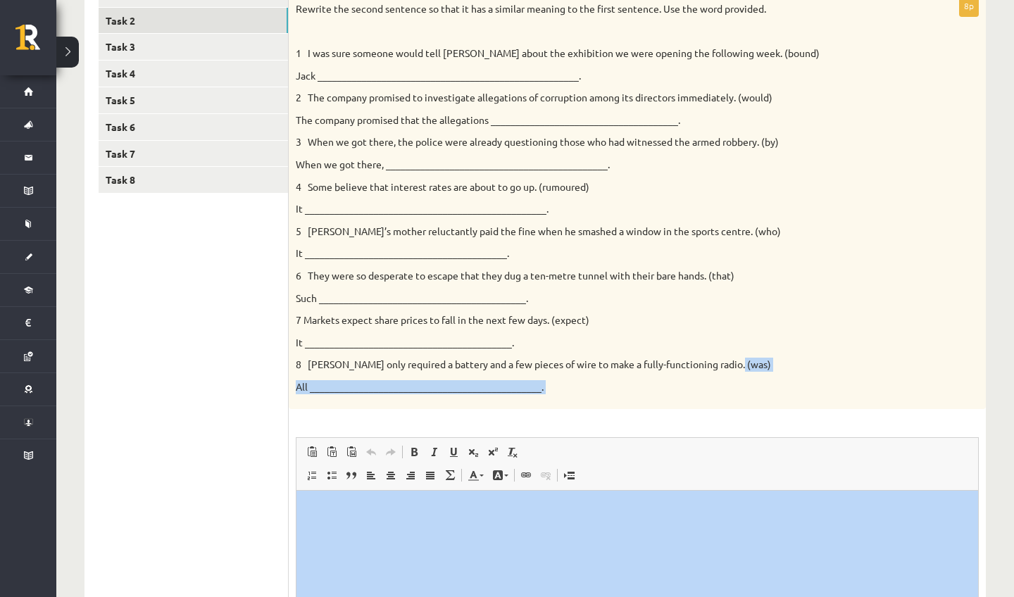
scroll to position [288, 0]
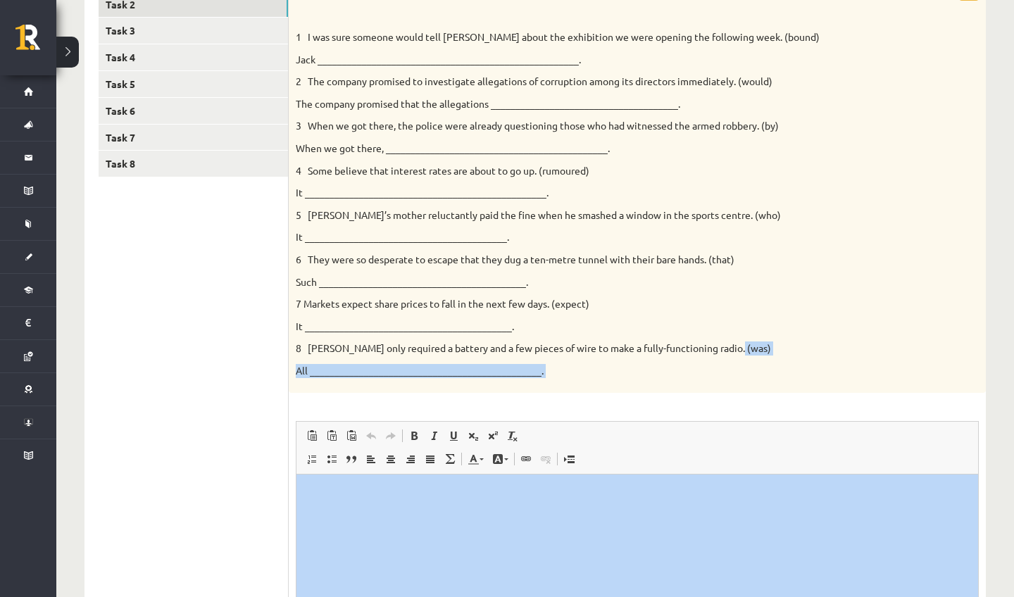
drag, startPoint x: 1055, startPoint y: 966, endPoint x: 742, endPoint y: 590, distance: 488.6
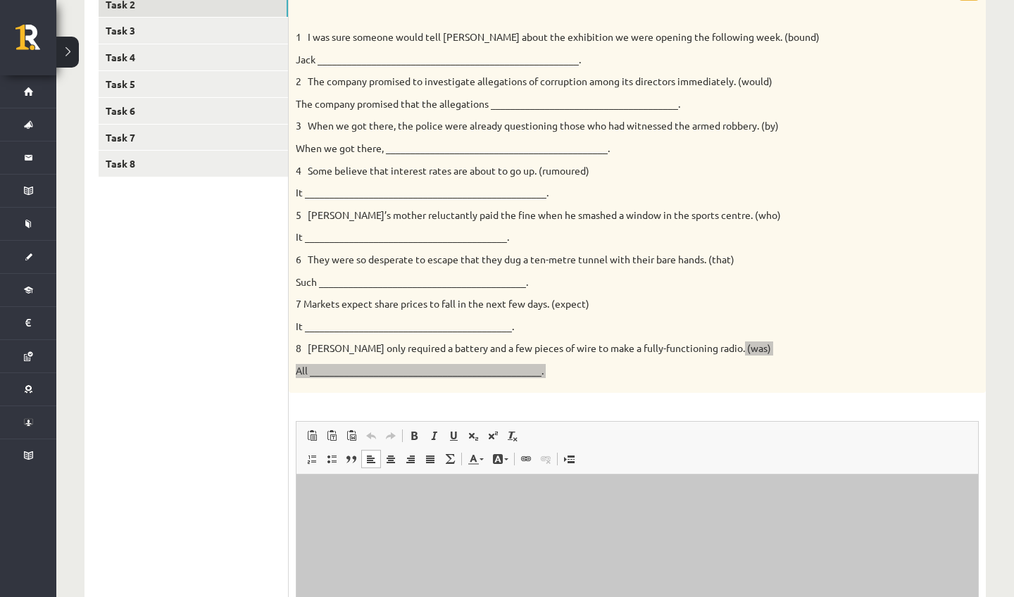
click at [563, 518] on html at bounding box center [638, 496] width 682 height 43
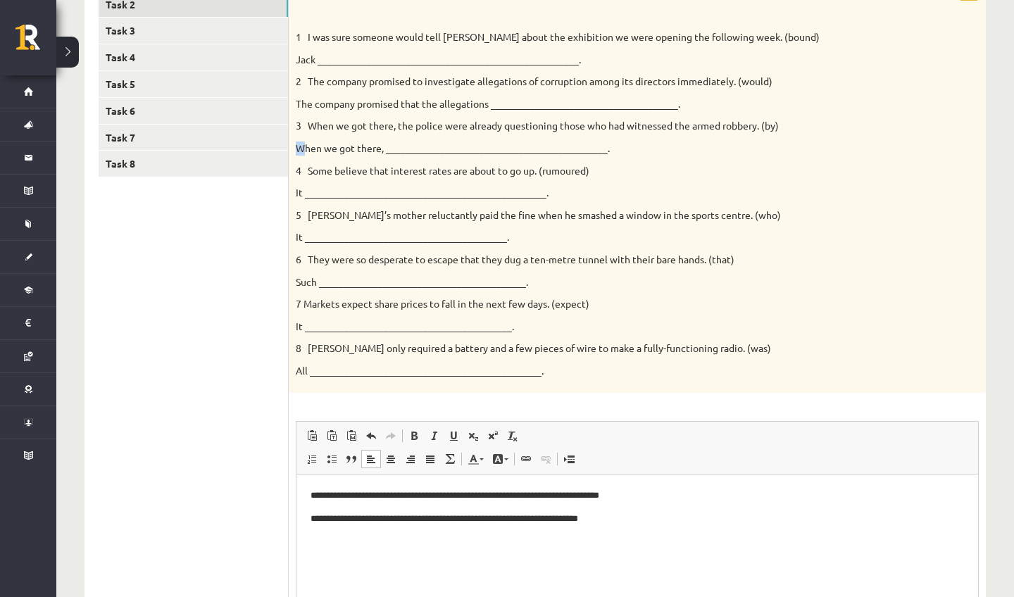
drag, startPoint x: 304, startPoint y: 142, endPoint x: 326, endPoint y: 139, distance: 22.7
click at [326, 142] on p "When we got there, _____________________________________________." at bounding box center [602, 149] width 613 height 14
click at [318, 149] on p "When we got there, _____________________________________________." at bounding box center [602, 149] width 613 height 14
drag, startPoint x: 298, startPoint y: 143, endPoint x: 378, endPoint y: 146, distance: 80.4
click at [378, 146] on p "When we got there, _____________________________________________." at bounding box center [602, 149] width 613 height 14
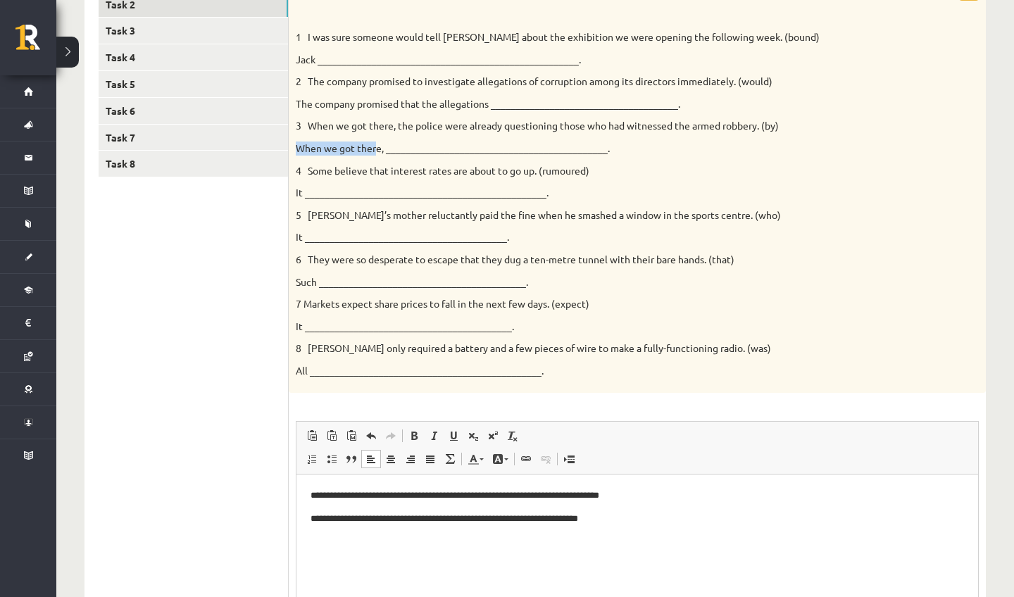
click at [405, 132] on div "Rewrite the second sentence so that it has a similar meaning to the first sente…" at bounding box center [637, 186] width 697 height 415
drag, startPoint x: 383, startPoint y: 142, endPoint x: 299, endPoint y: 139, distance: 83.9
click at [299, 142] on p "When we got there, _____________________________________________." at bounding box center [602, 149] width 613 height 14
drag, startPoint x: 296, startPoint y: 144, endPoint x: 382, endPoint y: 146, distance: 86.0
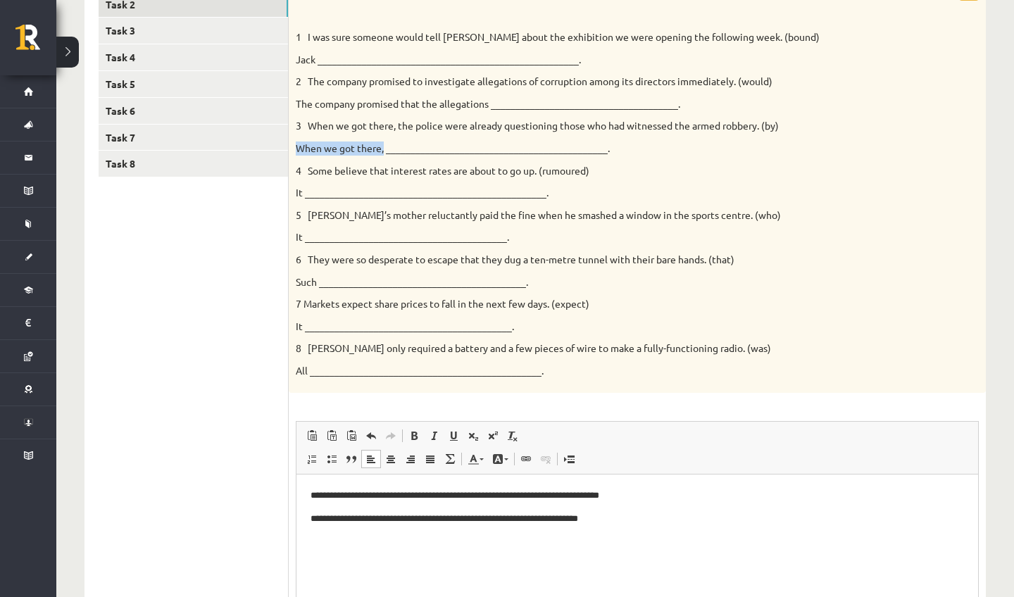
click at [382, 146] on p "When we got there, _____________________________________________." at bounding box center [602, 149] width 613 height 14
drag, startPoint x: 382, startPoint y: 146, endPoint x: 296, endPoint y: 144, distance: 86.0
click at [296, 144] on p "When we got there, _____________________________________________." at bounding box center [602, 149] width 613 height 14
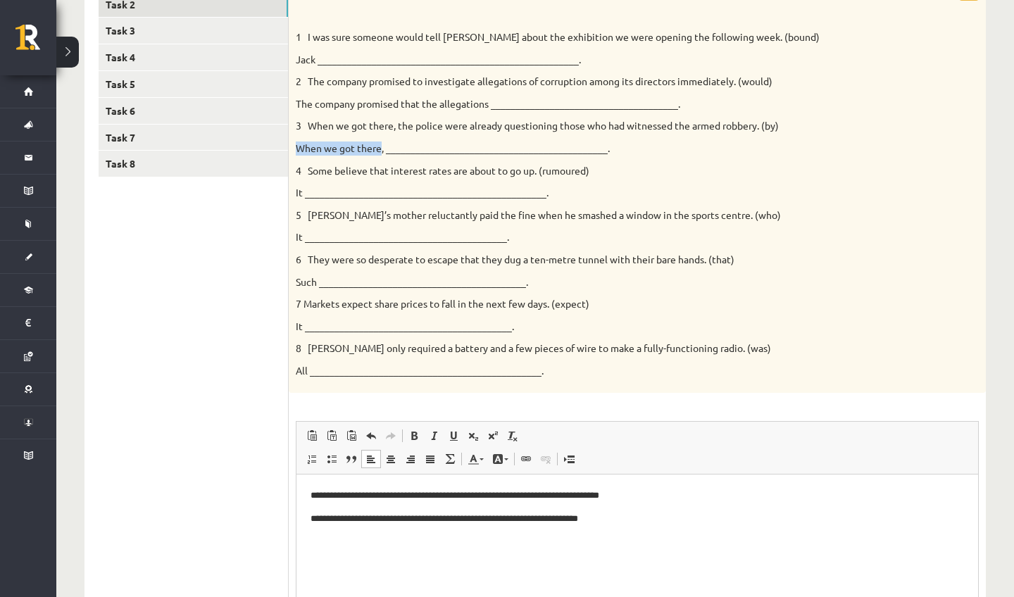
click at [296, 144] on p "When we got there, _____________________________________________." at bounding box center [602, 149] width 613 height 14
click at [327, 146] on p "When we got there, _____________________________________________." at bounding box center [602, 149] width 613 height 14
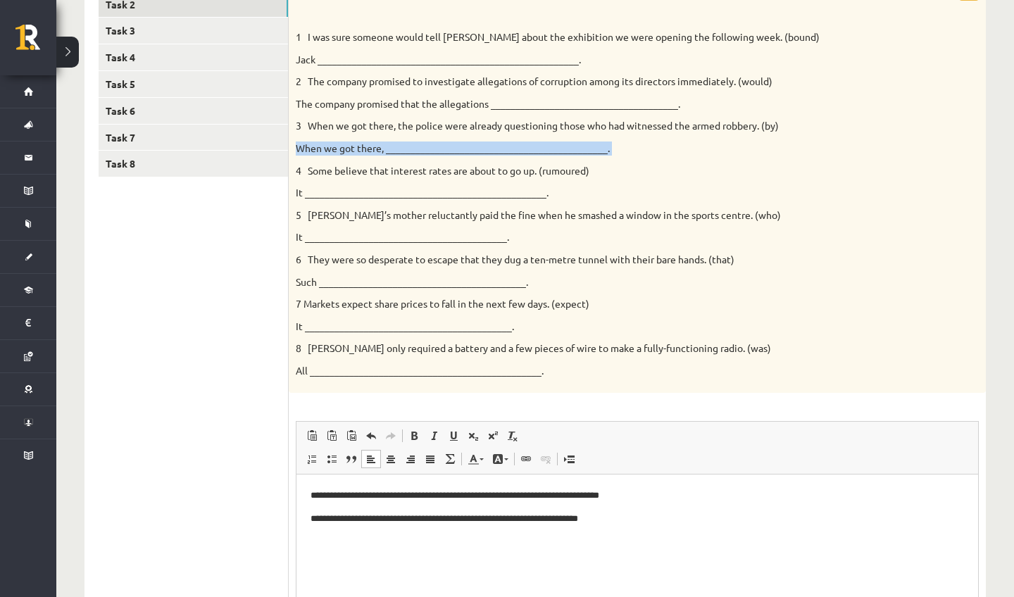
click at [327, 146] on p "When we got there, _____________________________________________." at bounding box center [602, 149] width 613 height 14
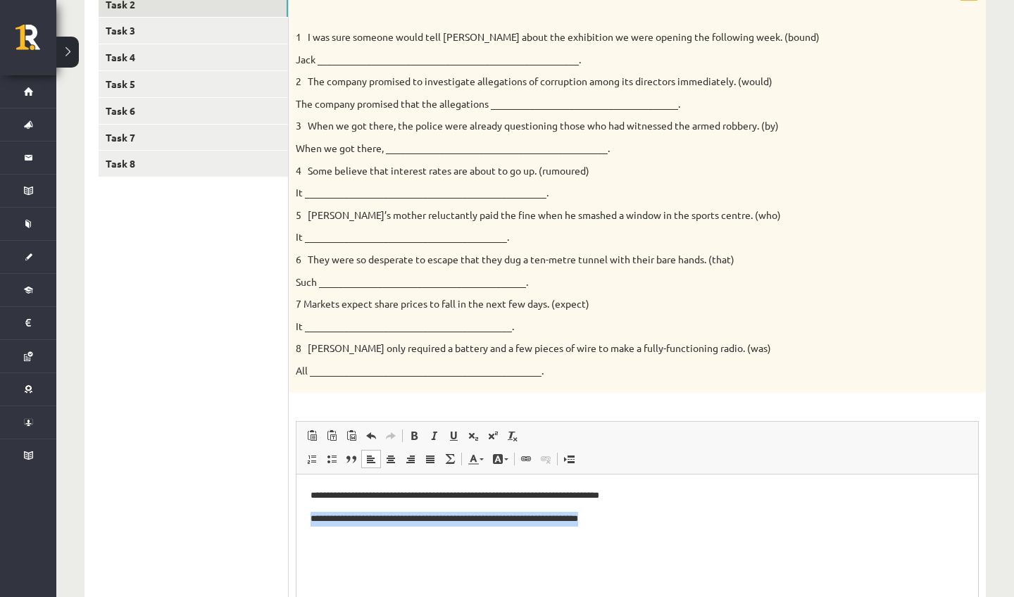
click at [656, 512] on body "**********" at bounding box center [638, 519] width 654 height 61
click at [656, 512] on p "**********" at bounding box center [638, 519] width 654 height 14
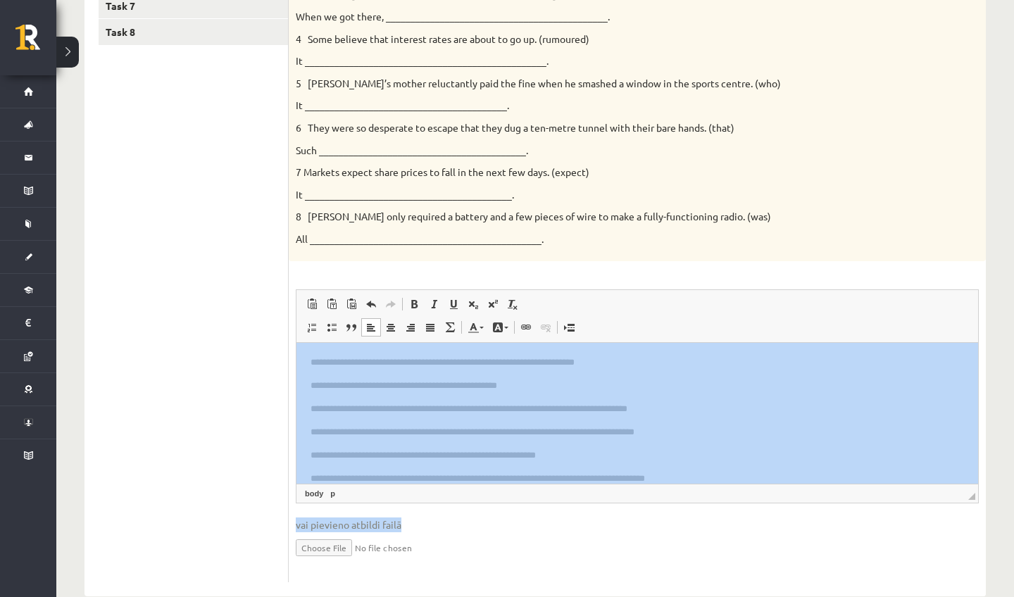
scroll to position [440, 0]
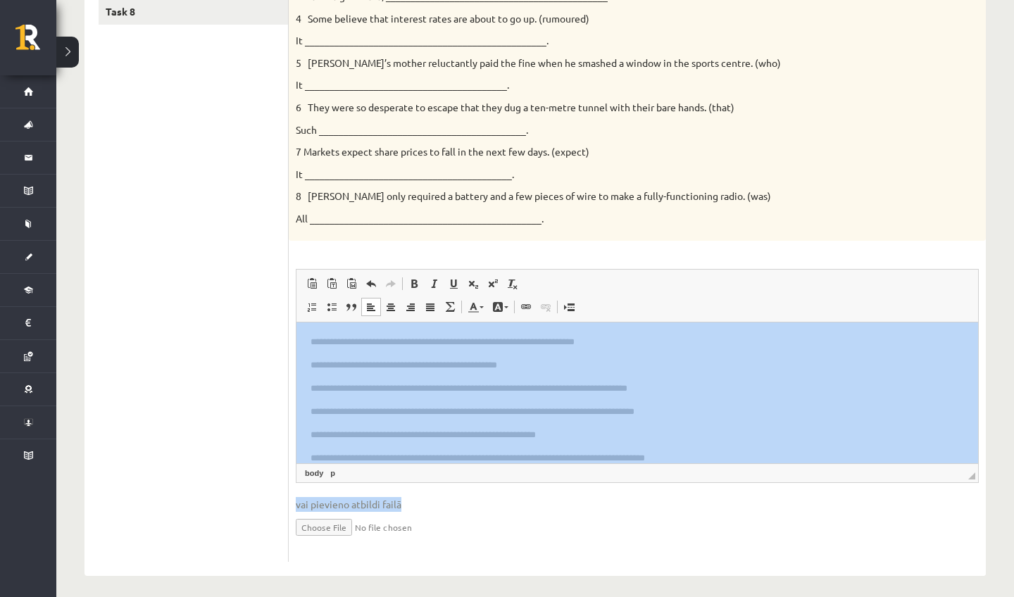
drag, startPoint x: 653, startPoint y: 378, endPoint x: 640, endPoint y: 597, distance: 219.4
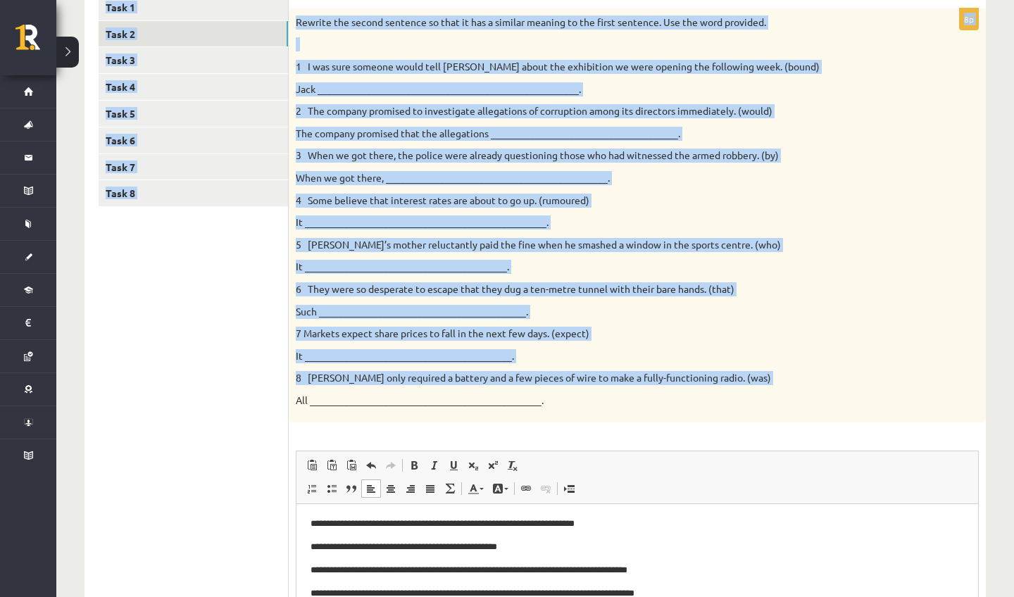
drag, startPoint x: 466, startPoint y: 200, endPoint x: 435, endPoint y: -13, distance: 215.6
click at [435, 0] on html "0 Dāvanas 104 mP 79 xp Keita Oigus Sākums Aktuāli Kā mācīties eSKOLĀ Kontakti N…" at bounding box center [507, 40] width 1014 height 597
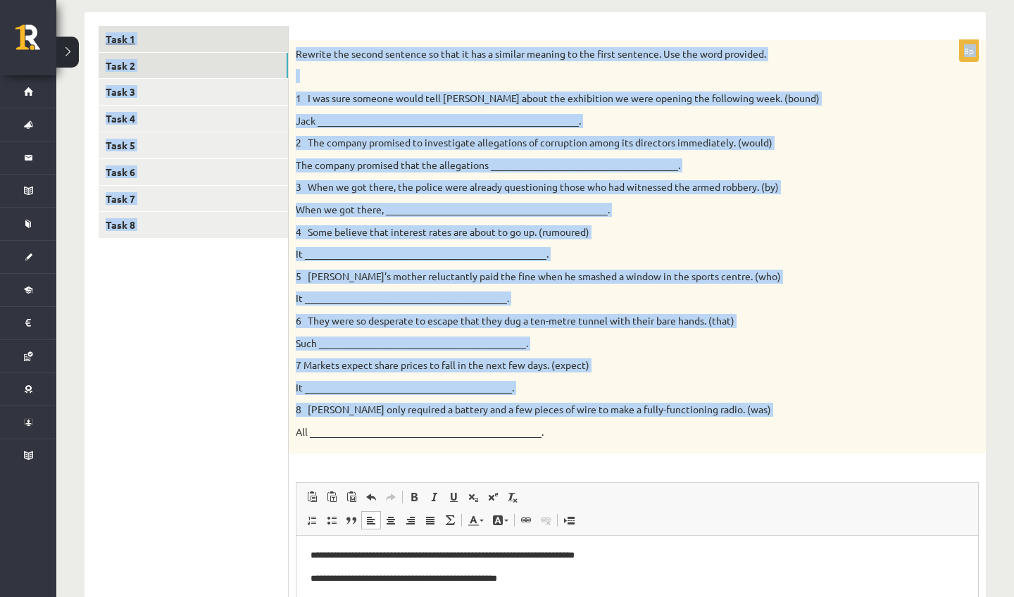
click at [135, 41] on link "Task 1" at bounding box center [193, 39] width 189 height 26
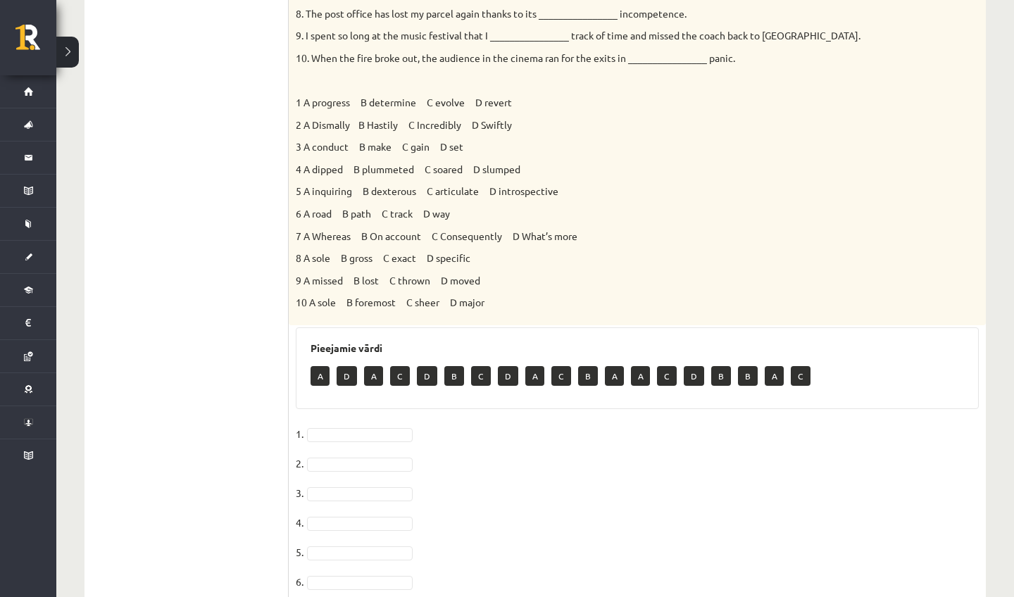
scroll to position [506, 0]
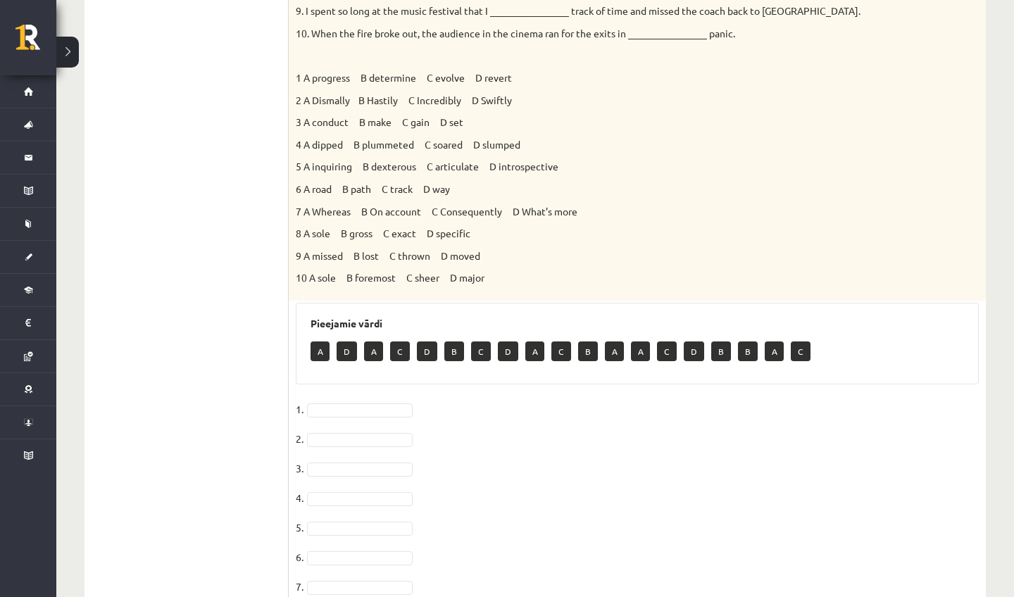
drag, startPoint x: 596, startPoint y: 353, endPoint x: 592, endPoint y: 582, distance: 229.6
click at [592, 582] on div "10p Choose the correct answers. 1. The genes we inherit from our parents ______…" at bounding box center [637, 231] width 697 height 940
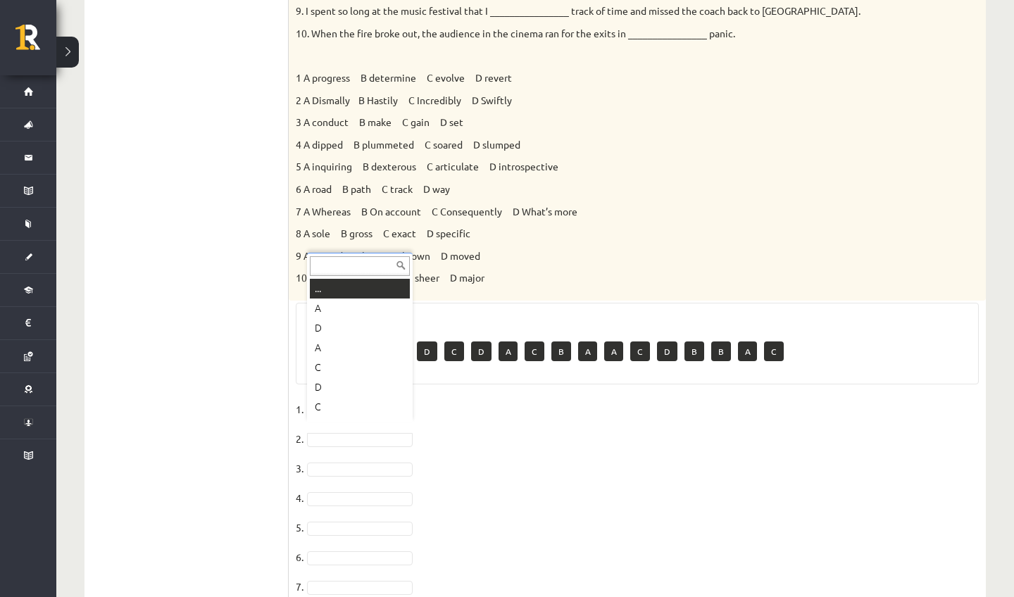
scroll to position [17, 0]
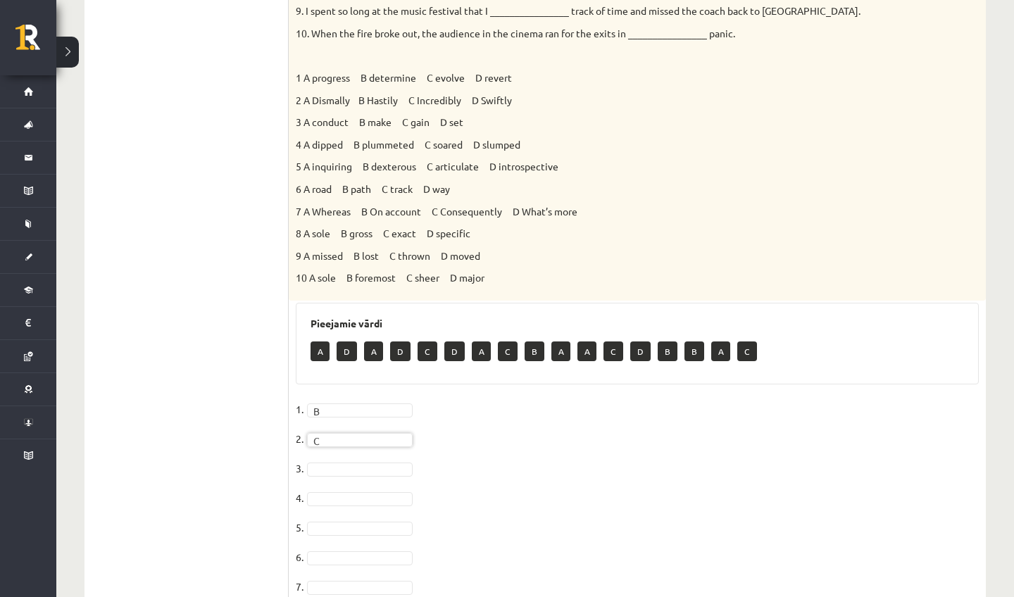
click at [362, 451] on fieldset "1. B * 2. C * 3. 4. 5. 6. 7. 8. 9. B * 10. D *" at bounding box center [637, 547] width 683 height 296
click at [370, 510] on fieldset "1. B * 2. C * 3. C * 4. C * 5. 6. 7. 8. 9. B * 10. D *" at bounding box center [637, 547] width 683 height 296
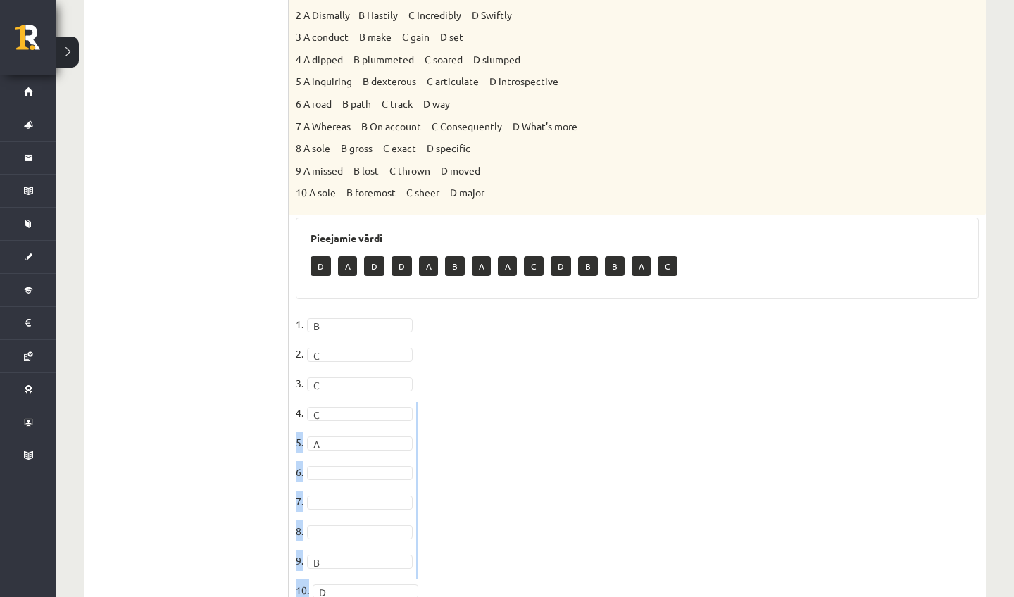
scroll to position [616, 0]
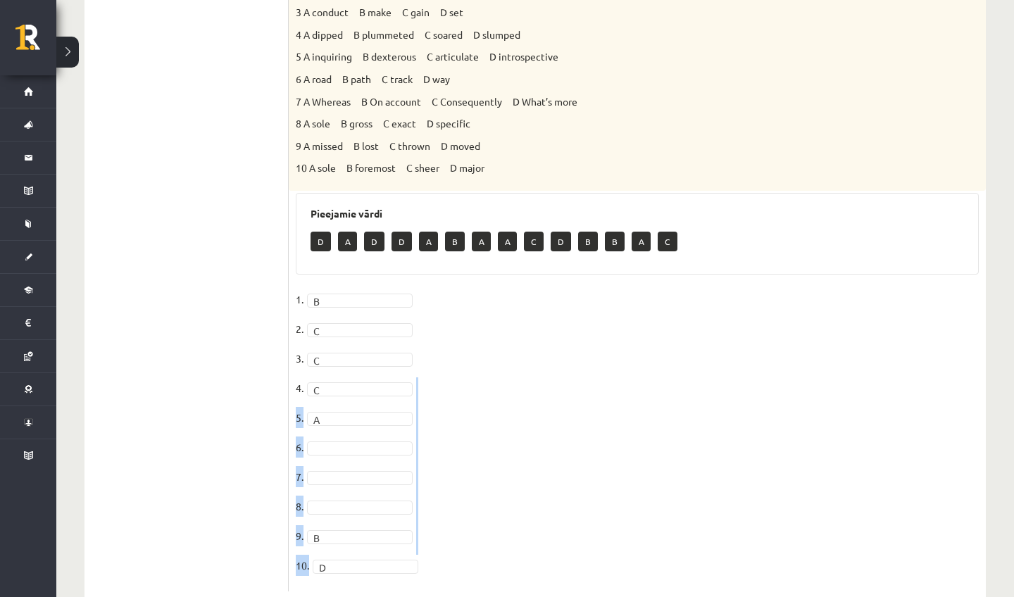
drag, startPoint x: 506, startPoint y: 492, endPoint x: 490, endPoint y: 587, distance: 95.8
click at [490, 587] on div "10p Choose the correct answers. 1. The genes we inherit from our parents ______…" at bounding box center [637, 114] width 697 height 983
click at [394, 482] on fieldset "1. B * 2. C * 3. C * 4. C * 5. A * 6. 7. 8. 9. B * 10. D *" at bounding box center [637, 437] width 683 height 296
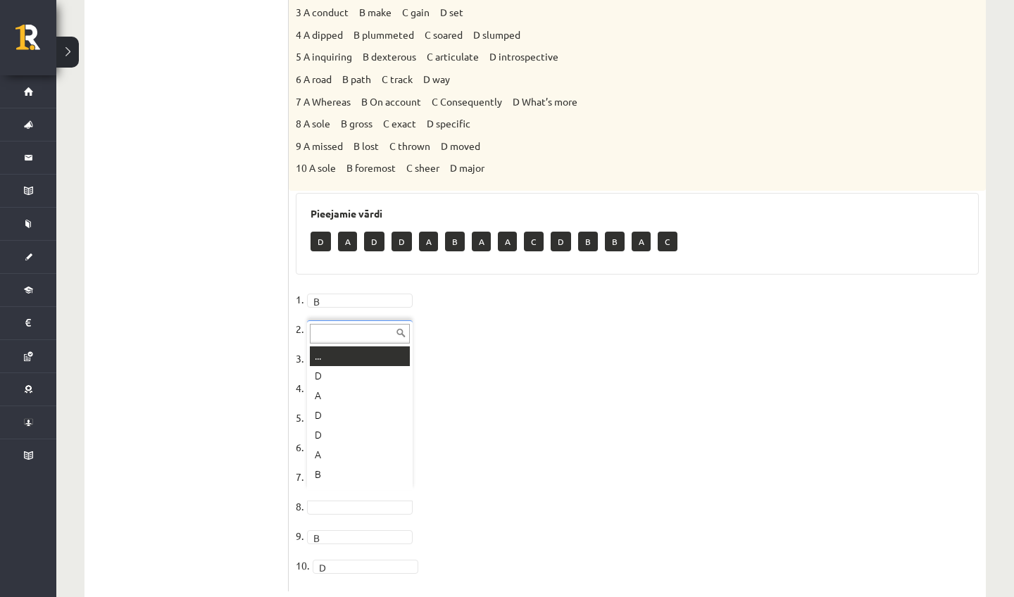
scroll to position [56, 0]
click at [389, 486] on fieldset "1. B * 2. C * 3. C * 4. C * 5. A * 6. 7. 8. C * 9. B * 10. D *" at bounding box center [637, 437] width 683 height 296
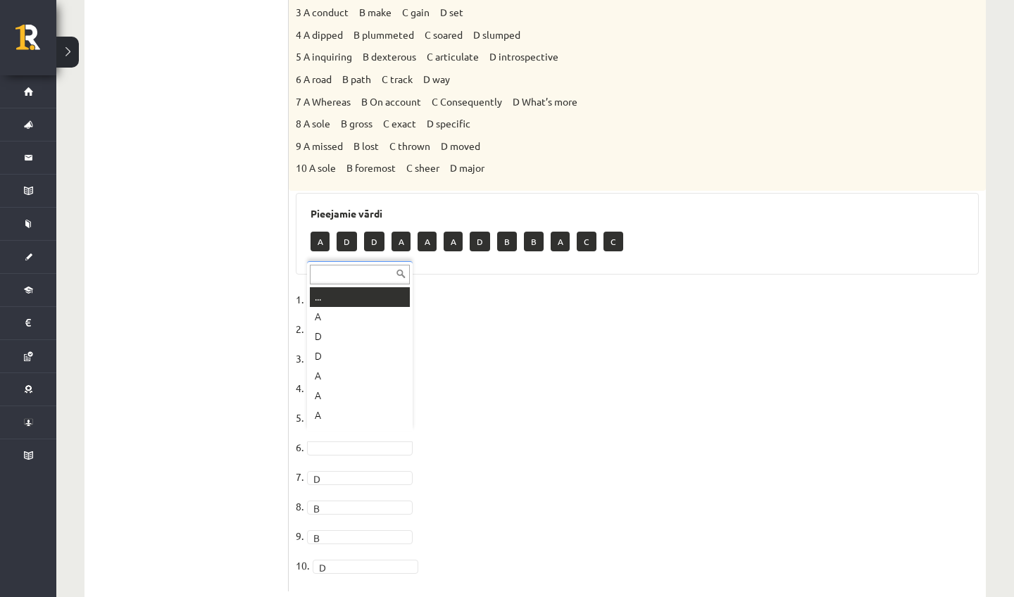
scroll to position [17, 0]
click at [528, 459] on fieldset "1. B * 2. C * 3. C * 4. C * 5. A * 6. D * 7. D * 8. B * 9. B * 10. D *" at bounding box center [637, 437] width 683 height 296
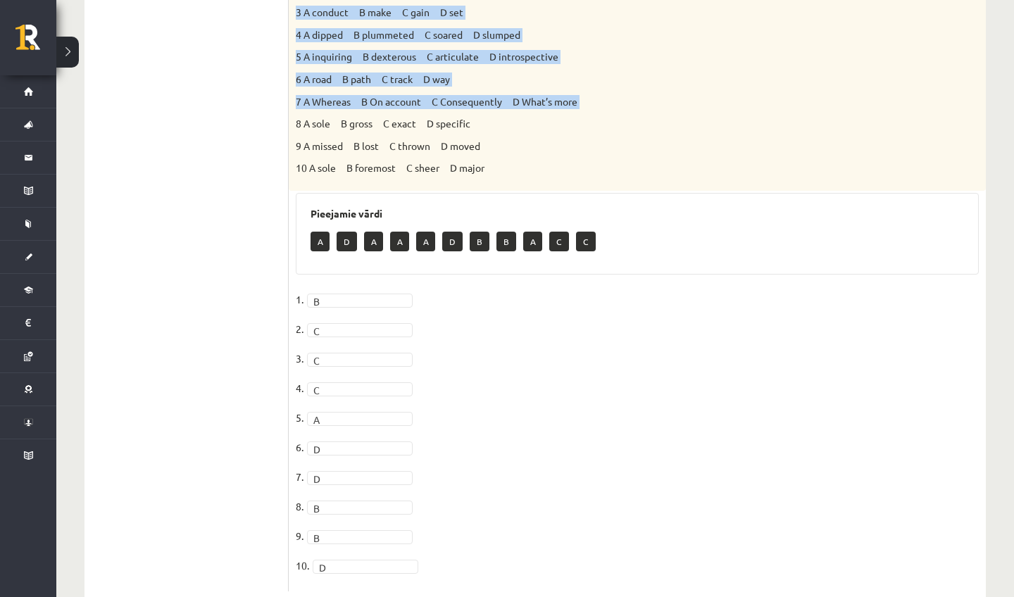
drag, startPoint x: 625, startPoint y: 101, endPoint x: 656, endPoint y: -37, distance: 140.6
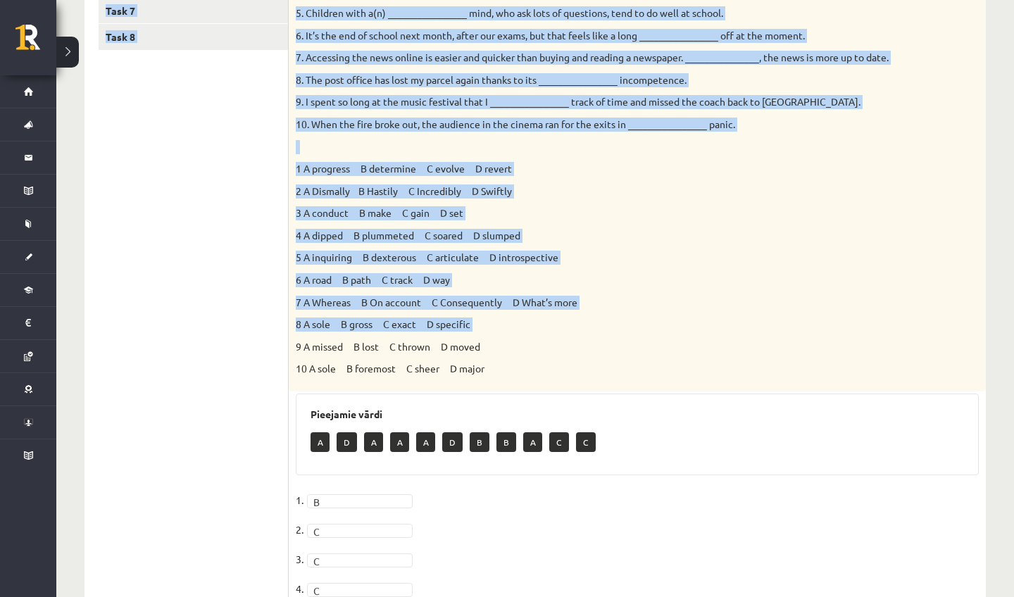
drag, startPoint x: 619, startPoint y: 179, endPoint x: 621, endPoint y: -12, distance: 190.9
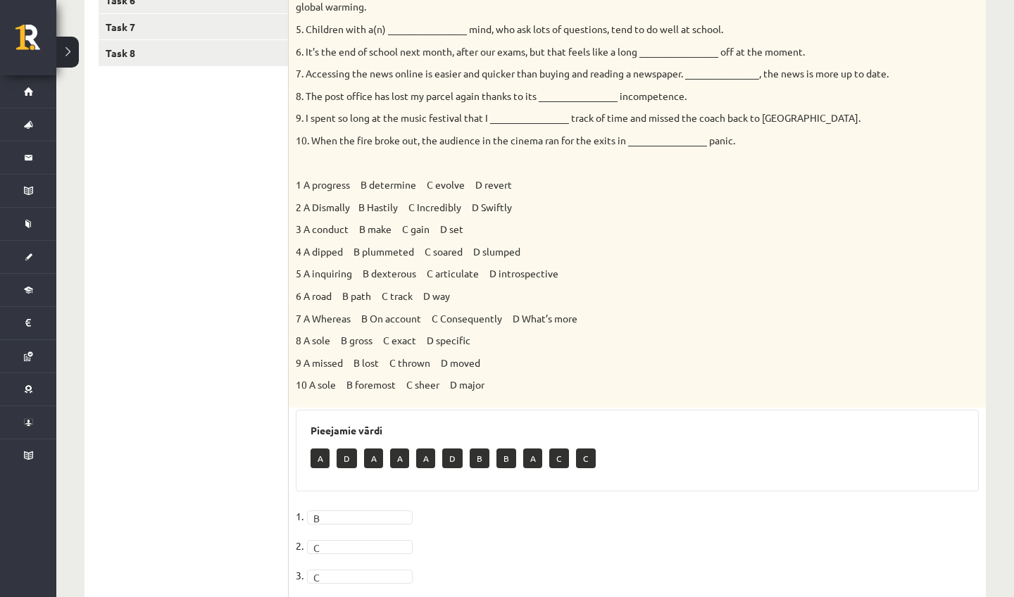
scroll to position [320, 0]
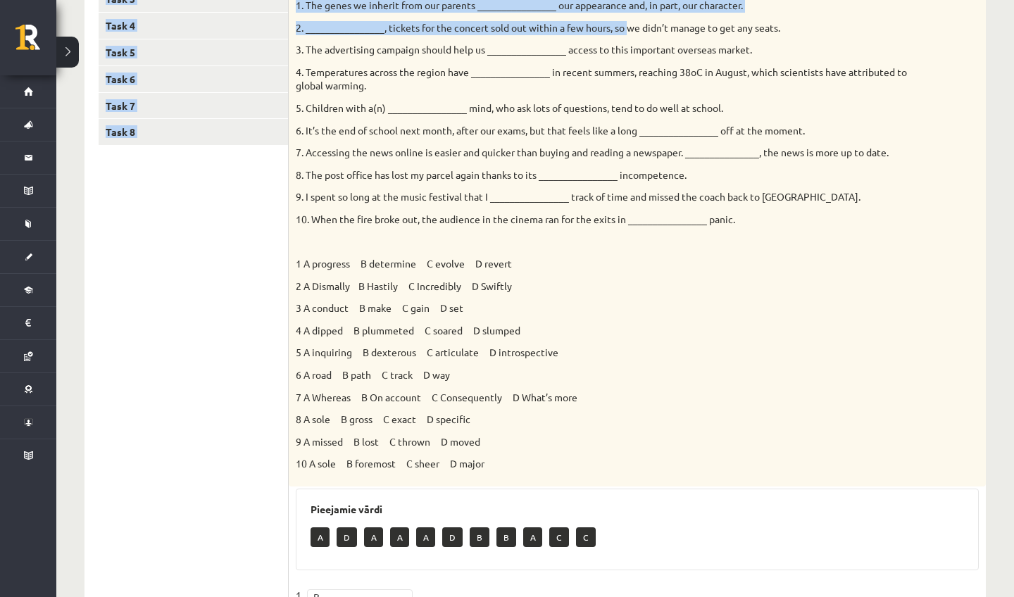
drag, startPoint x: 633, startPoint y: 4, endPoint x: 628, endPoint y: 23, distance: 20.3
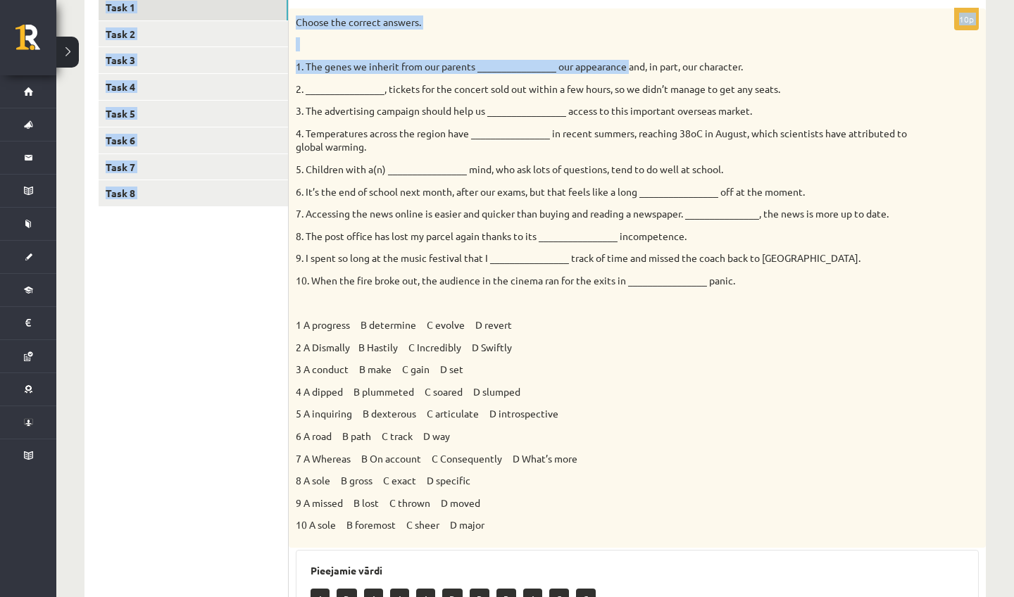
scroll to position [157, 0]
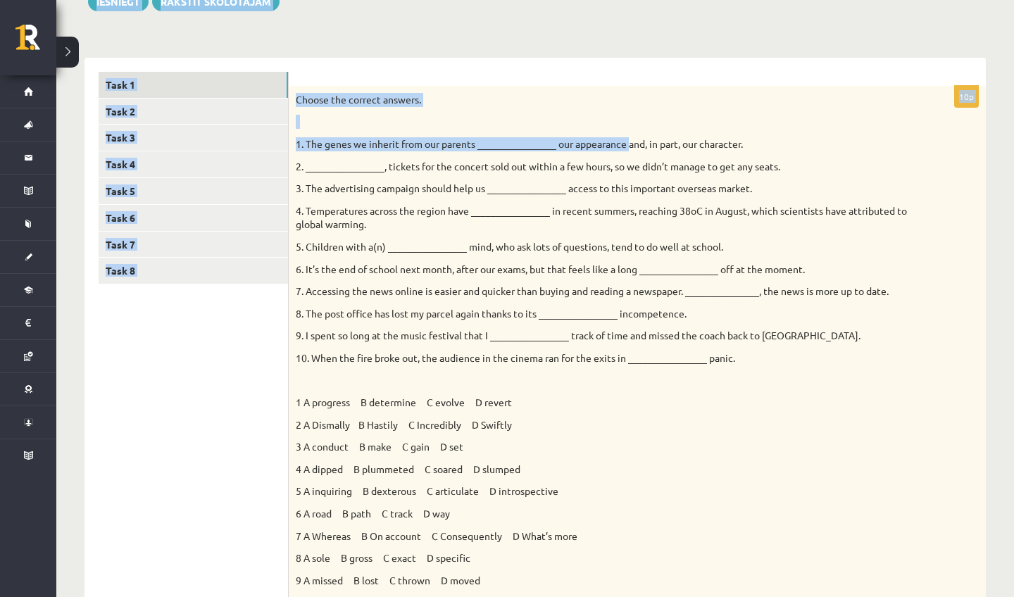
drag, startPoint x: 631, startPoint y: 6, endPoint x: 625, endPoint y: -18, distance: 24.6
click at [625, 0] on html "0 Dāvanas 104 mP 79 xp Keita Oigus Sākums Aktuāli Kā mācīties eSKOLĀ Kontakti N…" at bounding box center [507, 117] width 1014 height 597
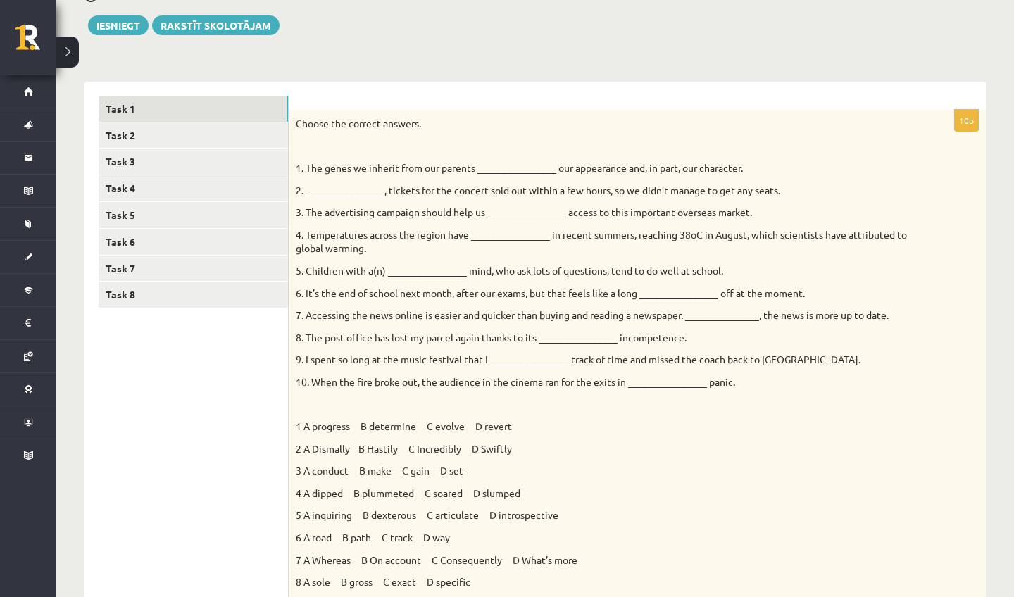
click at [667, 464] on p "3 A conduct B make C gain D set" at bounding box center [602, 471] width 613 height 14
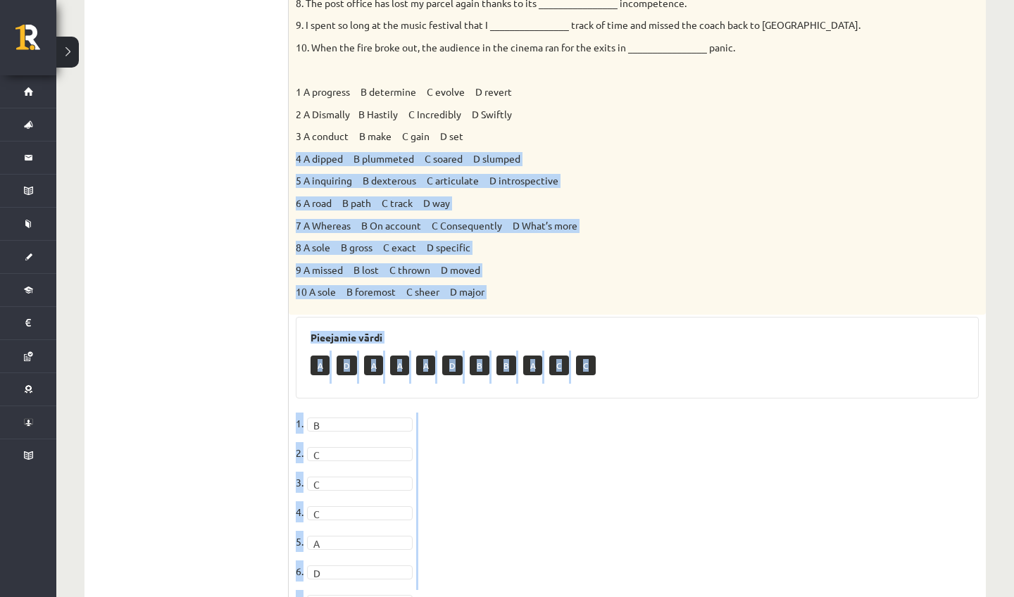
scroll to position [531, 0]
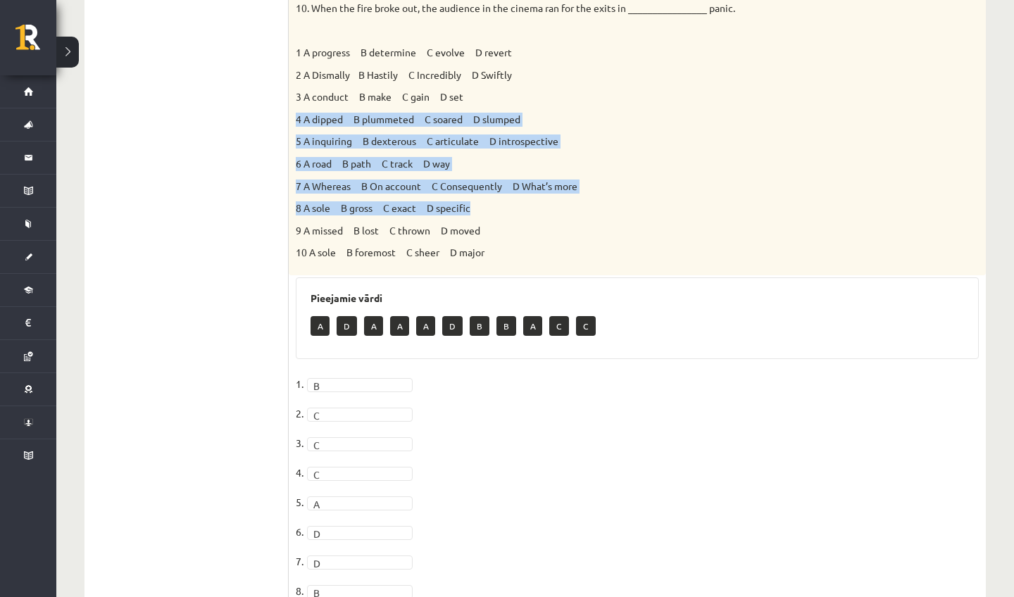
drag, startPoint x: 667, startPoint y: 462, endPoint x: 679, endPoint y: 194, distance: 268.6
click at [679, 194] on div "Choose the correct answers. 1. The genes we inherit from our parents __________…" at bounding box center [637, 6] width 697 height 540
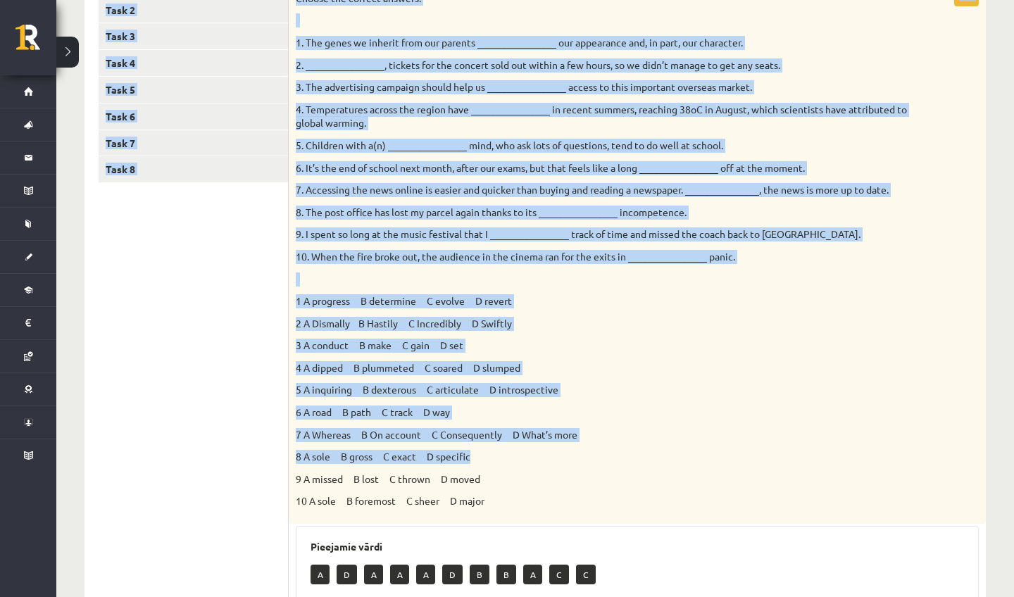
scroll to position [139, 0]
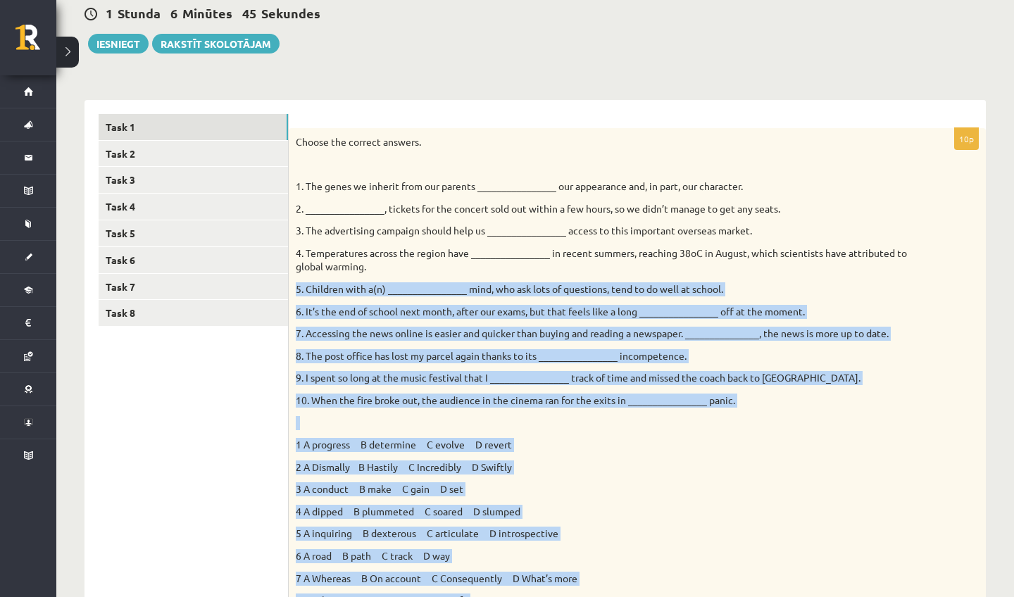
drag, startPoint x: 679, startPoint y: 194, endPoint x: 700, endPoint y: 312, distance: 120.2
click at [700, 312] on div "Choose the correct answers. 1. The genes we inherit from our parents __________…" at bounding box center [637, 398] width 697 height 540
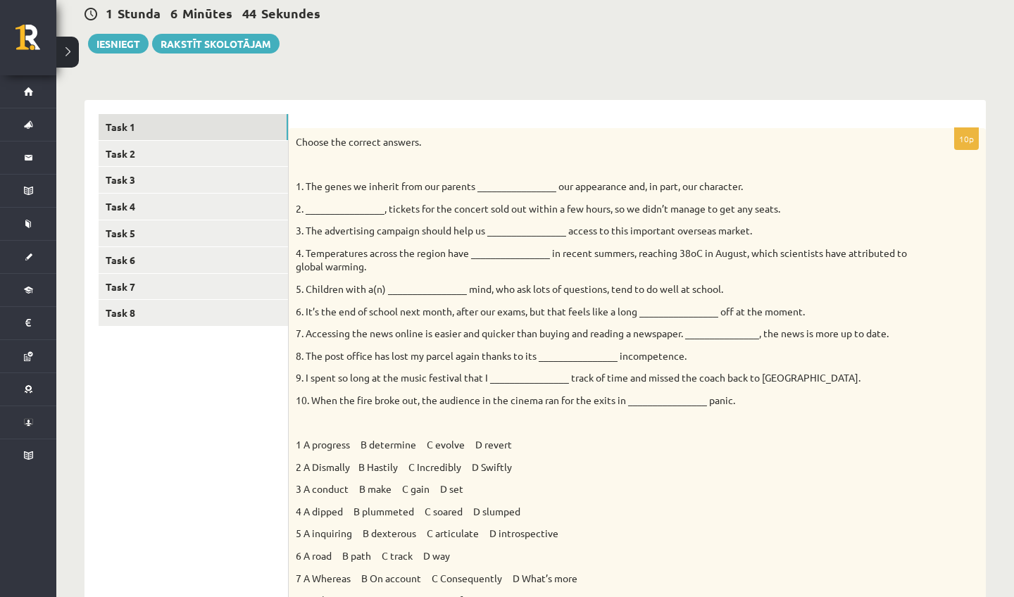
click at [712, 527] on p "5 A inquiring B dexterous C articulate D introspective" at bounding box center [602, 534] width 613 height 14
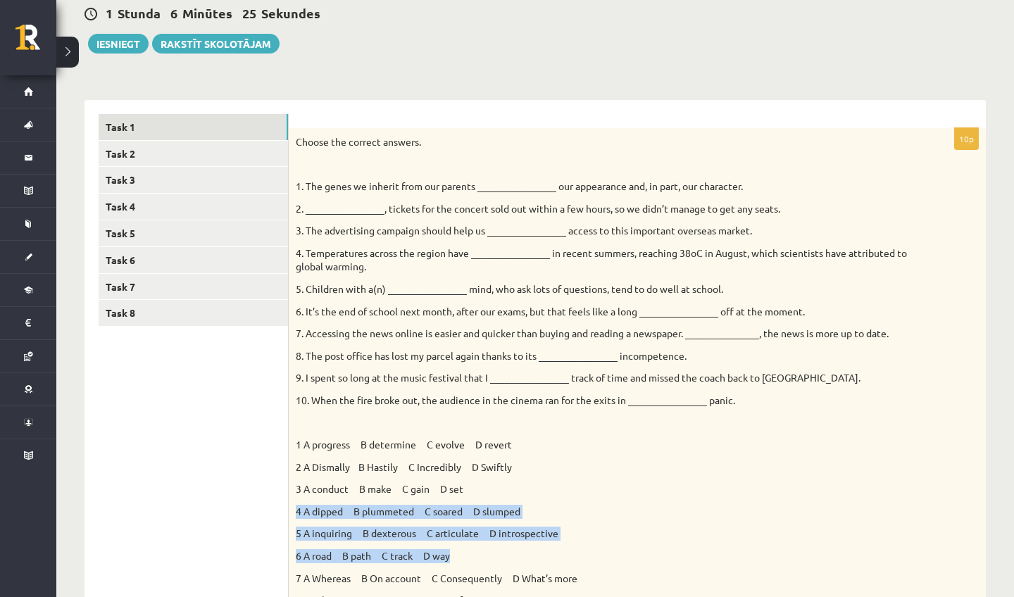
drag, startPoint x: 607, startPoint y: 496, endPoint x: 604, endPoint y: 565, distance: 69.1
click at [604, 565] on div "Choose the correct answers. 1. The genes we inherit from our parents __________…" at bounding box center [637, 398] width 697 height 540
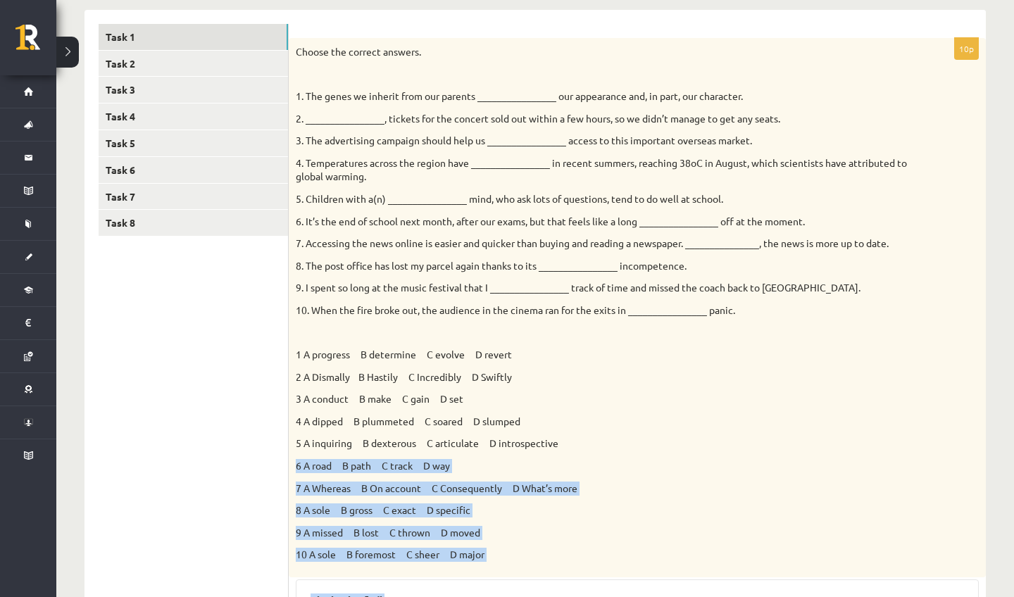
drag, startPoint x: 671, startPoint y: 520, endPoint x: 679, endPoint y: 592, distance: 72.3
click at [679, 592] on div "10p Choose the correct answers. 1. The genes we inherit from our parents ______…" at bounding box center [637, 508] width 697 height 940
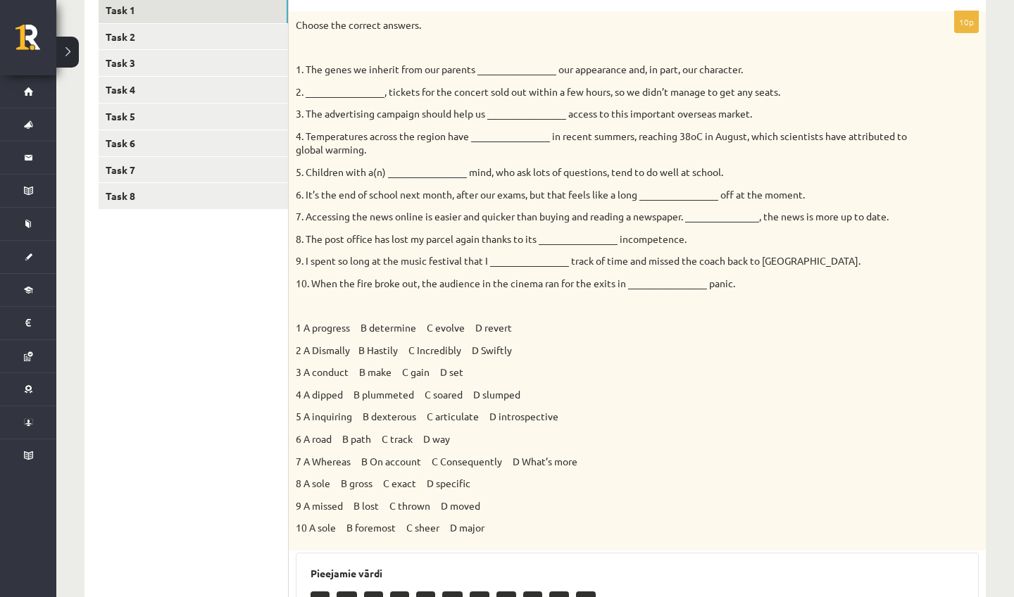
click at [651, 306] on p at bounding box center [602, 306] width 613 height 14
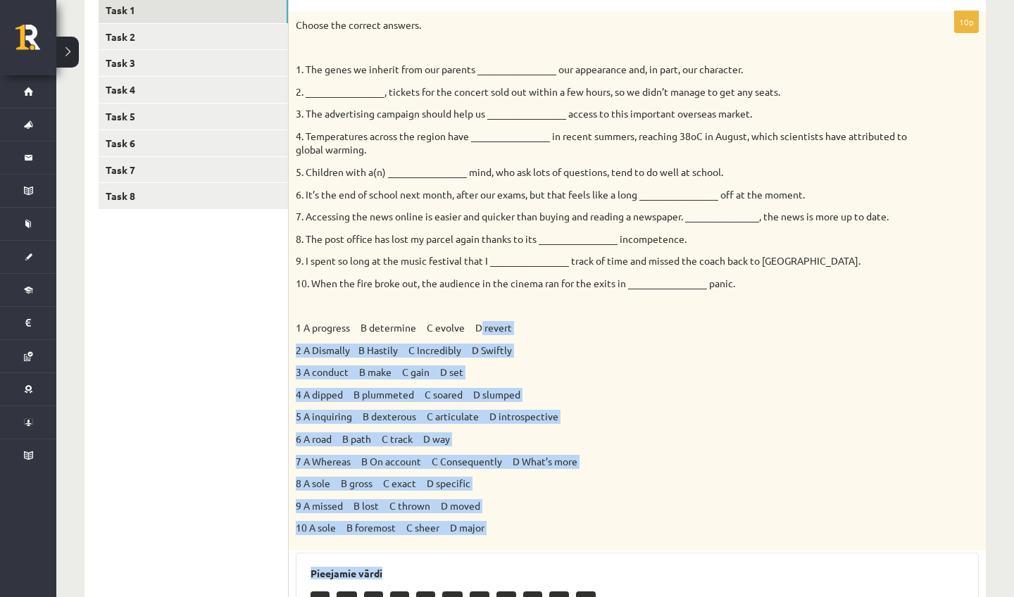
drag, startPoint x: 483, startPoint y: 320, endPoint x: 531, endPoint y: 559, distance: 243.5
click at [531, 559] on div "10p Choose the correct answers. 1. The genes we inherit from our parents ______…" at bounding box center [637, 481] width 697 height 940
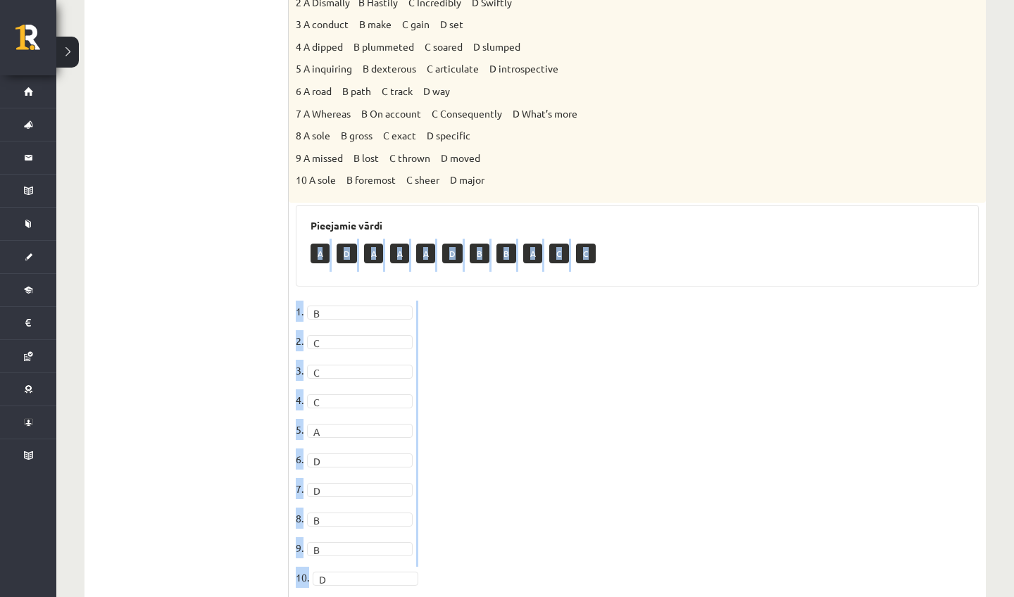
scroll to position [642, 0]
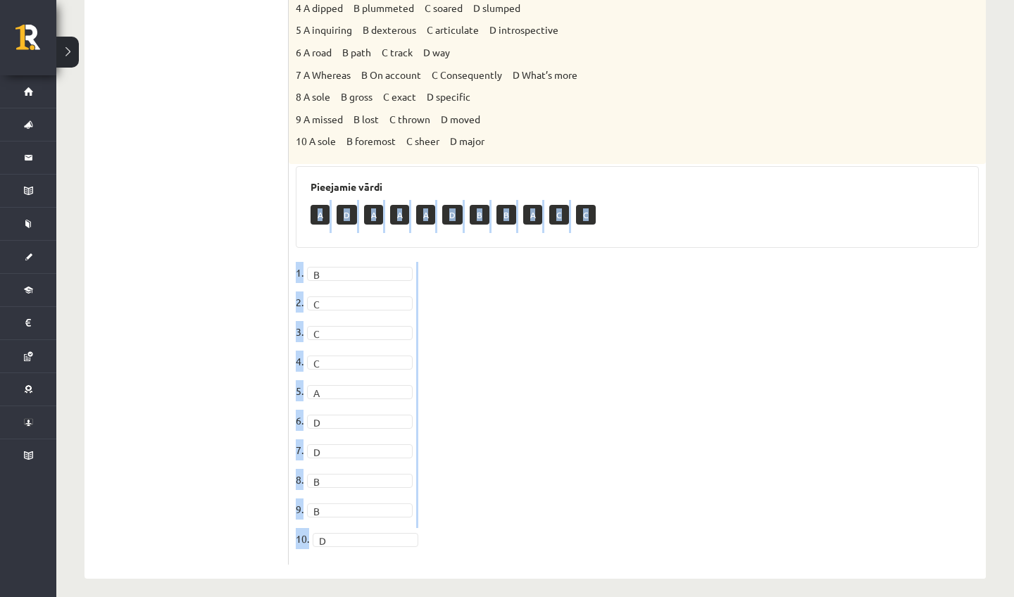
drag, startPoint x: 531, startPoint y: 559, endPoint x: 544, endPoint y: 597, distance: 39.4
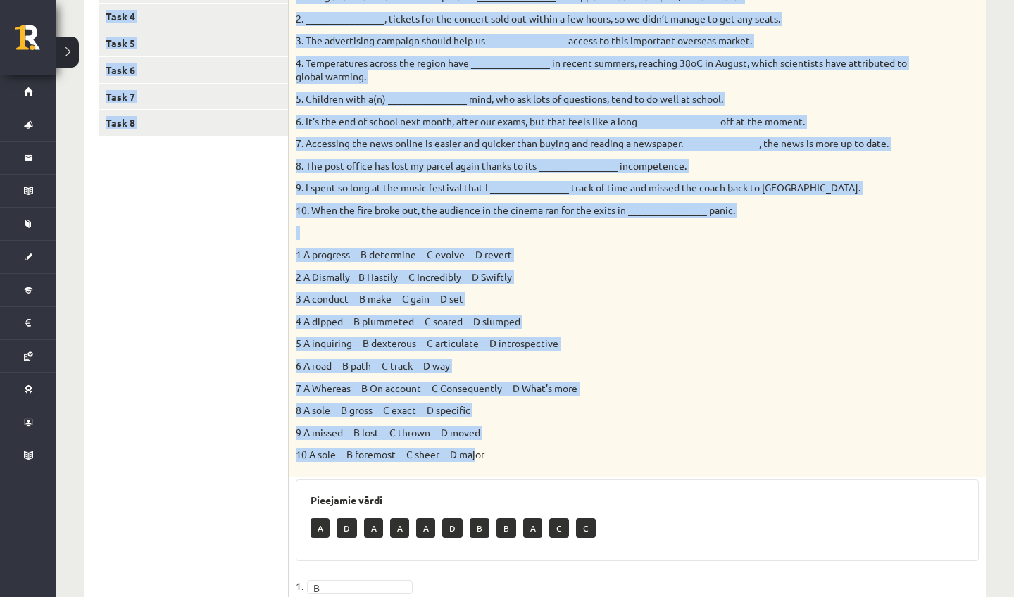
scroll to position [298, 0]
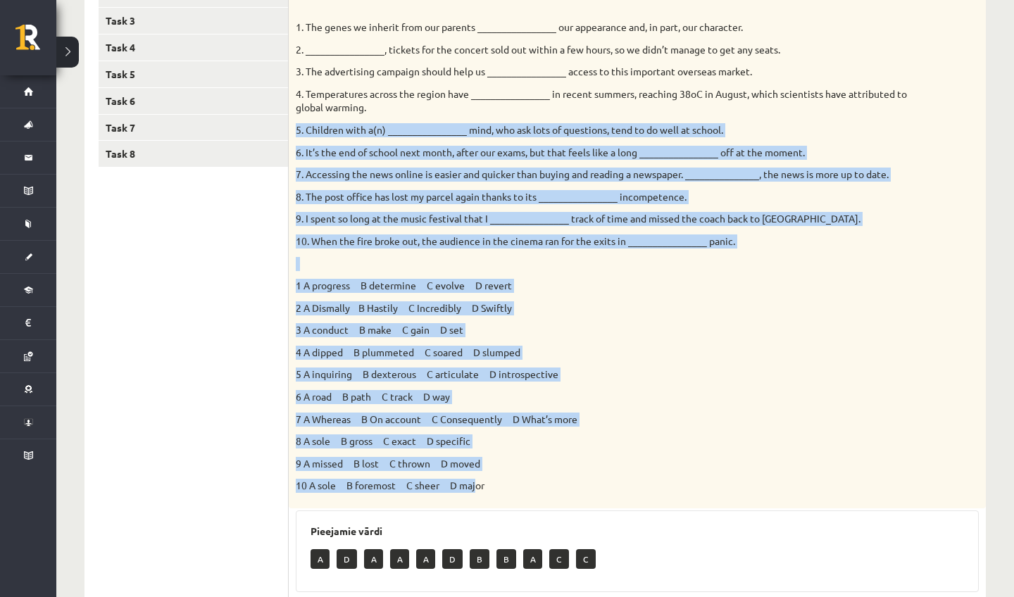
drag, startPoint x: 479, startPoint y: 132, endPoint x: 344, endPoint y: 117, distance: 136.0
click at [344, 117] on div "Choose the correct answers. 1. The genes we inherit from our parents __________…" at bounding box center [637, 239] width 697 height 540
click at [153, 27] on link "Task 3" at bounding box center [193, 21] width 189 height 26
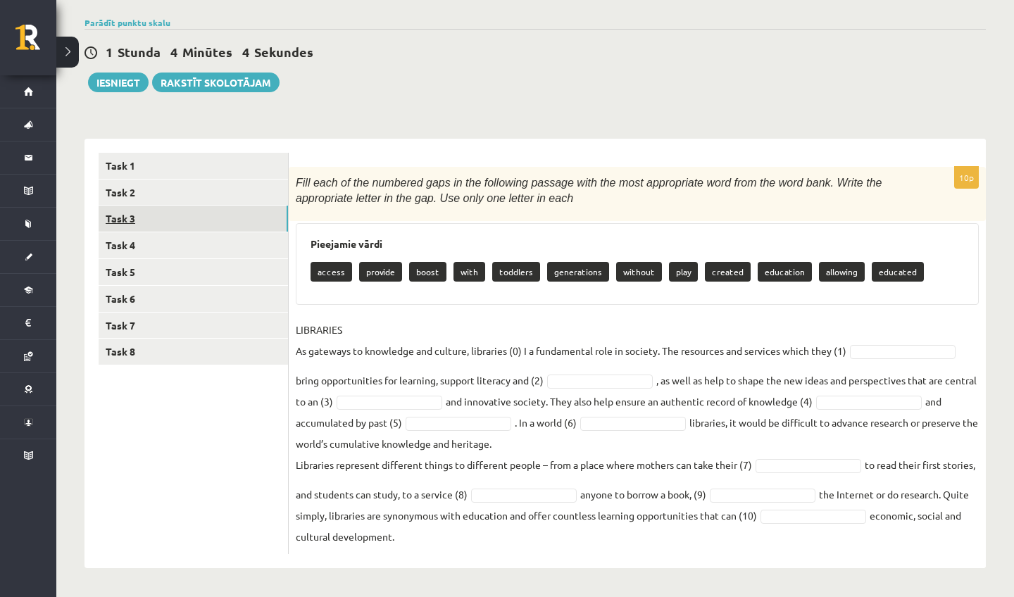
scroll to position [99, 0]
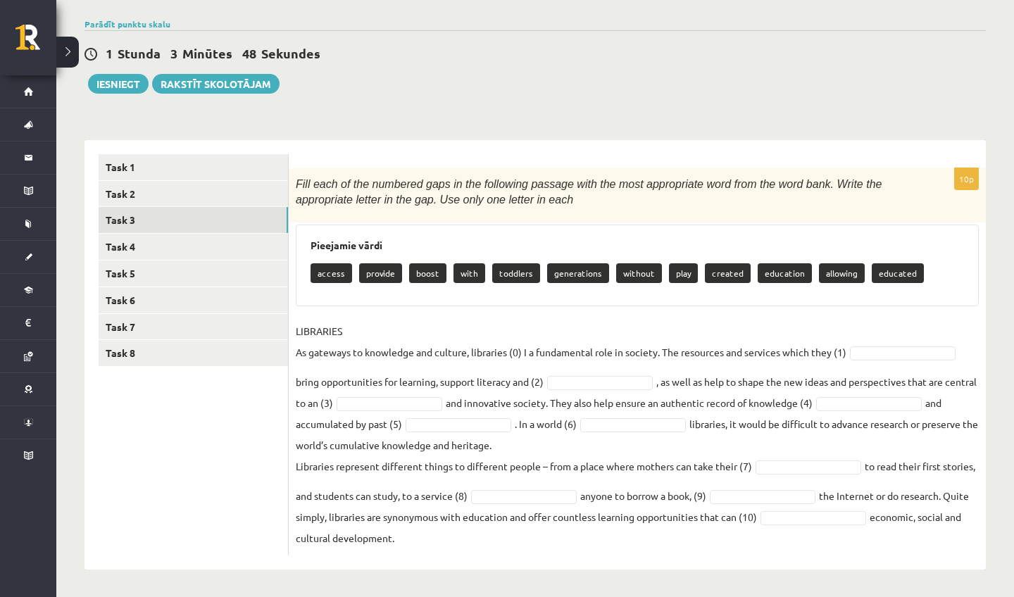
click at [379, 270] on p "provide" at bounding box center [380, 273] width 43 height 20
click at [909, 360] on fieldset "LIBRARIES As gateways to knowledge and culture, libraries (0) I a fundamental r…" at bounding box center [637, 434] width 683 height 228
click at [961, 334] on fieldset "LIBRARIES As gateways to knowledge and culture, libraries (0) I a fundamental r…" at bounding box center [637, 434] width 683 height 228
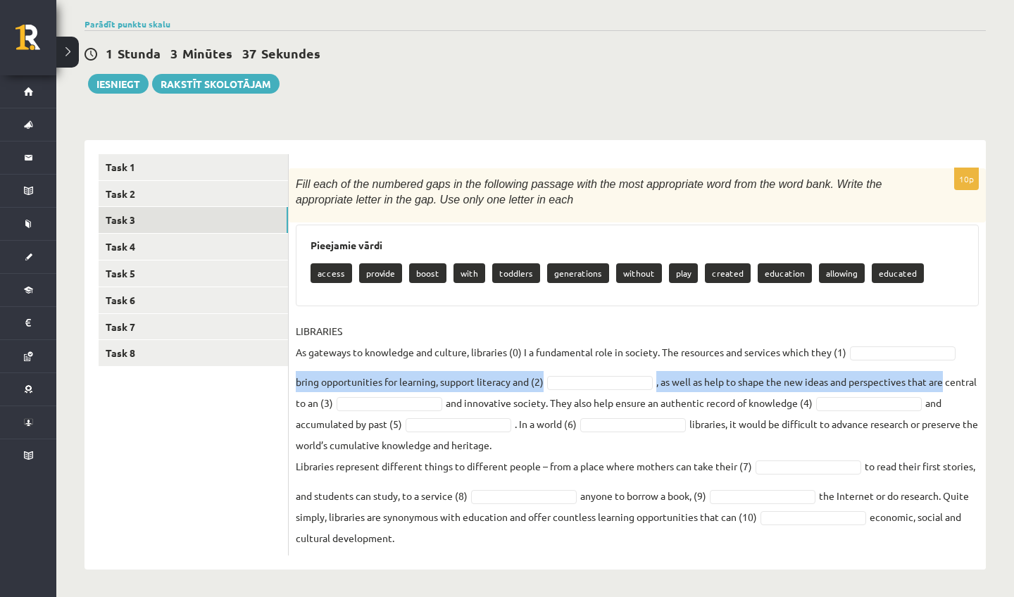
drag, startPoint x: 1008, startPoint y: 339, endPoint x: 1009, endPoint y: 357, distance: 18.4
click at [1009, 362] on div "Angļu valoda 11.a2 JK klase 1. ieskaite , Keita Oigus (11.a2 JK) Parādīt punktu…" at bounding box center [535, 277] width 958 height 642
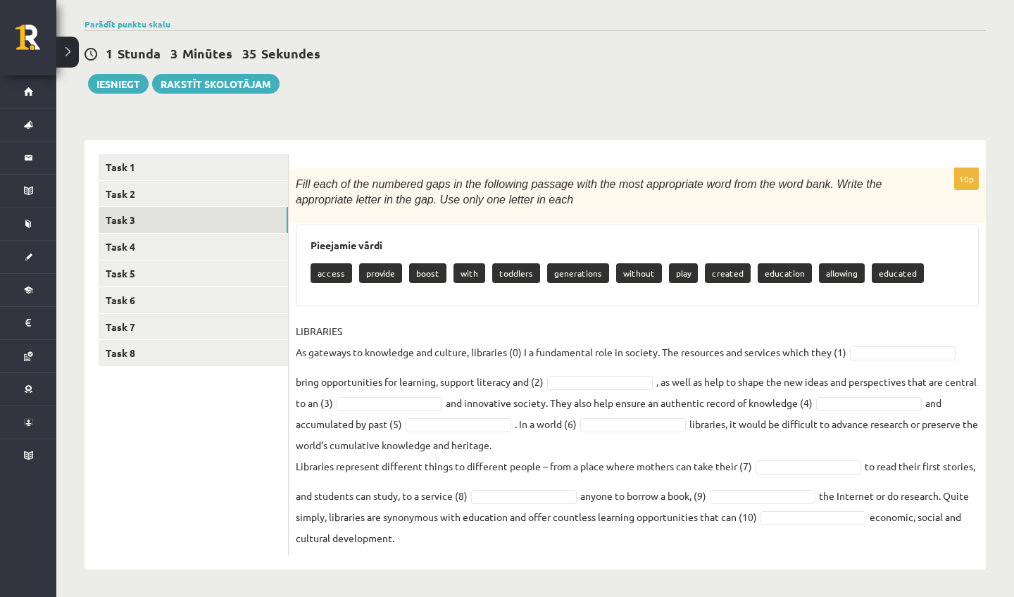
click at [913, 540] on fieldset "LIBRARIES As gateways to knowledge and culture, libraries (0) I a fundamental r…" at bounding box center [637, 434] width 683 height 228
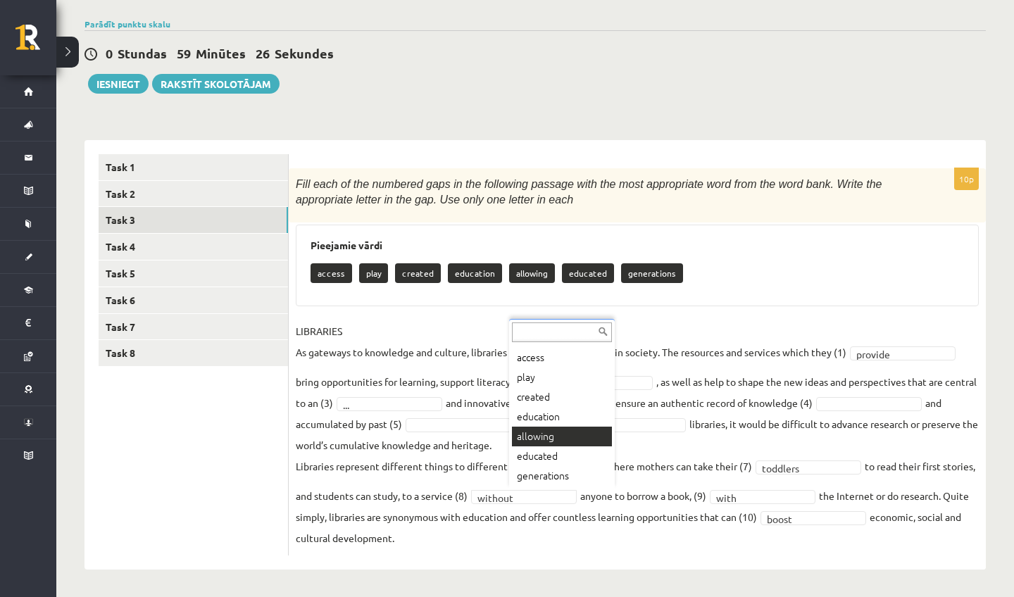
scroll to position [0, 0]
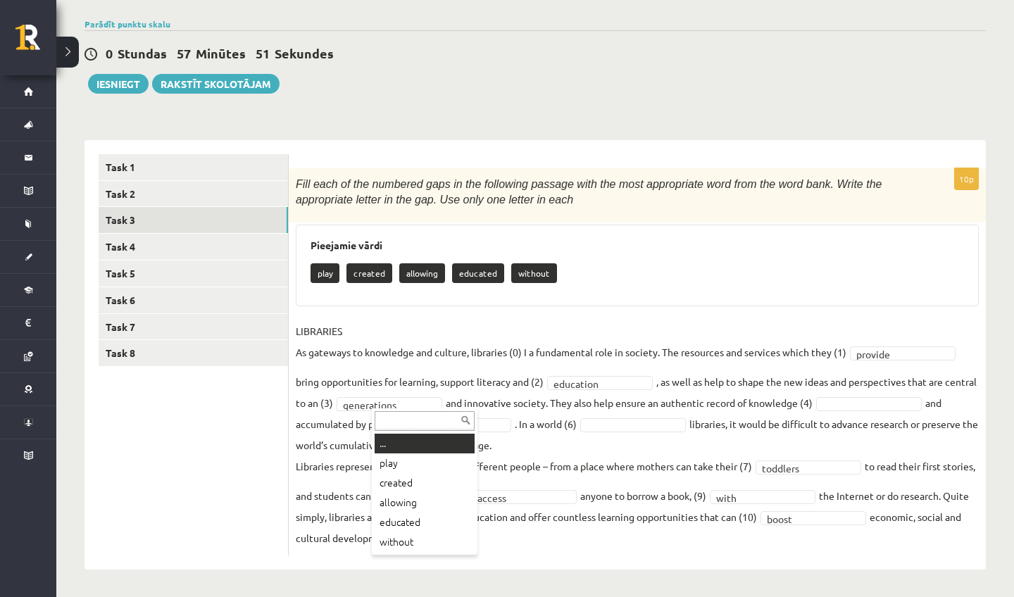
click at [444, 432] on div "... play created allowing educated without" at bounding box center [425, 482] width 106 height 146
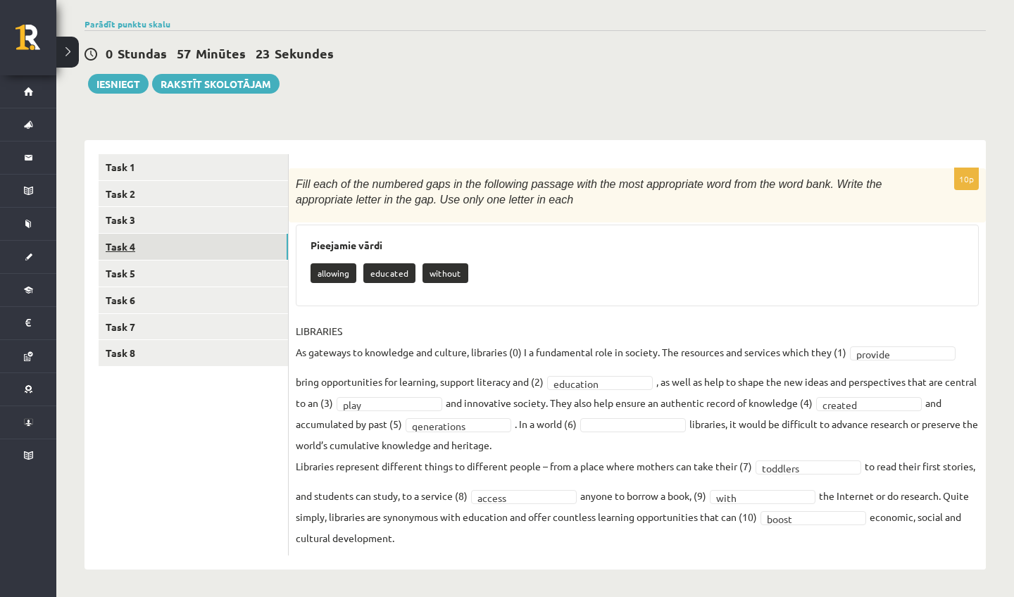
click at [211, 243] on link "Task 4" at bounding box center [193, 247] width 189 height 26
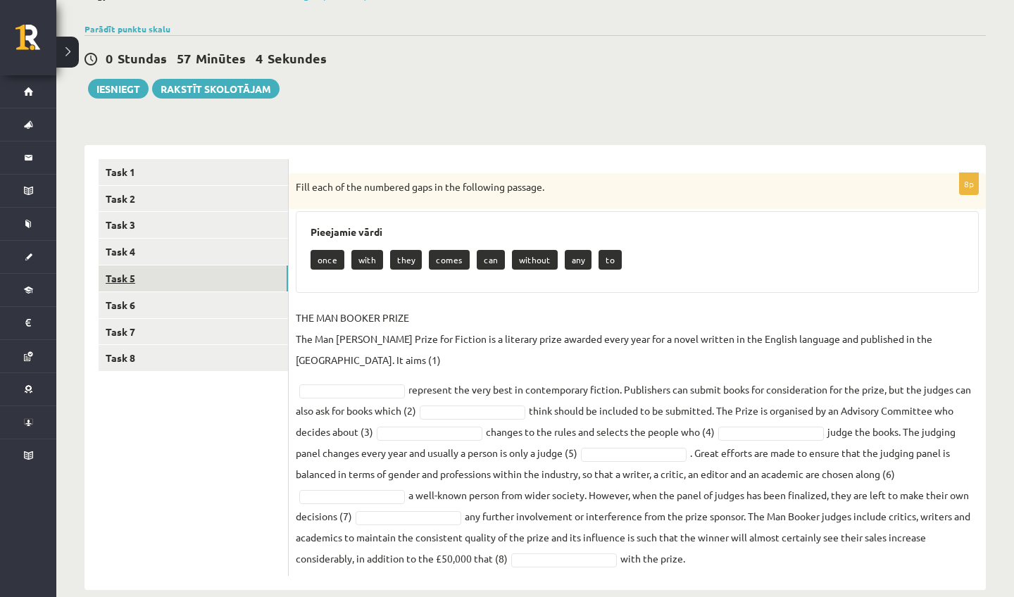
click at [216, 273] on link "Task 5" at bounding box center [193, 279] width 189 height 26
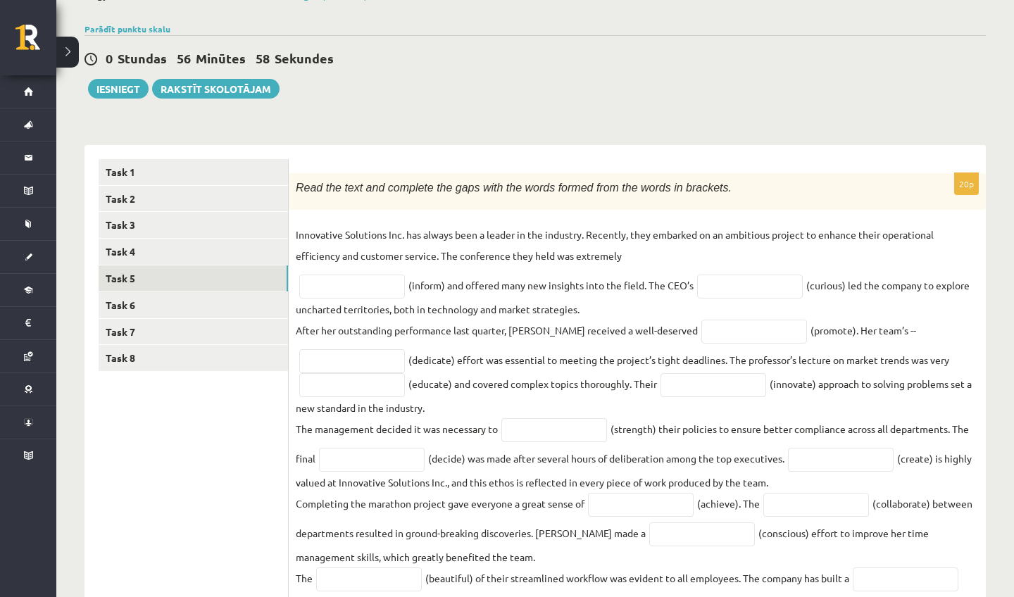
drag, startPoint x: 1009, startPoint y: 291, endPoint x: 1008, endPoint y: 301, distance: 10.0
click at [1008, 301] on div "Angļu valoda 11.a2 JK klase 1. ieskaite , Keita Oigus (11.a2 JK) Parādīt punktu…" at bounding box center [535, 401] width 958 height 880
drag, startPoint x: 1007, startPoint y: 301, endPoint x: 1000, endPoint y: 468, distance: 167.8
click at [1000, 468] on div "Angļu valoda 11.a2 JK klase 1. ieskaite , Keita Oigus (11.a2 JK) Parādīt punktu…" at bounding box center [535, 401] width 958 height 880
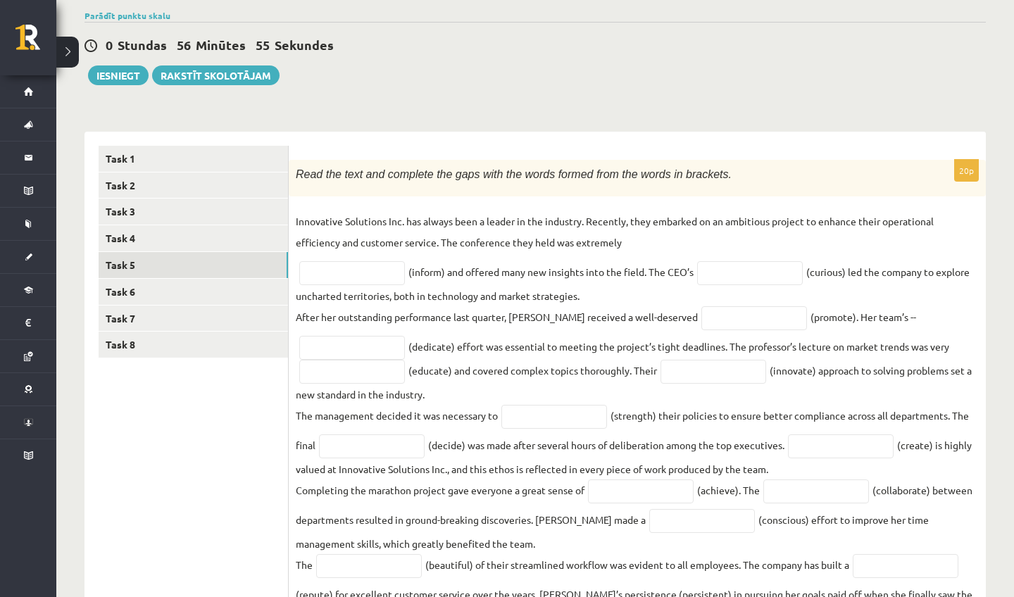
scroll to position [138, 0]
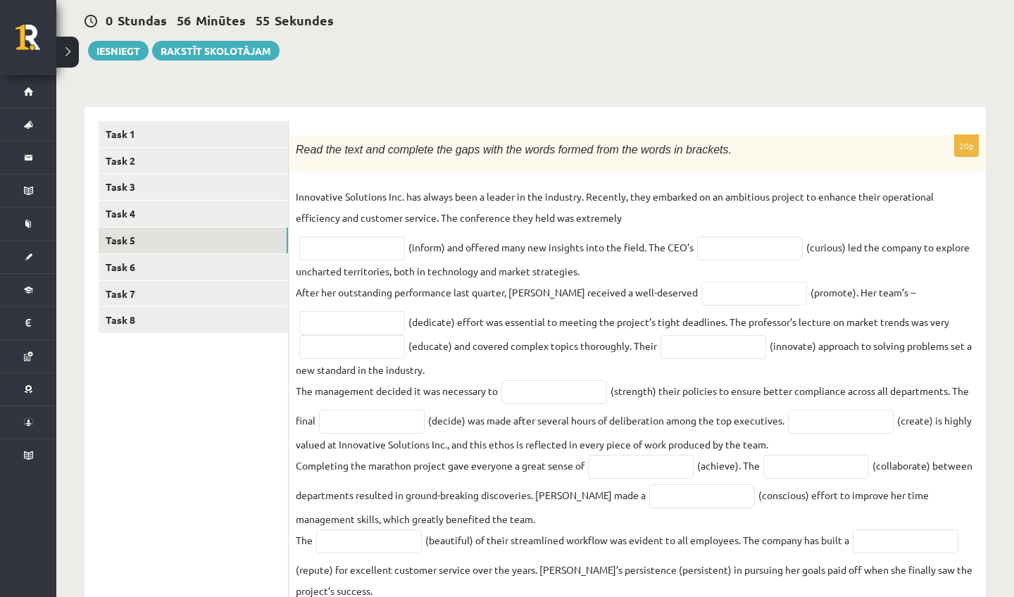
drag, startPoint x: 1001, startPoint y: 505, endPoint x: 1004, endPoint y: 594, distance: 89.5
click at [1004, 594] on div "Angļu valoda 11.a2 JK klase 1. ieskaite , Keita Oigus (11.a2 JK) Parādīt punktu…" at bounding box center [535, 363] width 958 height 880
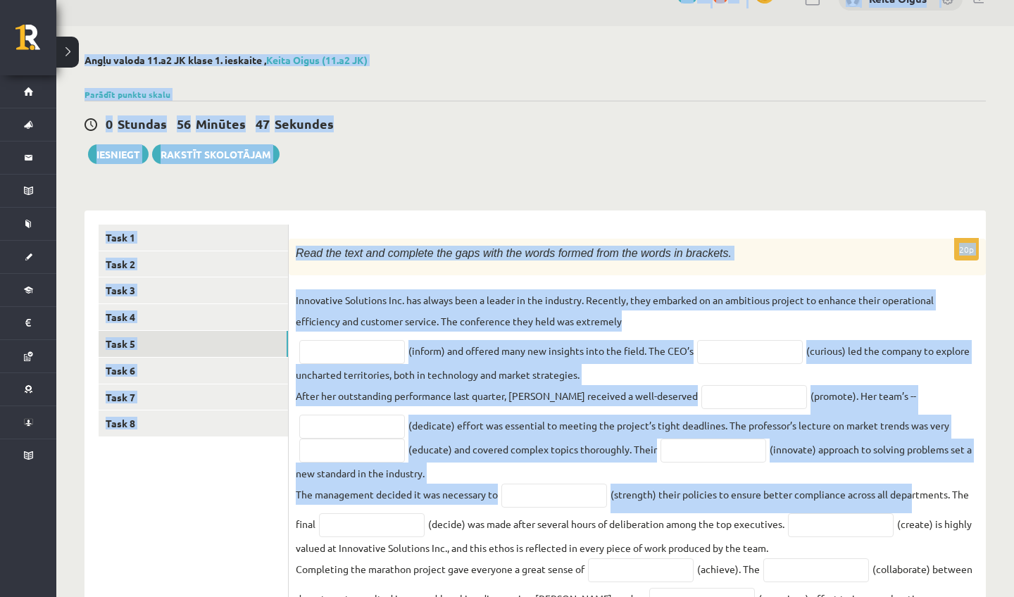
scroll to position [23, 0]
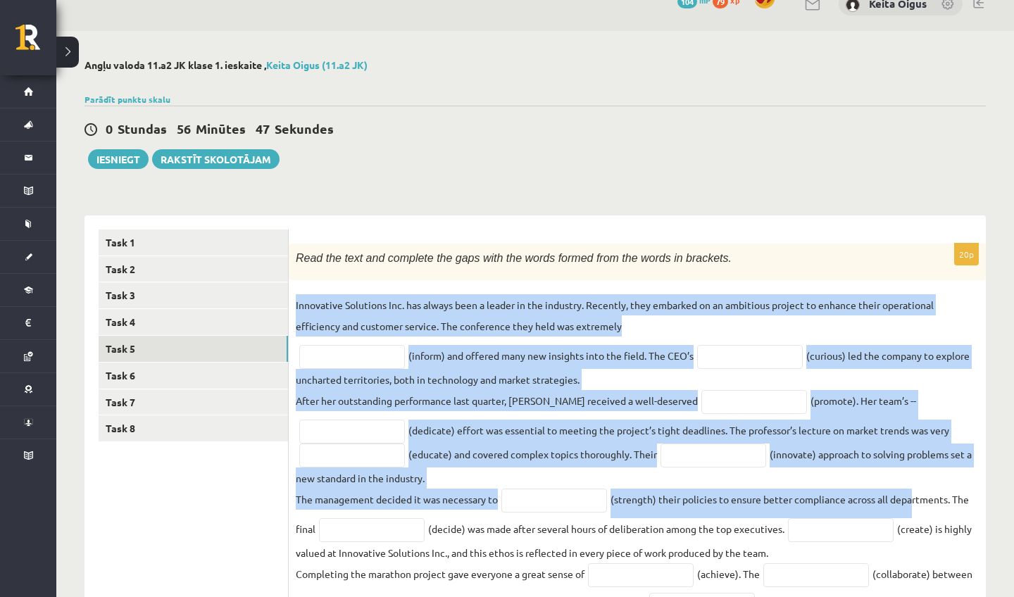
drag, startPoint x: 912, startPoint y: 410, endPoint x: 804, endPoint y: 289, distance: 162.1
click at [804, 289] on div "20p Read the text and complete the gaps with the words formed from the words in…" at bounding box center [637, 557] width 697 height 626
click at [207, 364] on link "Task 6" at bounding box center [193, 376] width 189 height 26
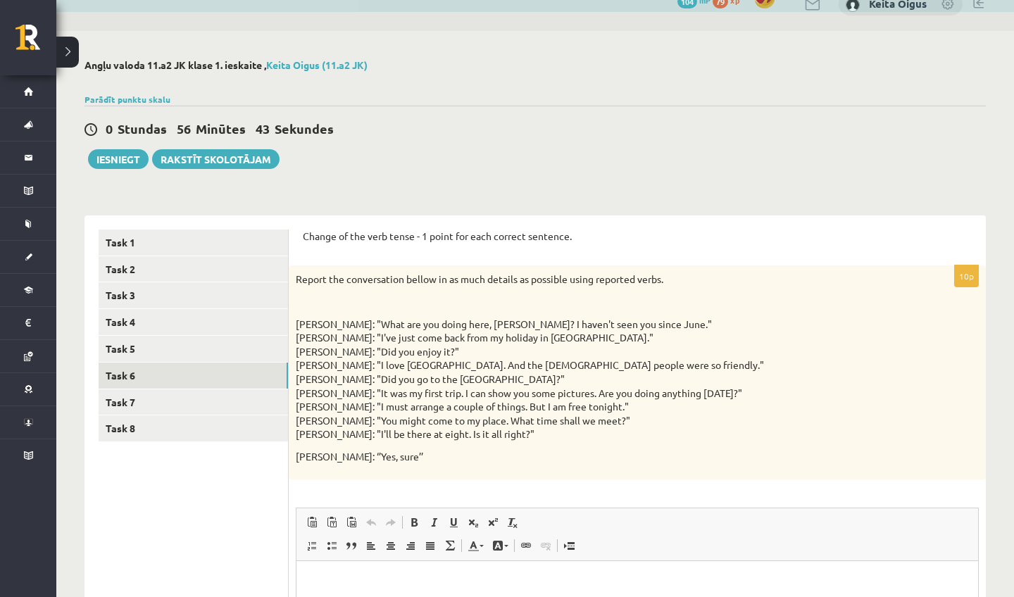
scroll to position [0, 0]
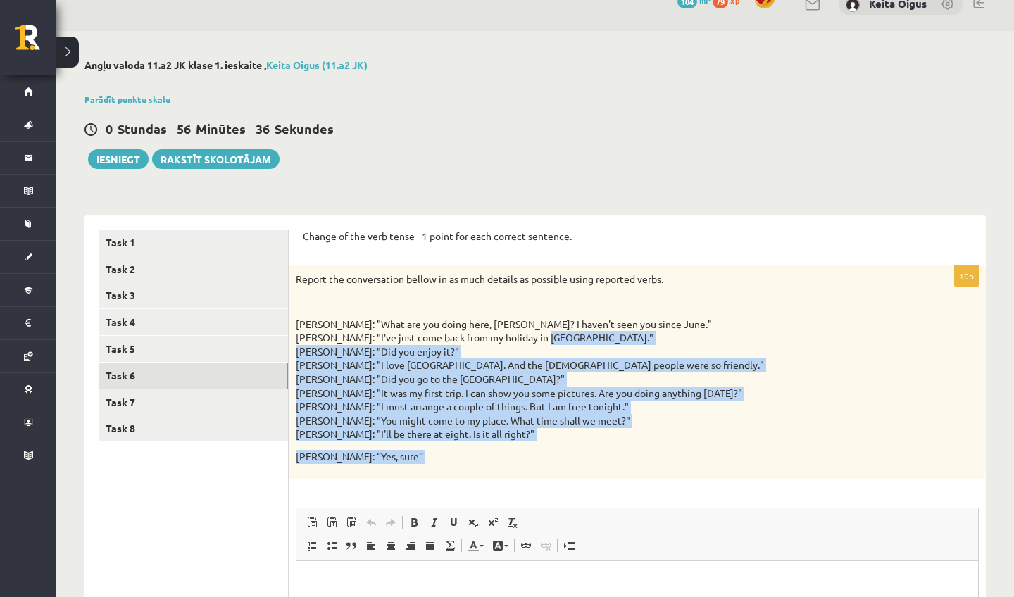
drag, startPoint x: 742, startPoint y: 339, endPoint x: 744, endPoint y: 454, distance: 115.5
click at [744, 454] on div "Report the conversation bellow in as much details as possible using reported ve…" at bounding box center [637, 372] width 697 height 213
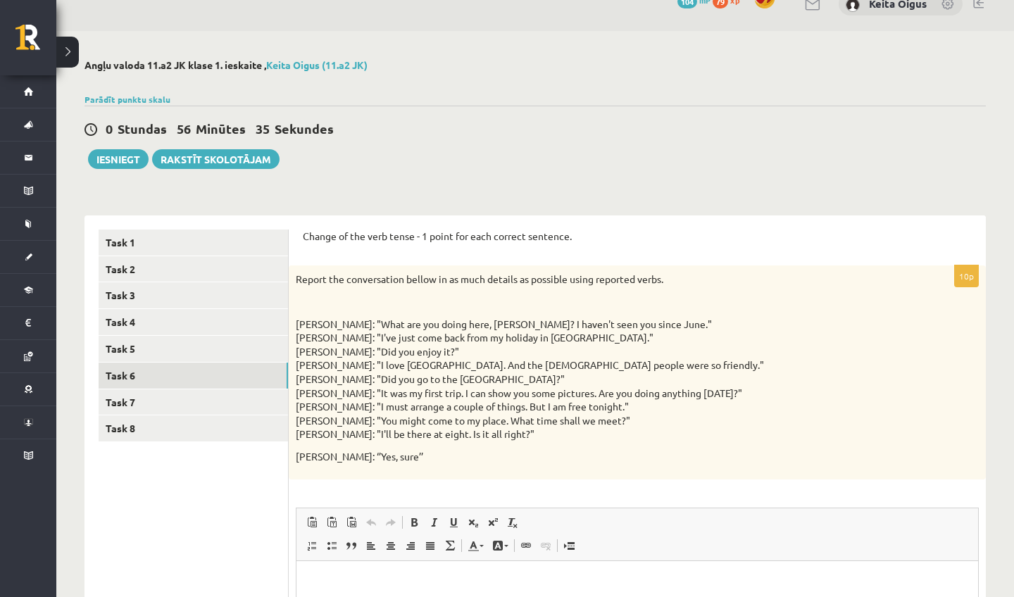
click at [799, 404] on p "Mike: "What are you doing here, Liz? I haven't seen you since June." Liz: "I've…" at bounding box center [602, 380] width 613 height 124
click at [173, 344] on link "Task 5" at bounding box center [193, 349] width 189 height 26
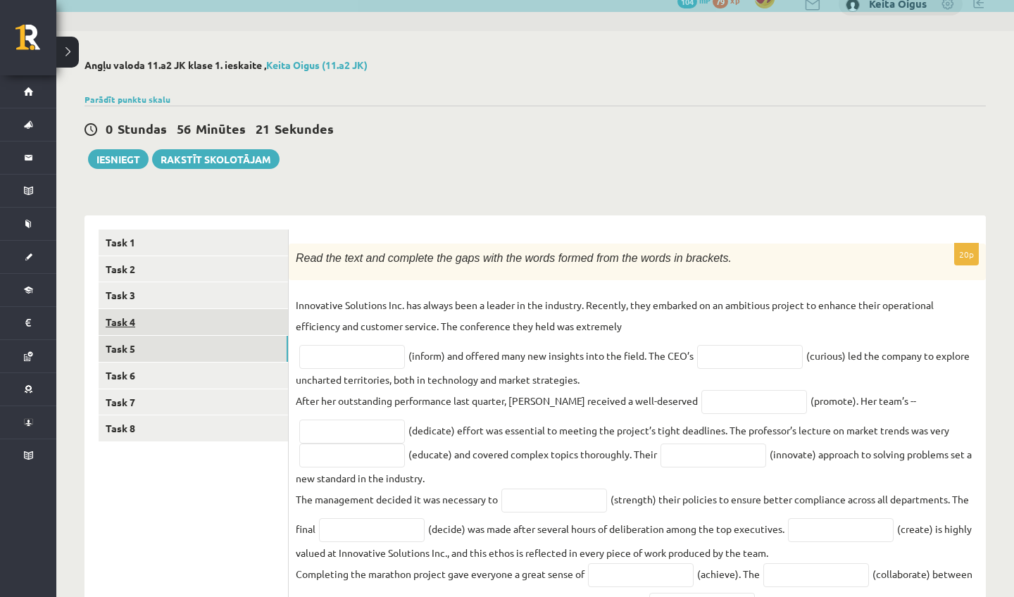
click at [180, 311] on link "Task 4" at bounding box center [193, 322] width 189 height 26
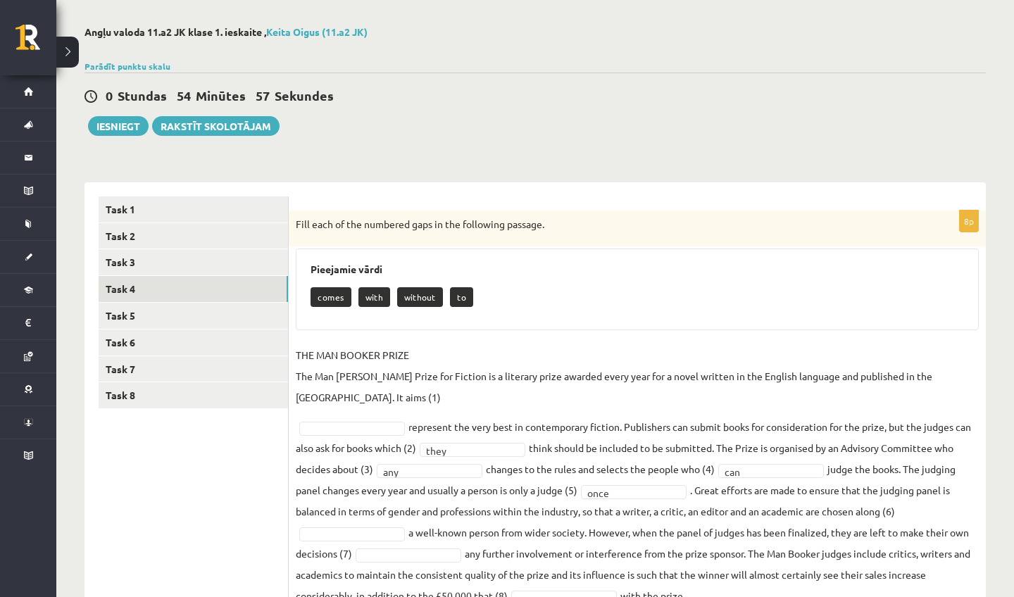
scroll to position [94, 0]
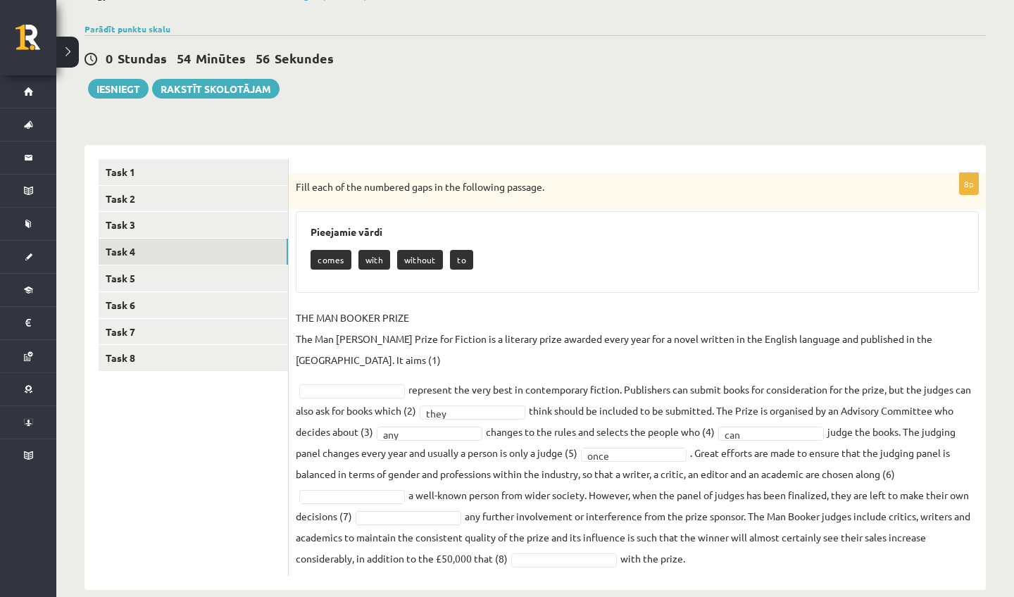
drag, startPoint x: 721, startPoint y: 507, endPoint x: 730, endPoint y: 594, distance: 87.8
click at [730, 594] on div "Angļu valoda 11.a2 JK klase 1. ieskaite , Keita Oigus (11.a2 JK) Parādīt punktu…" at bounding box center [535, 290] width 958 height 658
click at [715, 549] on div "8p Fill each of the numbered gaps in the following passage. Pieejamie vārdi com…" at bounding box center [637, 374] width 697 height 403
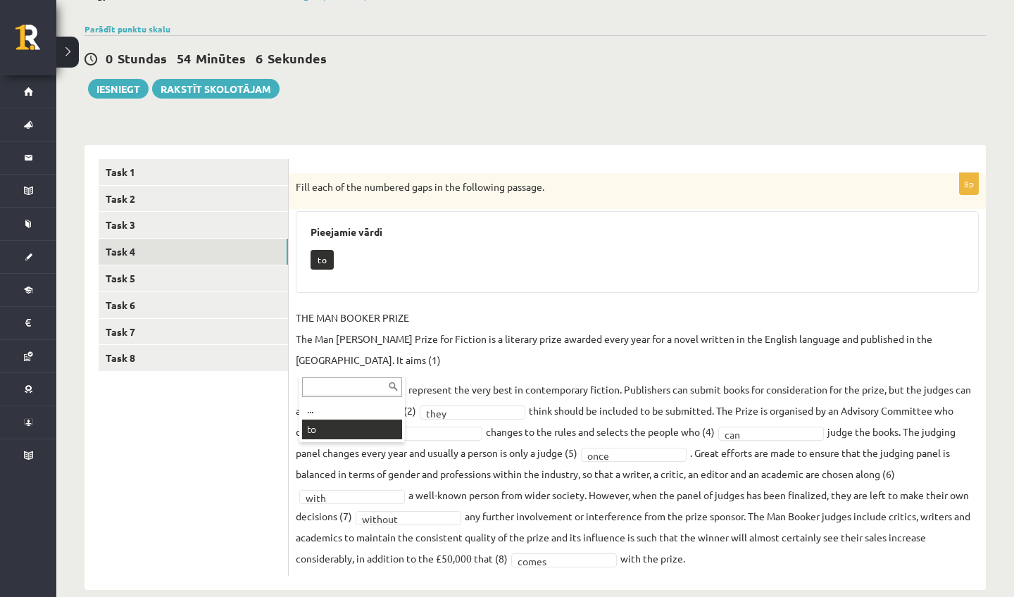
scroll to position [61, 0]
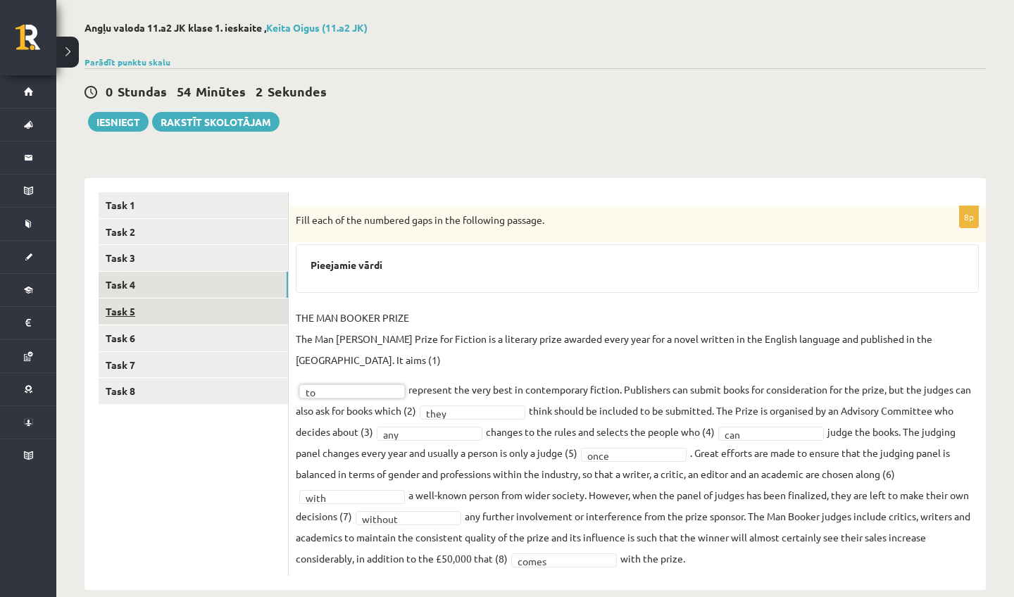
click at [176, 308] on link "Task 5" at bounding box center [193, 312] width 189 height 26
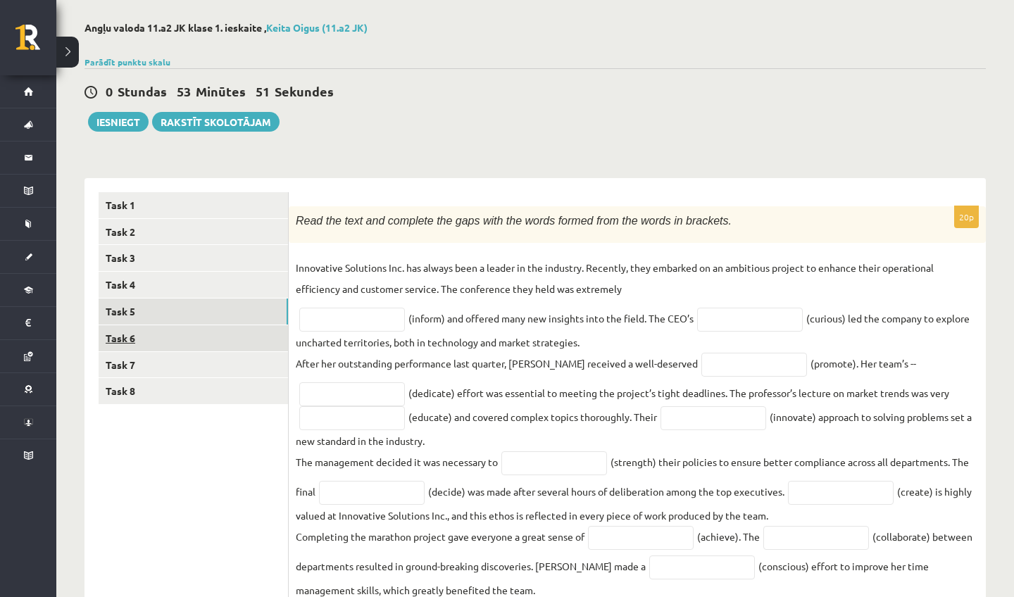
click at [171, 341] on link "Task 6" at bounding box center [193, 338] width 189 height 26
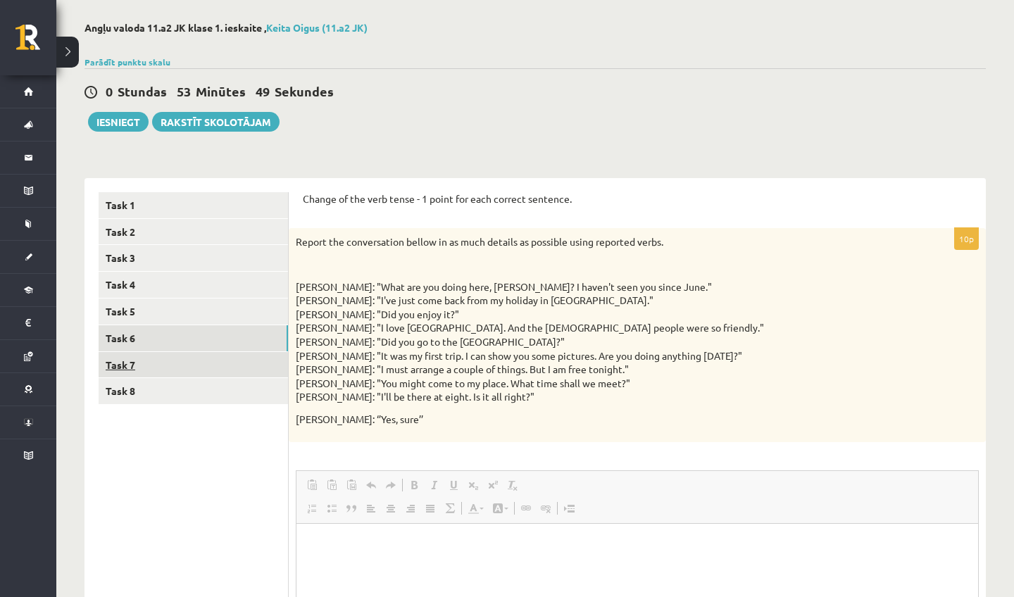
scroll to position [0, 0]
click at [177, 352] on link "Task 7" at bounding box center [193, 365] width 189 height 26
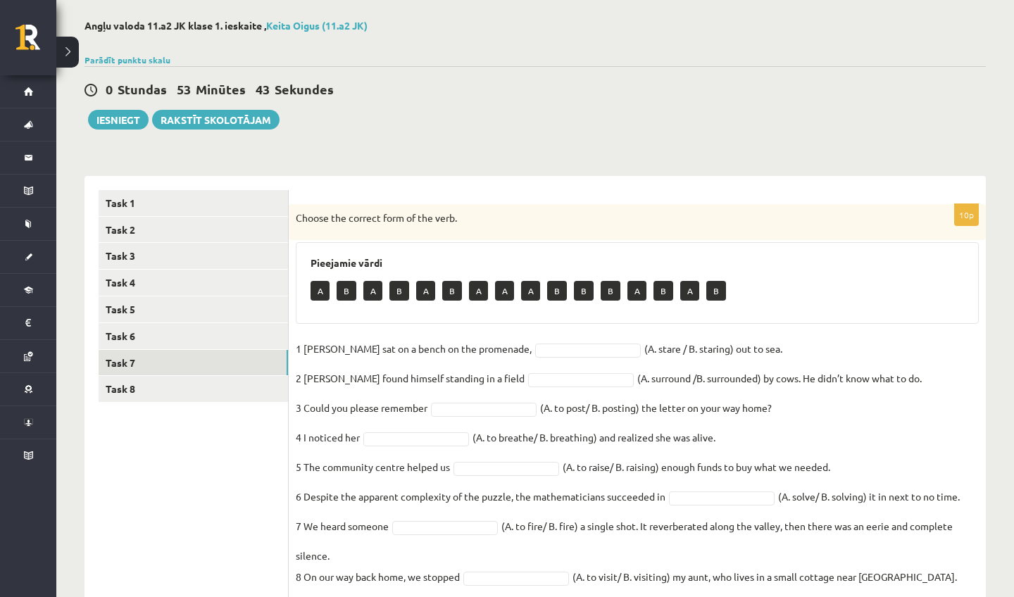
drag, startPoint x: 873, startPoint y: 164, endPoint x: 896, endPoint y: 587, distance: 423.9
click at [896, 587] on div "****** ****** ****** ****** ****** ****** ****** ****** Task 1 Task 2 Task 3 Ta…" at bounding box center [536, 419] width 902 height 514
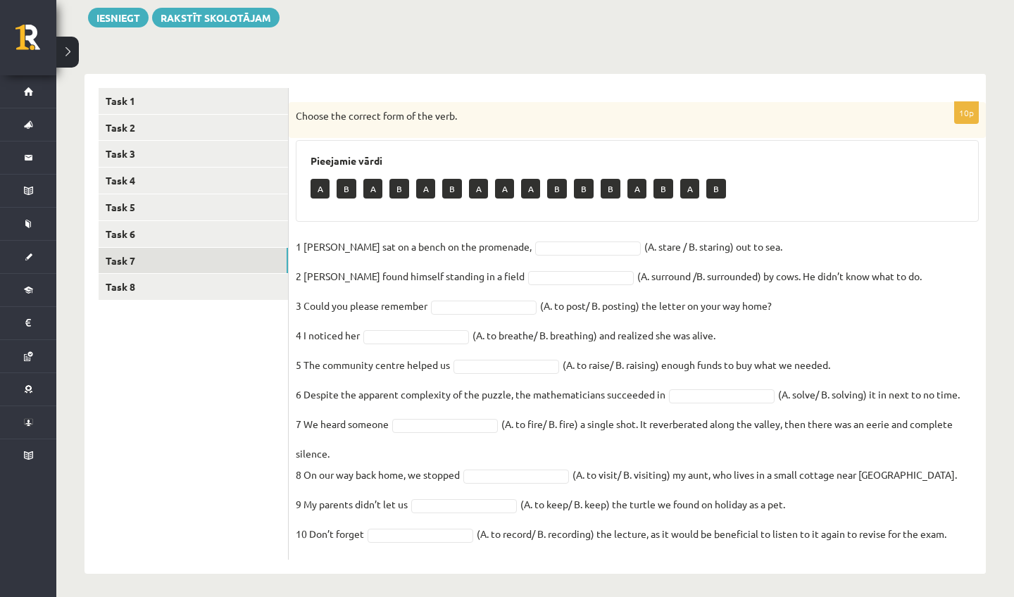
scroll to position [170, 0]
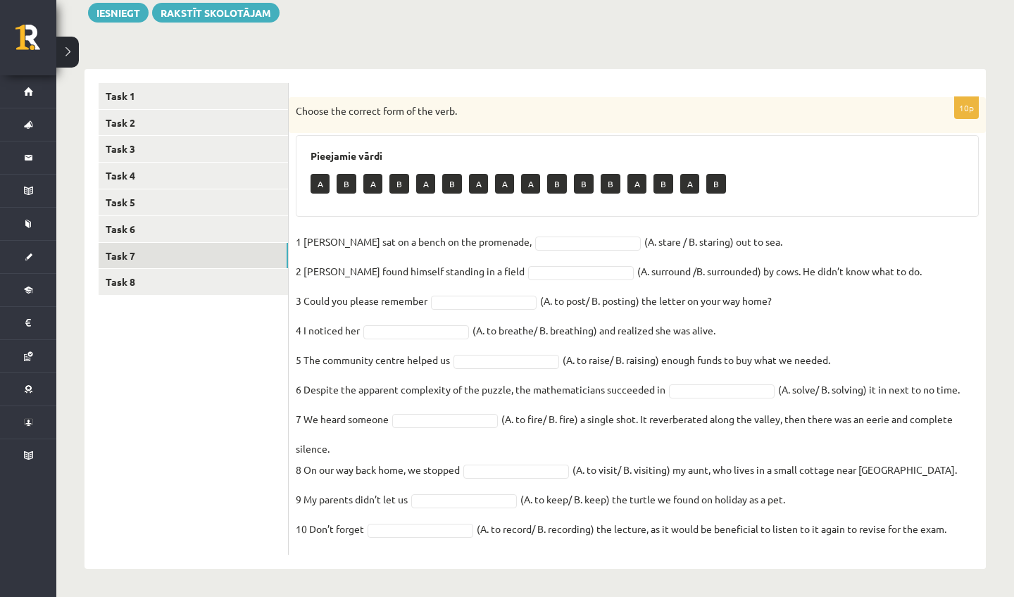
drag, startPoint x: 896, startPoint y: 587, endPoint x: 899, endPoint y: 597, distance: 9.8
click at [899, 428] on html "0 Dāvanas 104 mP 79 xp Keita Oigus Sākums Aktuāli Kā mācīties eSKOLĀ Kontakti N…" at bounding box center [507, 128] width 1014 height 597
click at [498, 230] on div "10p Choose the correct form of the verb. Pieejamie vārdi A B A B A B A A A B B …" at bounding box center [637, 326] width 697 height 458
click at [483, 351] on fieldset "1 Jill sat on a bench on the promenade, B * (A. stare / B. staring) out to sea.…" at bounding box center [637, 389] width 683 height 317
drag, startPoint x: 436, startPoint y: 453, endPoint x: 439, endPoint y: 541, distance: 88.1
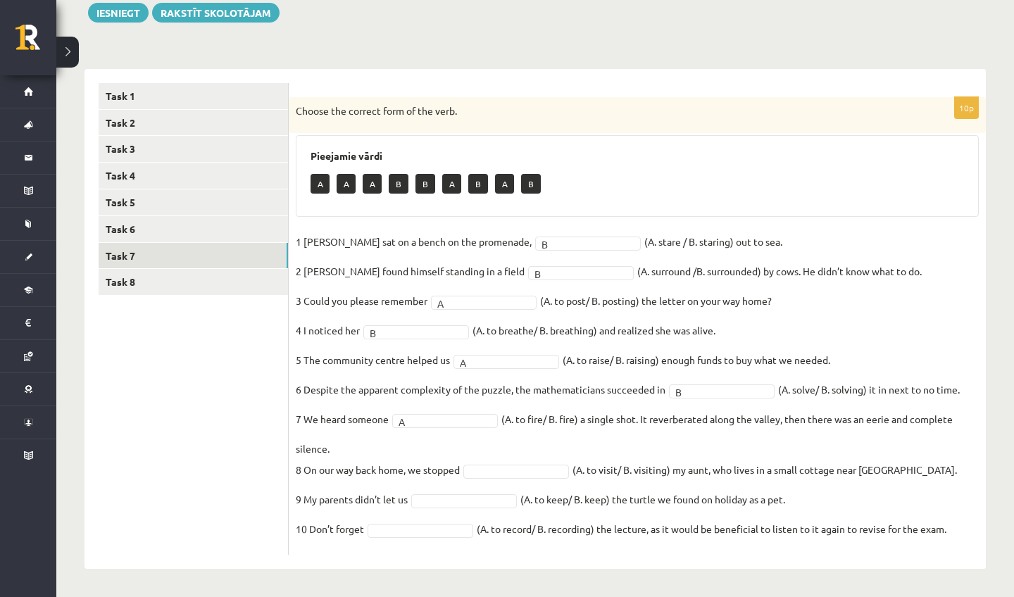
click at [439, 541] on fieldset "1 Jill sat on a bench on the promenade, B * (A. stare / B. staring) out to sea.…" at bounding box center [637, 389] width 683 height 317
click at [256, 476] on ul "Task 1 Task 2 Task 3 Task 4 Task 5 Task 6 Task 7 Task 8" at bounding box center [194, 319] width 190 height 472
click at [541, 461] on fieldset "1 Jill sat on a bench on the promenade, B * (A. stare / B. staring) out to sea.…" at bounding box center [637, 389] width 683 height 317
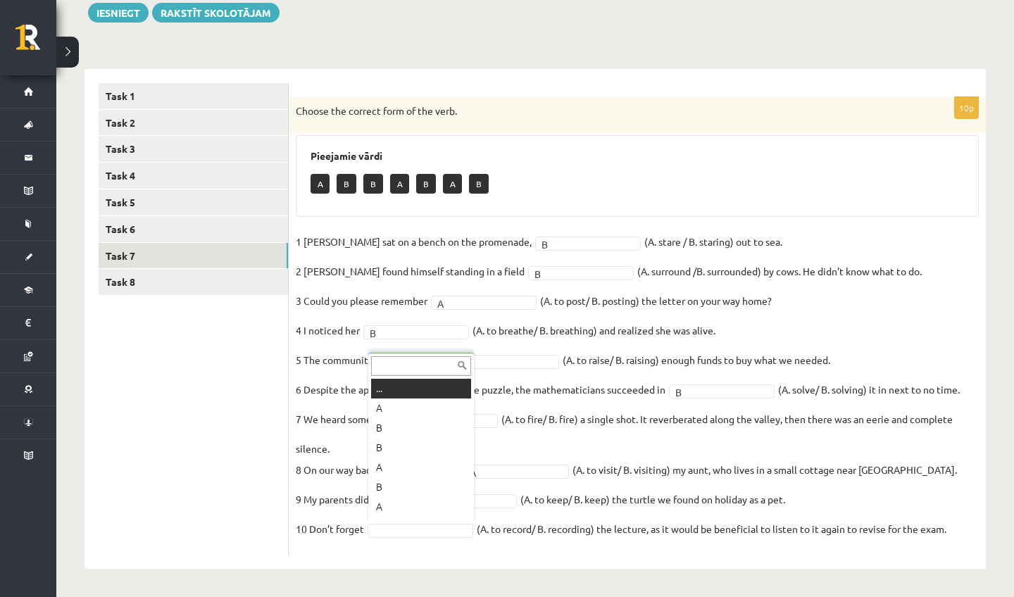
scroll to position [17, 0]
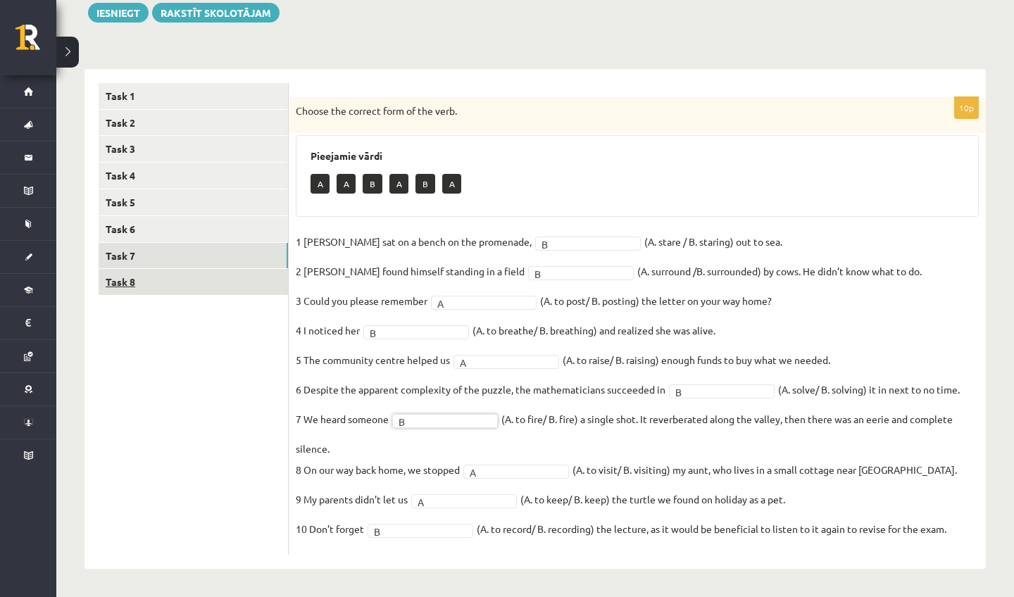
click at [243, 274] on link "Task 8" at bounding box center [193, 282] width 189 height 26
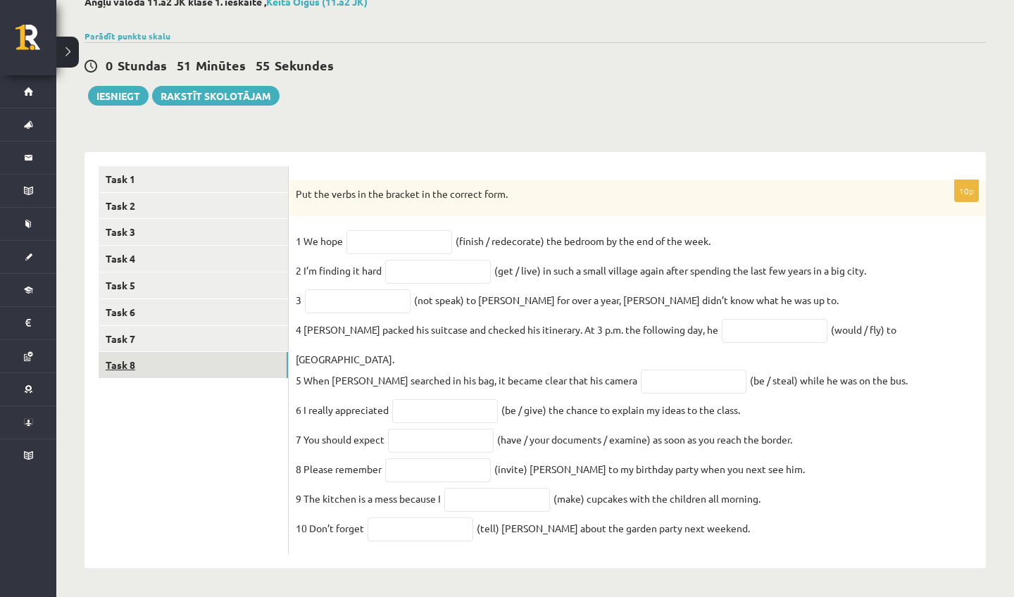
scroll to position [80, 0]
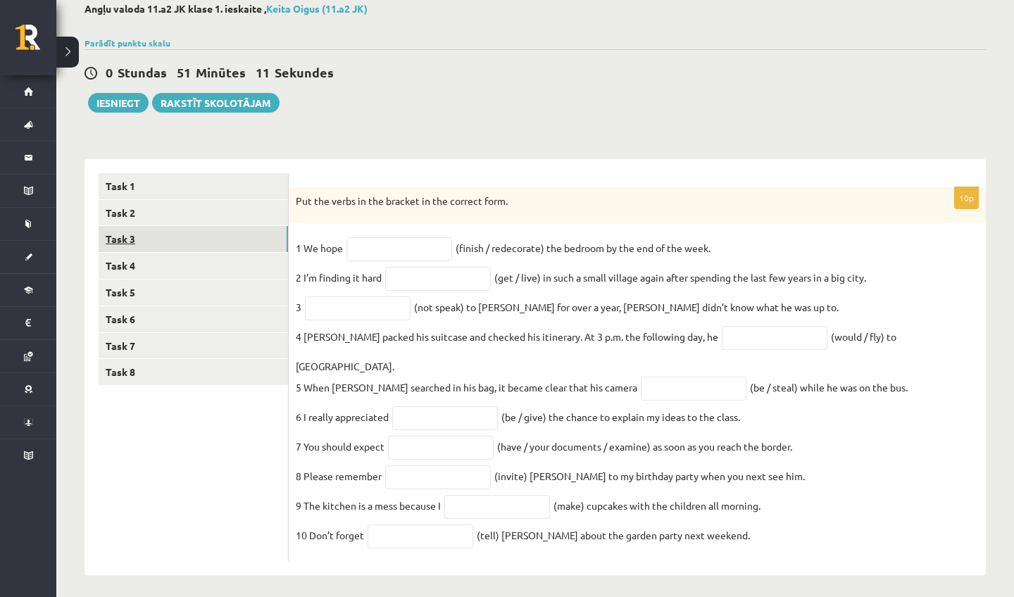
click at [203, 233] on link "Task 3" at bounding box center [193, 239] width 189 height 26
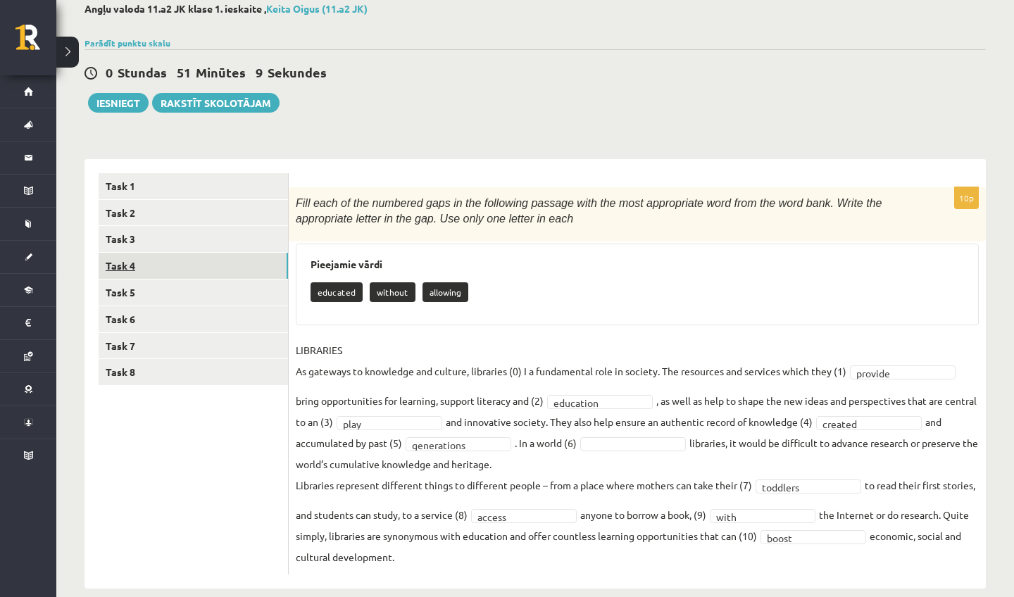
click at [191, 264] on link "Task 4" at bounding box center [193, 266] width 189 height 26
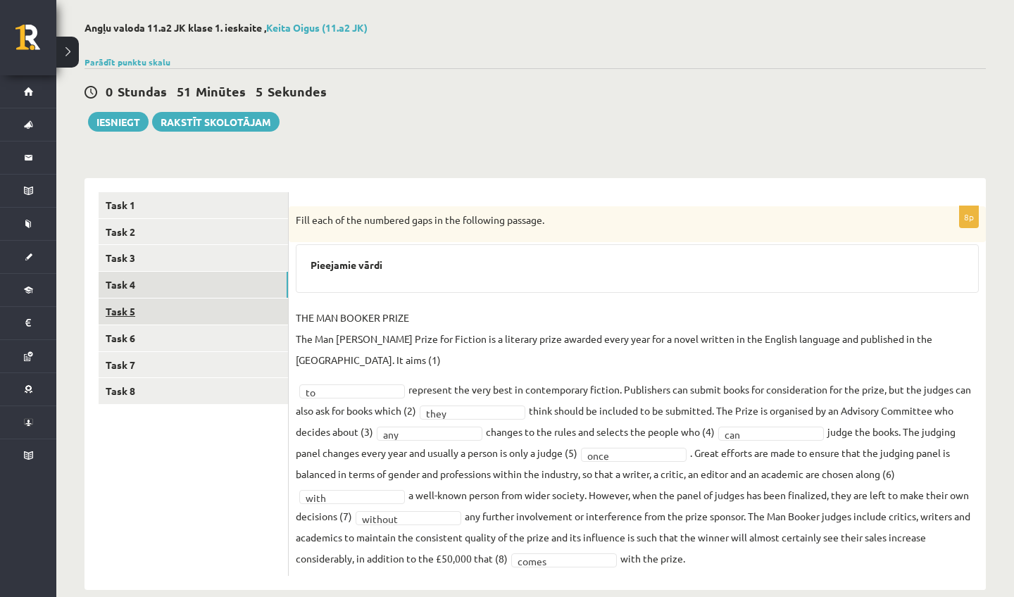
click at [160, 318] on link "Task 5" at bounding box center [193, 312] width 189 height 26
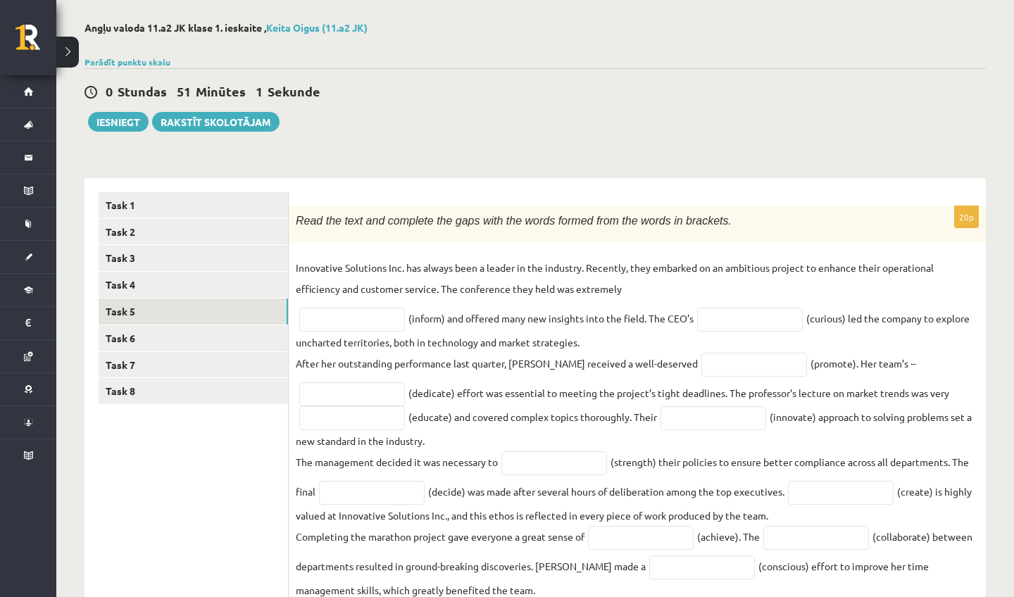
scroll to position [107, 0]
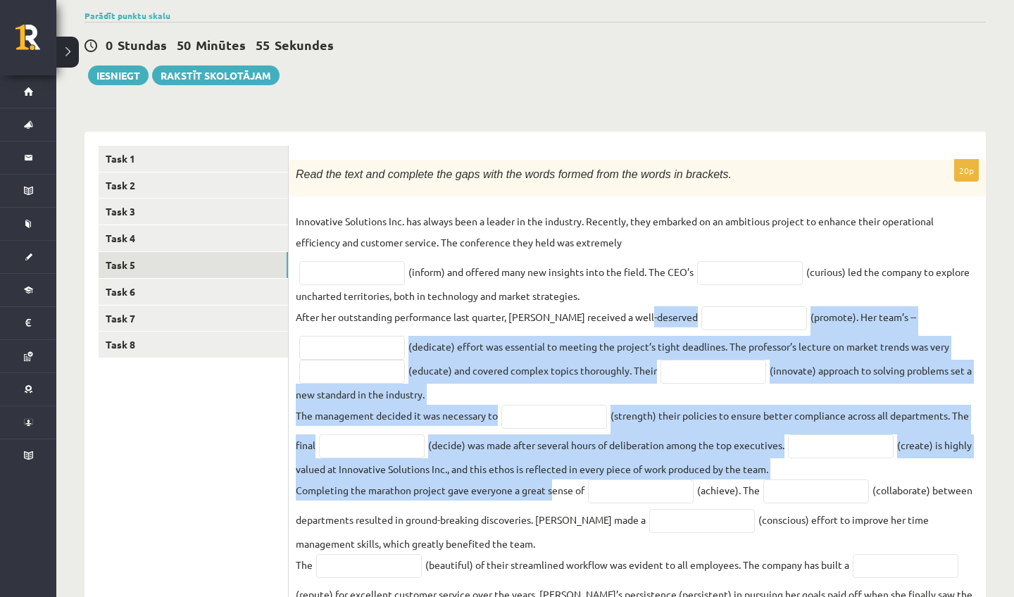
drag, startPoint x: 547, startPoint y: 326, endPoint x: 551, endPoint y: 493, distance: 167.0
click at [551, 493] on fieldset "Innovative Solutions Inc. has always been a leader in the industry. Recently, t…" at bounding box center [637, 495] width 683 height 568
click at [542, 493] on p "Completing the marathon project gave everyone a great sense of" at bounding box center [440, 490] width 289 height 21
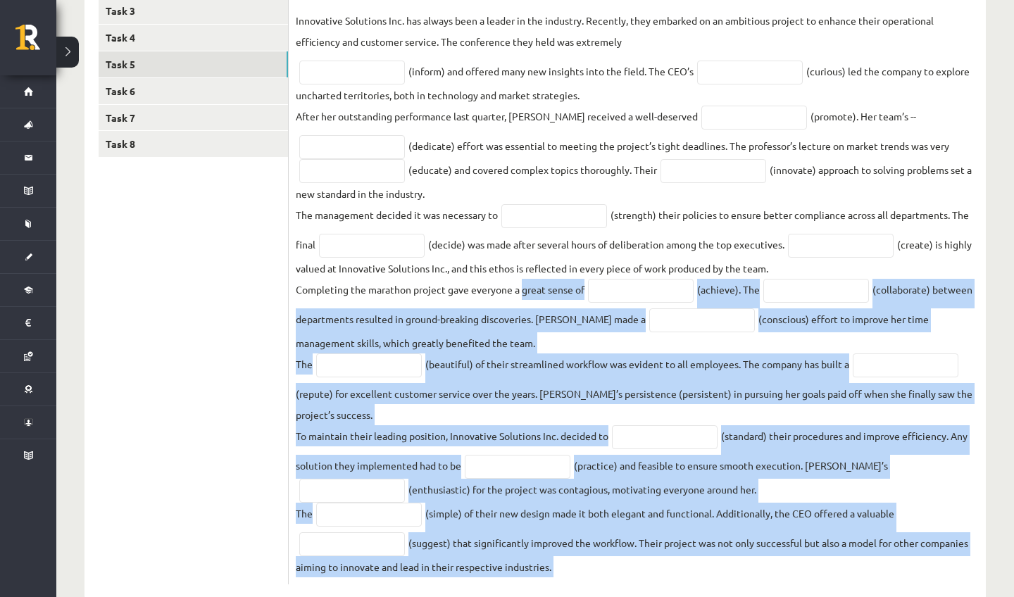
scroll to position [344, 0]
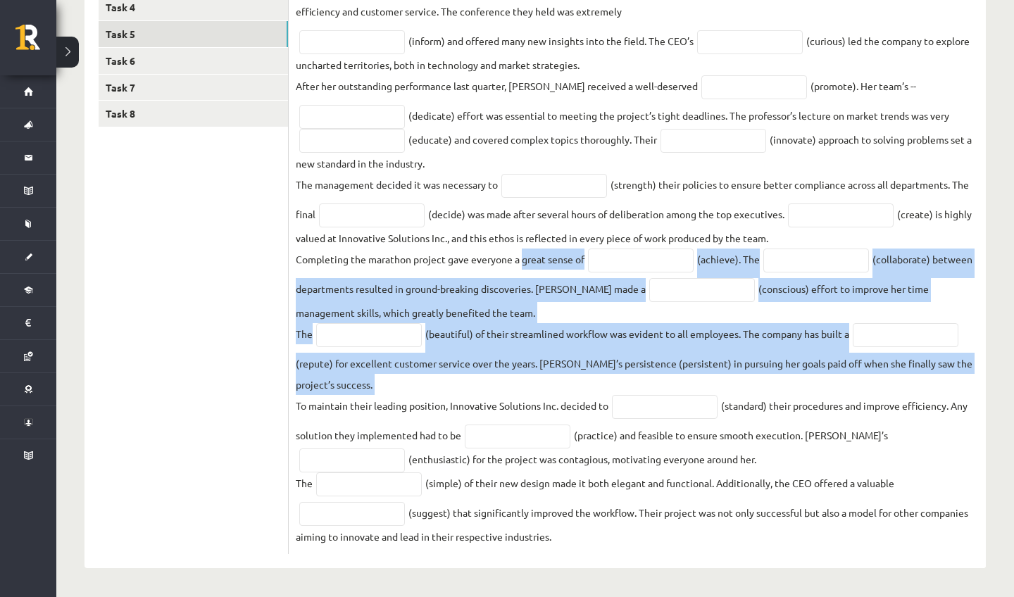
drag, startPoint x: 551, startPoint y: 495, endPoint x: 530, endPoint y: 376, distance: 120.9
click at [530, 376] on fieldset "Innovative Solutions Inc. has always been a leader in the industry. Recently, t…" at bounding box center [637, 264] width 683 height 568
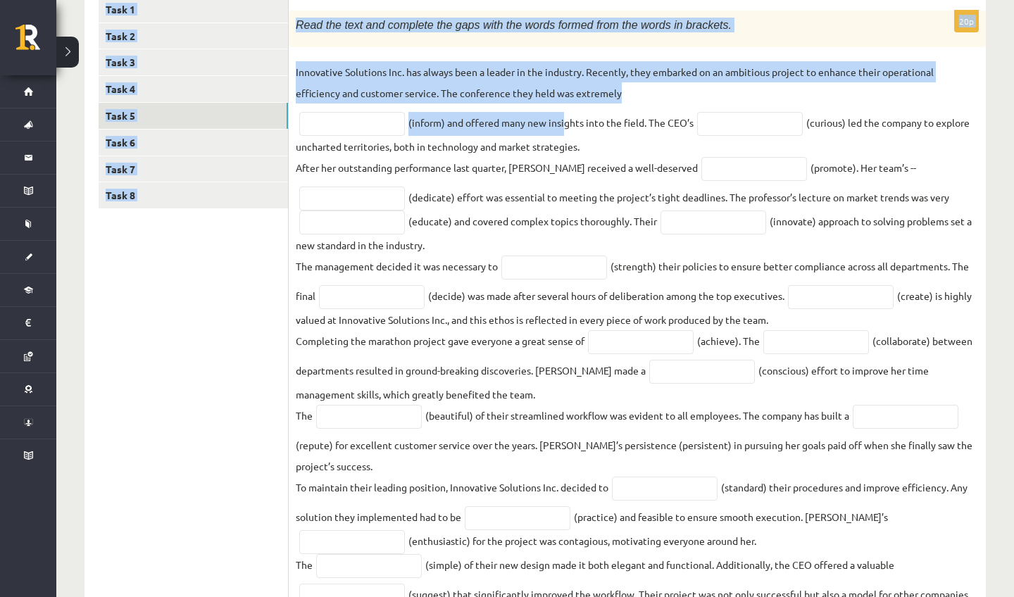
scroll to position [256, 0]
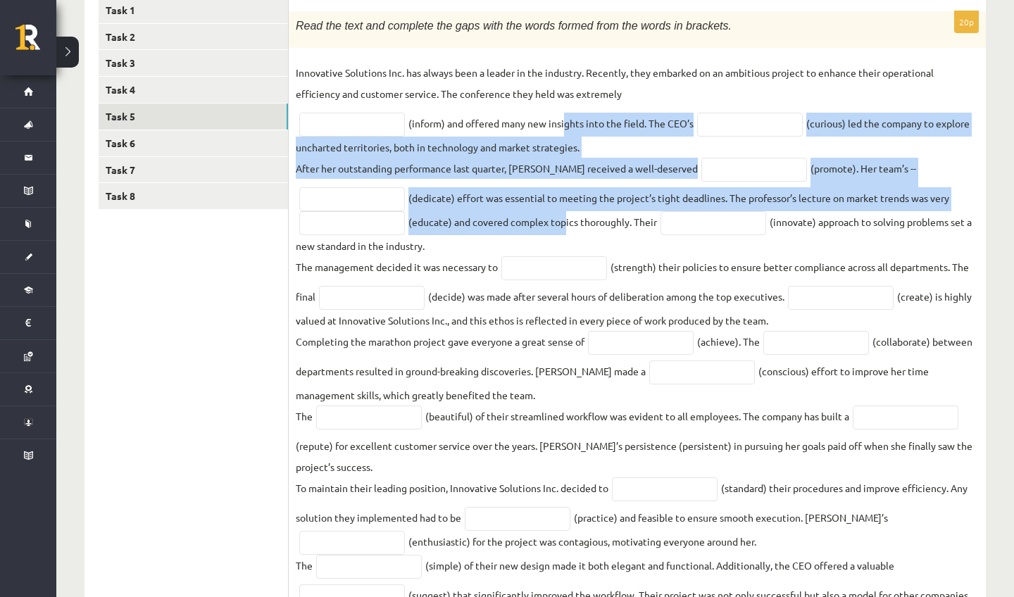
drag, startPoint x: 565, startPoint y: 25, endPoint x: 559, endPoint y: 220, distance: 195.2
click at [559, 220] on fieldset "Innovative Solutions Inc. has always been a leader in the industry. Recently, t…" at bounding box center [637, 346] width 683 height 568
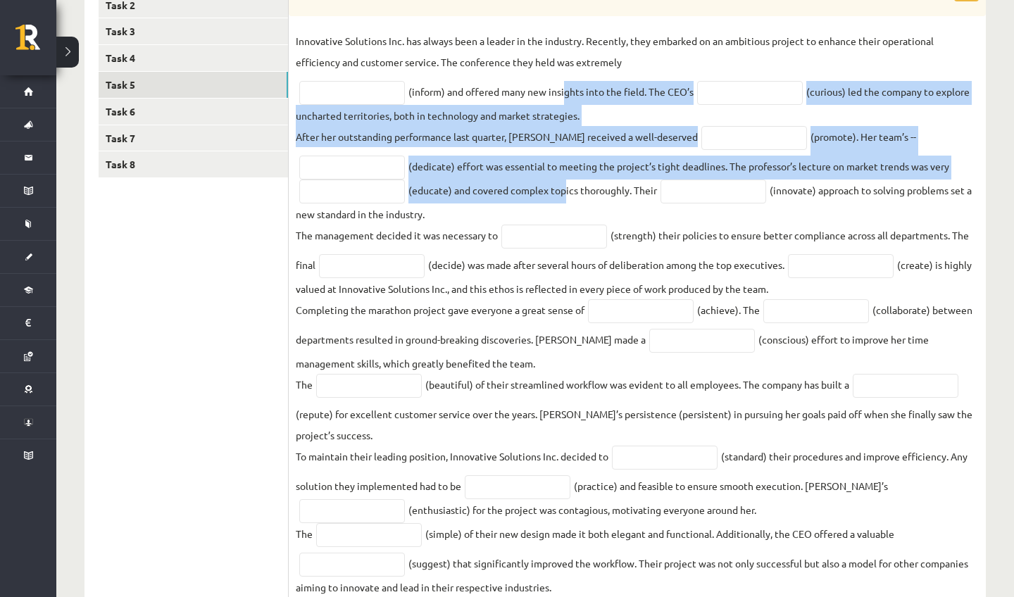
drag, startPoint x: 537, startPoint y: 549, endPoint x: 550, endPoint y: 587, distance: 40.1
click at [550, 587] on fieldset "Innovative Solutions Inc. has always been a leader in the industry. Recently, t…" at bounding box center [637, 314] width 683 height 568
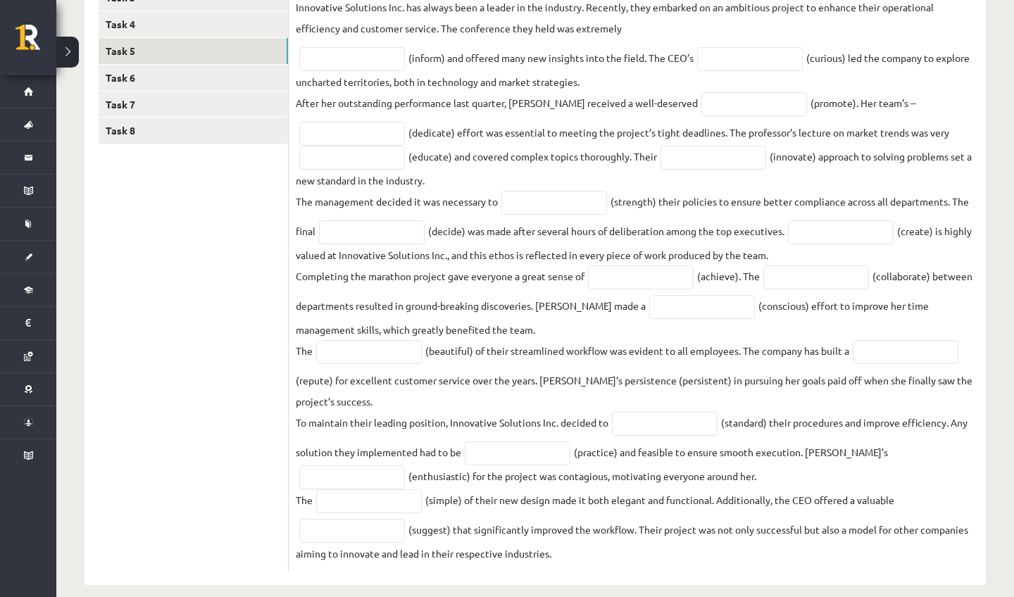
click at [551, 591] on div "Angļu valoda 11.a2 JK klase 1. ieskaite , Keita Oigus (11.a2 JK) Parādīt punktu…" at bounding box center [535, 173] width 958 height 880
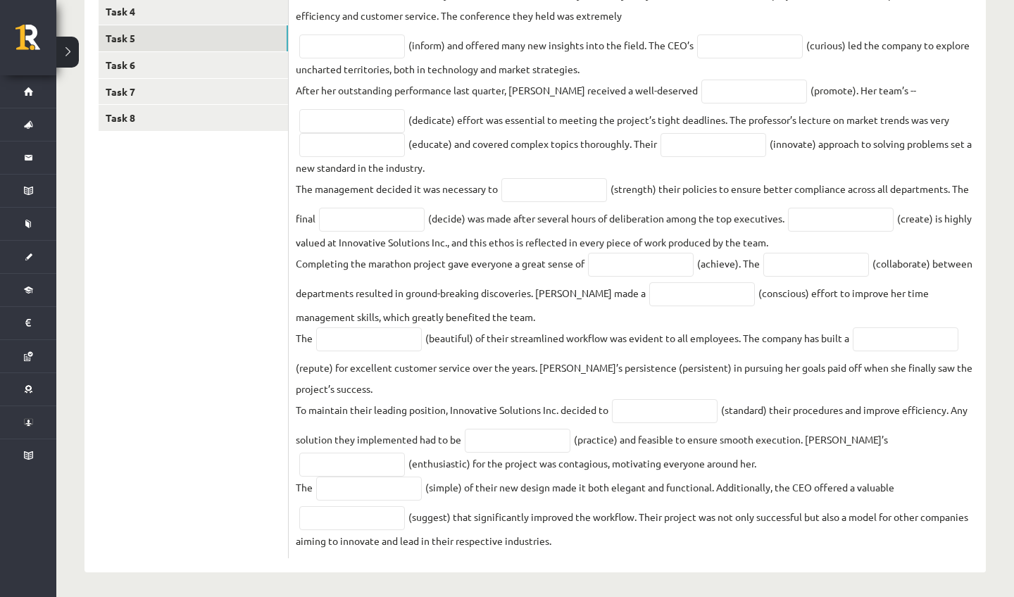
drag, startPoint x: 434, startPoint y: 18, endPoint x: 434, endPoint y: 7, distance: 10.6
click at [434, 10] on p "Innovative Solutions Inc. has always been a leader in the industry. Recently, t…" at bounding box center [637, 5] width 683 height 42
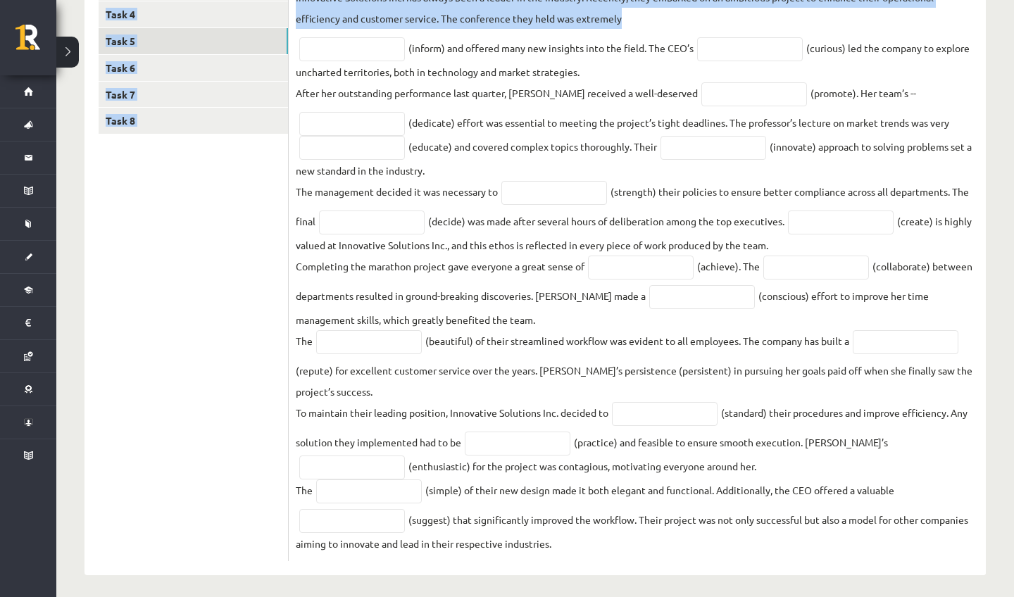
scroll to position [329, 0]
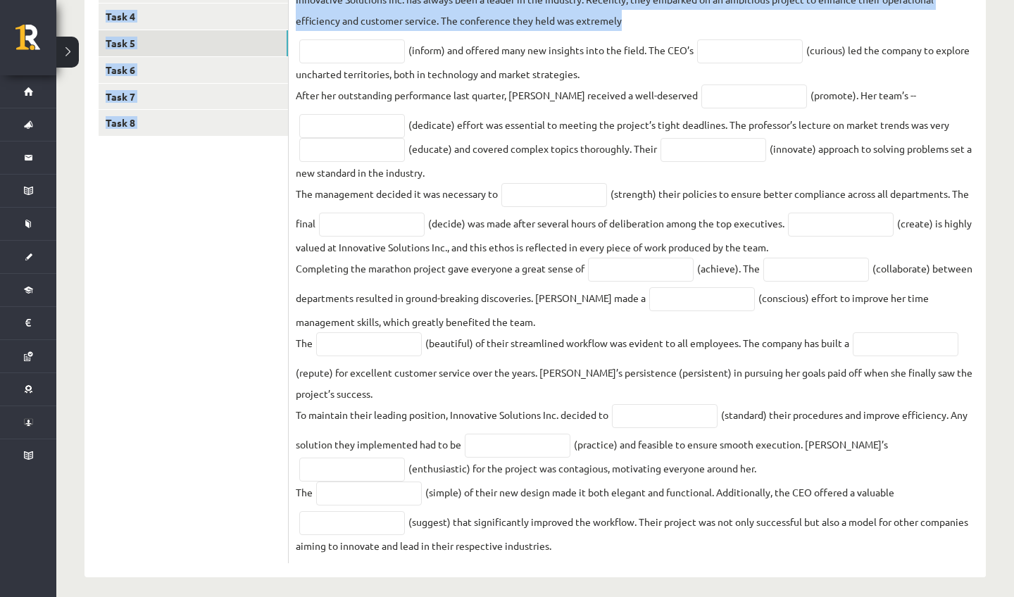
drag, startPoint x: 452, startPoint y: 23, endPoint x: 449, endPoint y: -1, distance: 24.9
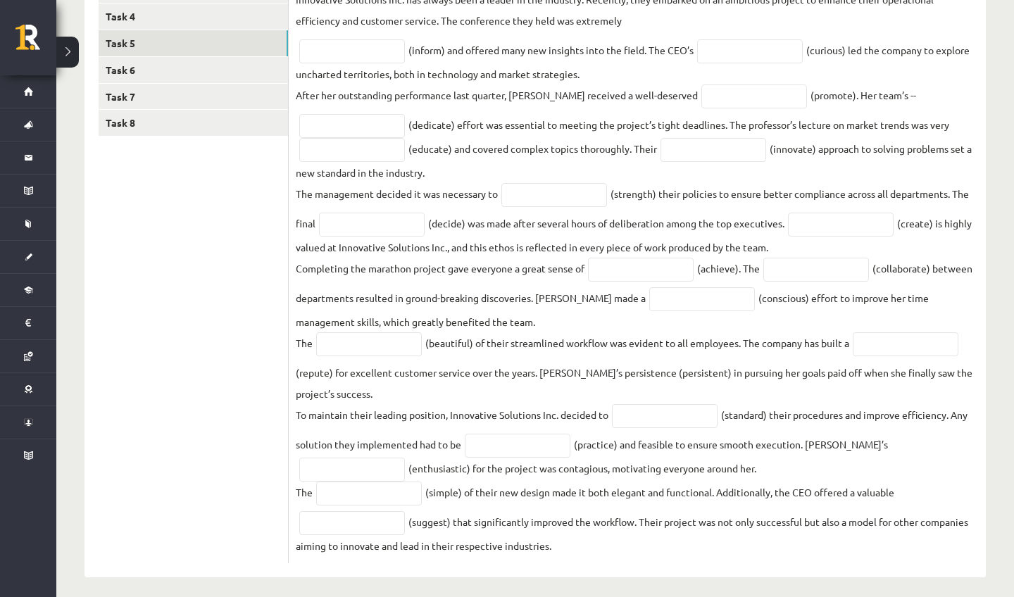
click at [457, 4] on p "Innovative Solutions Inc. has always been a leader in the industry. Recently, t…" at bounding box center [637, 10] width 683 height 42
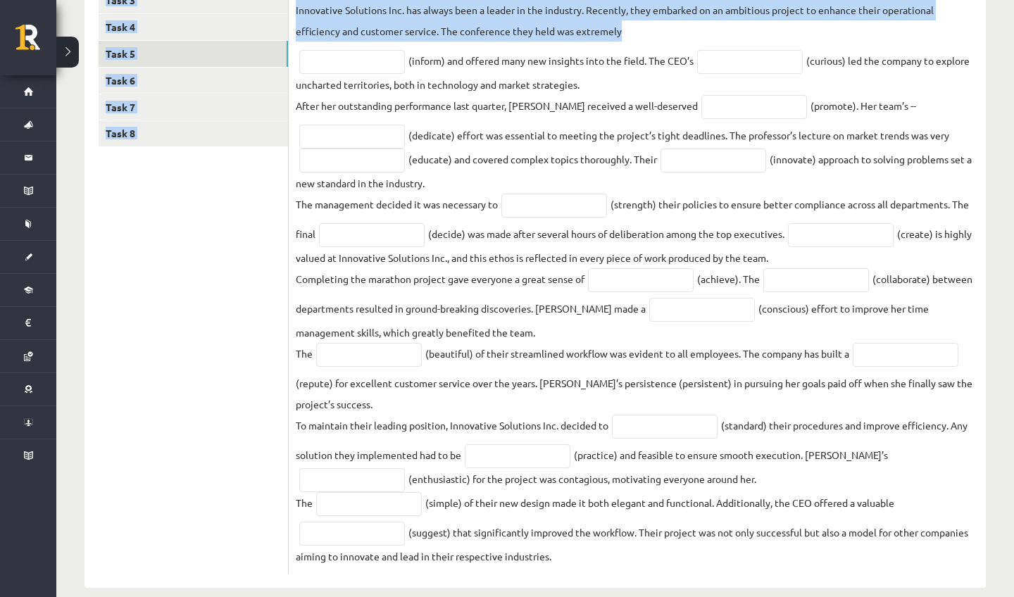
scroll to position [310, 0]
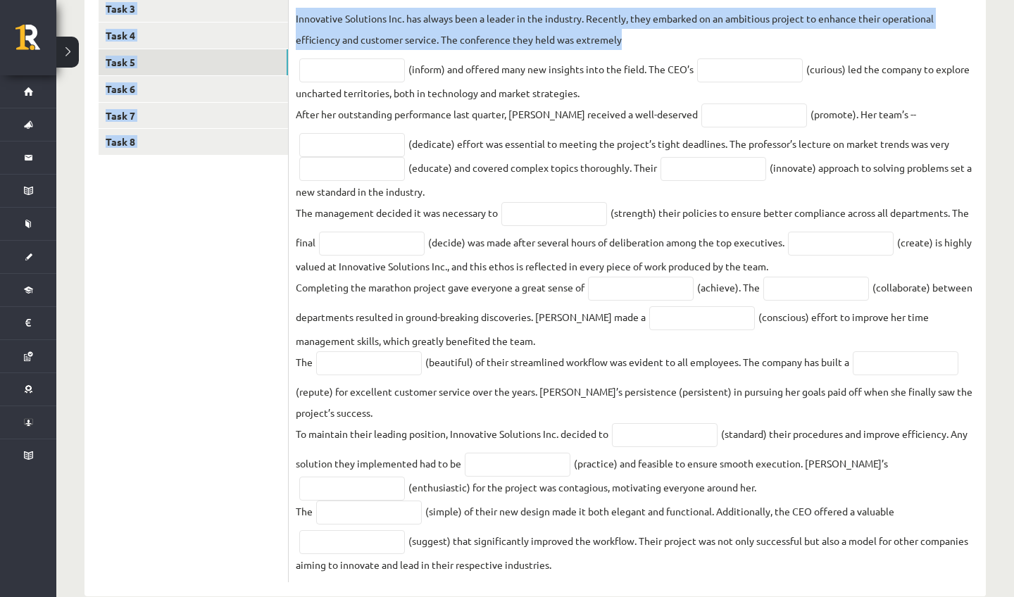
drag, startPoint x: 468, startPoint y: 27, endPoint x: 462, endPoint y: -3, distance: 30.1
click at [223, 288] on ul "Task 1 Task 2 Task 3 Task 4 Task 5 Task 6 Task 7 Task 8" at bounding box center [194, 263] width 190 height 640
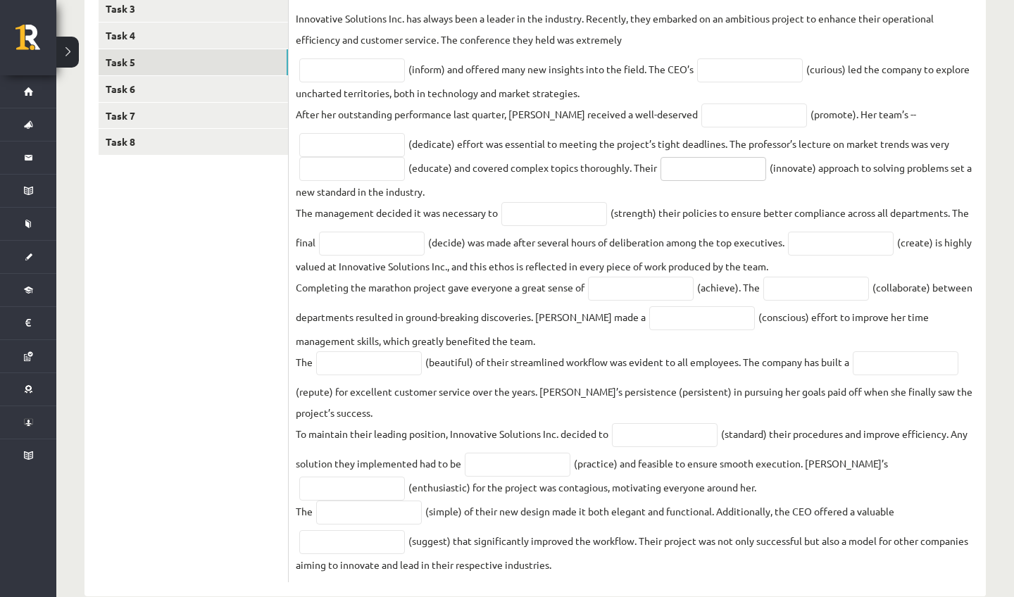
drag, startPoint x: 729, startPoint y: 160, endPoint x: 706, endPoint y: 25, distance: 137.1
click at [706, 25] on fieldset "Innovative Solutions Inc. has always been a leader in the industry. Recently, t…" at bounding box center [637, 292] width 683 height 568
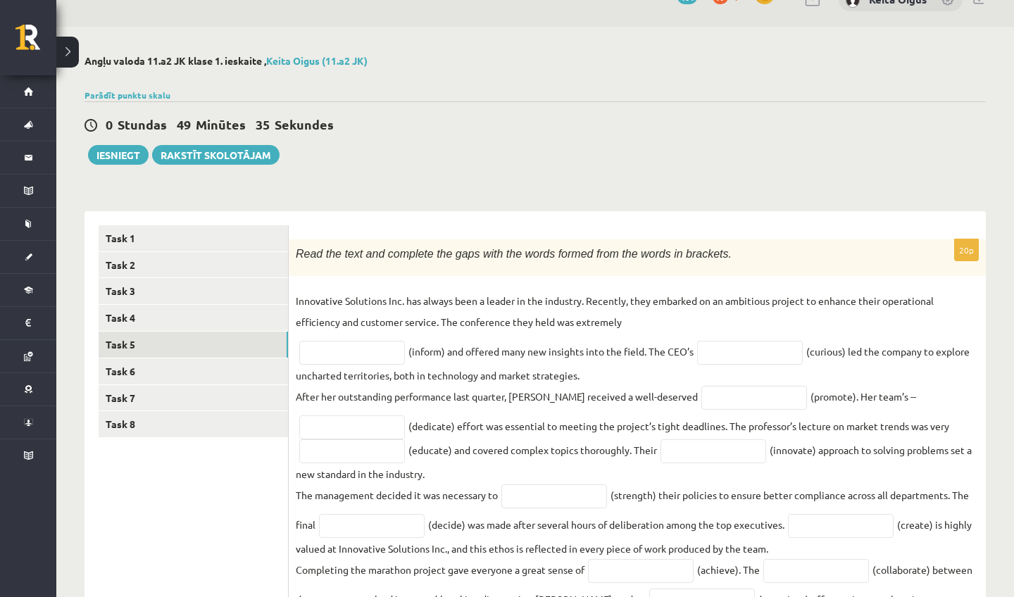
scroll to position [11, 0]
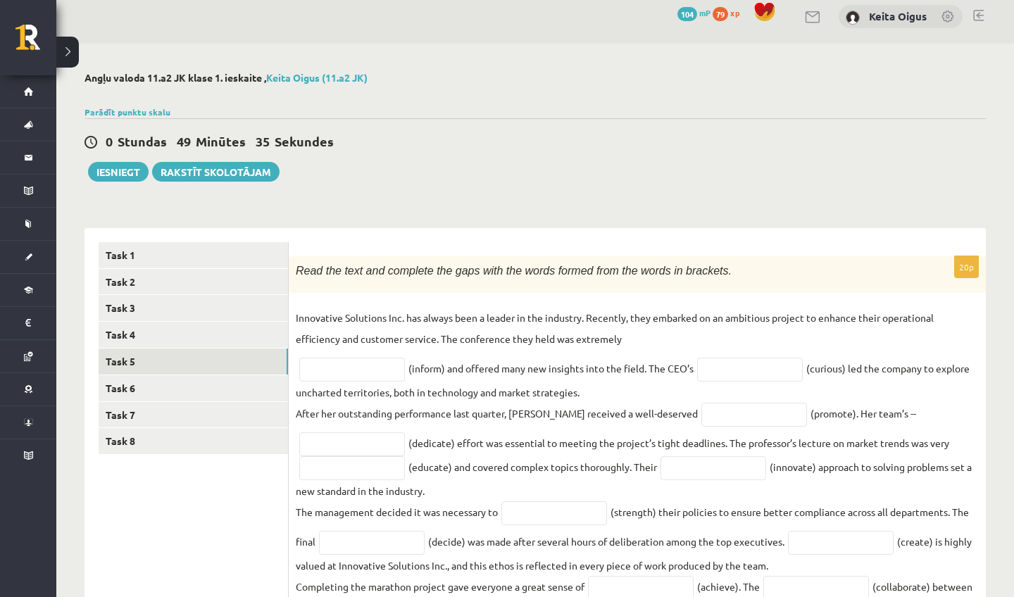
drag, startPoint x: 697, startPoint y: 56, endPoint x: 690, endPoint y: 144, distance: 89.0
click at [690, 144] on div "Angļu valoda 11.a2 JK klase 1. ieskaite , Keita Oigus (11.a2 JK) Parādīt punktu…" at bounding box center [535, 484] width 958 height 880
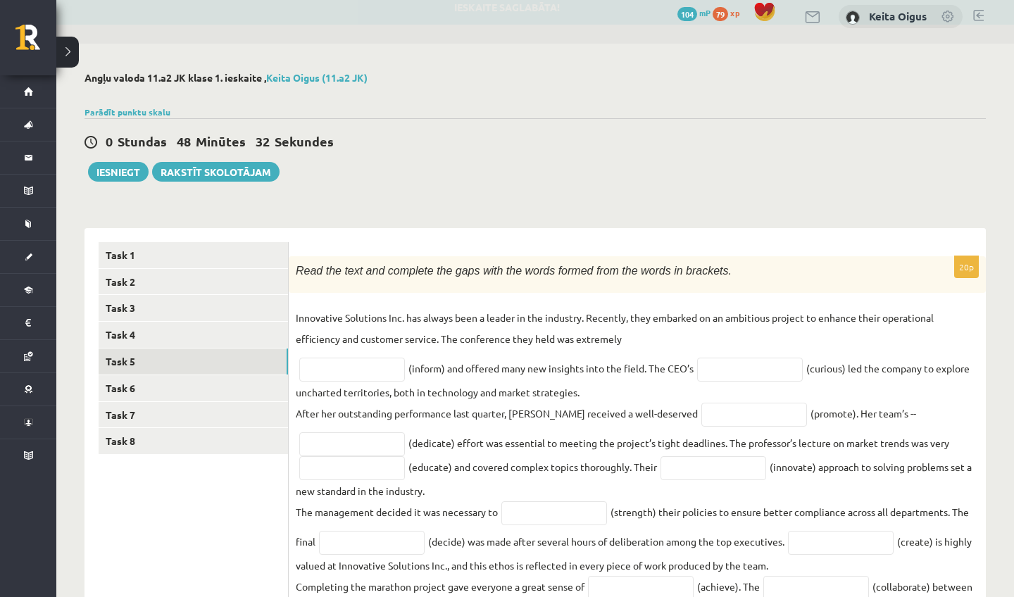
click at [628, 379] on fieldset "Innovative Solutions Inc. has always been a leader in the industry. Recently, t…" at bounding box center [637, 591] width 683 height 568
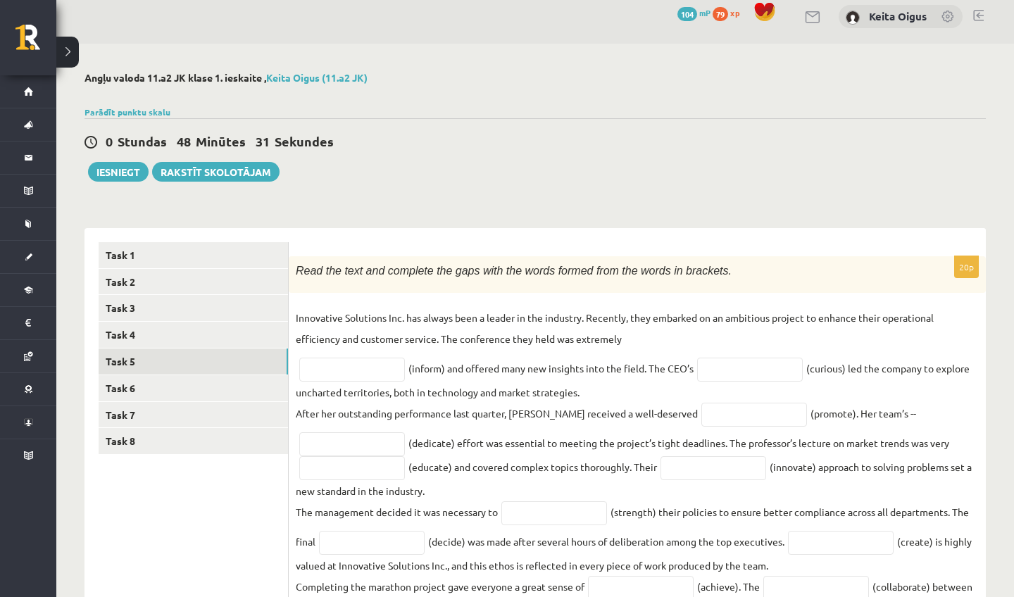
click at [490, 436] on fieldset "Innovative Solutions Inc. has always been a leader in the industry. Recently, t…" at bounding box center [637, 591] width 683 height 568
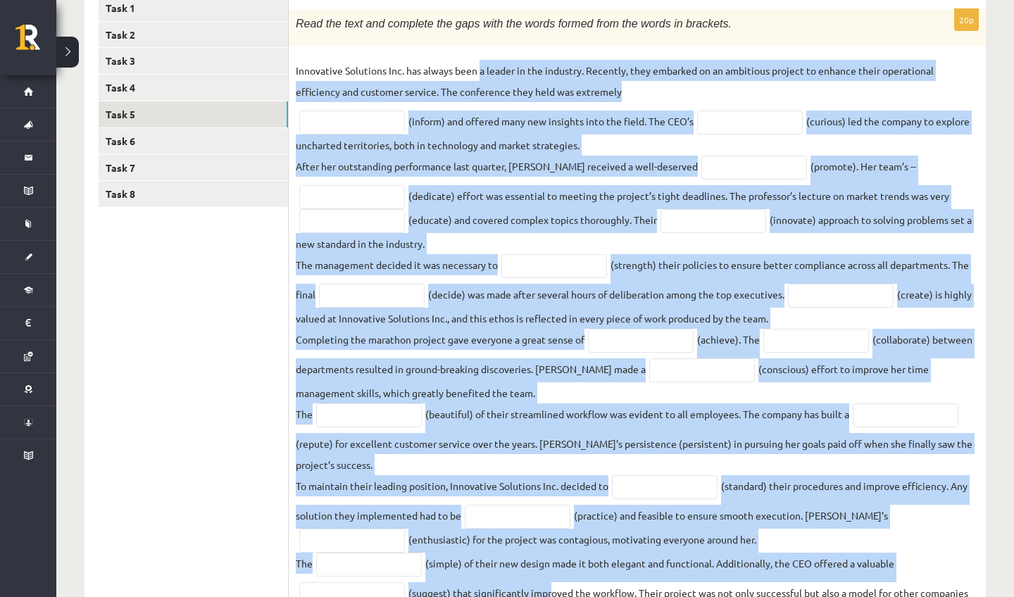
scroll to position [338, 0]
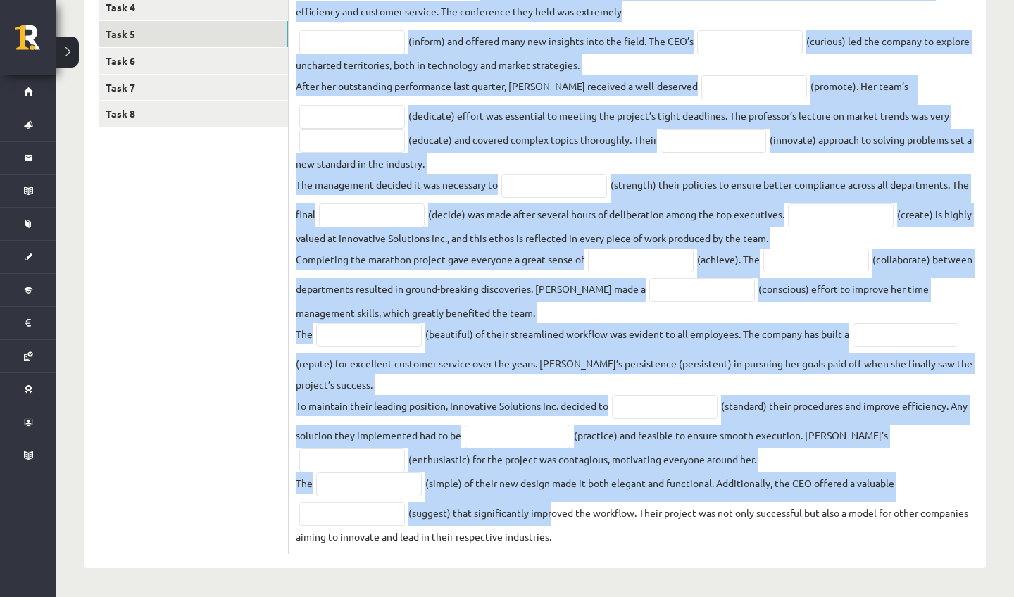
drag, startPoint x: 481, startPoint y: 310, endPoint x: 549, endPoint y: 597, distance: 294.7
click at [549, 597] on div "Angļu valoda 11.a2 JK klase 1. ieskaite , Keita Oigus (11.a2 JK) Parādīt punktu…" at bounding box center [535, 156] width 958 height 880
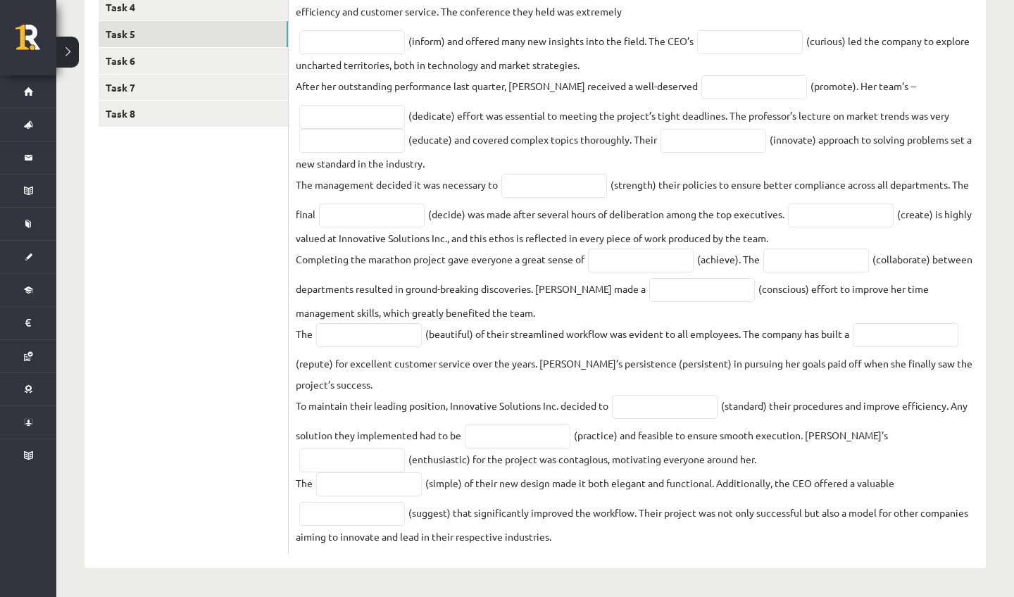
click at [535, 42] on fieldset "Innovative Solutions Inc. has always been a leader in the industry. Recently, t…" at bounding box center [637, 264] width 683 height 568
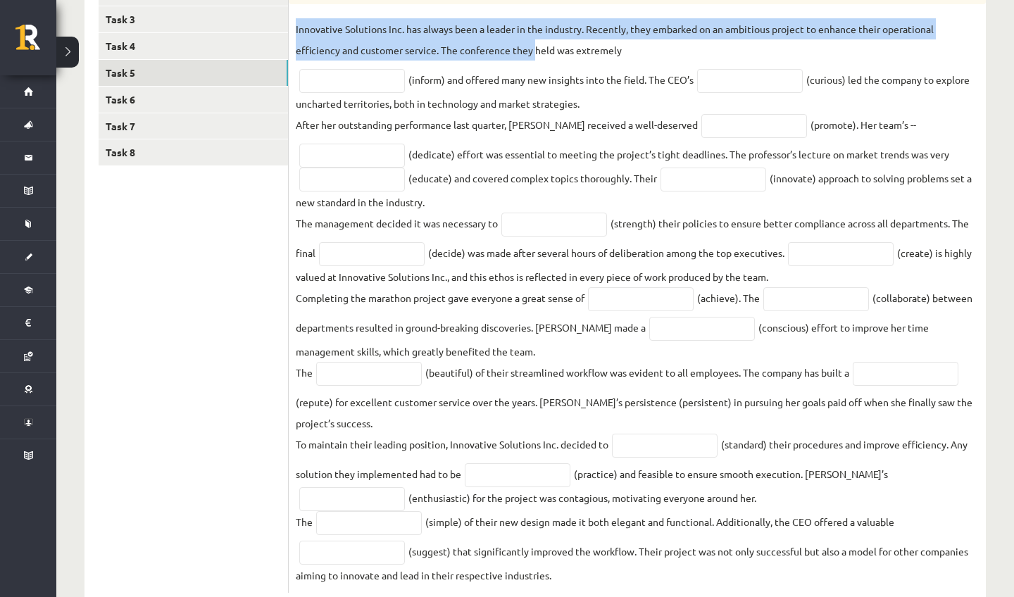
scroll to position [299, 0]
drag, startPoint x: 536, startPoint y: 15, endPoint x: 419, endPoint y: 9, distance: 117.1
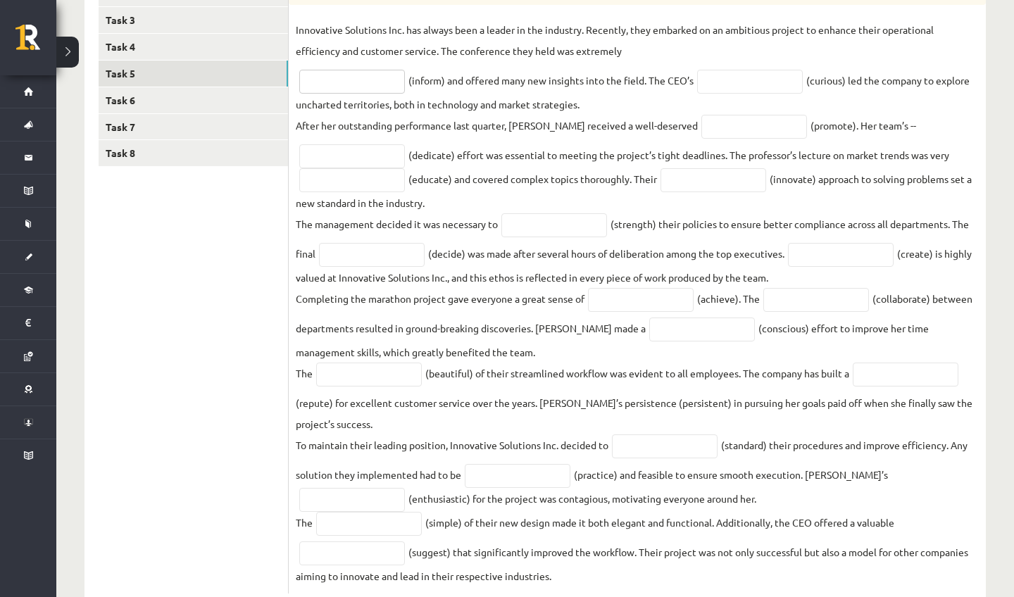
click at [391, 79] on input "text" at bounding box center [352, 82] width 106 height 24
type input "**********"
click at [757, 79] on input "text" at bounding box center [750, 82] width 106 height 24
type input "*********"
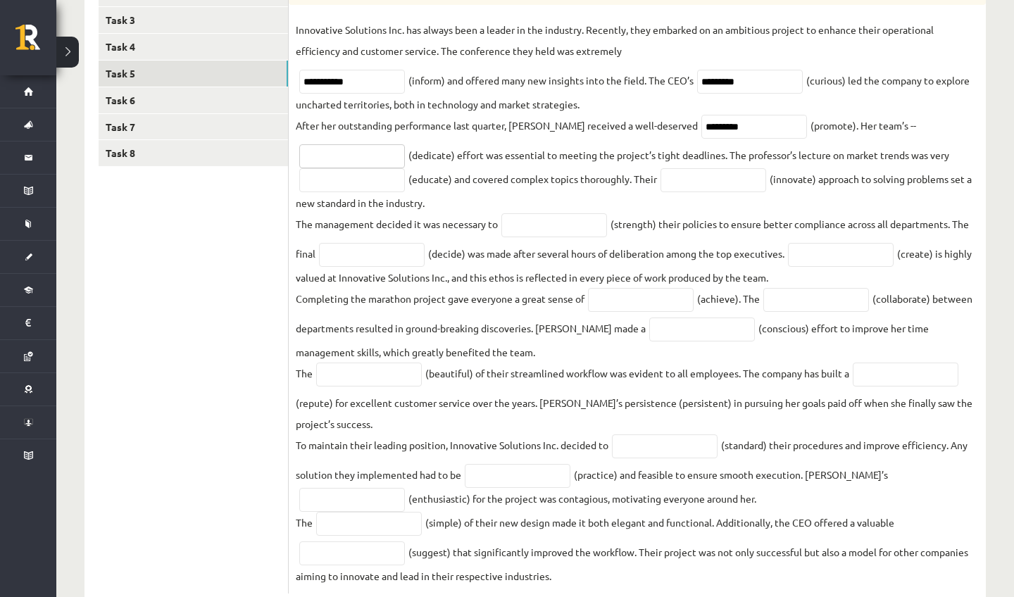
click at [391, 155] on input "text" at bounding box center [352, 156] width 106 height 24
type input "*********"
drag, startPoint x: 391, startPoint y: 155, endPoint x: 337, endPoint y: 187, distance: 63.2
click at [337, 187] on input "text" at bounding box center [352, 180] width 106 height 24
type input "**********"
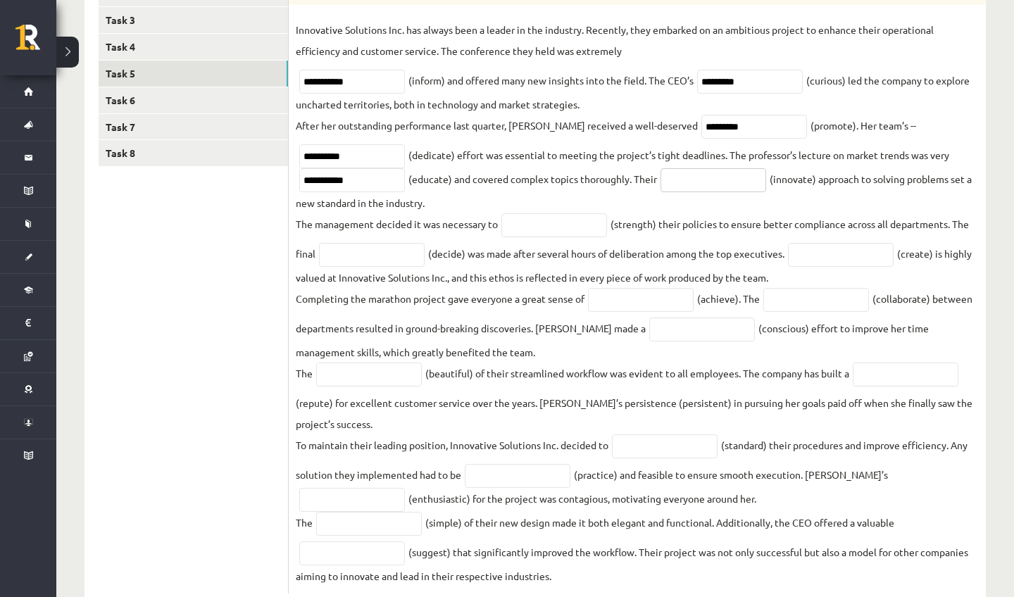
click at [694, 173] on input "text" at bounding box center [714, 180] width 106 height 24
type input "**********"
drag, startPoint x: 694, startPoint y: 170, endPoint x: 530, endPoint y: 218, distance: 171.0
click at [530, 218] on input "text" at bounding box center [554, 225] width 106 height 24
type input "**********"
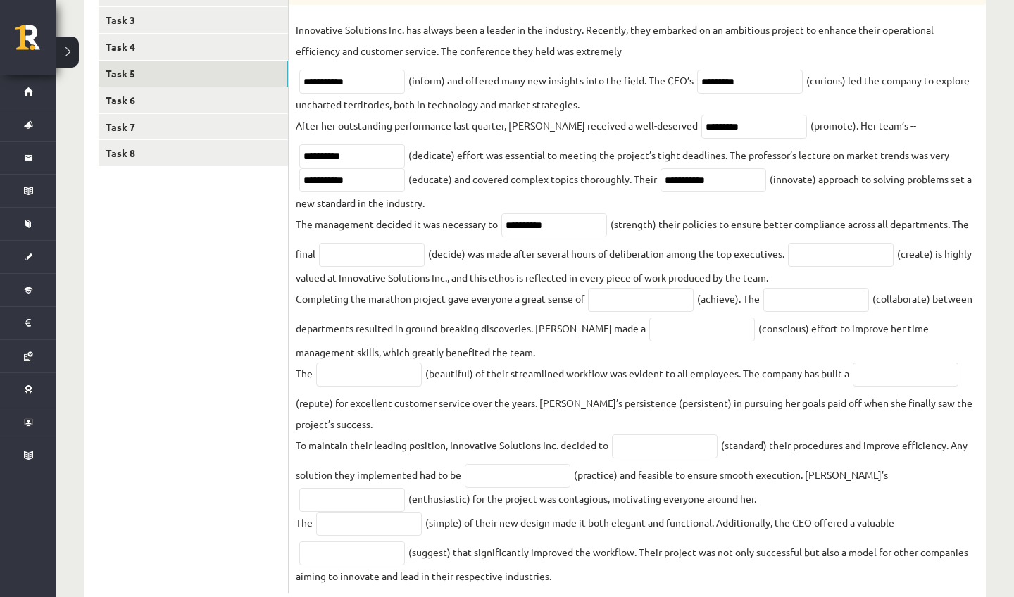
click at [401, 242] on fieldset "**********" at bounding box center [637, 303] width 683 height 568
click at [406, 263] on input "text" at bounding box center [372, 255] width 106 height 24
type input "********"
click at [873, 253] on input "text" at bounding box center [841, 255] width 106 height 24
type input "**********"
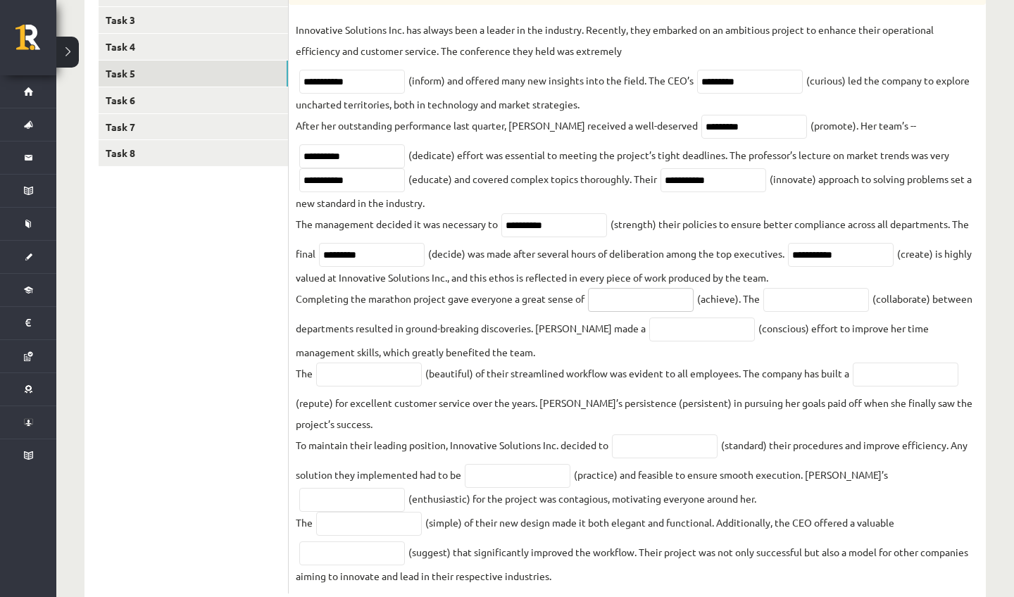
click at [635, 307] on input "text" at bounding box center [641, 300] width 106 height 24
type input "**********"
click at [787, 299] on input "text" at bounding box center [816, 300] width 106 height 24
type input "**********"
click at [733, 327] on input "text" at bounding box center [702, 330] width 106 height 24
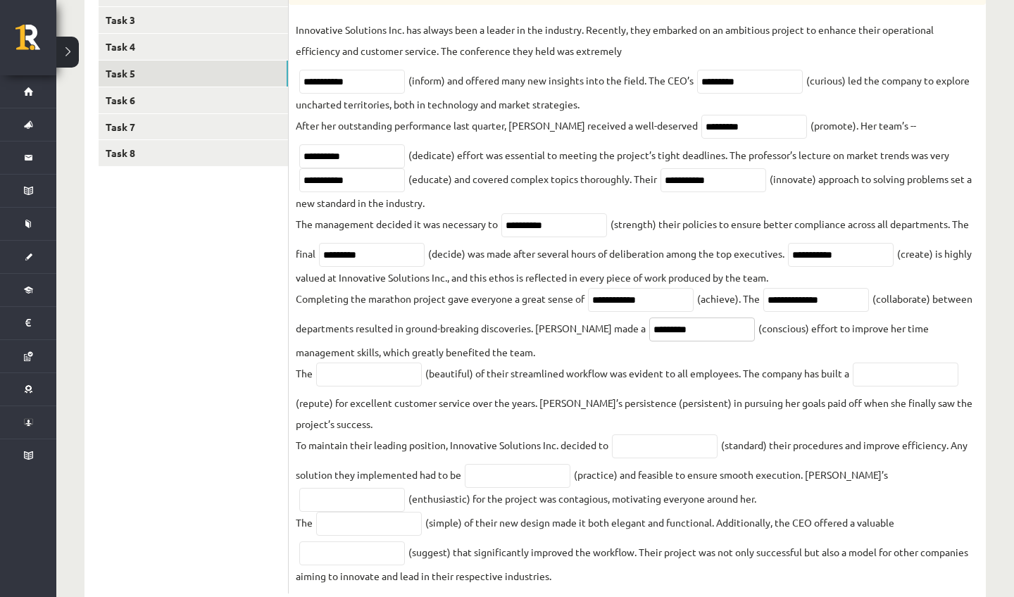
type input "*********"
click at [401, 380] on input "text" at bounding box center [369, 375] width 106 height 24
type input "******"
click at [956, 385] on input "text" at bounding box center [906, 375] width 106 height 24
click at [956, 382] on input "text" at bounding box center [906, 375] width 106 height 24
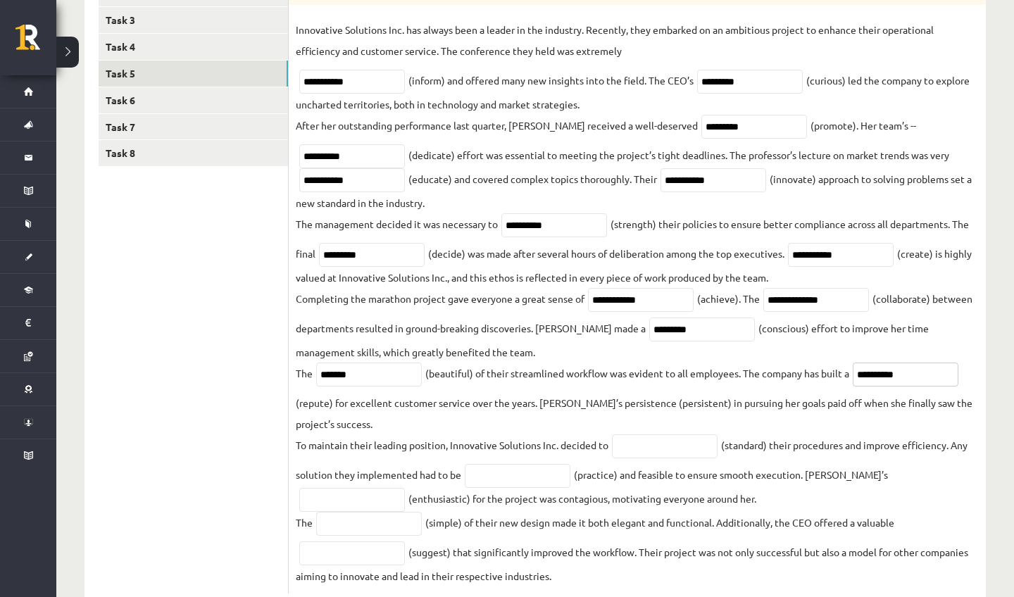
type input "**********"
click at [656, 444] on input "text" at bounding box center [665, 447] width 106 height 24
click at [652, 459] on input "text" at bounding box center [665, 447] width 106 height 24
type input "**********"
click at [495, 482] on input "text" at bounding box center [518, 476] width 106 height 24
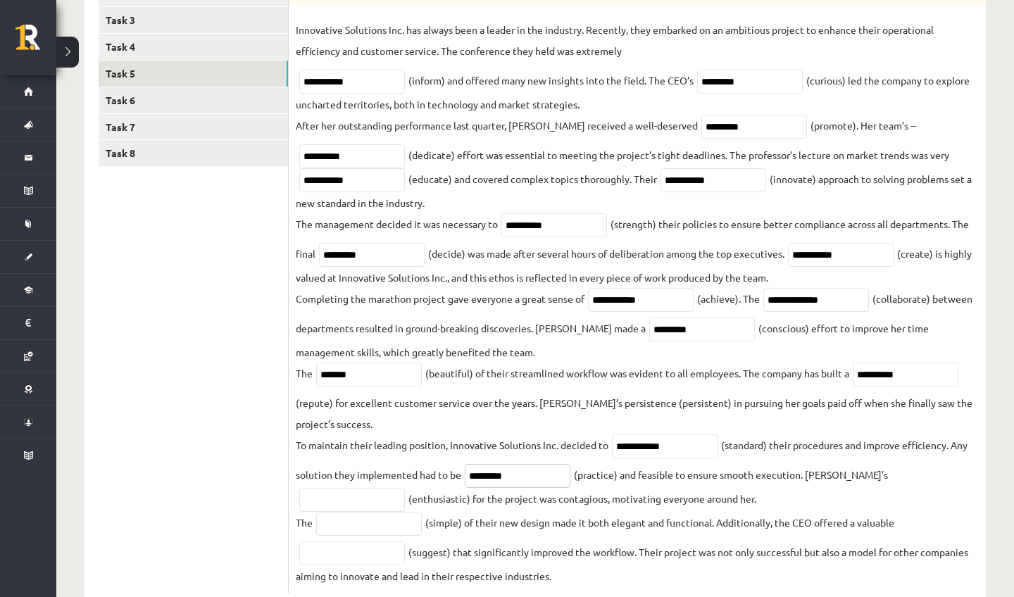
type input "*********"
click at [405, 488] on input "text" at bounding box center [352, 500] width 106 height 24
type input "**********"
click at [401, 523] on input "text" at bounding box center [369, 524] width 106 height 24
type input "**********"
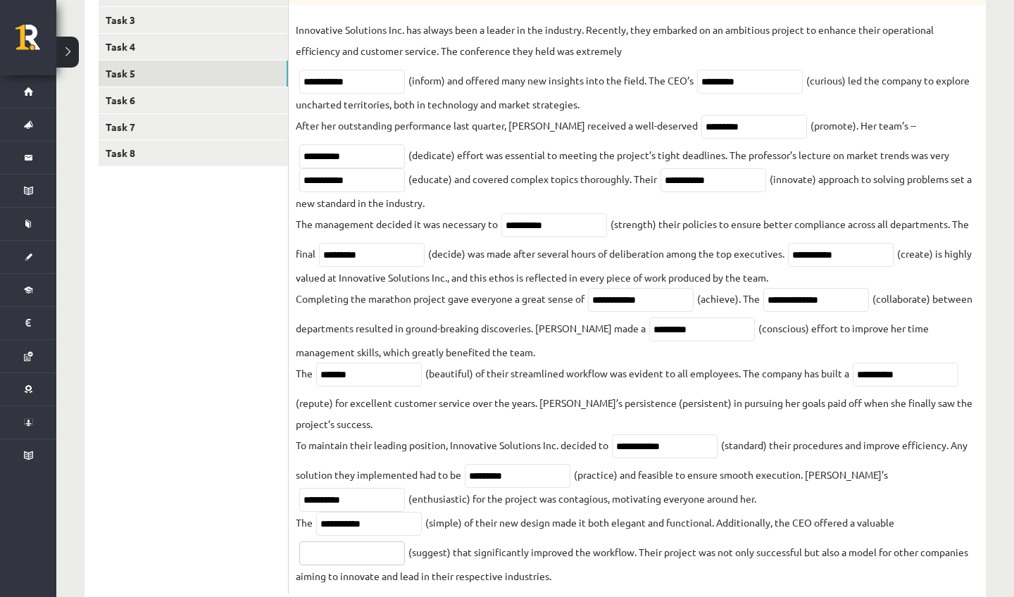
click at [349, 566] on input "text" at bounding box center [352, 554] width 106 height 24
type input "**********"
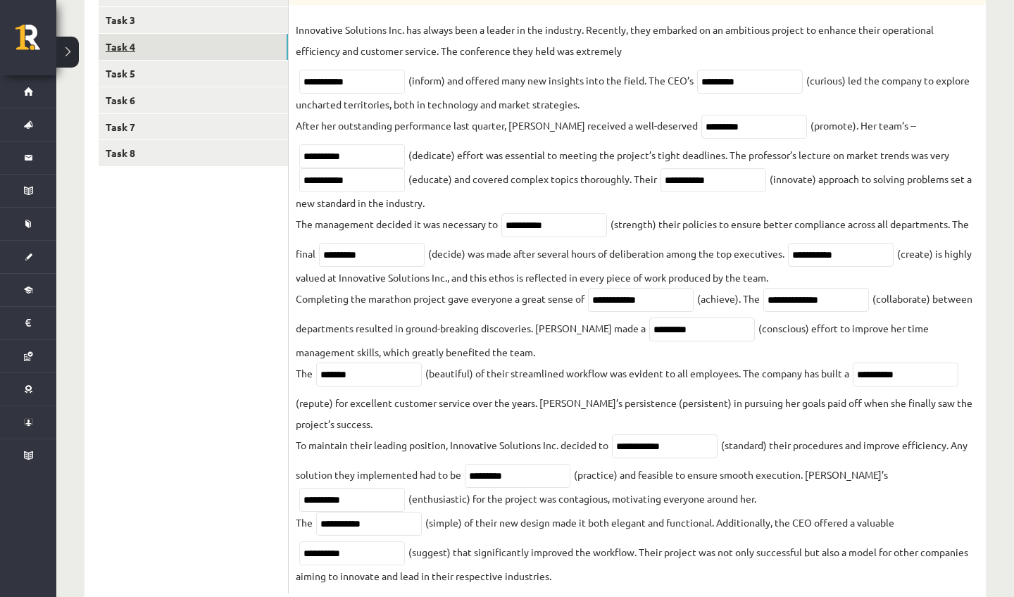
click at [190, 35] on link "Task 4" at bounding box center [193, 47] width 189 height 26
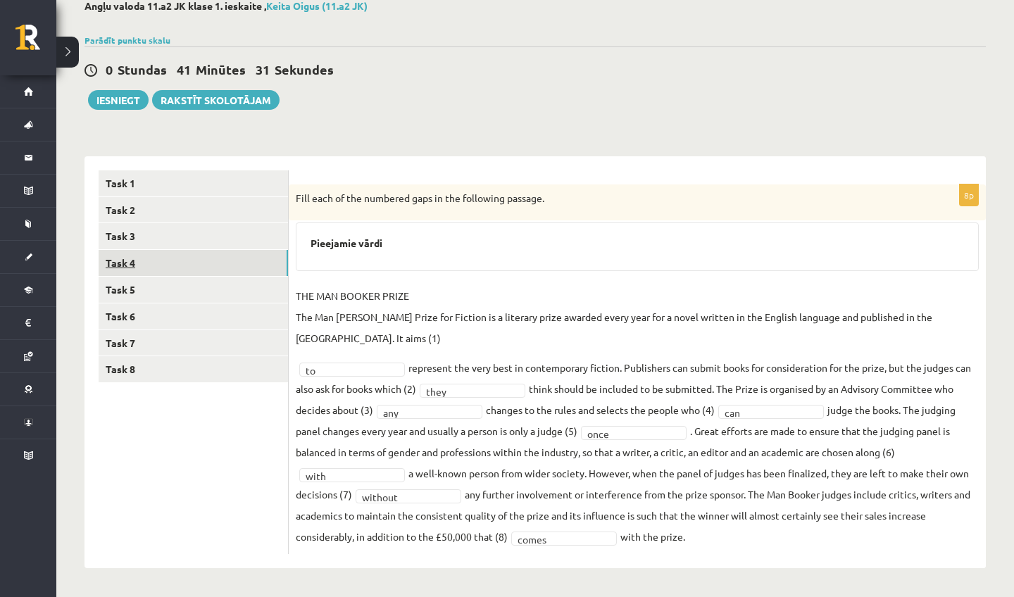
scroll to position [61, 0]
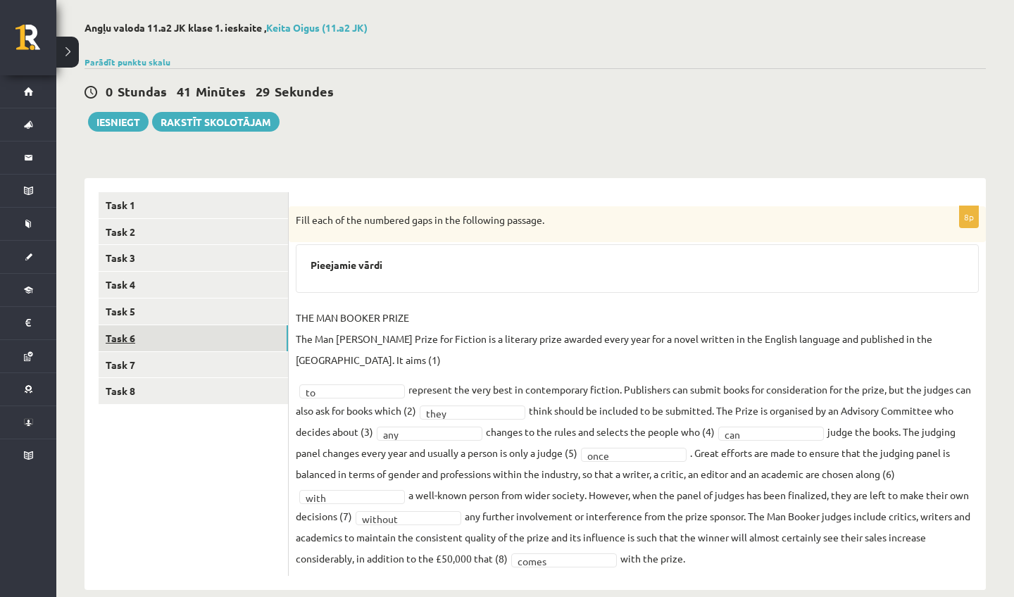
click at [170, 337] on link "Task 6" at bounding box center [193, 338] width 189 height 26
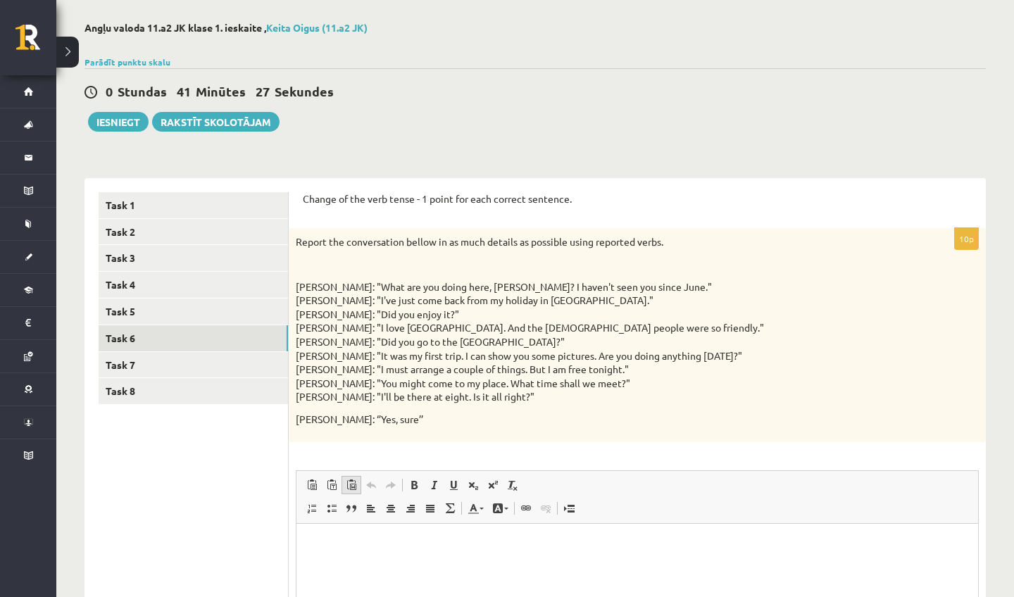
scroll to position [0, 0]
click at [350, 542] on p "Editor, wiswyg-editor-user-answer-47024809129740" at bounding box center [638, 544] width 654 height 15
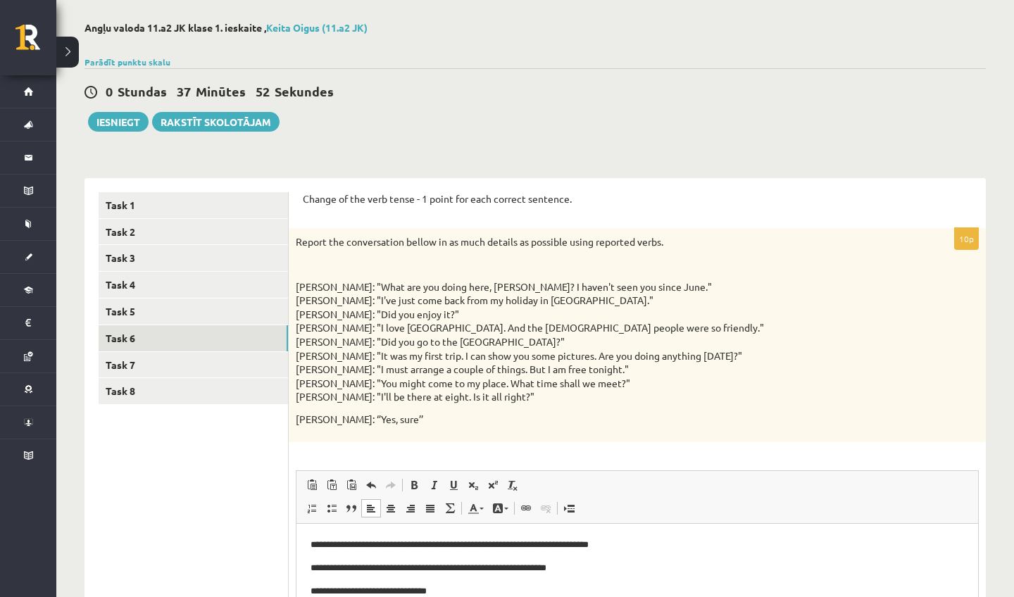
scroll to position [77, 0]
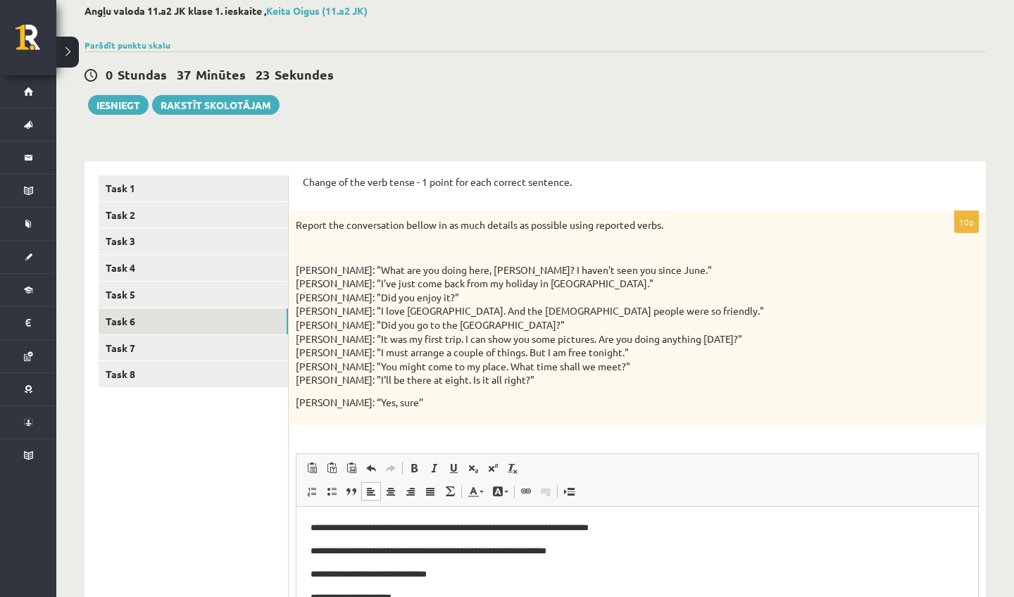
click at [378, 597] on html "**********" at bounding box center [638, 562] width 682 height 112
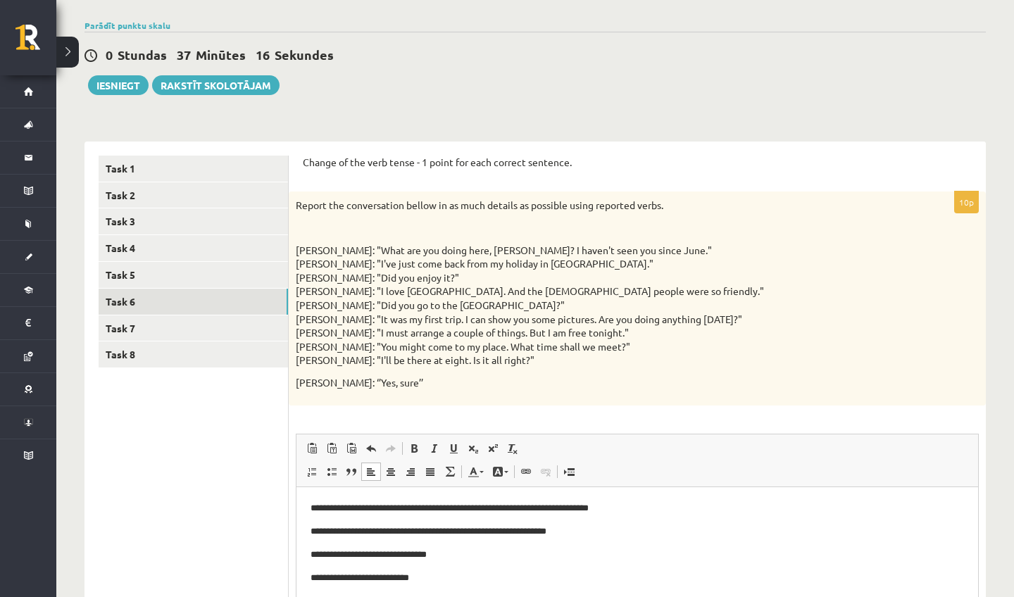
click at [388, 597] on html "**********" at bounding box center [638, 543] width 682 height 112
click at [439, 578] on p "**********" at bounding box center [638, 577] width 654 height 14
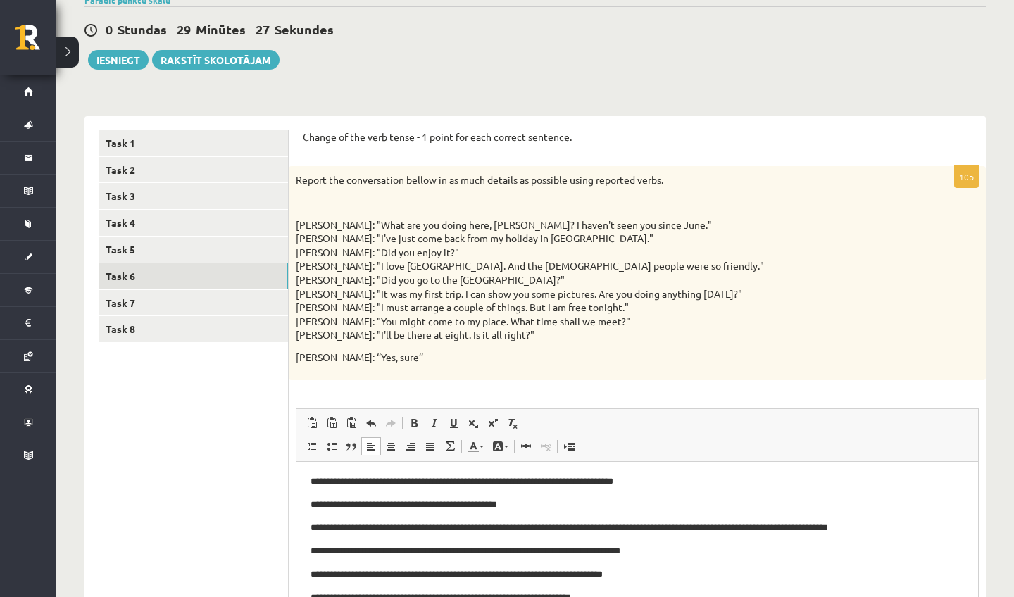
scroll to position [94, 0]
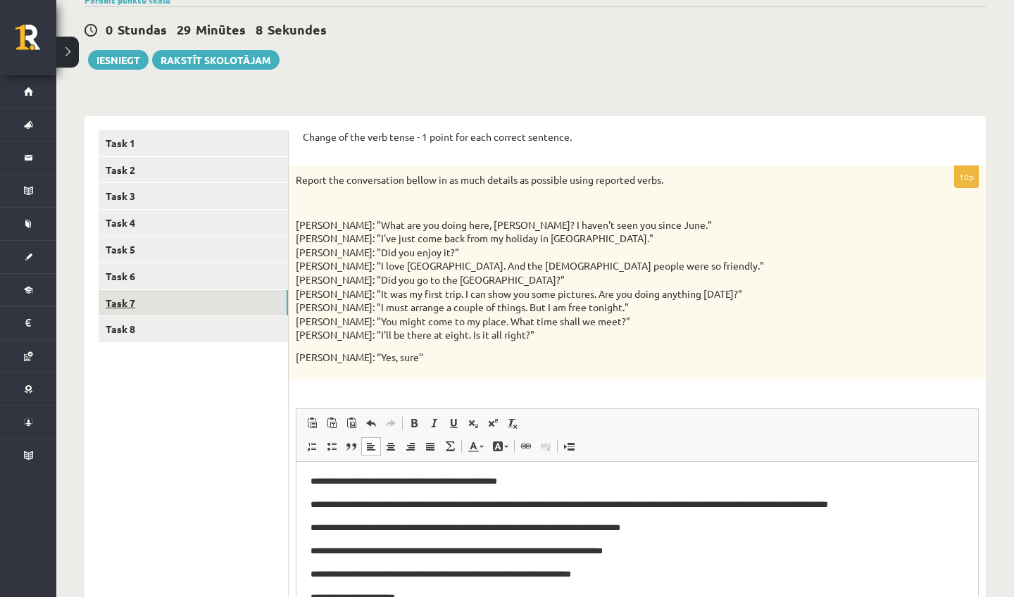
click at [258, 295] on link "Task 7" at bounding box center [193, 303] width 189 height 26
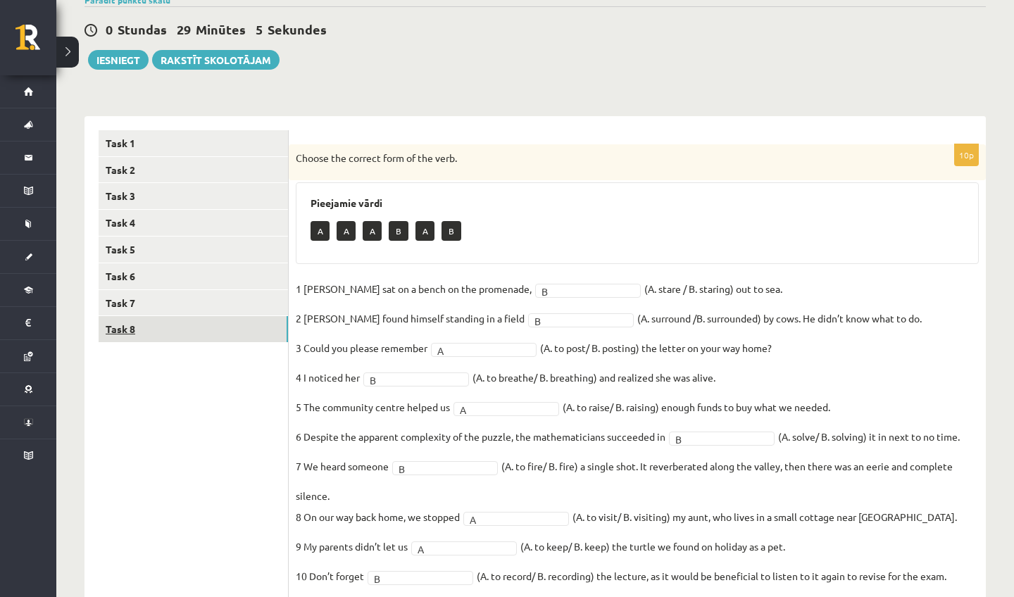
click at [255, 319] on link "Task 8" at bounding box center [193, 329] width 189 height 26
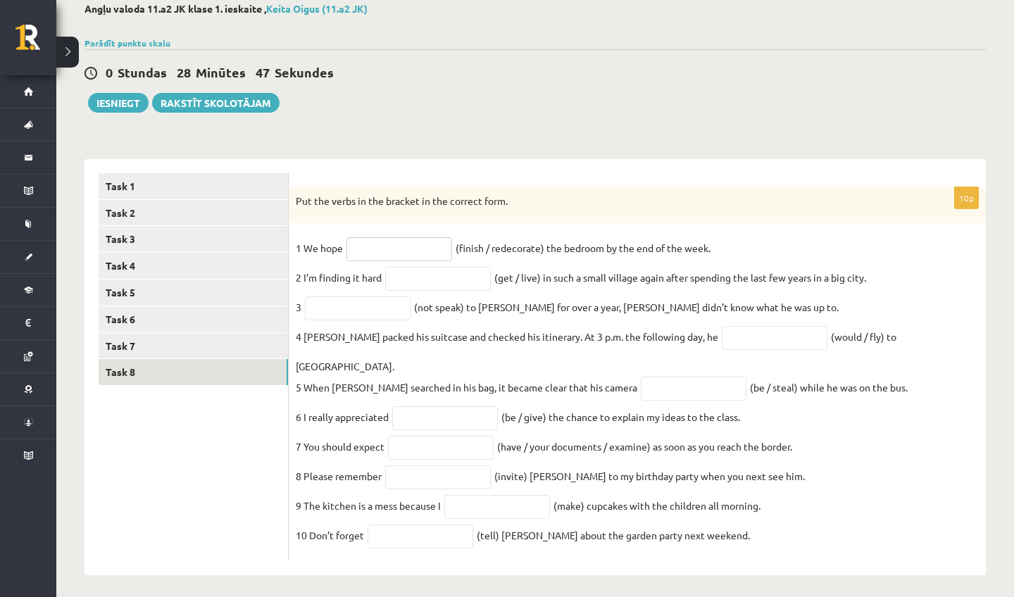
click at [378, 261] on input "text" at bounding box center [400, 249] width 106 height 24
type input "**********"
drag, startPoint x: 378, startPoint y: 261, endPoint x: 398, endPoint y: 282, distance: 29.4
click at [400, 282] on input "text" at bounding box center [438, 279] width 106 height 24
type input "**********"
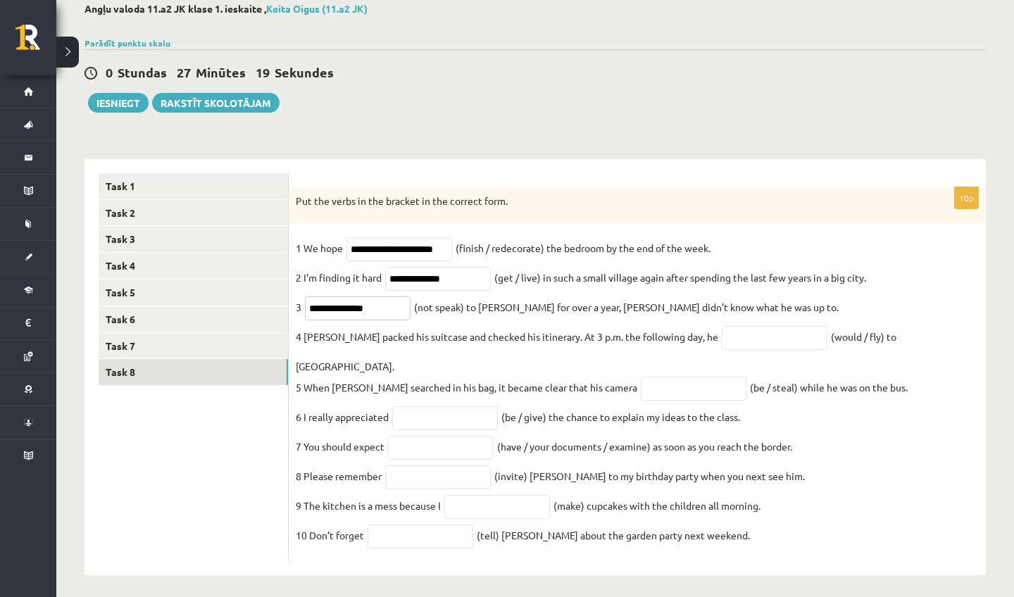
type input "**********"
drag, startPoint x: 385, startPoint y: 305, endPoint x: 727, endPoint y: 342, distance: 344.3
click at [727, 342] on input "text" at bounding box center [775, 338] width 106 height 24
type input "*********"
click at [675, 387] on fieldset "**********" at bounding box center [637, 395] width 683 height 317
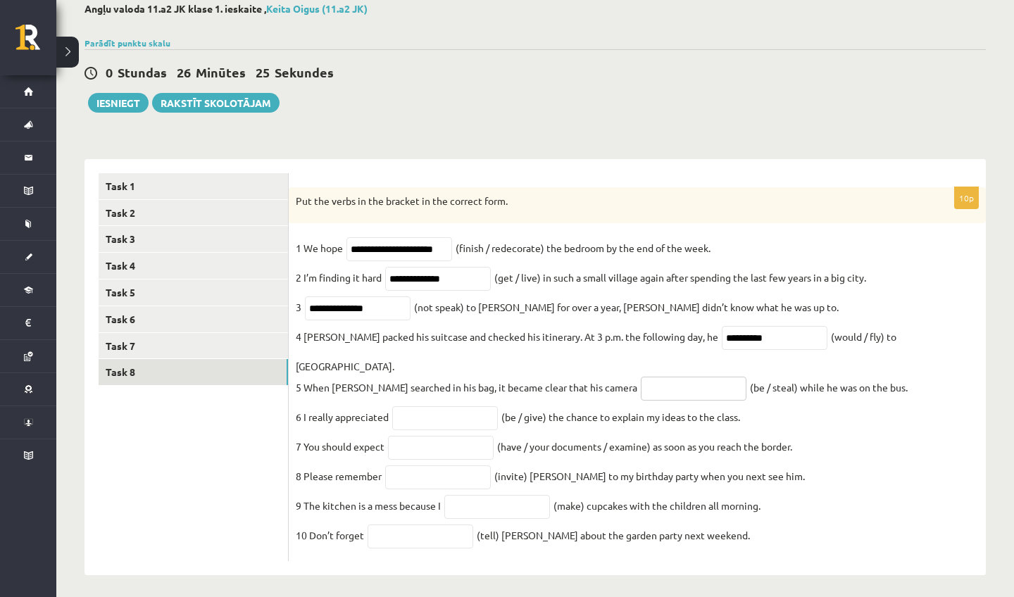
click at [671, 378] on input "text" at bounding box center [694, 389] width 106 height 24
type input "**********"
click at [545, 377] on p "5 When Ahmed searched in his bag, it became clear that his camera" at bounding box center [467, 387] width 342 height 21
click at [470, 407] on input "text" at bounding box center [445, 418] width 106 height 24
type input "********"
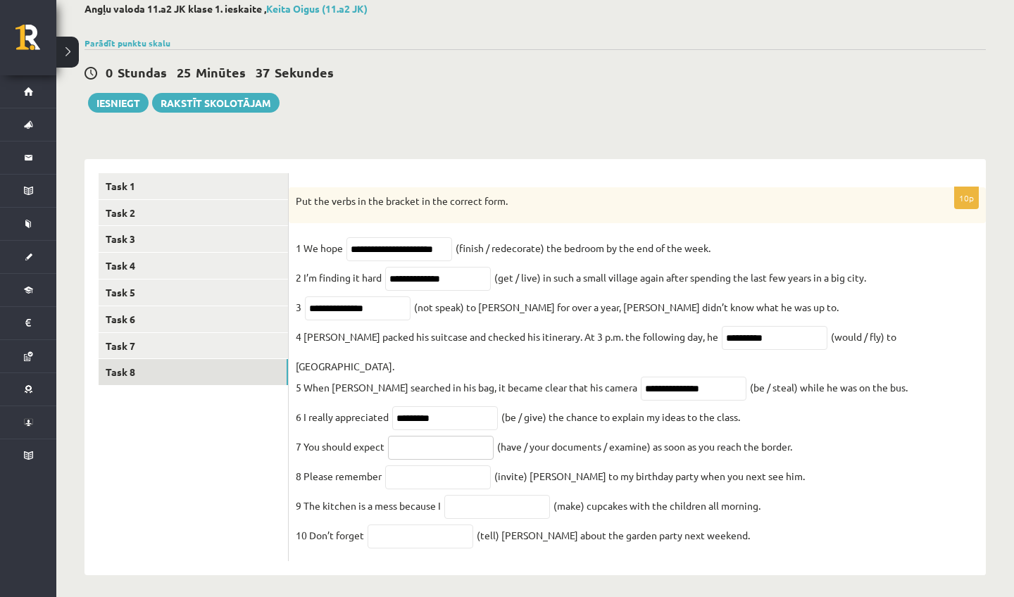
click at [456, 436] on input "text" at bounding box center [441, 448] width 106 height 24
type input "**********"
click at [411, 466] on input "text" at bounding box center [438, 478] width 106 height 24
type input "*********"
click at [480, 501] on input "text" at bounding box center [497, 507] width 106 height 24
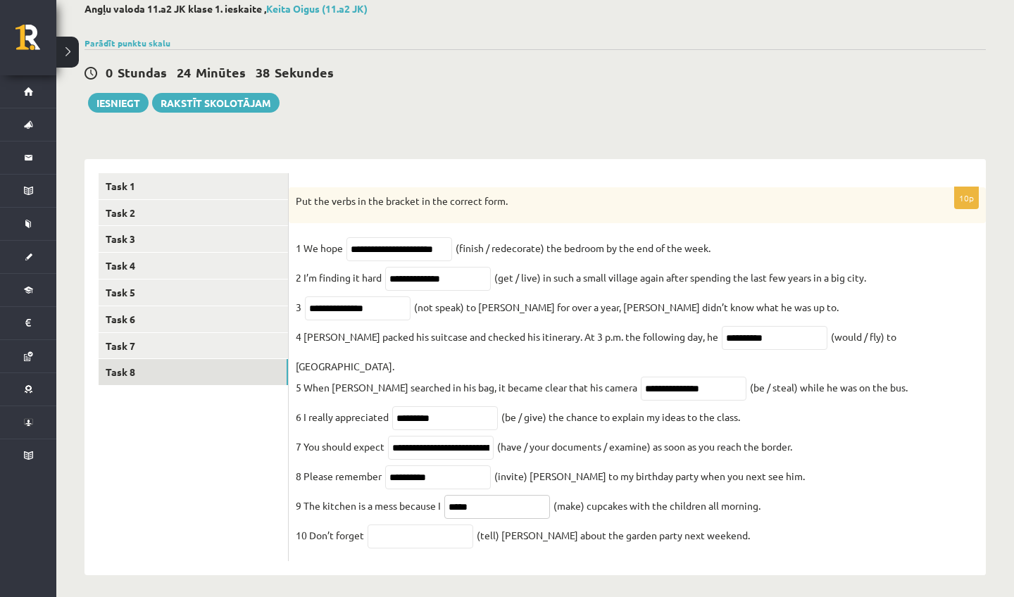
type input "****"
click at [435, 525] on input "text" at bounding box center [421, 537] width 106 height 24
type input "*******"
click at [120, 98] on button "Iesniegt" at bounding box center [118, 103] width 61 height 20
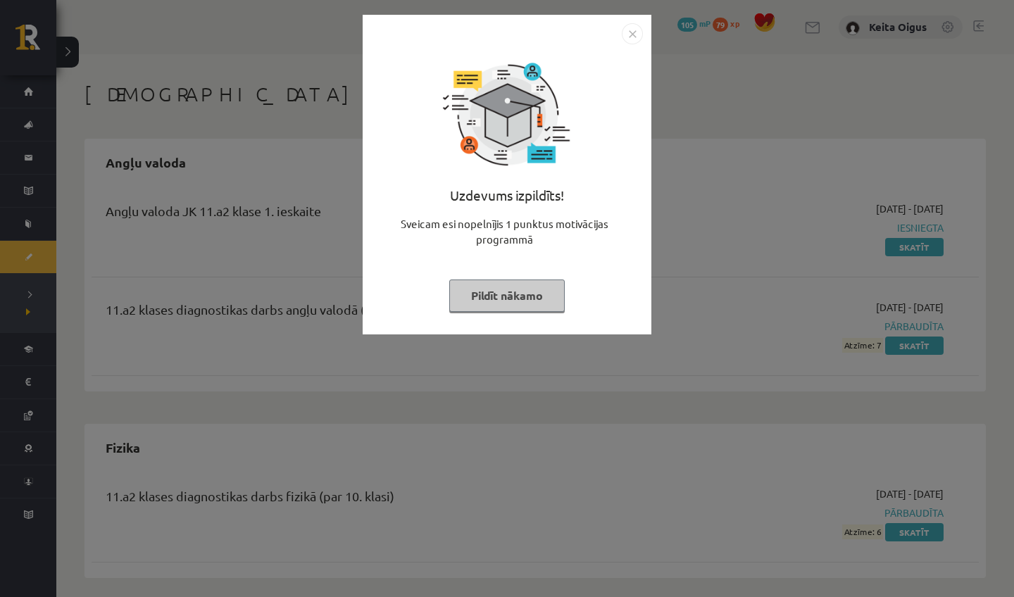
click at [547, 294] on button "Pildīt nākamo" at bounding box center [507, 296] width 116 height 32
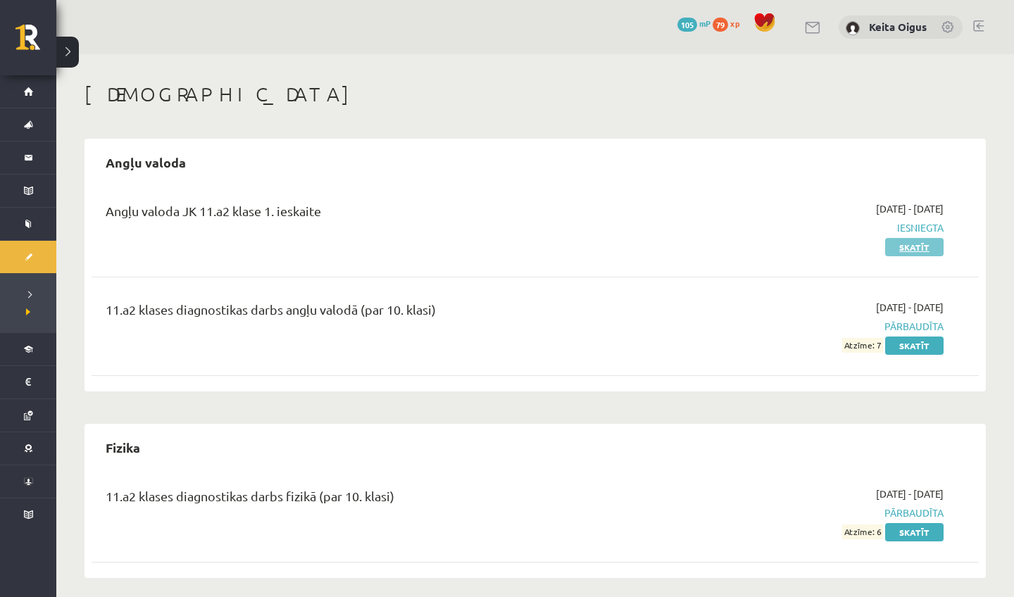
click at [937, 249] on link "Skatīt" at bounding box center [914, 247] width 58 height 18
